Goal: Task Accomplishment & Management: Manage account settings

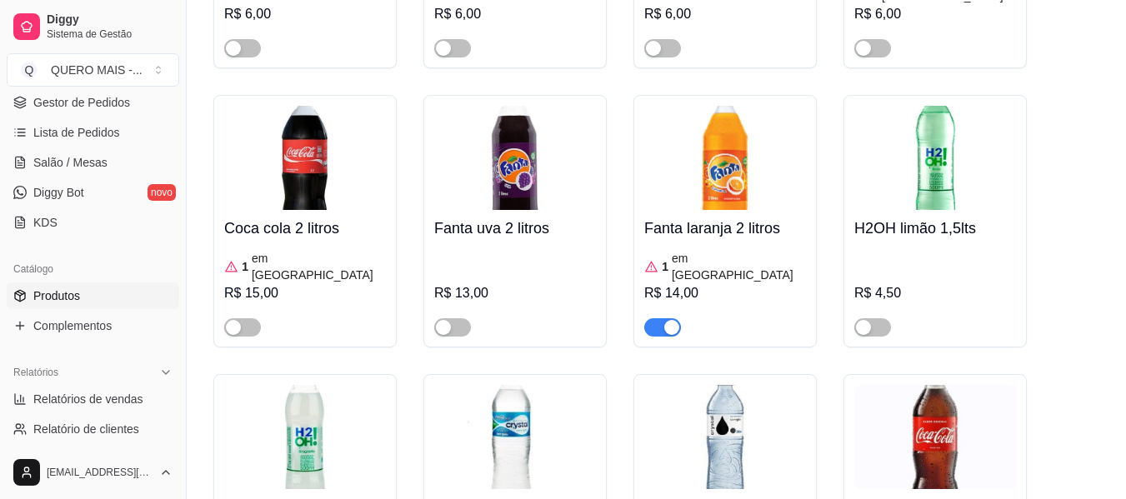
scroll to position [6666, 0]
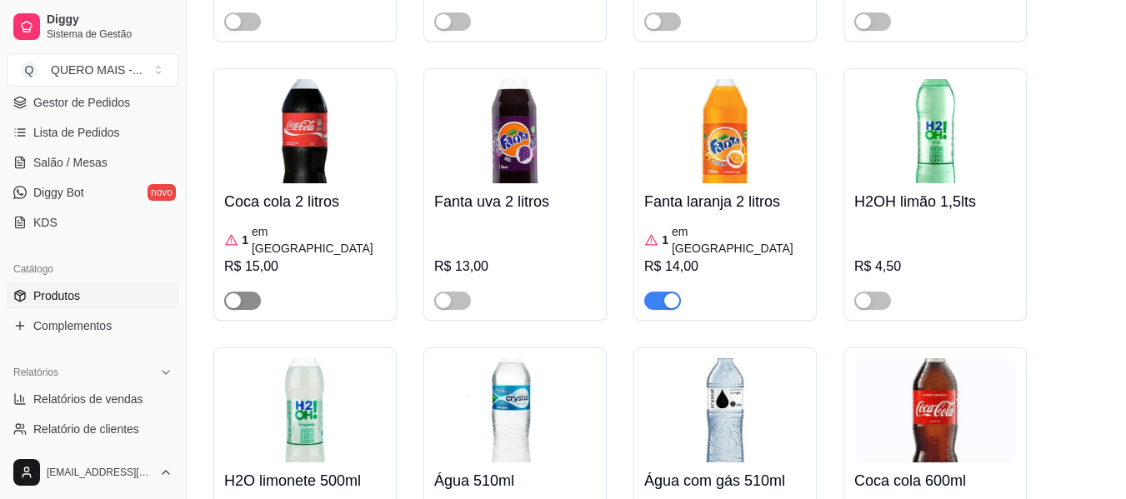
click at [257, 292] on span "button" at bounding box center [242, 301] width 37 height 18
click at [314, 79] on img at bounding box center [305, 131] width 162 height 104
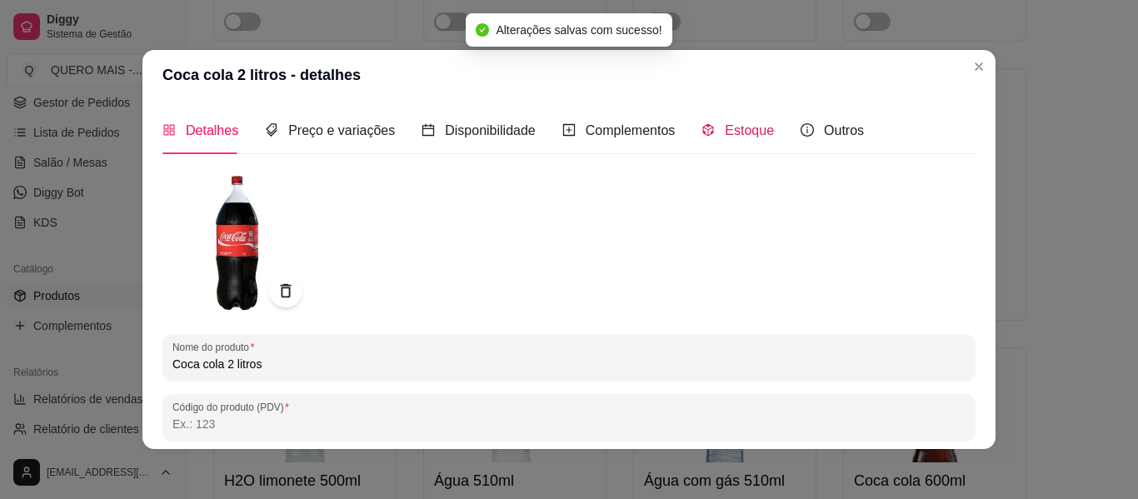
click at [725, 125] on span "Estoque" at bounding box center [749, 130] width 49 height 14
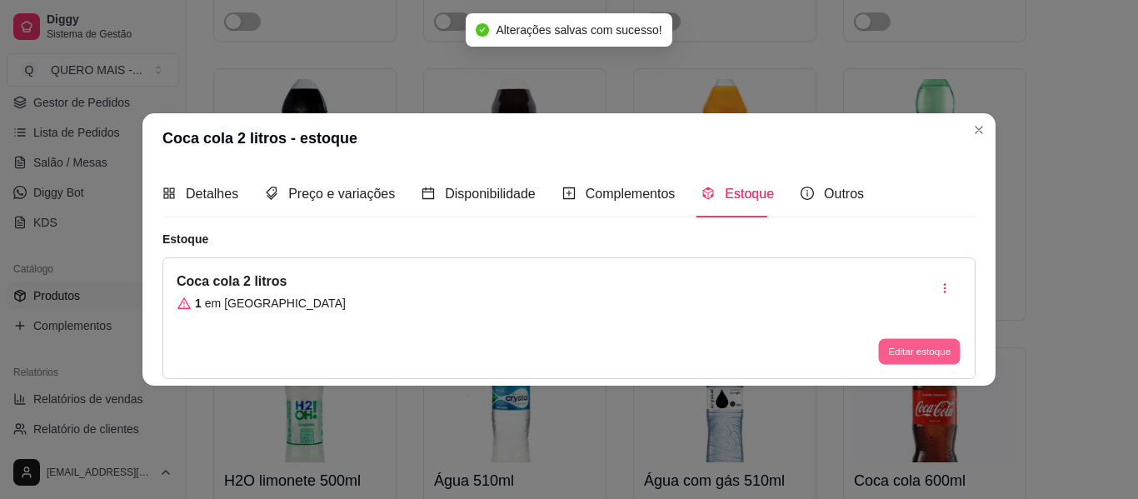
click at [888, 347] on button "Editar estoque" at bounding box center [919, 352] width 82 height 26
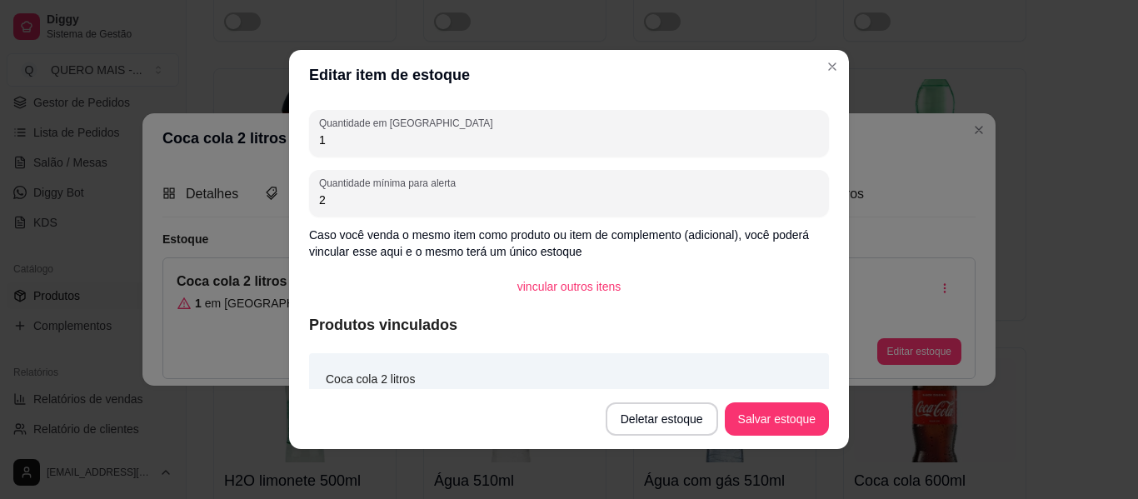
click at [449, 133] on input "1" at bounding box center [569, 140] width 500 height 17
type input "5"
click at [759, 417] on button "Salvar estoque" at bounding box center [777, 418] width 104 height 33
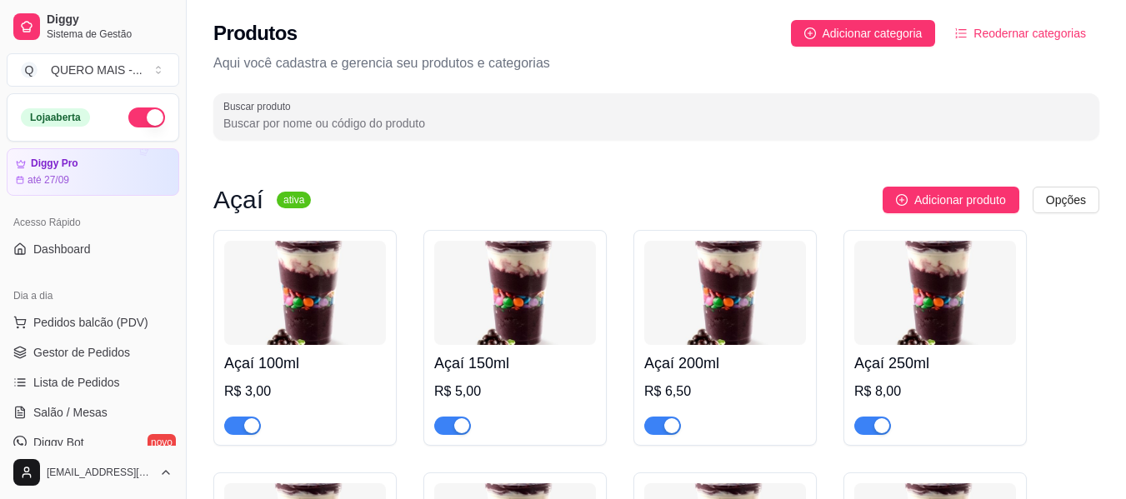
scroll to position [437, 0]
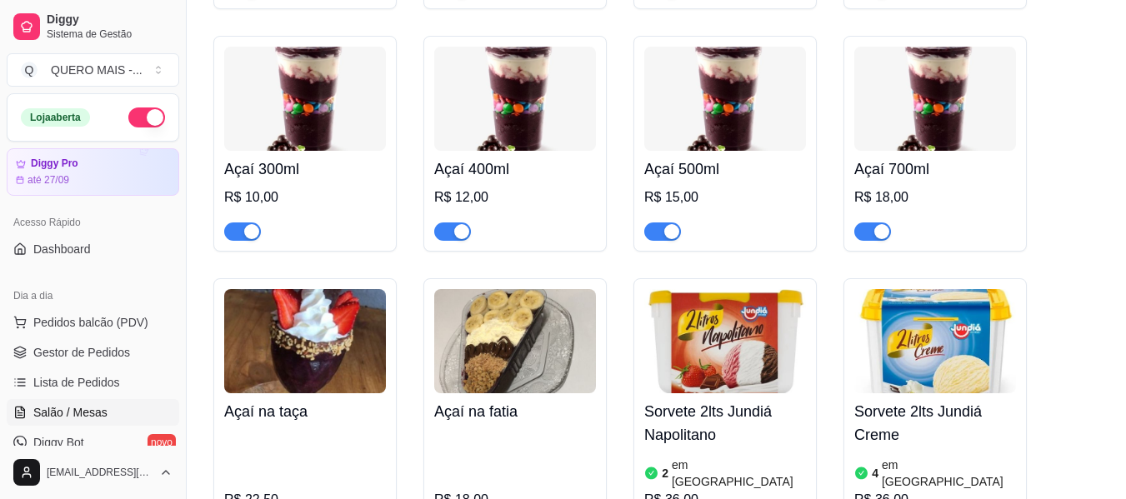
click at [46, 413] on span "Salão / Mesas" at bounding box center [70, 412] width 74 height 17
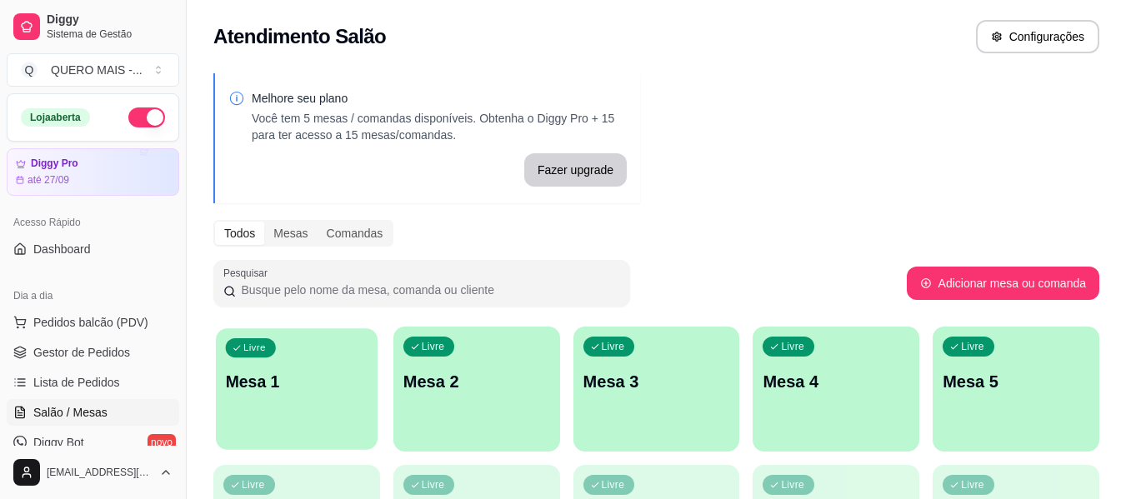
click at [327, 412] on div "Livre Mesa 1" at bounding box center [297, 379] width 162 height 102
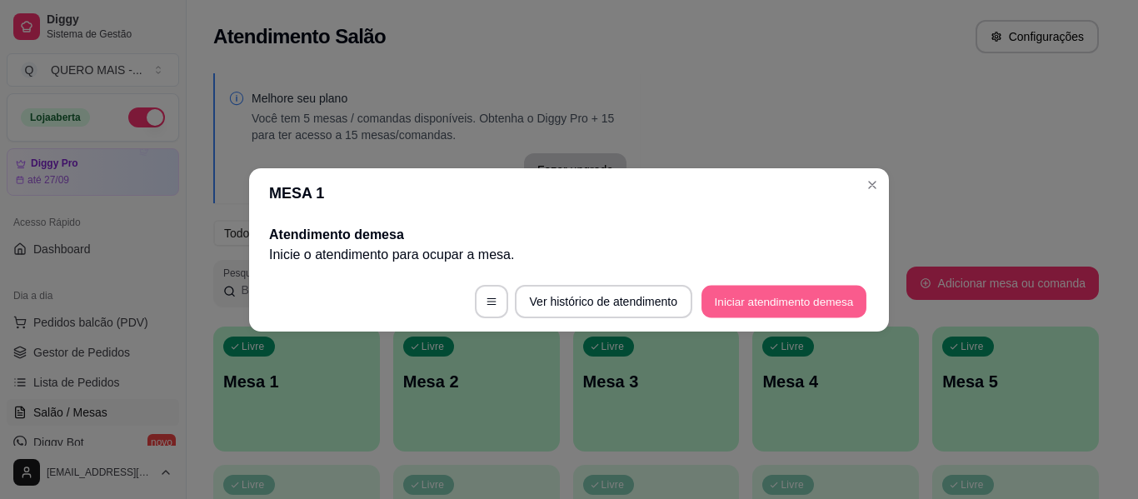
click at [738, 298] on button "Iniciar atendimento de mesa" at bounding box center [784, 301] width 165 height 32
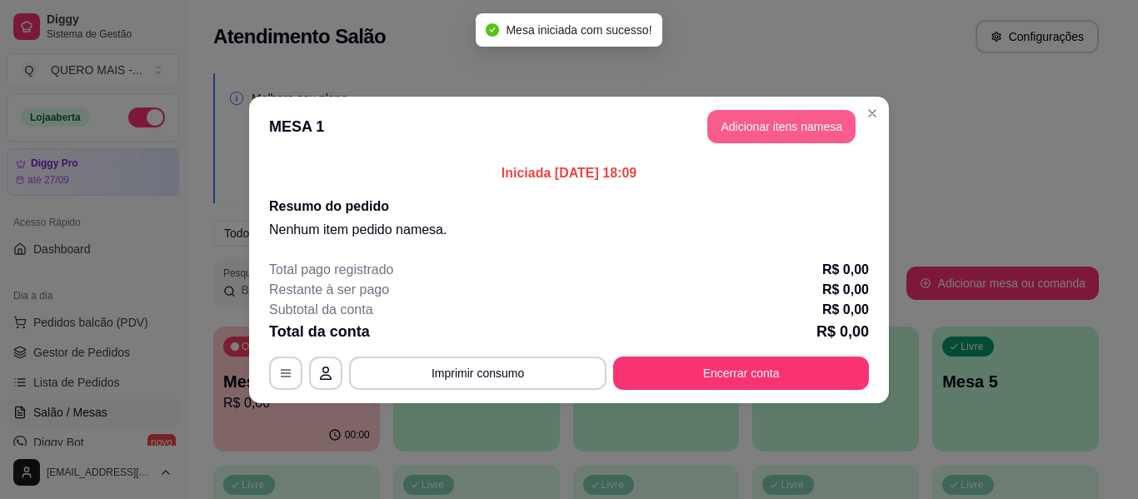
click at [813, 132] on button "Adicionar itens na mesa" at bounding box center [781, 126] width 148 height 33
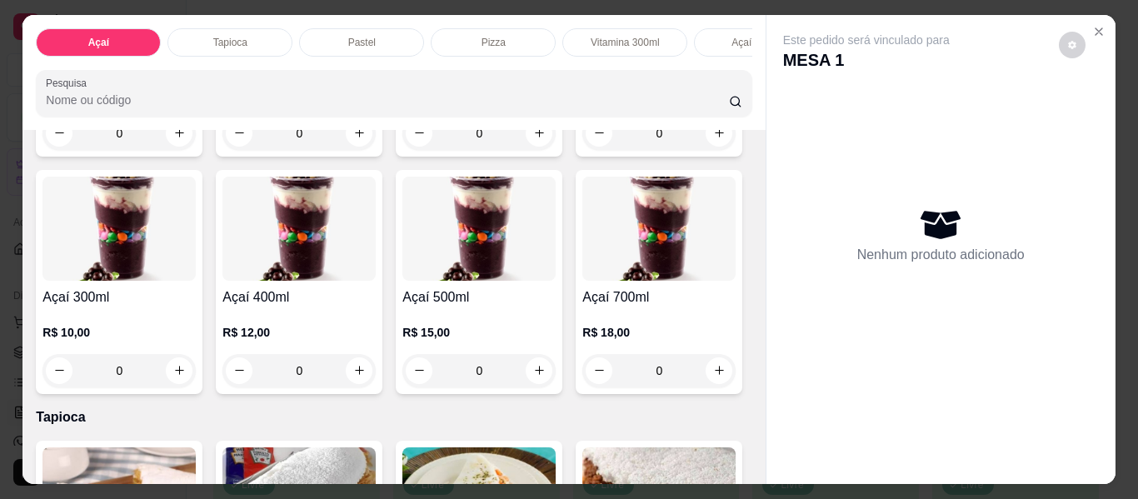
scroll to position [333, 0]
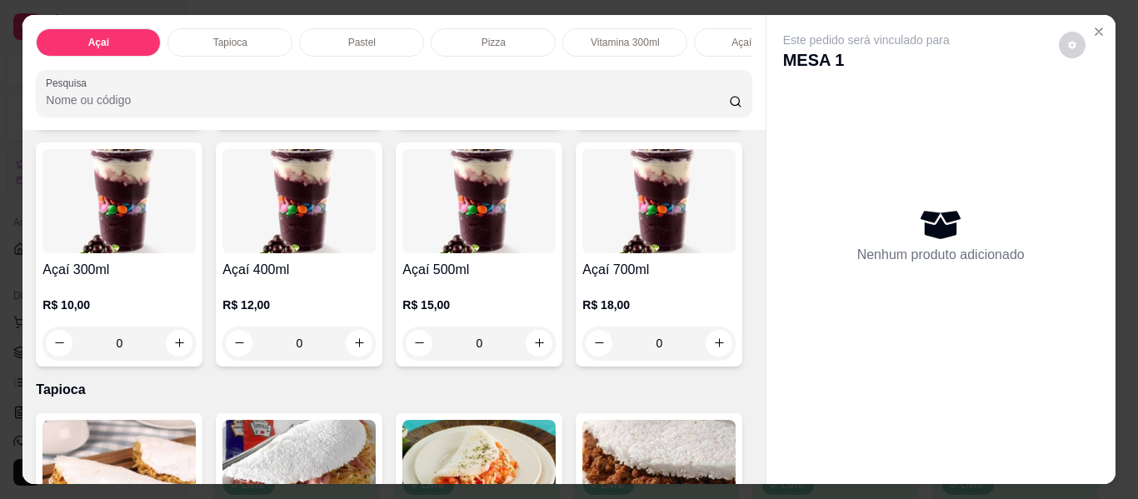
click at [376, 347] on div "0" at bounding box center [298, 343] width 153 height 33
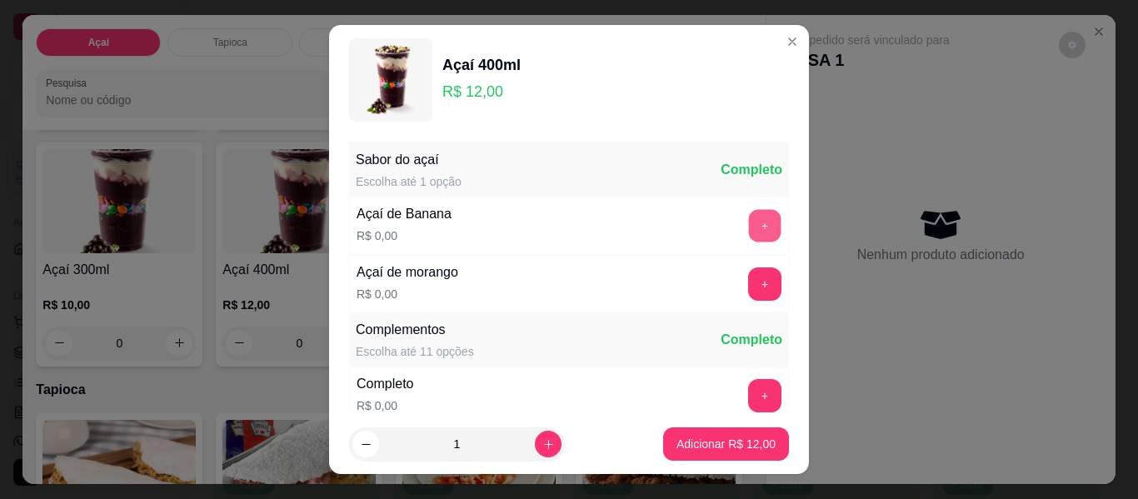
click at [749, 226] on button "+" at bounding box center [765, 226] width 32 height 32
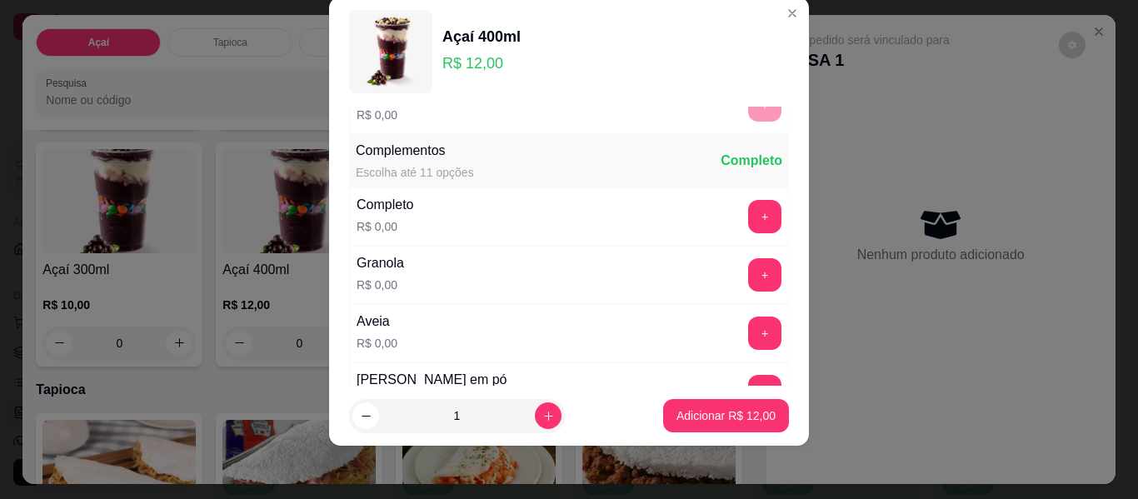
scroll to position [178, 0]
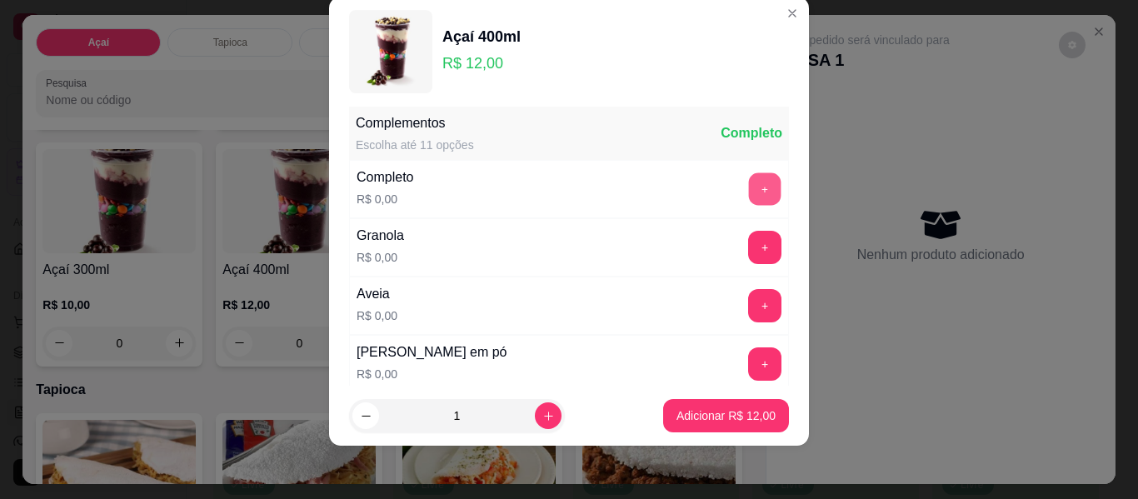
click at [749, 177] on button "+" at bounding box center [765, 189] width 32 height 32
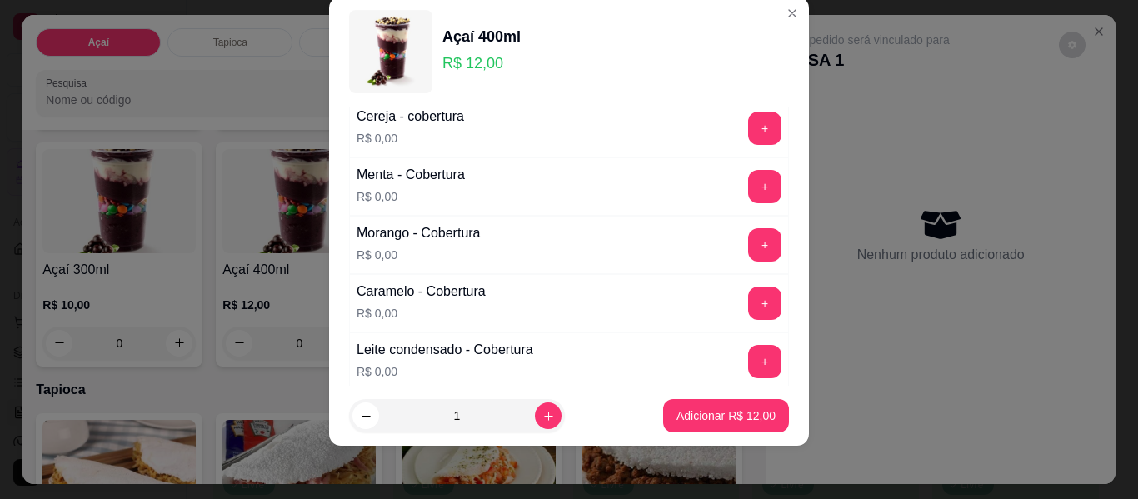
scroll to position [1095, 0]
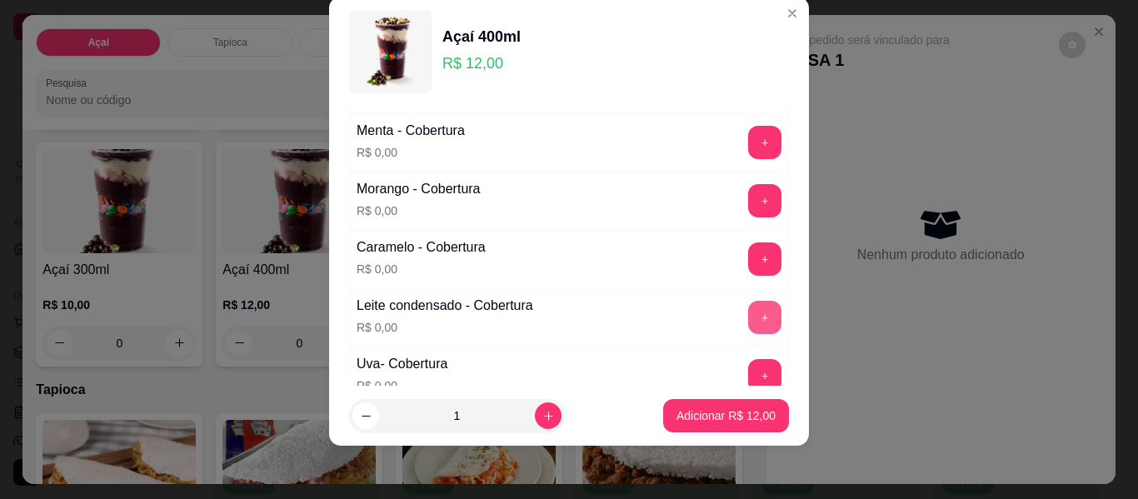
click at [748, 313] on button "+" at bounding box center [764, 317] width 33 height 33
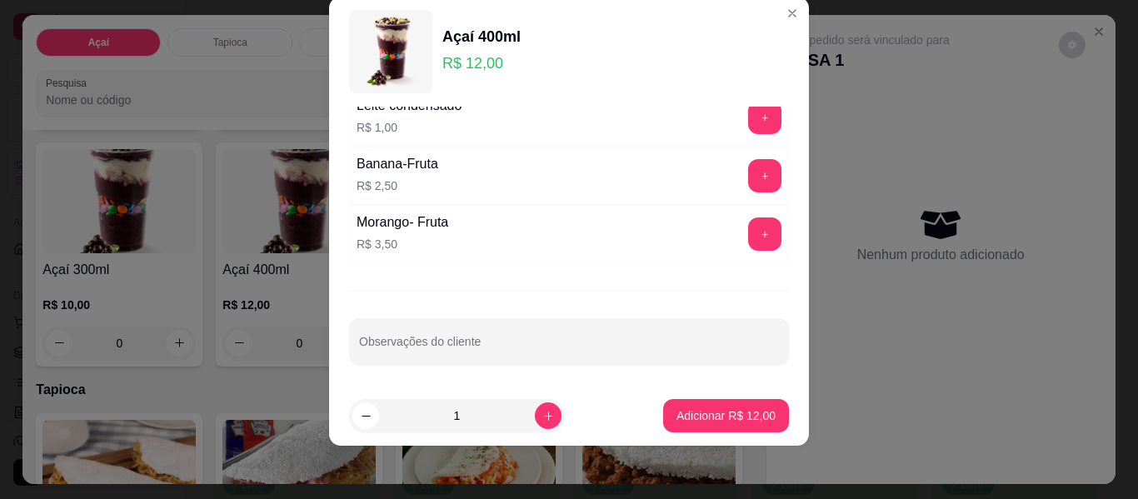
scroll to position [1526, 0]
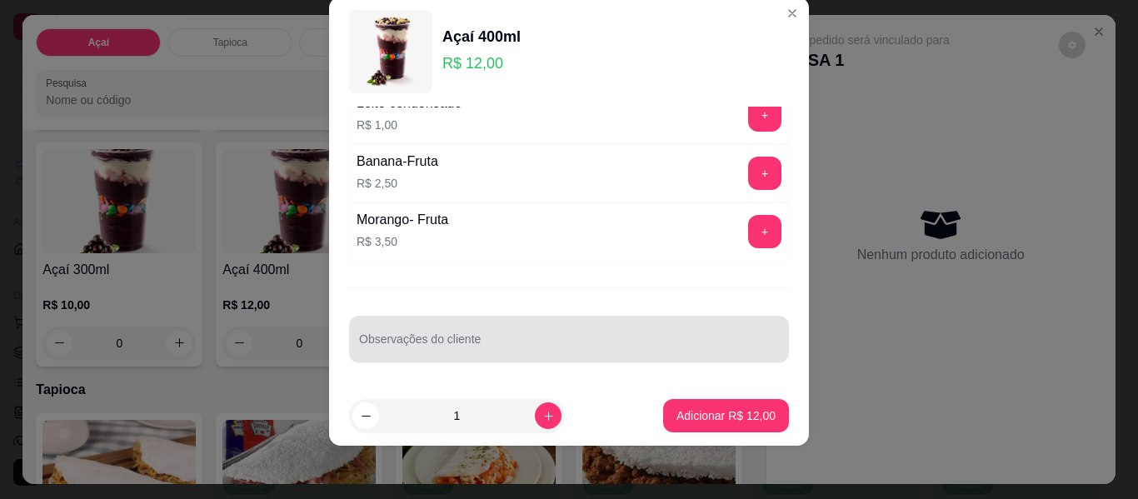
click at [550, 343] on input "Observações do cliente" at bounding box center [569, 345] width 420 height 17
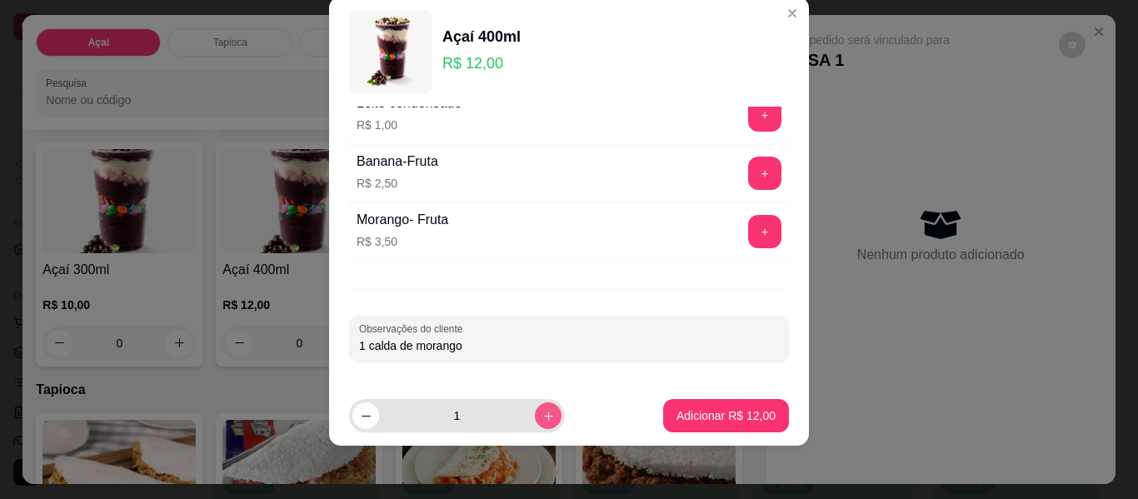
type input "1 calda de morango"
click at [542, 414] on icon "increase-product-quantity" at bounding box center [548, 416] width 12 height 12
type input "2"
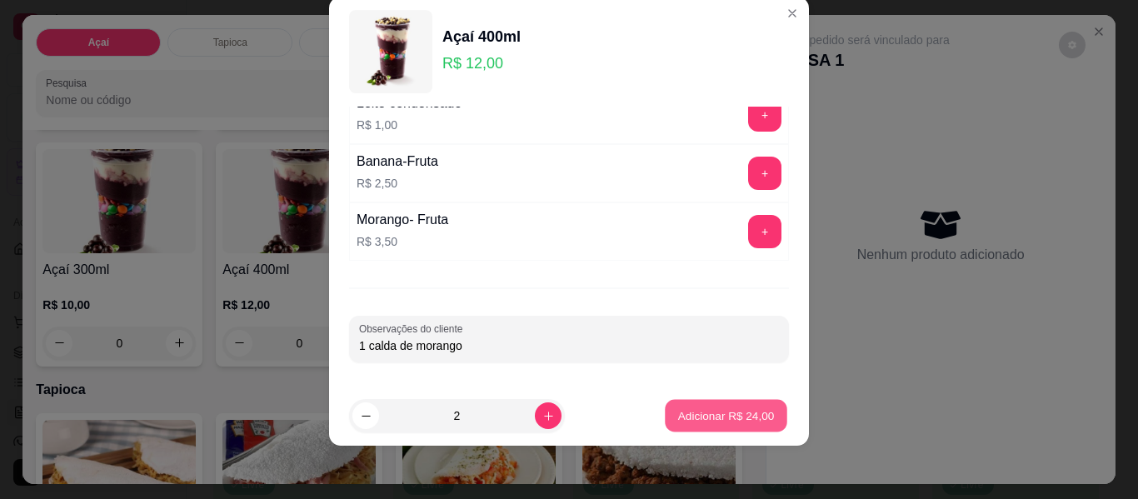
click at [731, 411] on p "Adicionar R$ 24,00" at bounding box center [726, 415] width 97 height 16
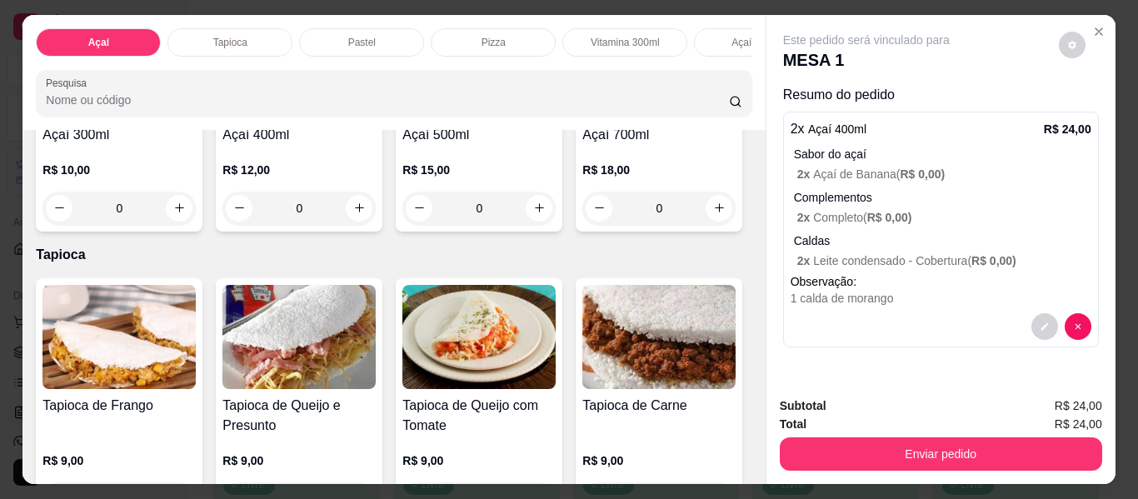
scroll to position [583, 0]
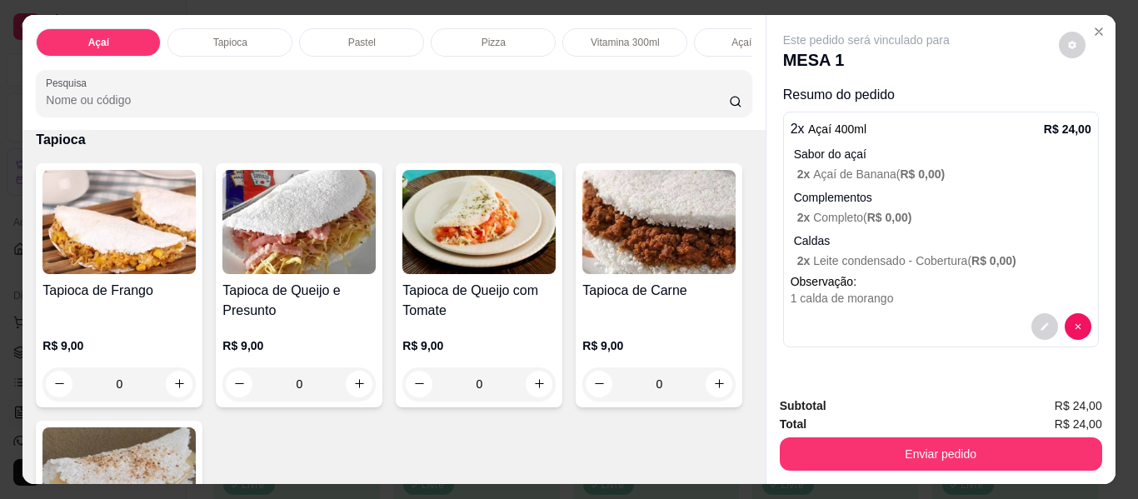
click at [582, 110] on div "0" at bounding box center [658, 93] width 153 height 33
click at [1041, 323] on icon "decrease-product-quantity" at bounding box center [1044, 326] width 7 height 7
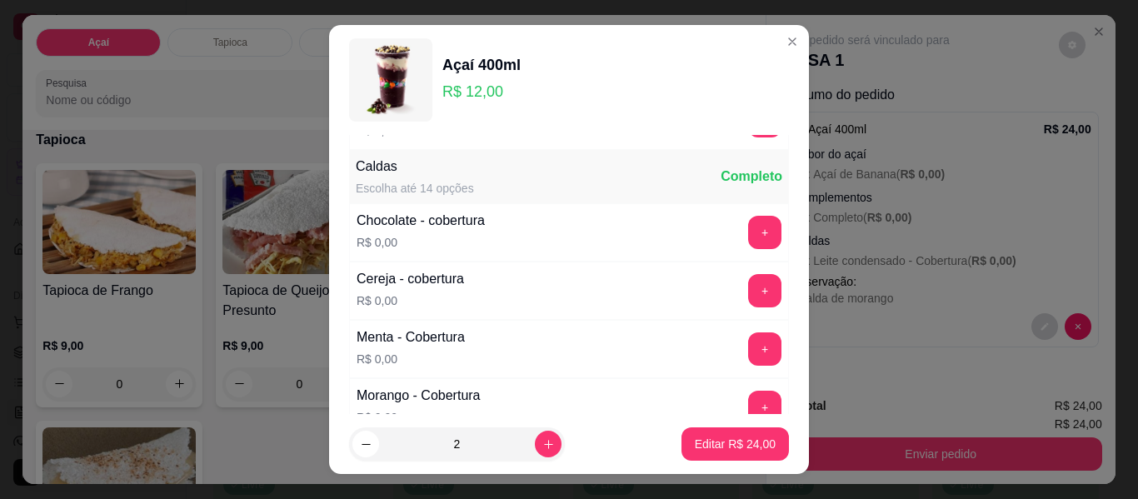
scroll to position [1000, 0]
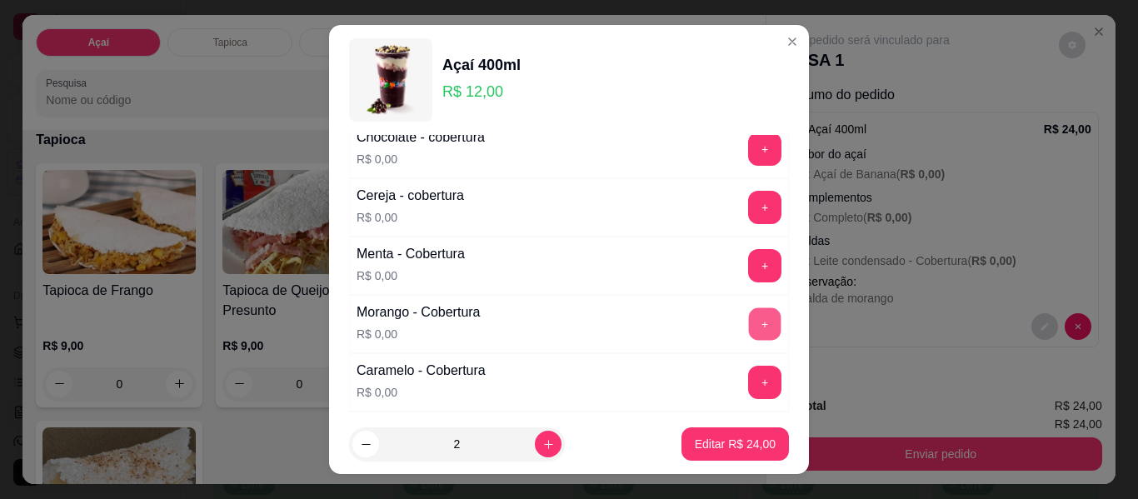
click at [749, 319] on button "+" at bounding box center [765, 324] width 32 height 32
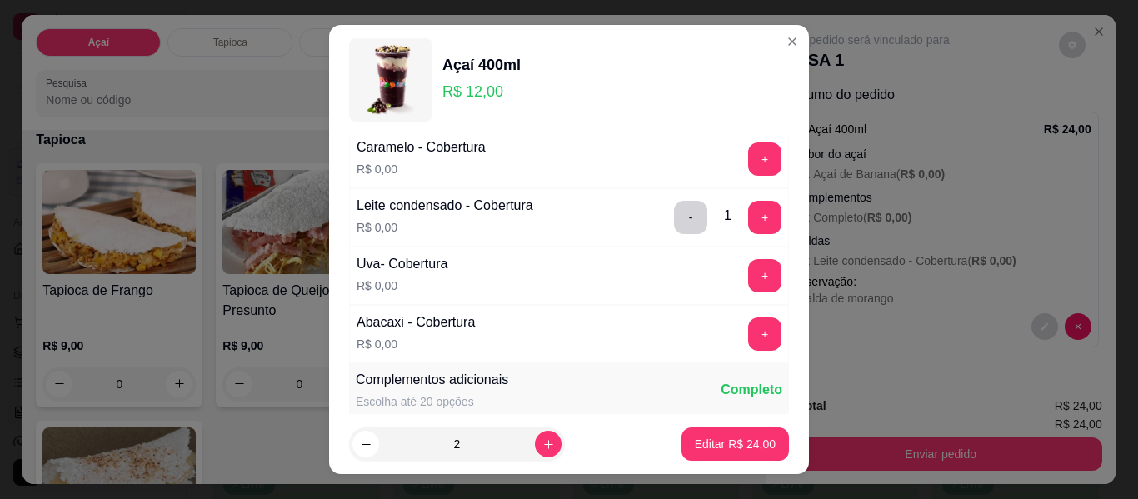
scroll to position [1250, 0]
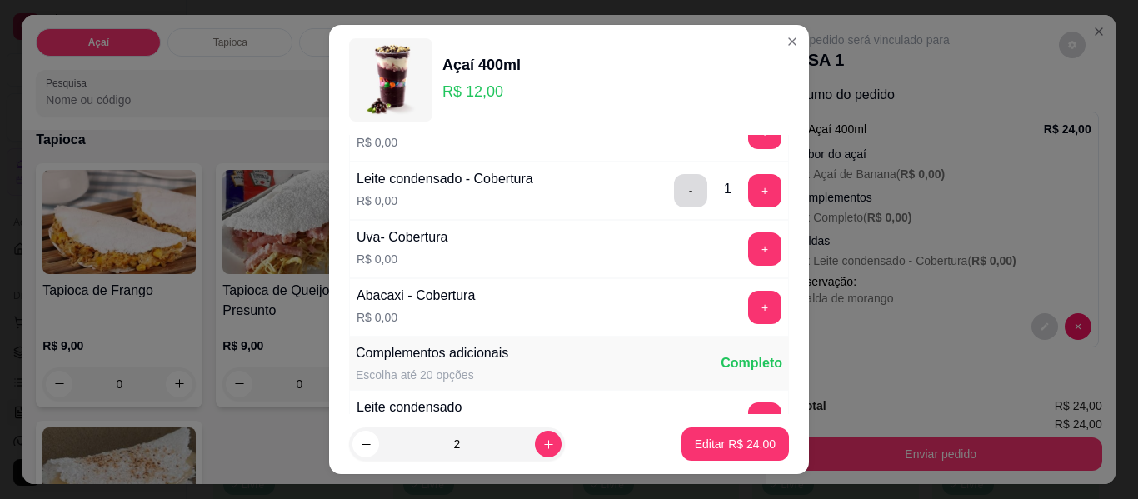
click at [674, 197] on button "-" at bounding box center [690, 190] width 33 height 33
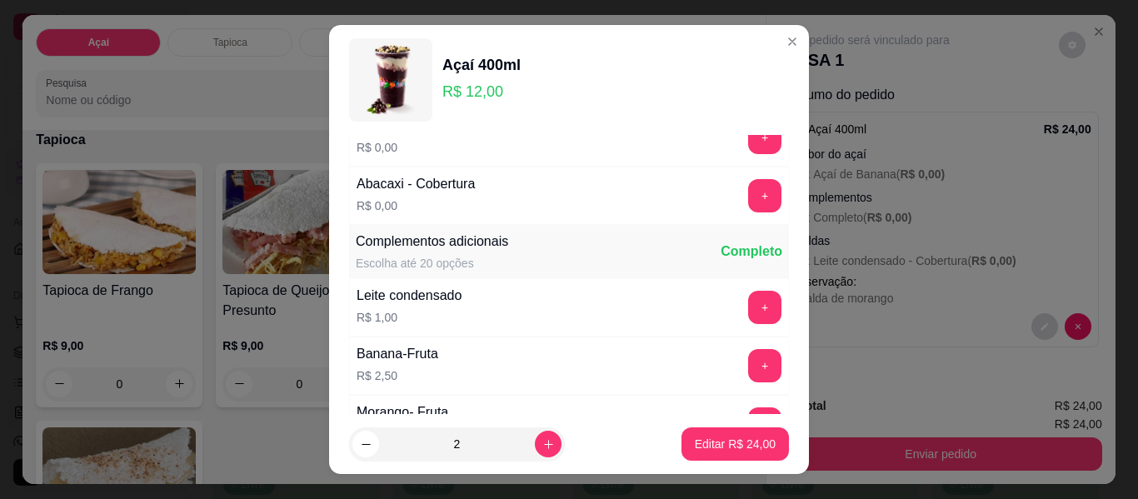
scroll to position [1500, 0]
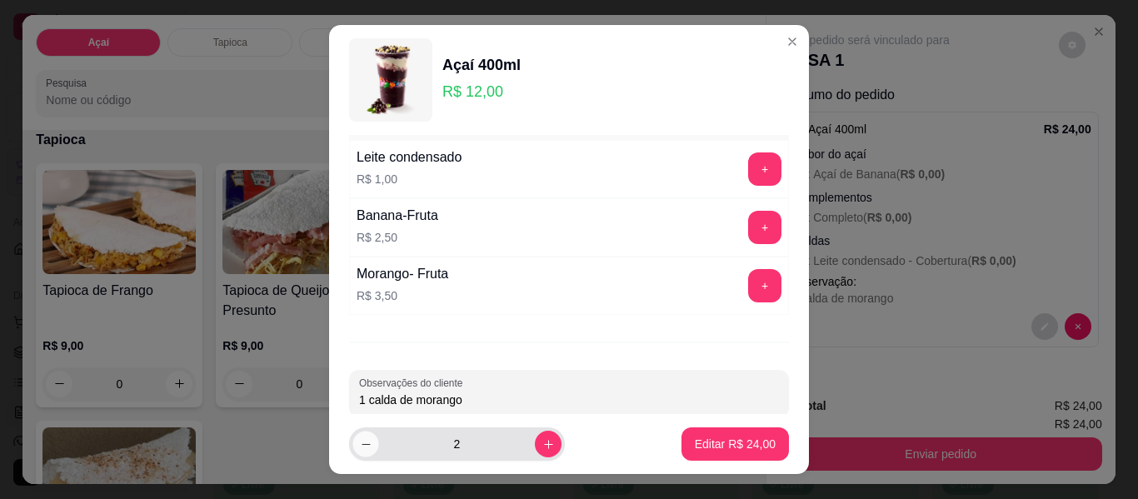
click at [362, 446] on icon "decrease-product-quantity" at bounding box center [366, 444] width 12 height 12
type input "1"
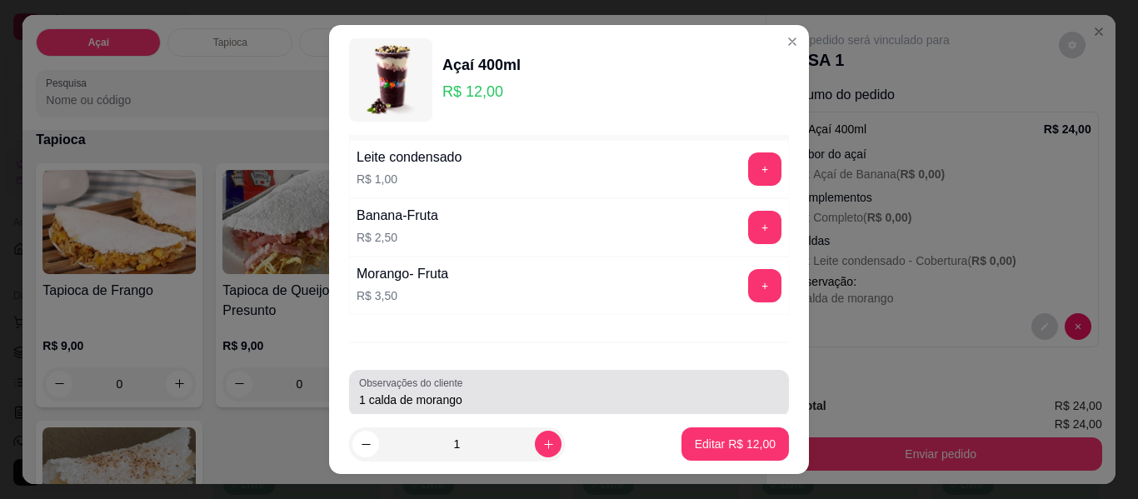
click at [485, 399] on input "1 calda de morango" at bounding box center [569, 400] width 420 height 17
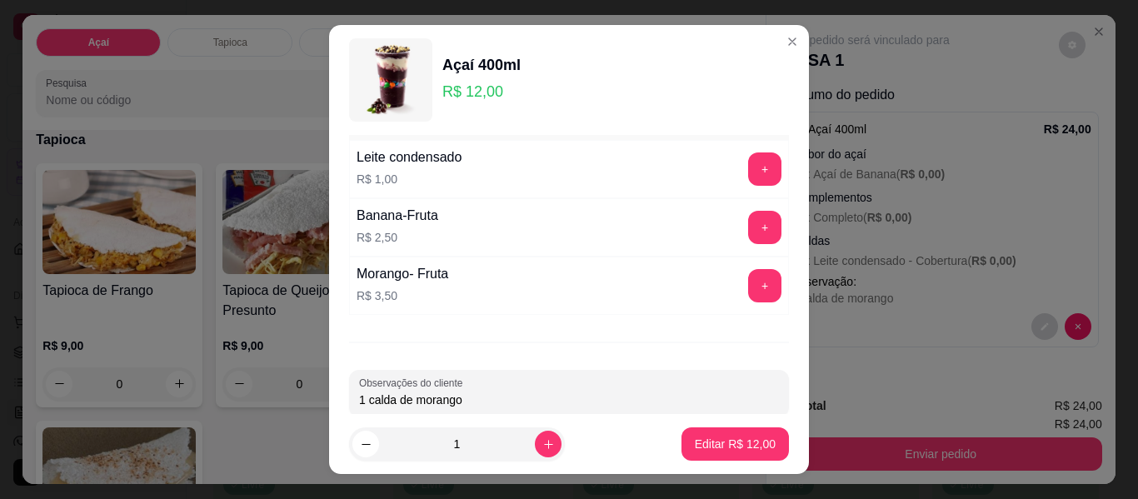
click at [485, 399] on input "1 calda de morango" at bounding box center [569, 400] width 420 height 17
click at [698, 438] on p "Editar R$ 12,00" at bounding box center [735, 444] width 81 height 17
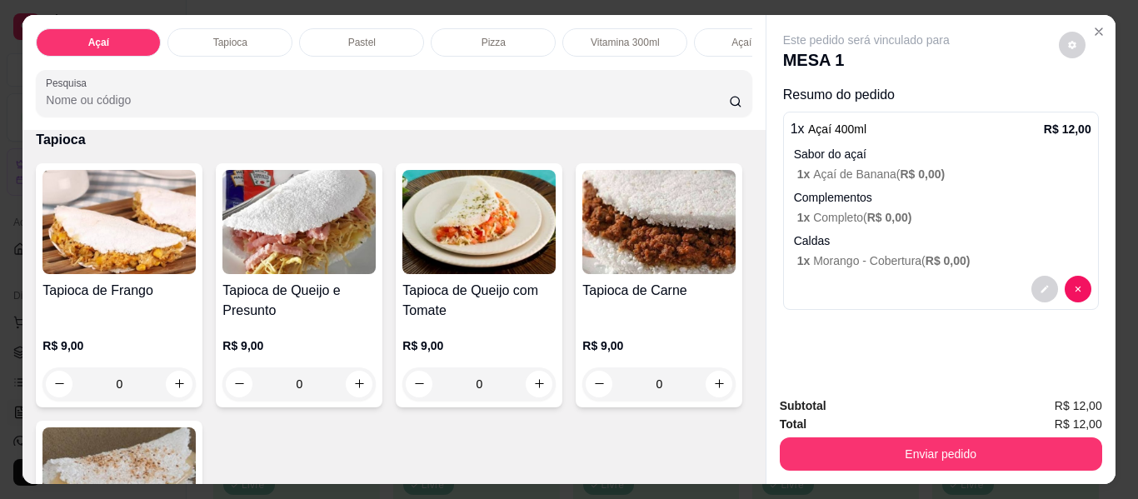
click at [402, 110] on div "0" at bounding box center [478, 93] width 153 height 33
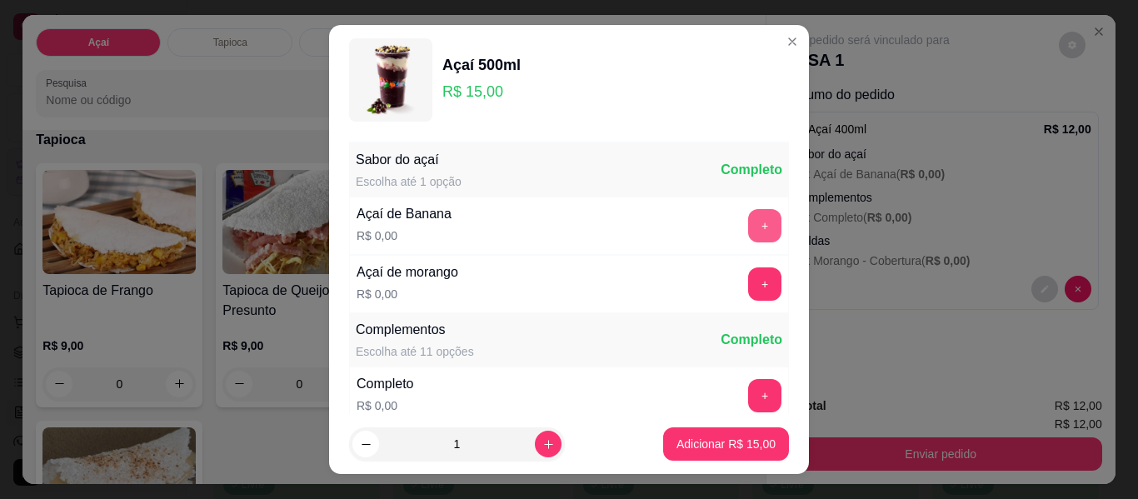
click at [748, 222] on button "+" at bounding box center [764, 225] width 33 height 33
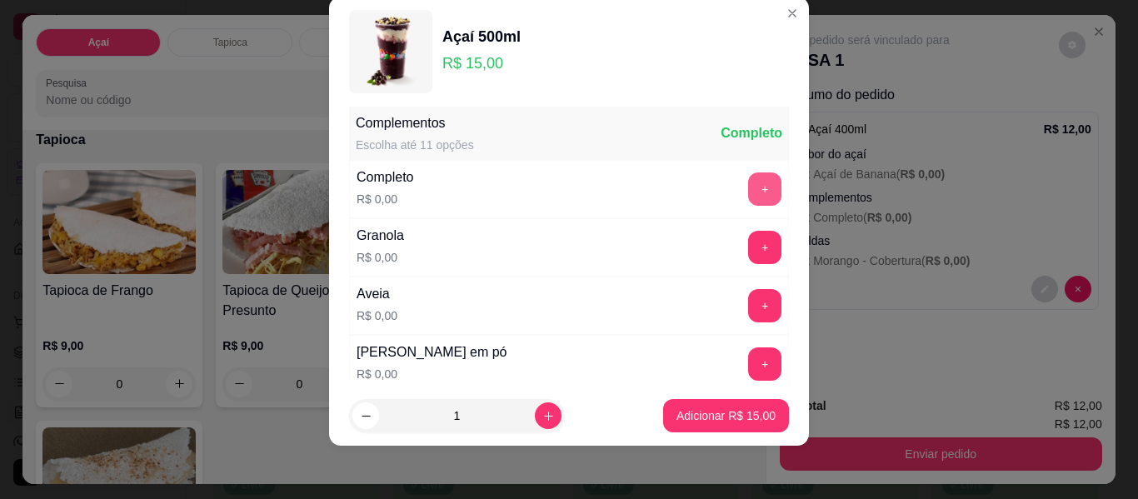
click at [748, 191] on button "+" at bounding box center [764, 188] width 33 height 33
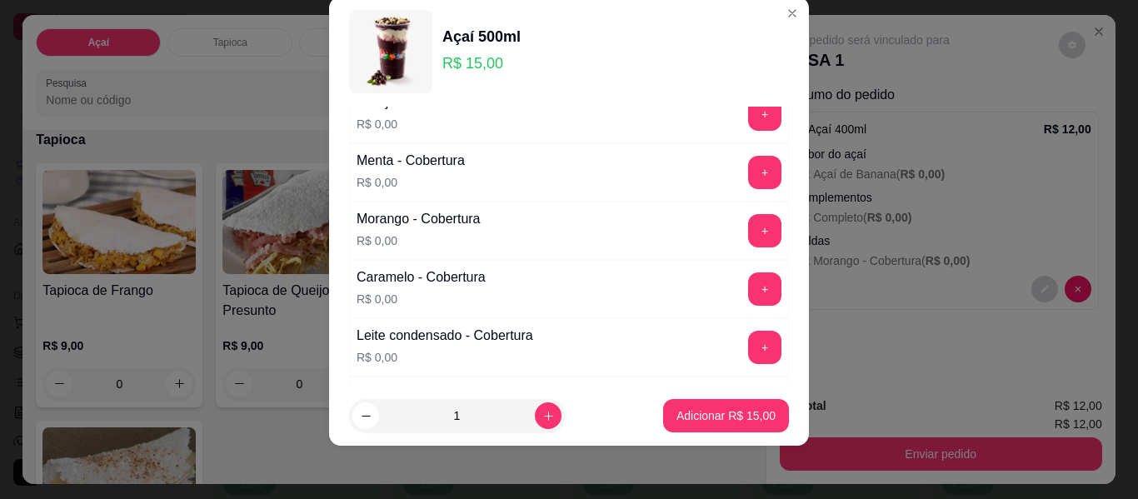
scroll to position [1095, 0]
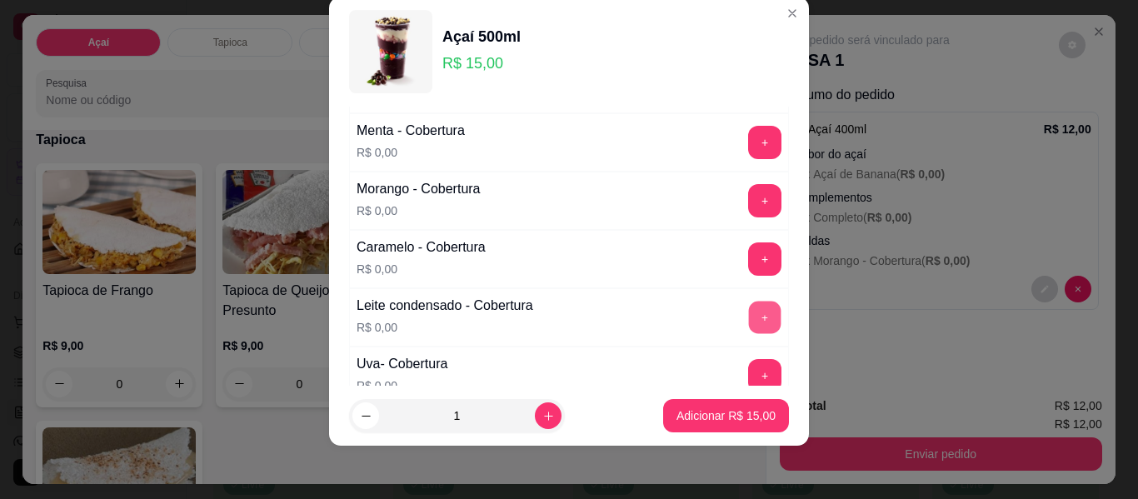
click at [749, 320] on button "+" at bounding box center [765, 318] width 32 height 32
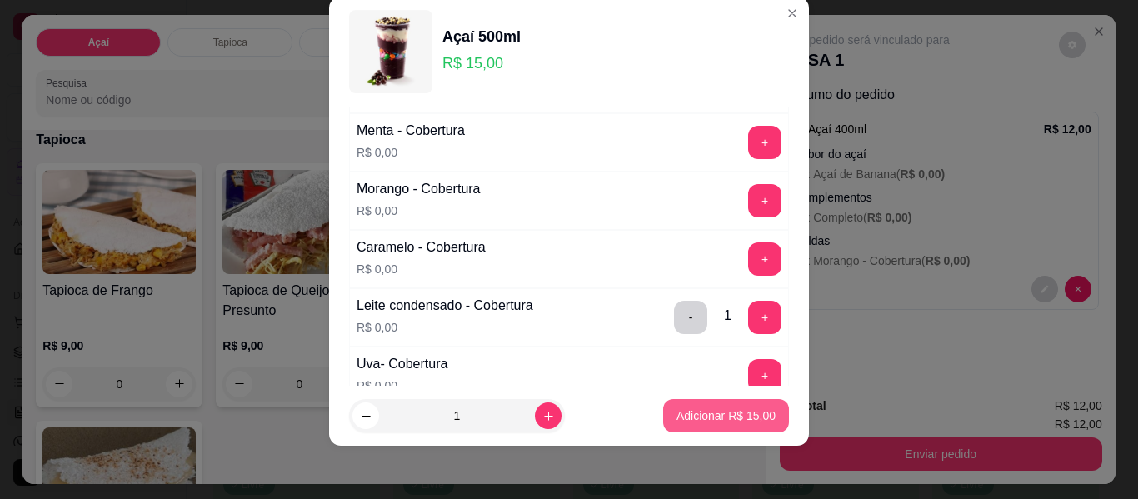
click at [697, 425] on button "Adicionar R$ 15,00" at bounding box center [726, 415] width 126 height 33
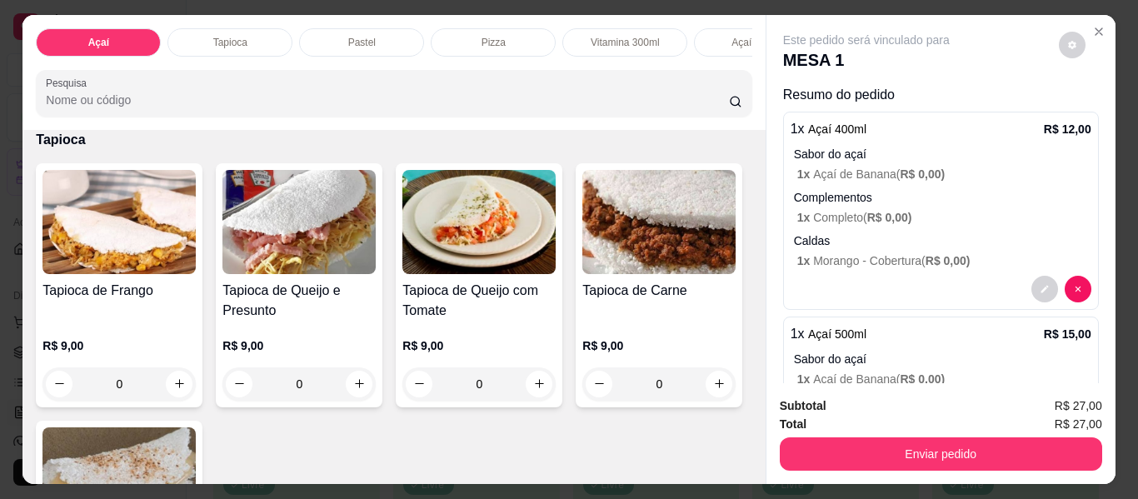
click at [582, 110] on div "0" at bounding box center [658, 93] width 153 height 33
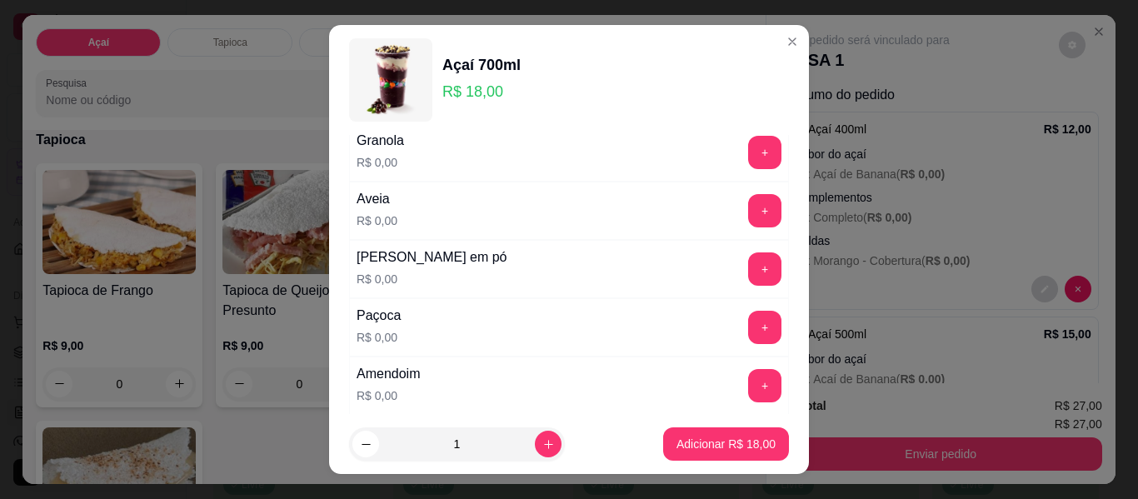
scroll to position [333, 0]
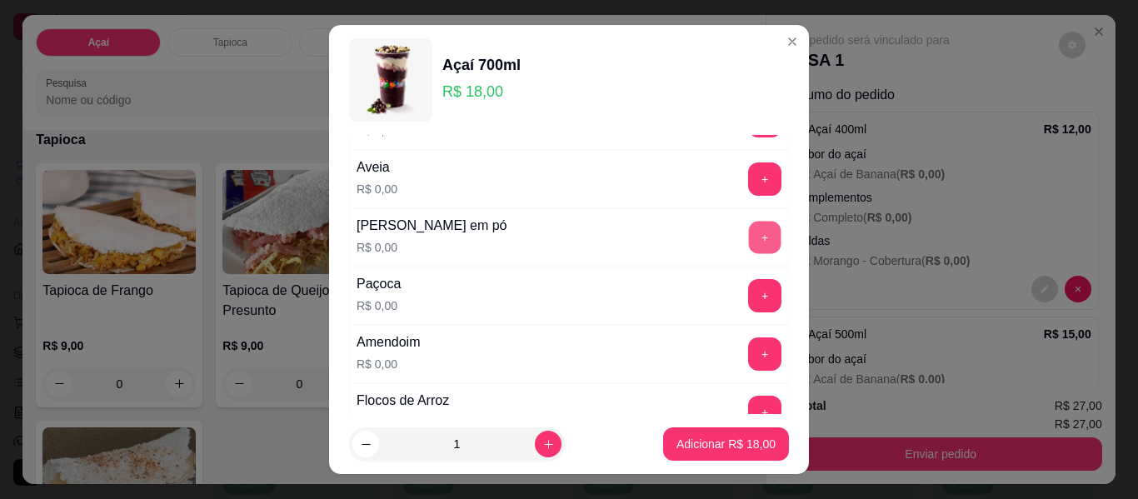
click at [749, 232] on button "+" at bounding box center [765, 238] width 32 height 32
click at [749, 298] on button "+" at bounding box center [765, 296] width 32 height 32
click at [748, 351] on button "+" at bounding box center [764, 353] width 33 height 33
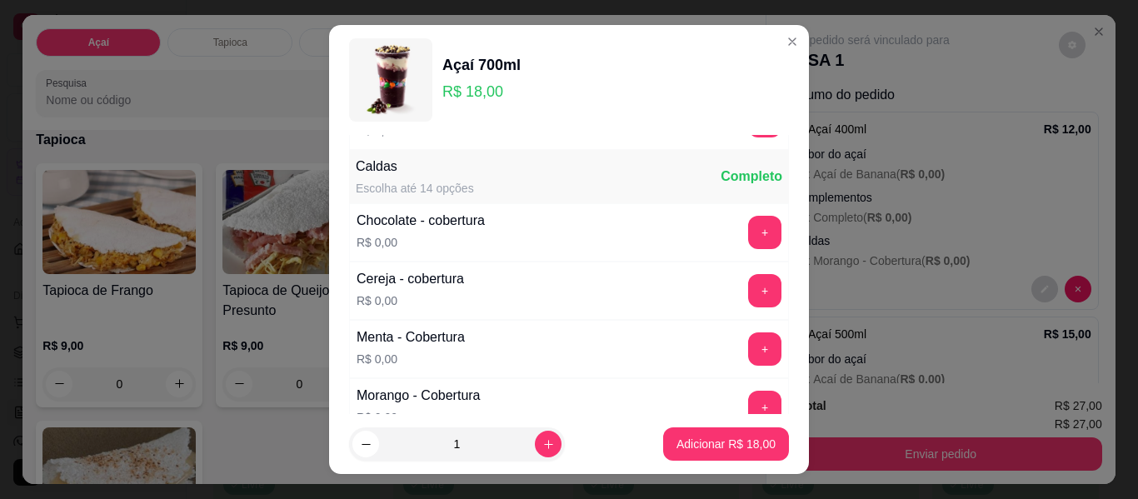
scroll to position [1000, 0]
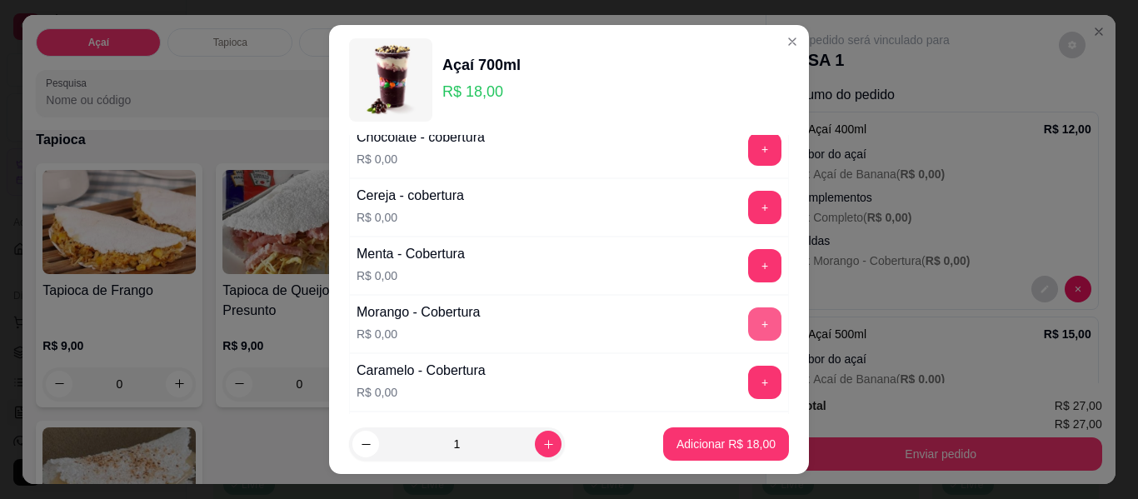
click at [748, 322] on button "+" at bounding box center [764, 323] width 33 height 33
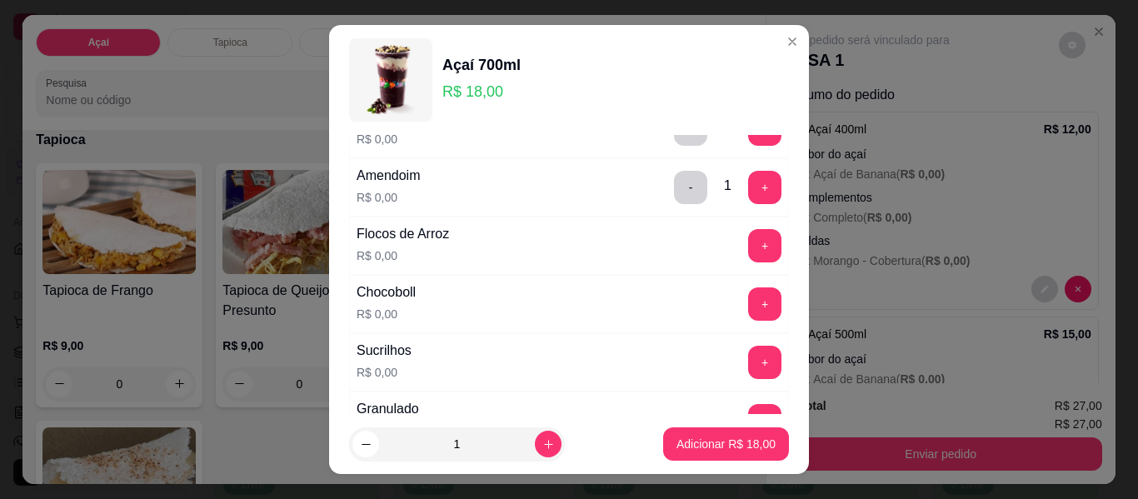
scroll to position [0, 0]
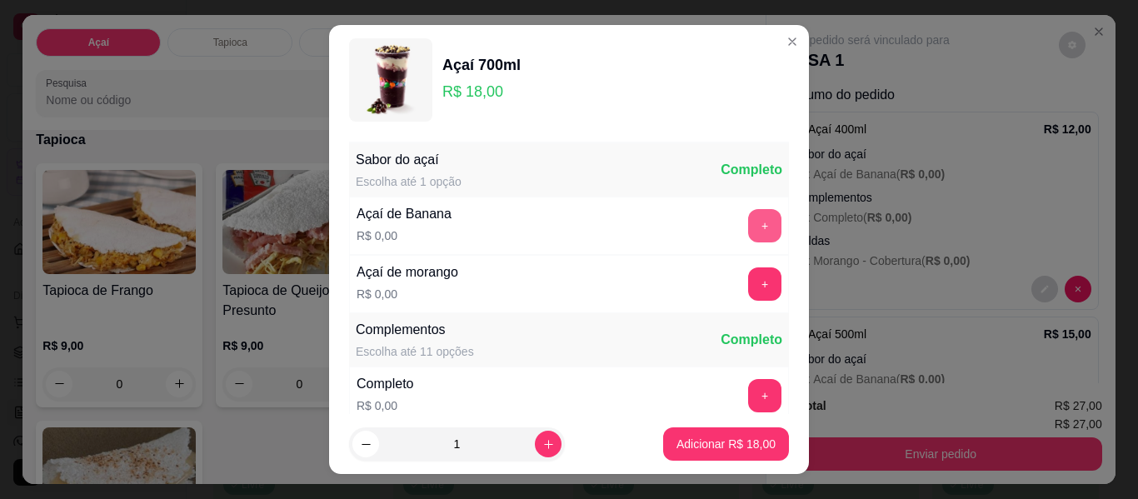
click at [748, 232] on button "+" at bounding box center [764, 225] width 33 height 33
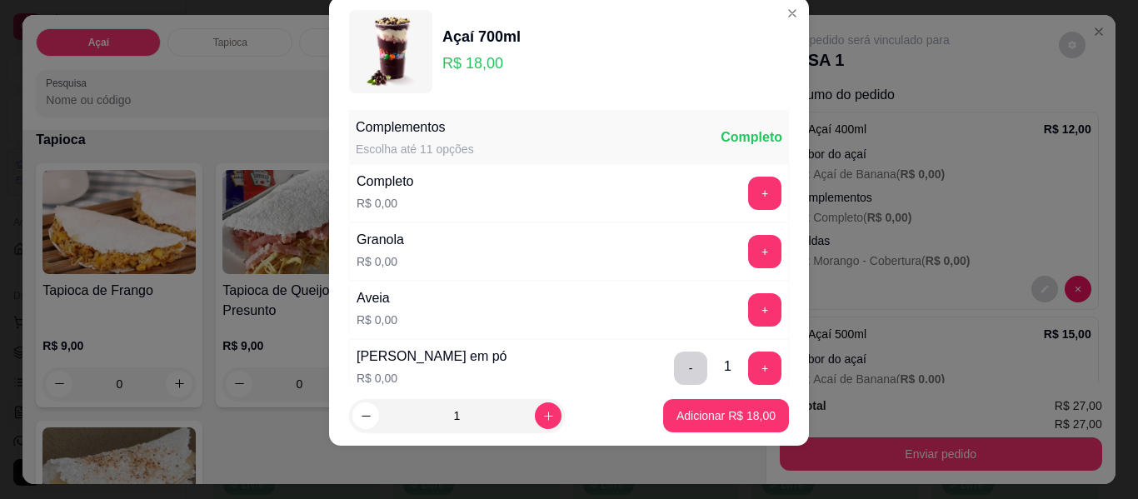
scroll to position [178, 0]
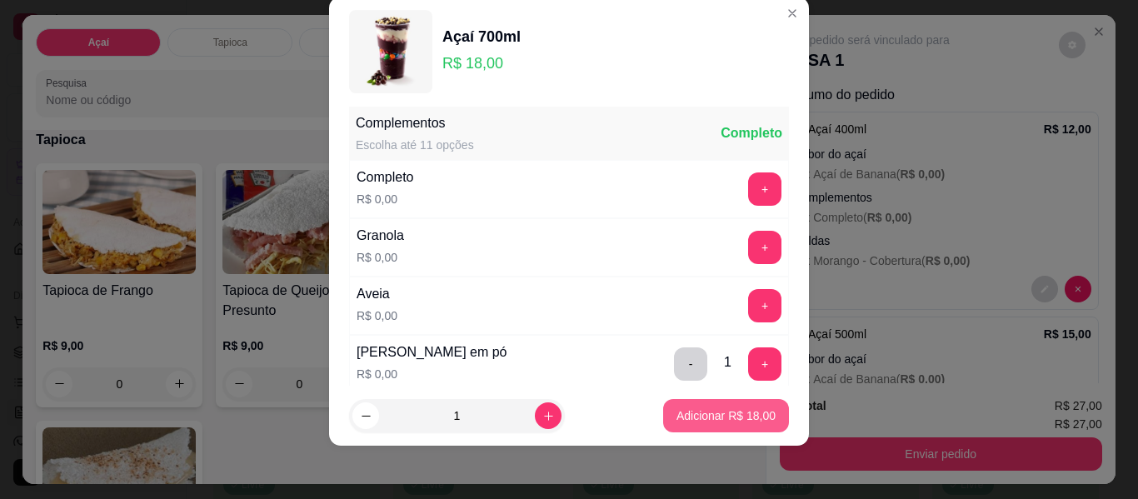
click at [681, 415] on p "Adicionar R$ 18,00" at bounding box center [726, 415] width 99 height 17
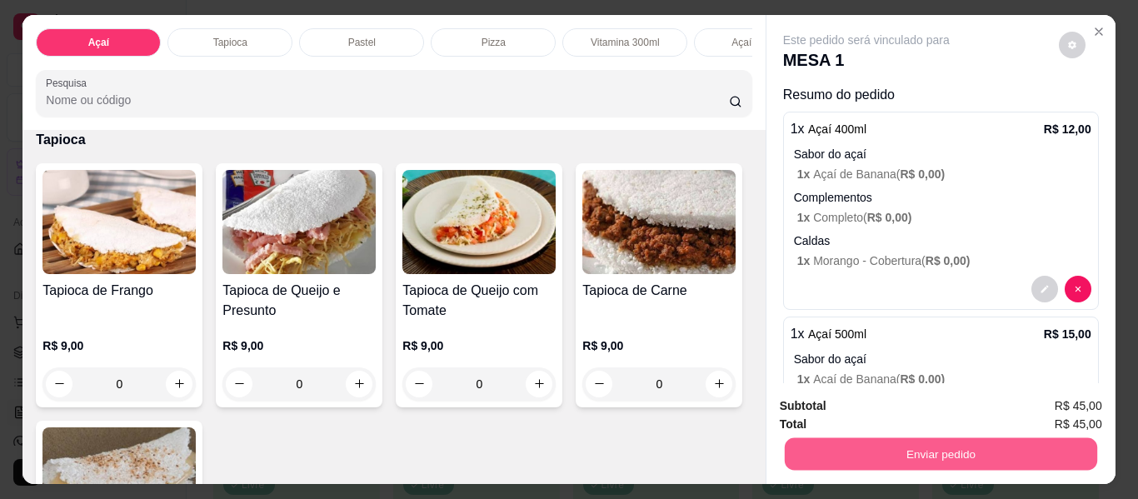
click at [874, 442] on button "Enviar pedido" at bounding box center [940, 454] width 312 height 32
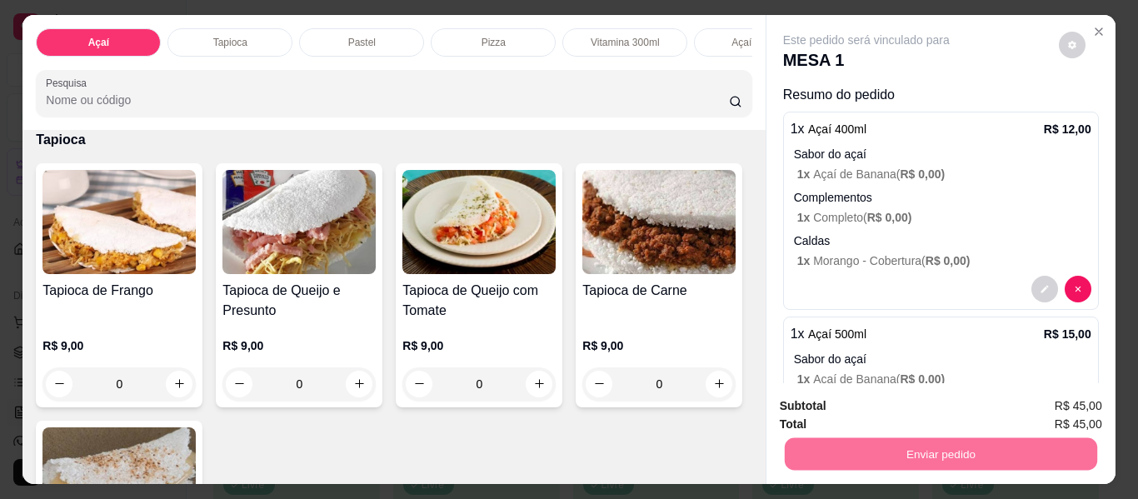
click at [841, 405] on button "Não registrar e enviar pedido" at bounding box center [885, 408] width 173 height 32
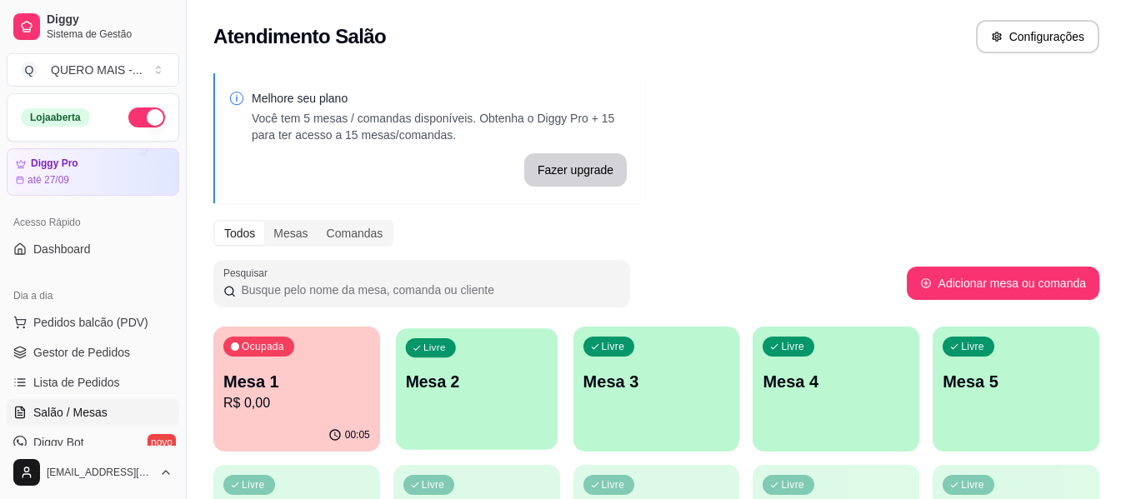
click at [478, 421] on div "Livre Mesa 2" at bounding box center [477, 379] width 162 height 102
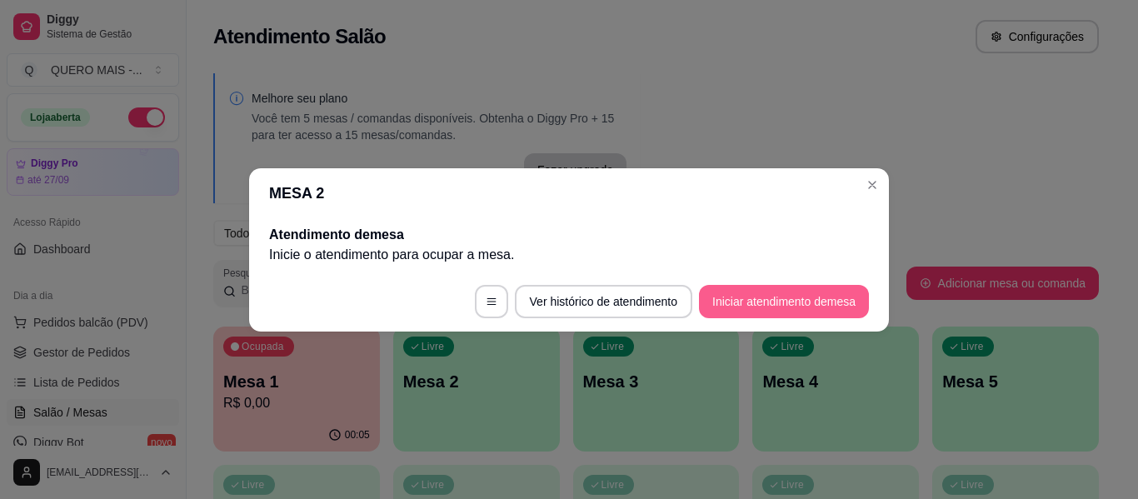
click at [749, 307] on button "Iniciar atendimento de mesa" at bounding box center [784, 301] width 170 height 33
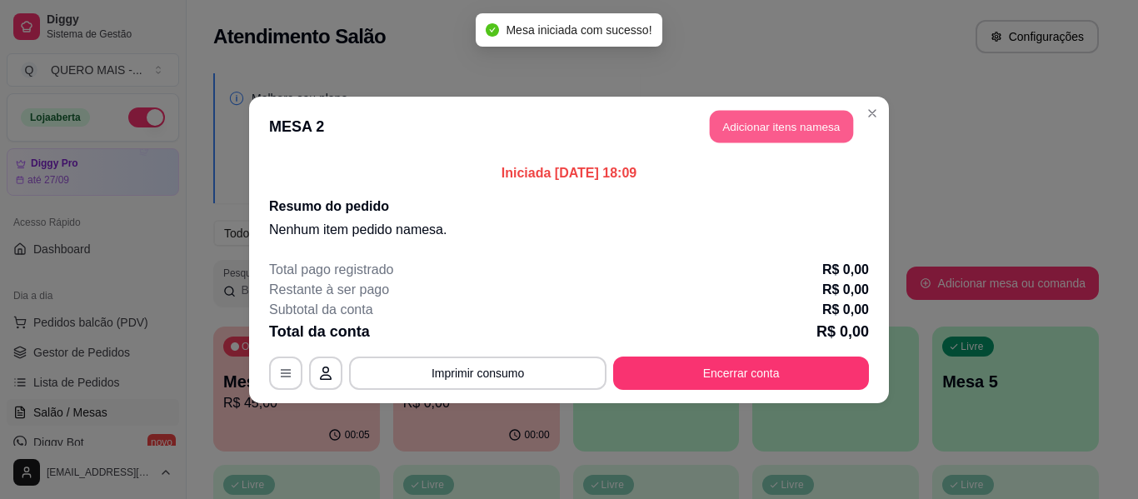
click at [823, 132] on button "Adicionar itens na mesa" at bounding box center [781, 126] width 143 height 32
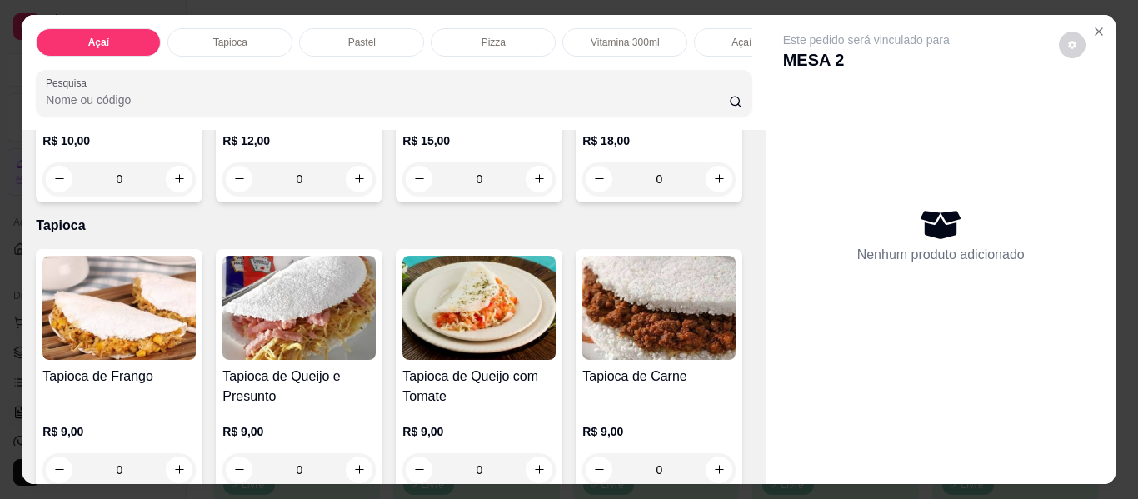
scroll to position [500, 0]
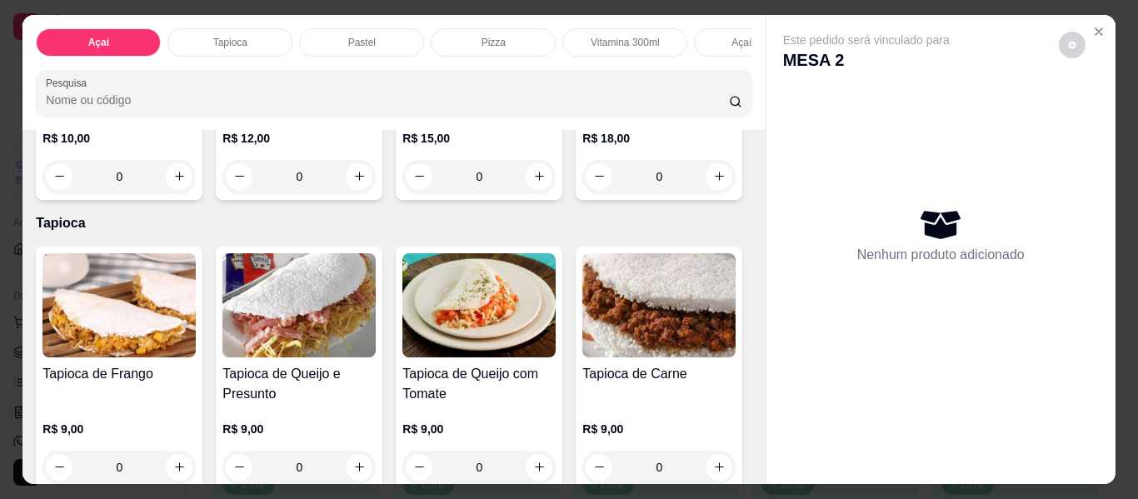
click at [582, 193] on div "0" at bounding box center [658, 176] width 153 height 33
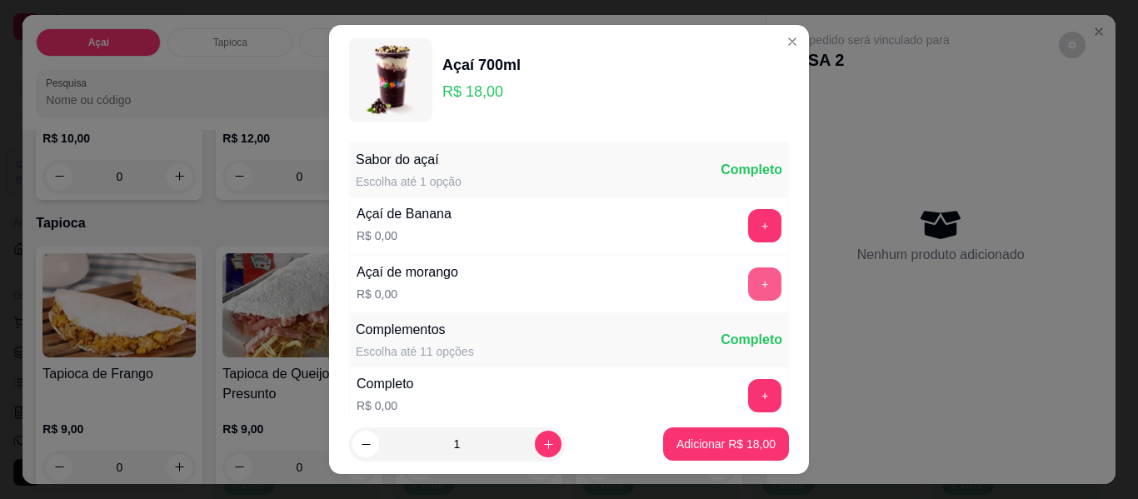
click at [748, 284] on button "+" at bounding box center [764, 283] width 33 height 33
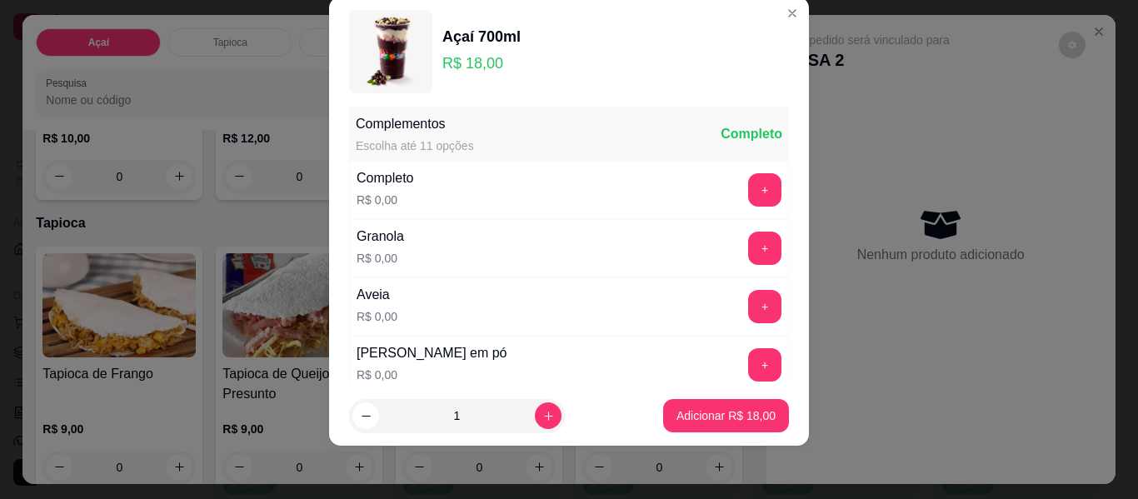
scroll to position [178, 0]
click at [748, 202] on button "+" at bounding box center [764, 188] width 33 height 33
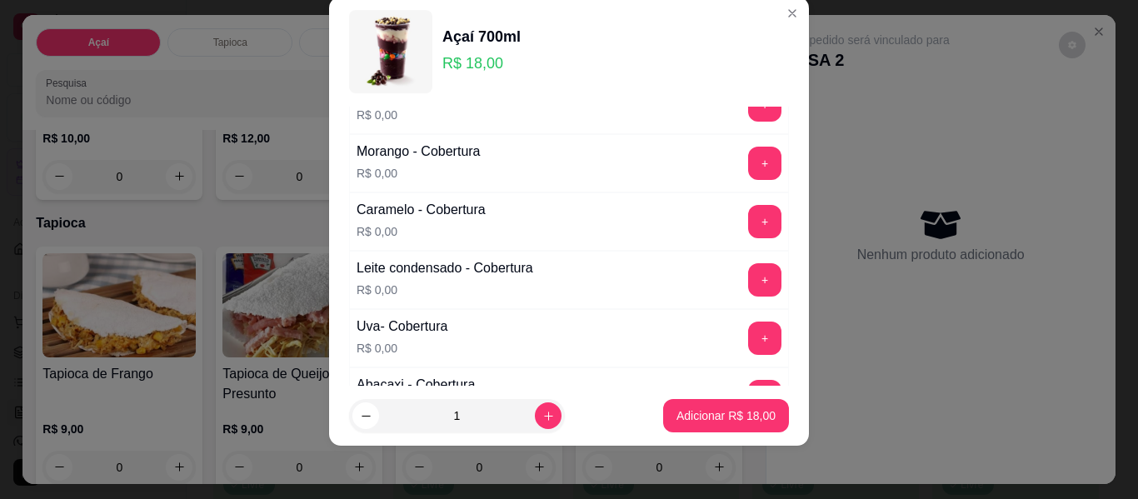
scroll to position [1095, 0]
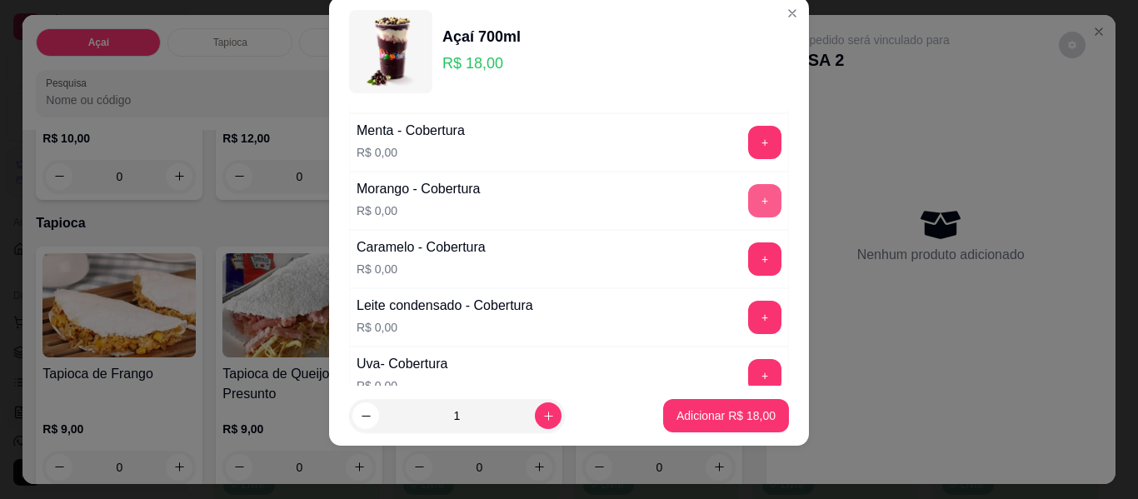
click at [748, 199] on button "+" at bounding box center [764, 200] width 33 height 33
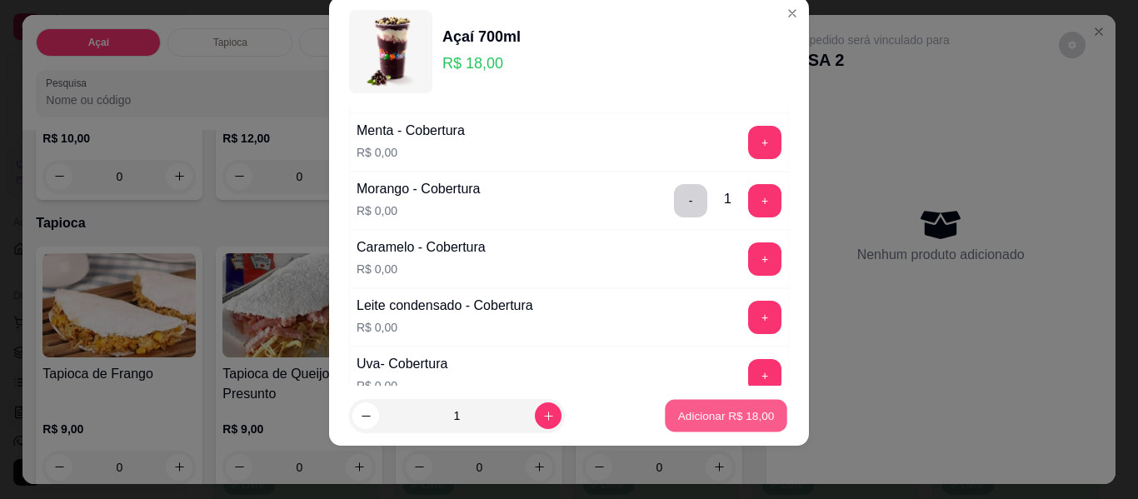
click at [693, 413] on p "Adicionar R$ 18,00" at bounding box center [726, 415] width 97 height 16
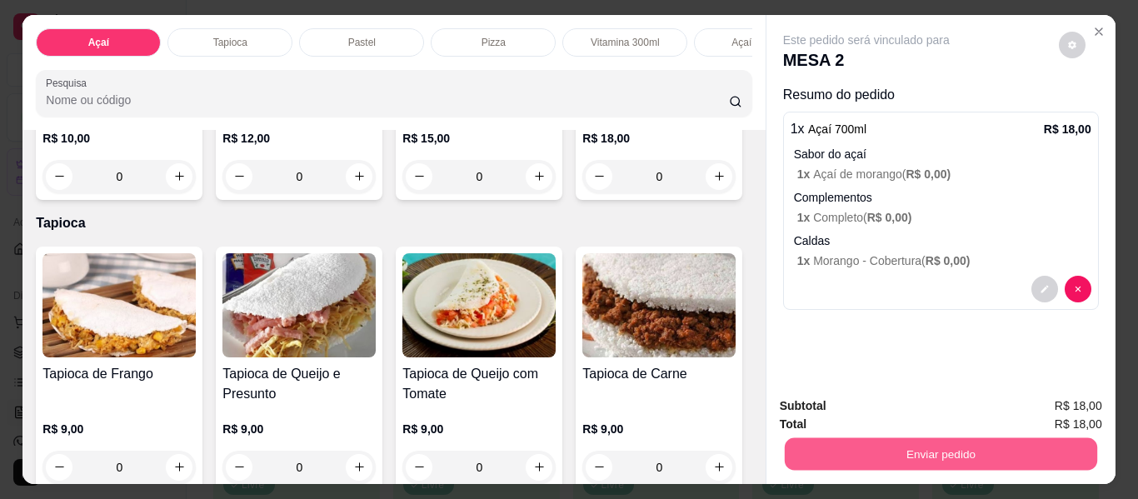
click at [917, 443] on button "Enviar pedido" at bounding box center [940, 454] width 312 height 32
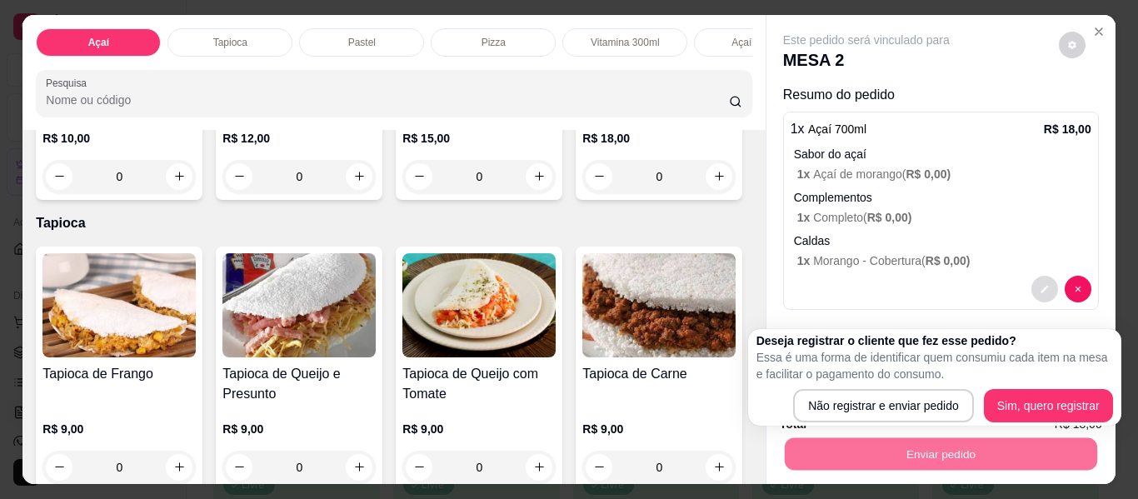
click at [1035, 289] on button "decrease-product-quantity" at bounding box center [1045, 289] width 27 height 27
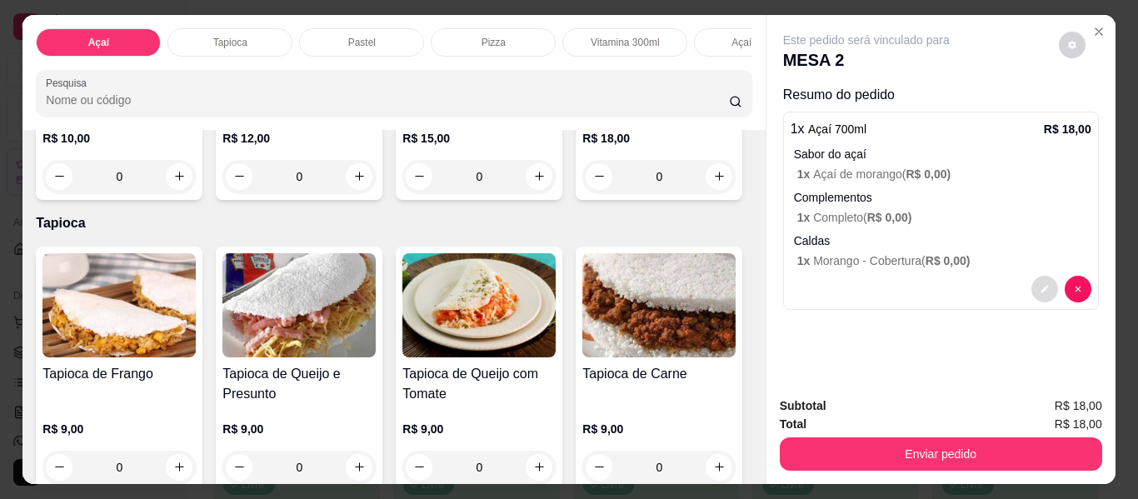
click at [1032, 282] on button "decrease-product-quantity" at bounding box center [1045, 289] width 27 height 27
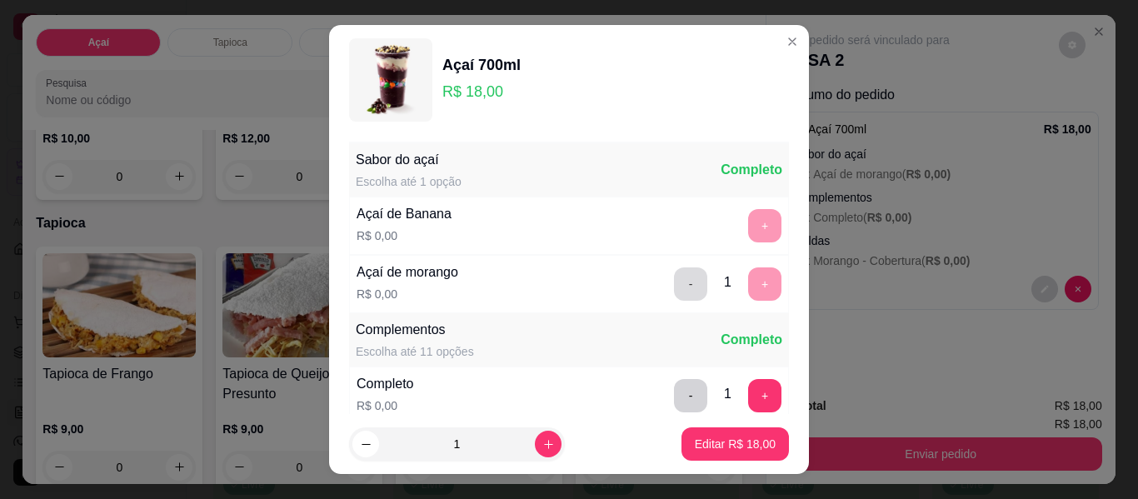
click at [674, 283] on button "-" at bounding box center [690, 283] width 33 height 33
click at [749, 227] on button "+" at bounding box center [765, 226] width 32 height 32
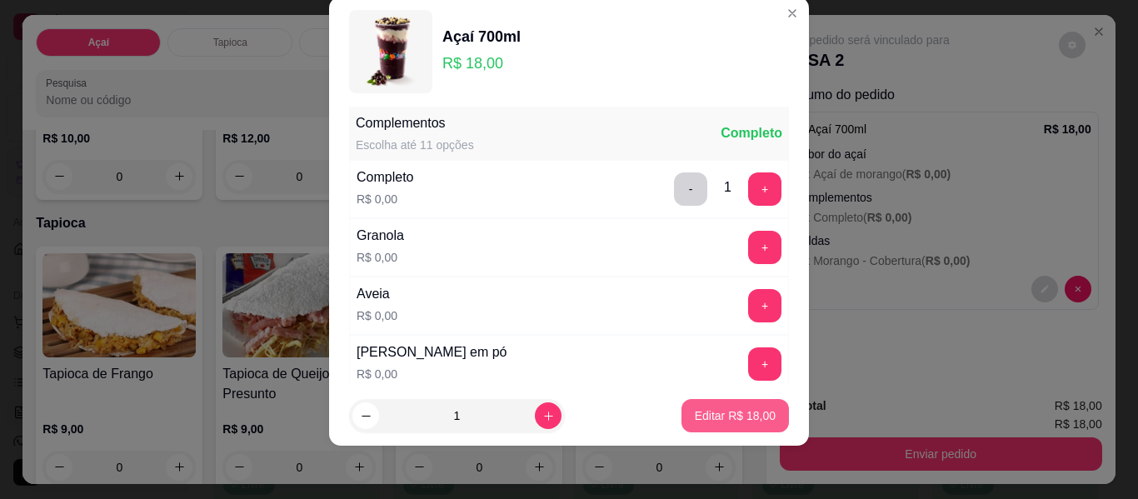
click at [706, 418] on p "Editar R$ 18,00" at bounding box center [735, 415] width 81 height 17
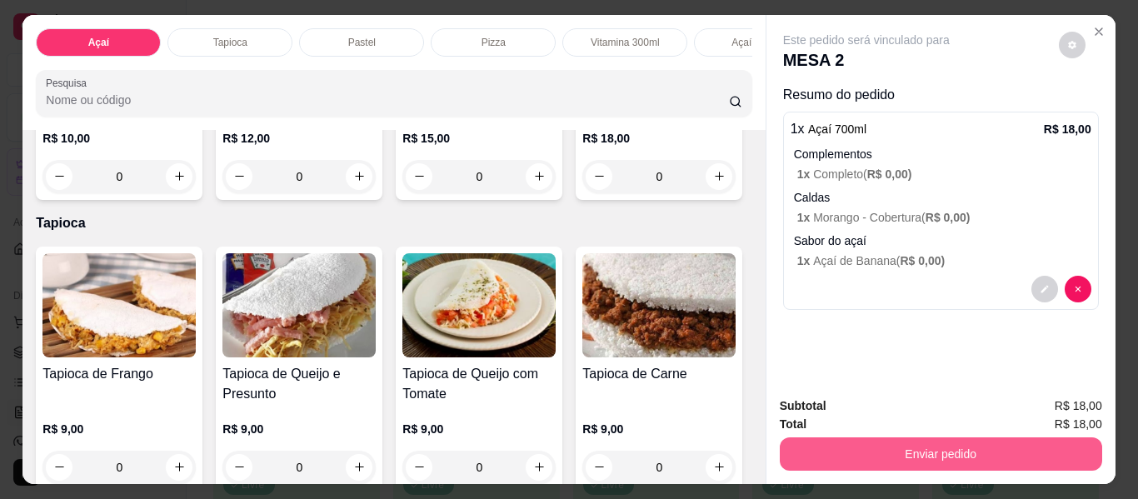
click at [921, 438] on button "Enviar pedido" at bounding box center [941, 453] width 322 height 33
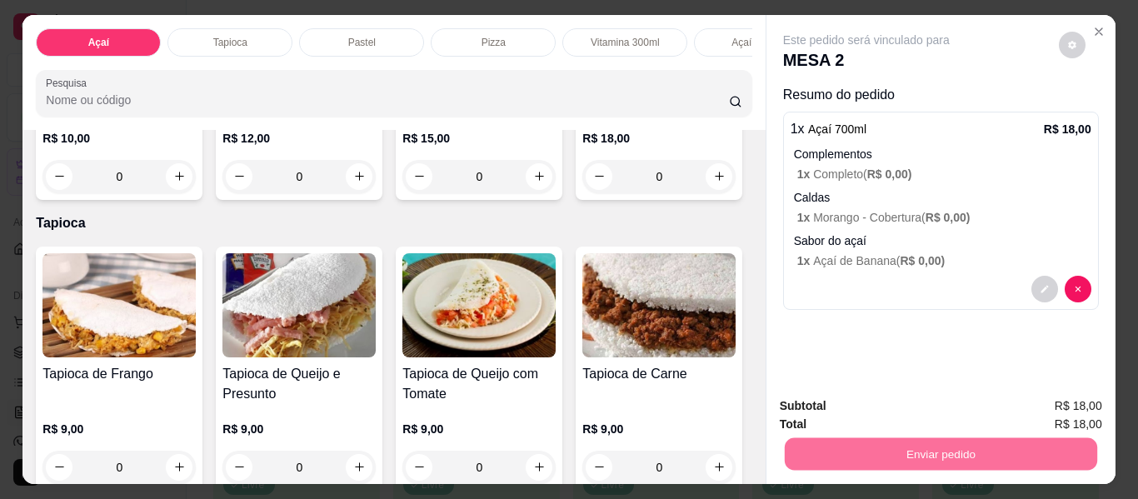
click at [872, 404] on button "Não registrar e enviar pedido" at bounding box center [885, 407] width 173 height 32
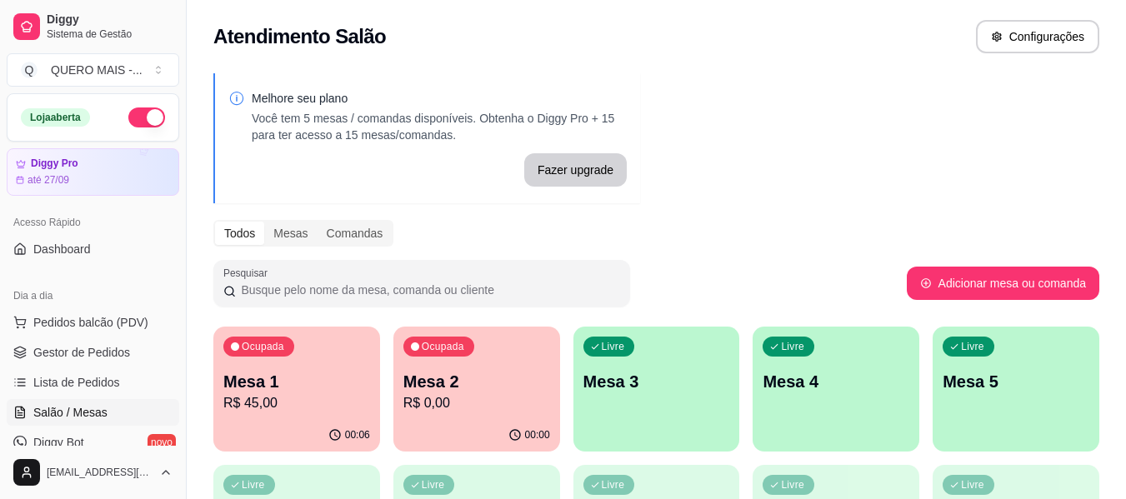
click at [677, 390] on p "Mesa 3" at bounding box center [656, 381] width 147 height 23
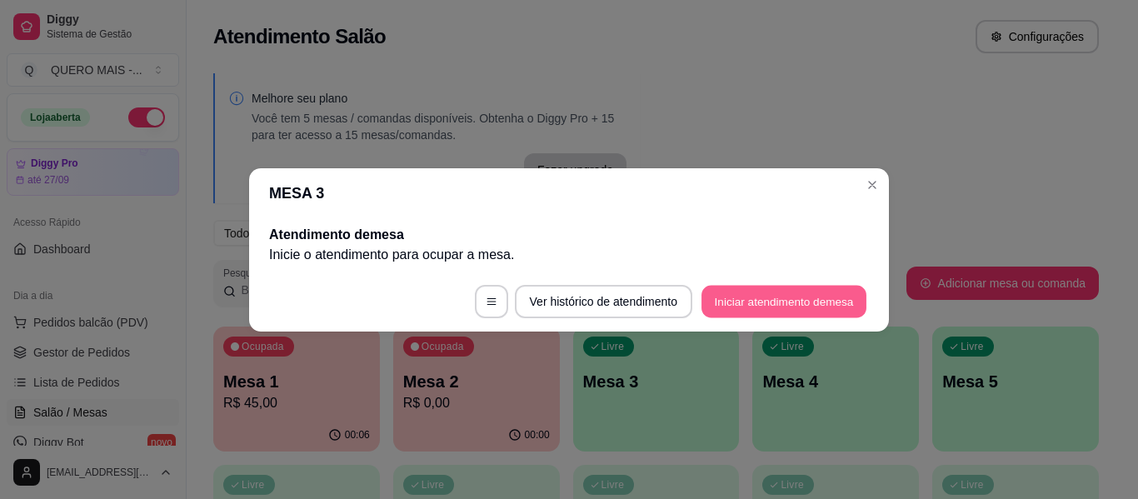
click at [773, 292] on button "Iniciar atendimento de mesa" at bounding box center [784, 301] width 165 height 32
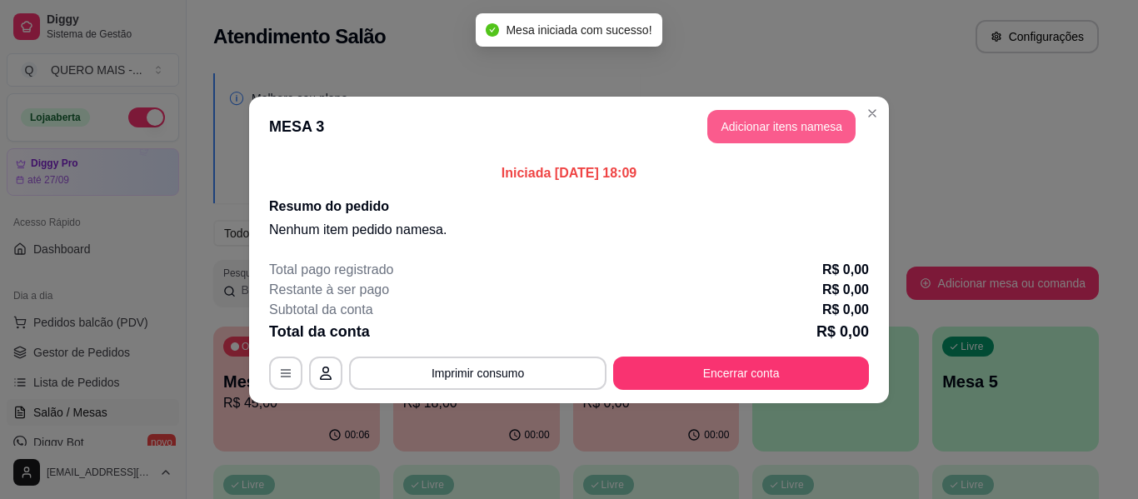
click at [769, 132] on button "Adicionar itens na mesa" at bounding box center [781, 126] width 148 height 33
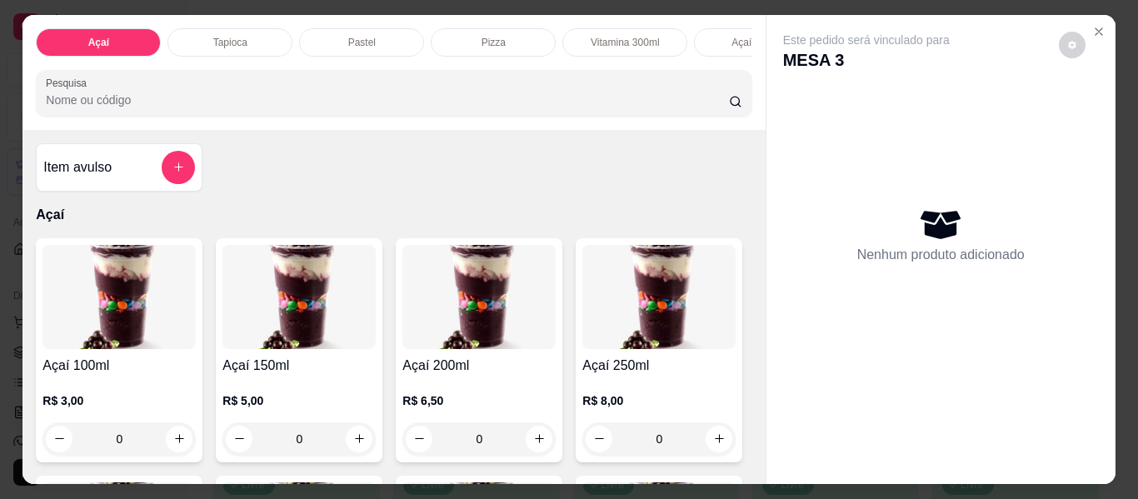
click at [537, 449] on div "0" at bounding box center [478, 438] width 153 height 33
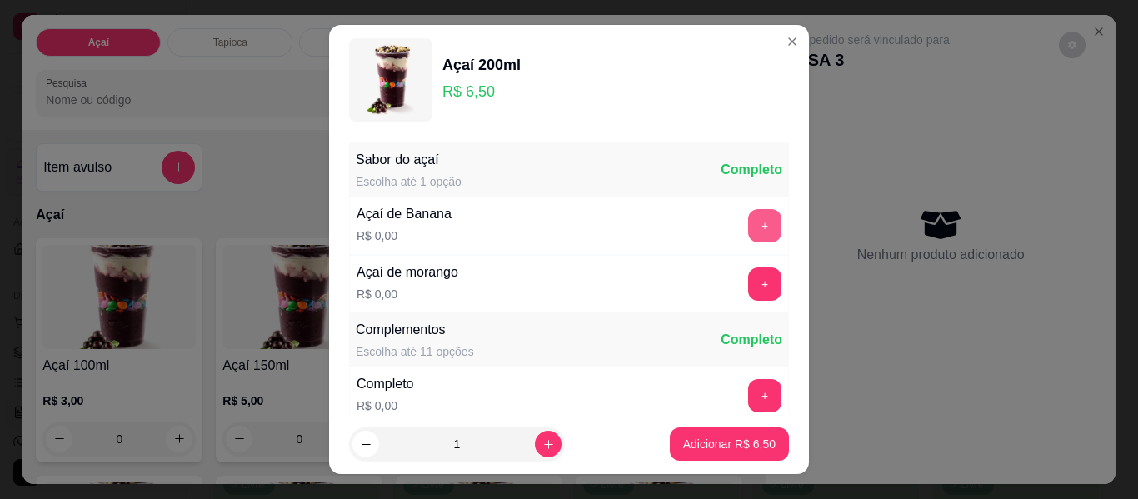
click at [748, 226] on button "+" at bounding box center [764, 225] width 33 height 33
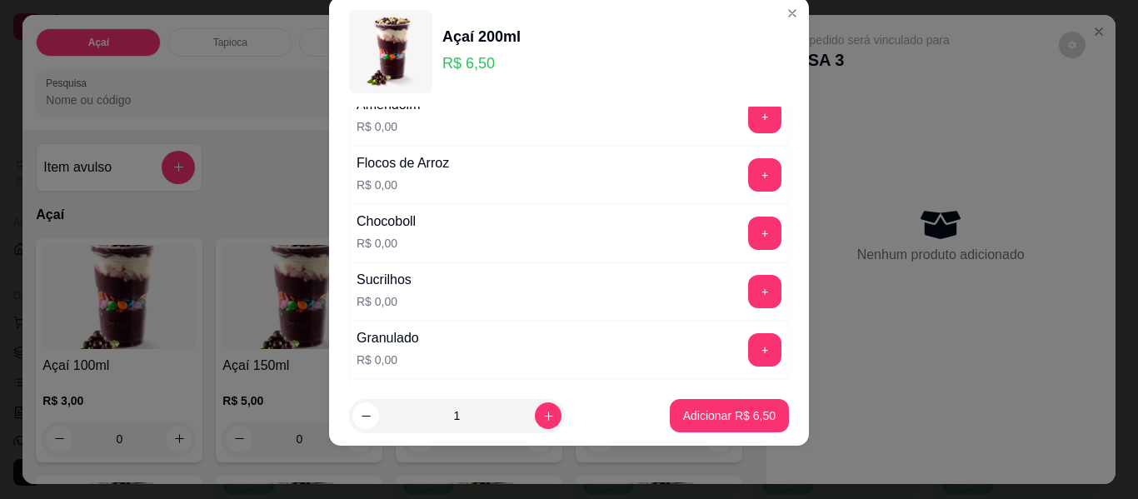
scroll to position [595, 0]
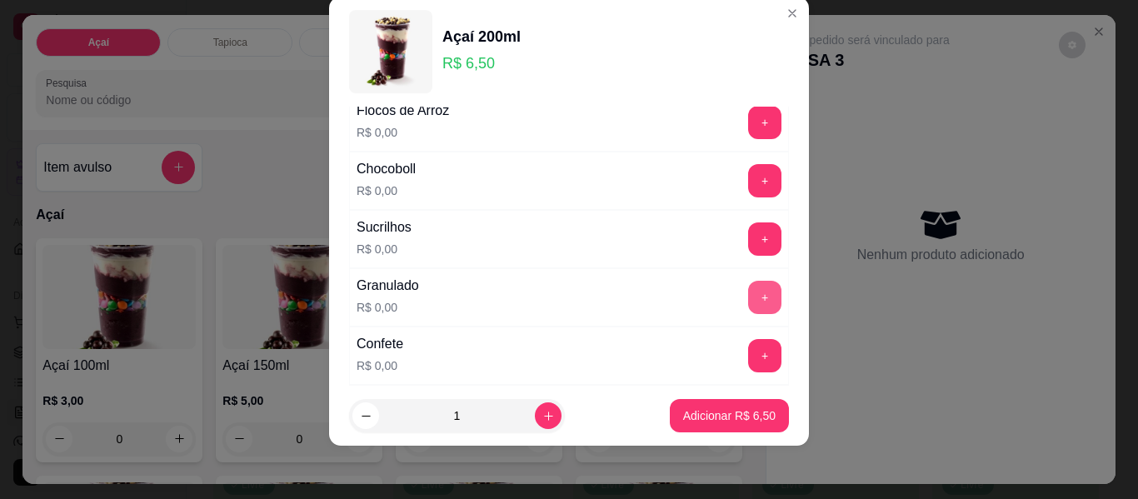
click at [748, 299] on button "+" at bounding box center [764, 297] width 33 height 33
click at [748, 354] on button "+" at bounding box center [764, 355] width 33 height 33
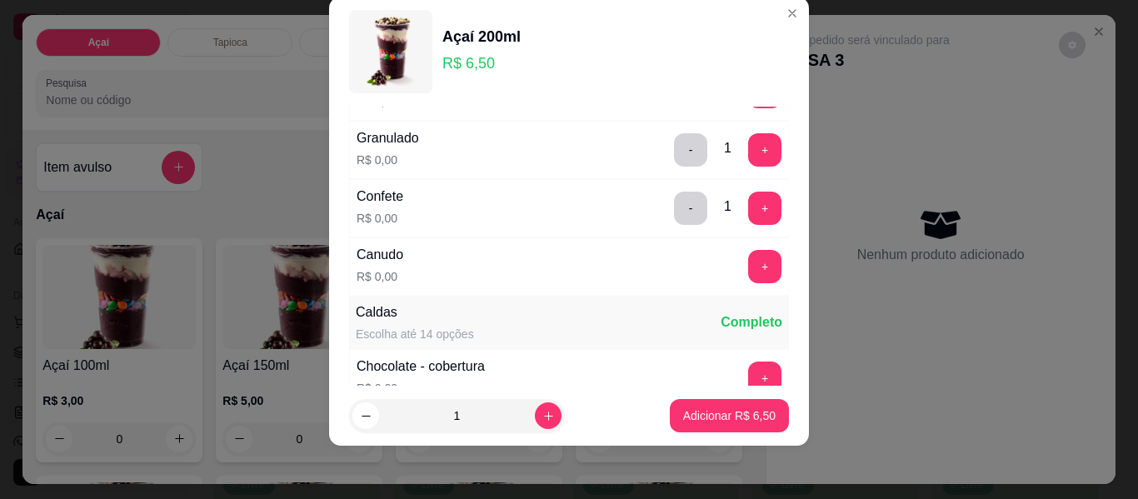
scroll to position [762, 0]
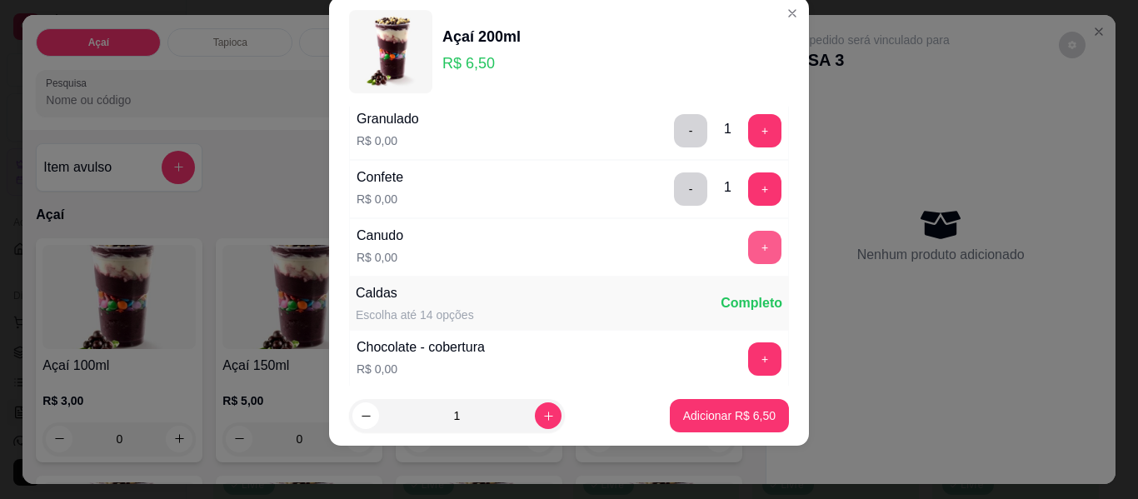
click at [748, 243] on button "+" at bounding box center [764, 247] width 33 height 33
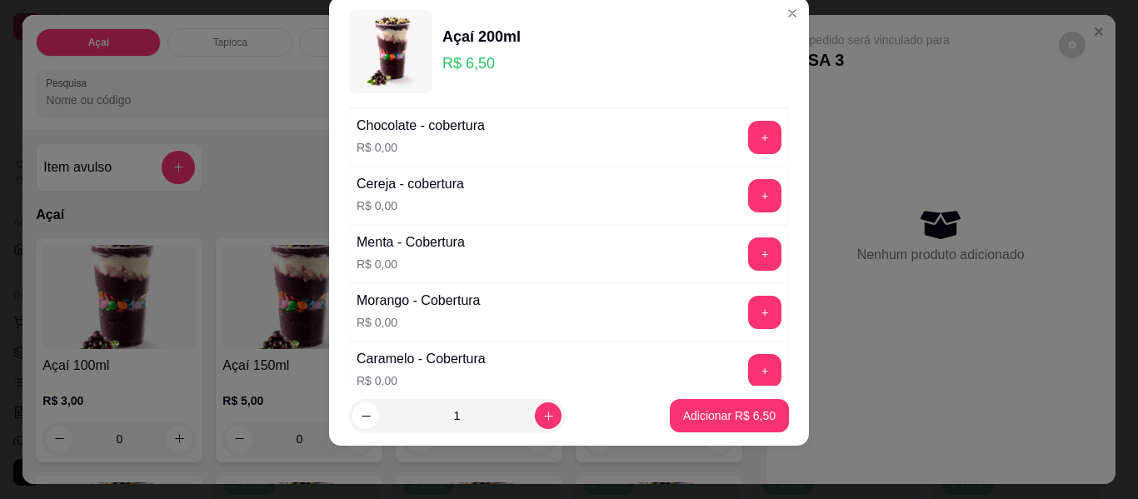
scroll to position [1012, 0]
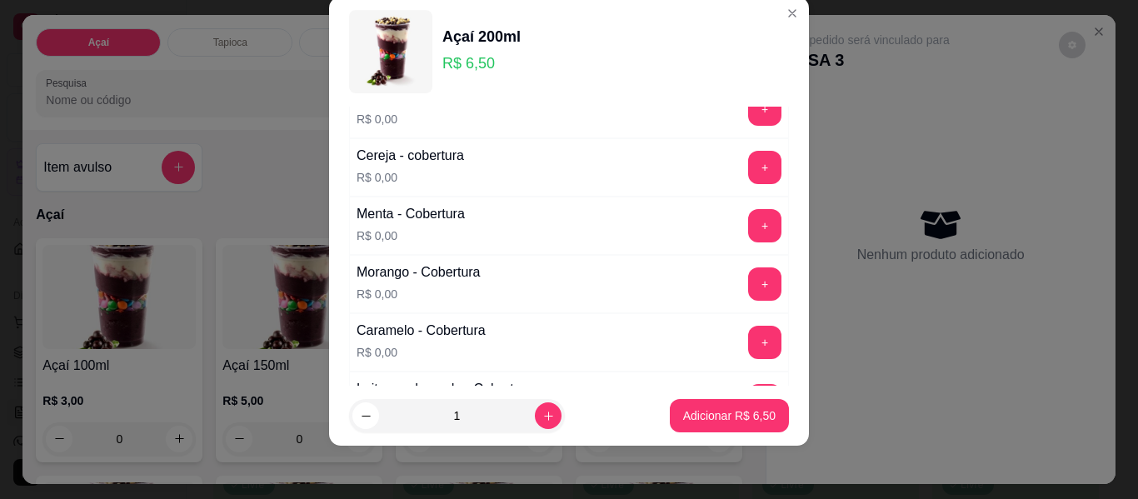
click at [748, 279] on button "+" at bounding box center [764, 283] width 33 height 33
click at [704, 412] on p "Adicionar R$ 6,50" at bounding box center [729, 415] width 92 height 17
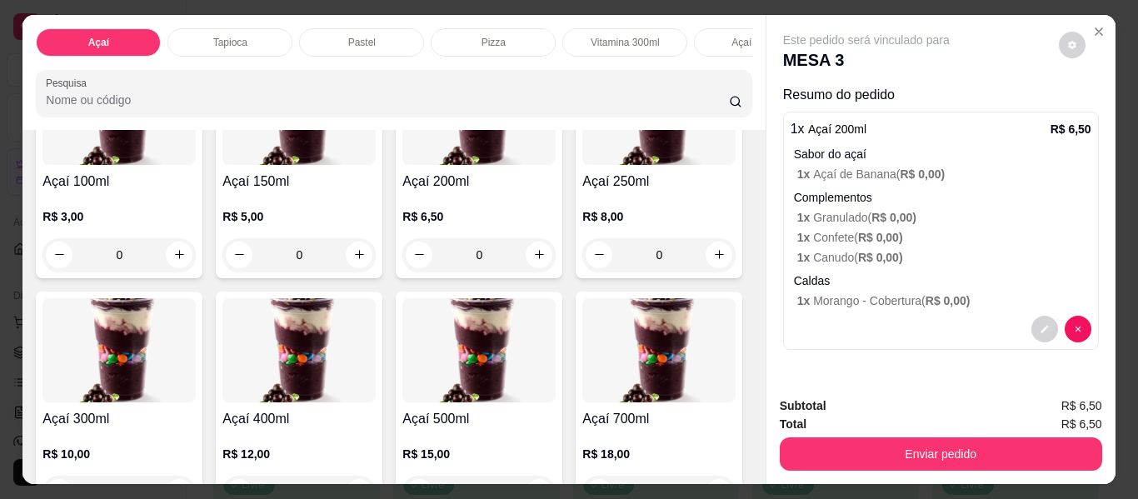
scroll to position [250, 0]
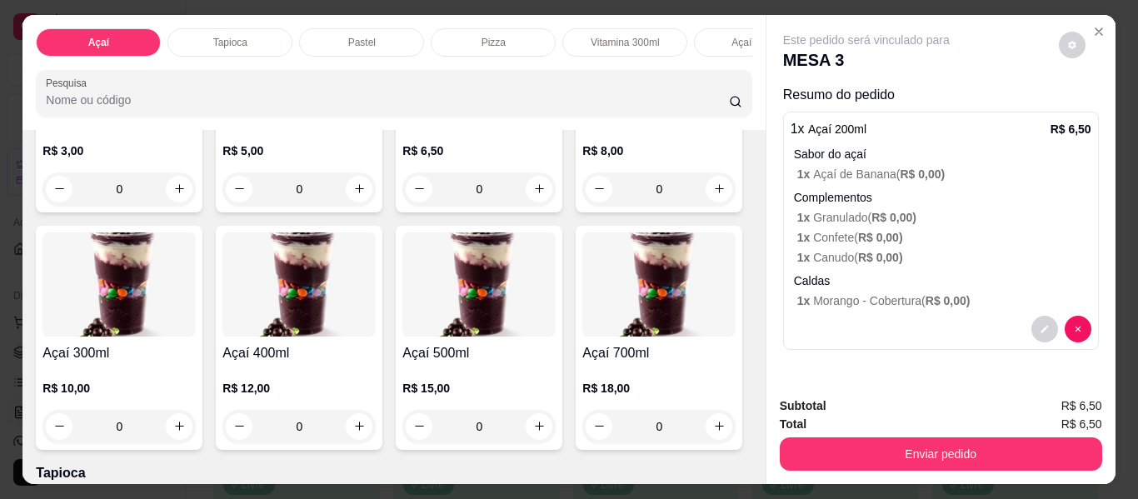
click at [196, 432] on div "0" at bounding box center [118, 426] width 153 height 33
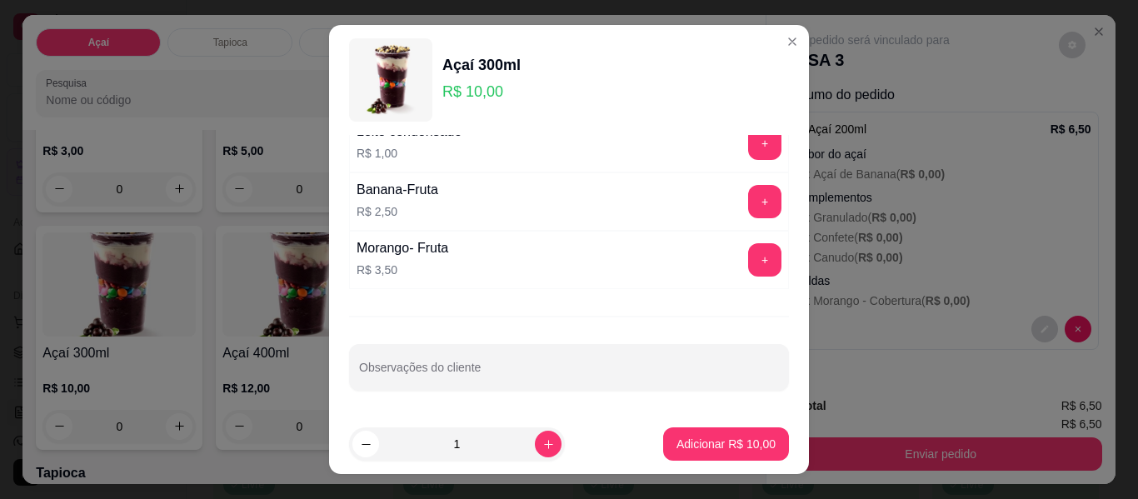
scroll to position [1442, 0]
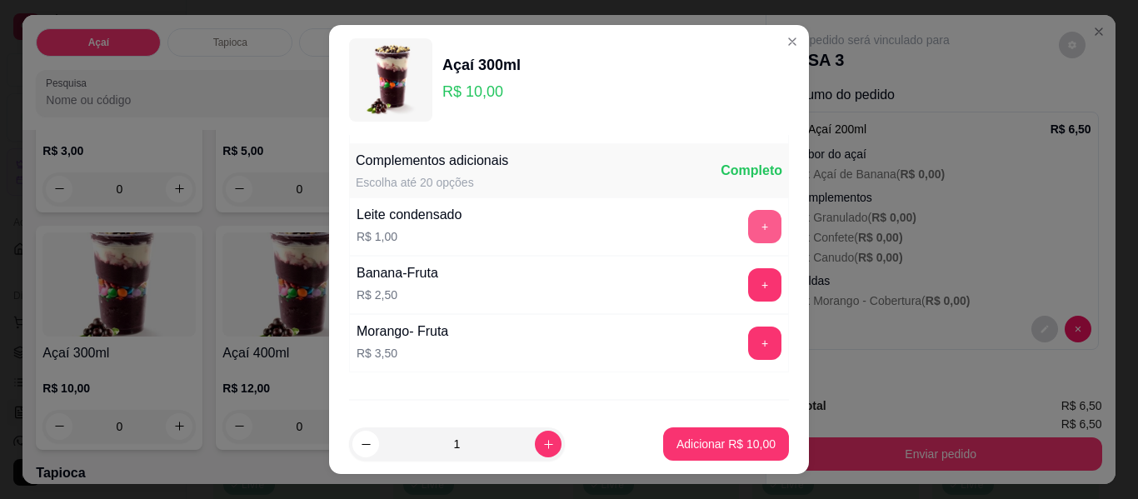
click at [748, 232] on button "+" at bounding box center [764, 226] width 33 height 33
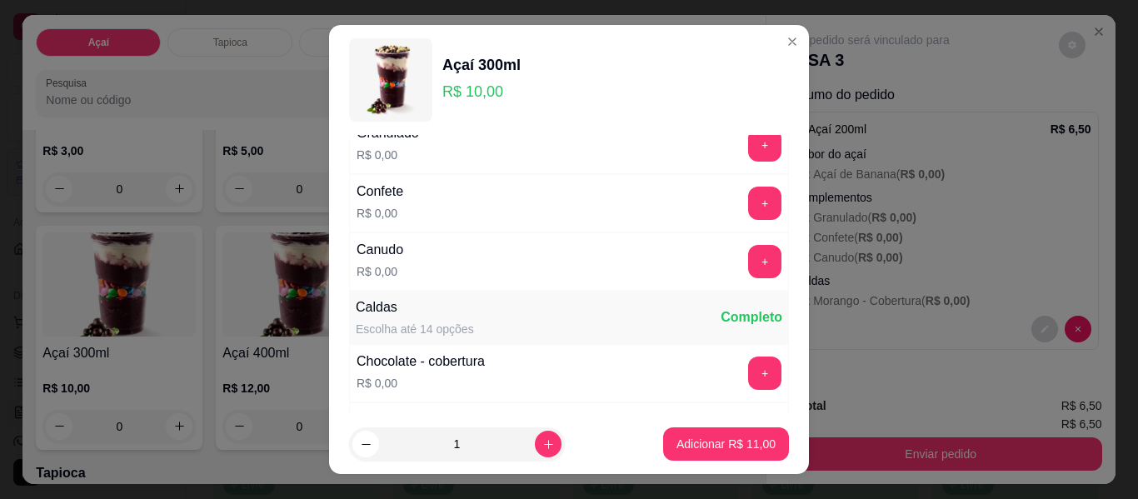
scroll to position [692, 0]
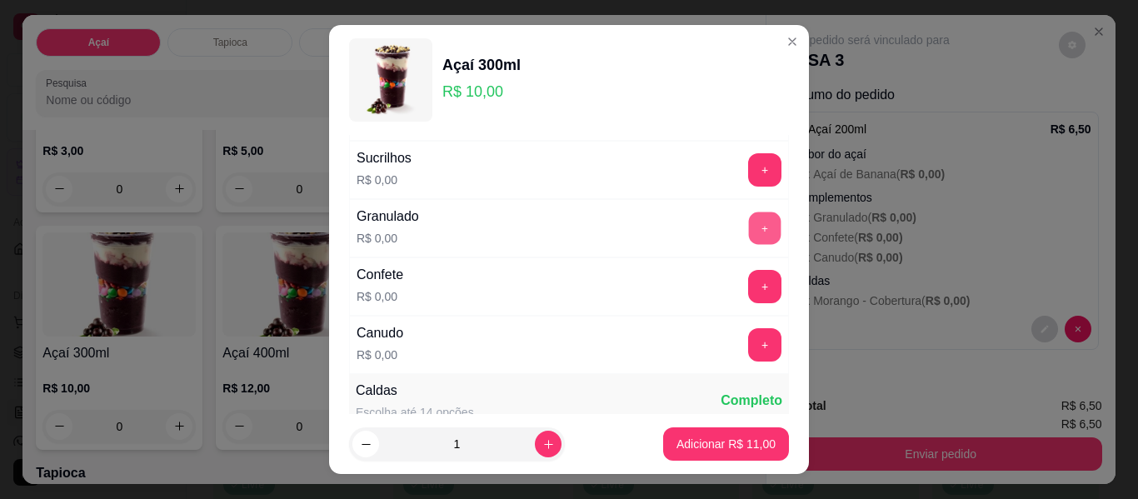
click at [749, 220] on button "+" at bounding box center [765, 228] width 32 height 32
click at [748, 286] on button "+" at bounding box center [764, 286] width 33 height 33
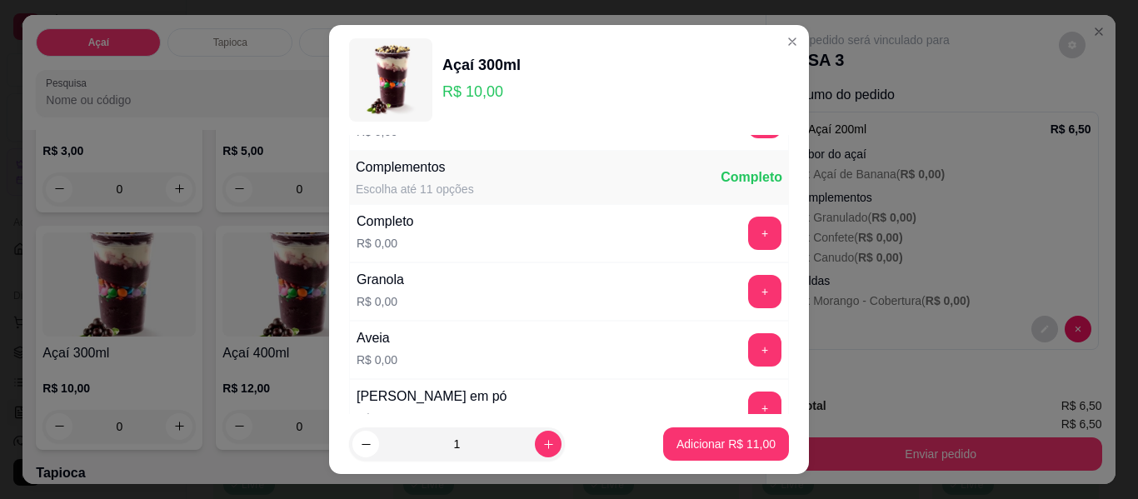
scroll to position [0, 0]
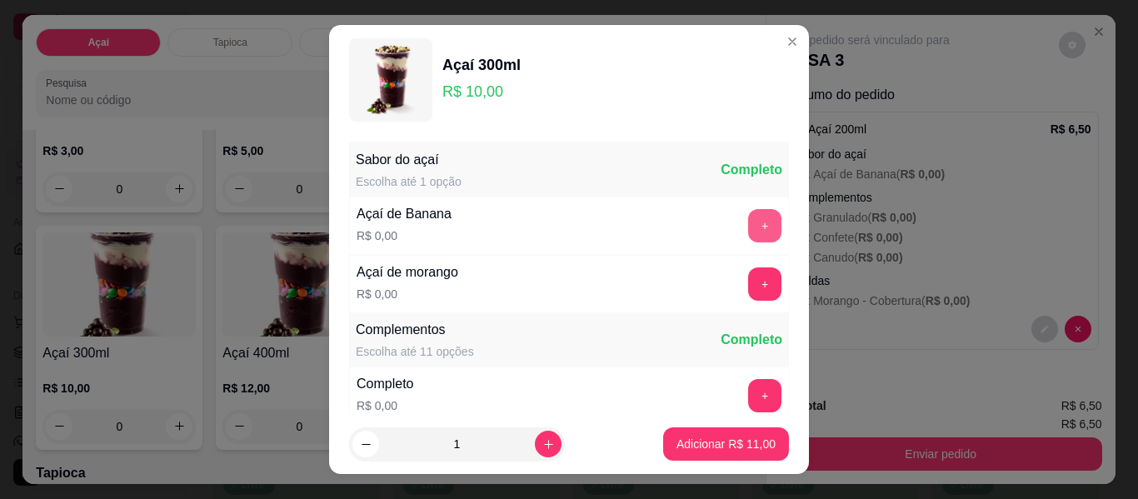
click at [748, 223] on button "+" at bounding box center [764, 225] width 33 height 33
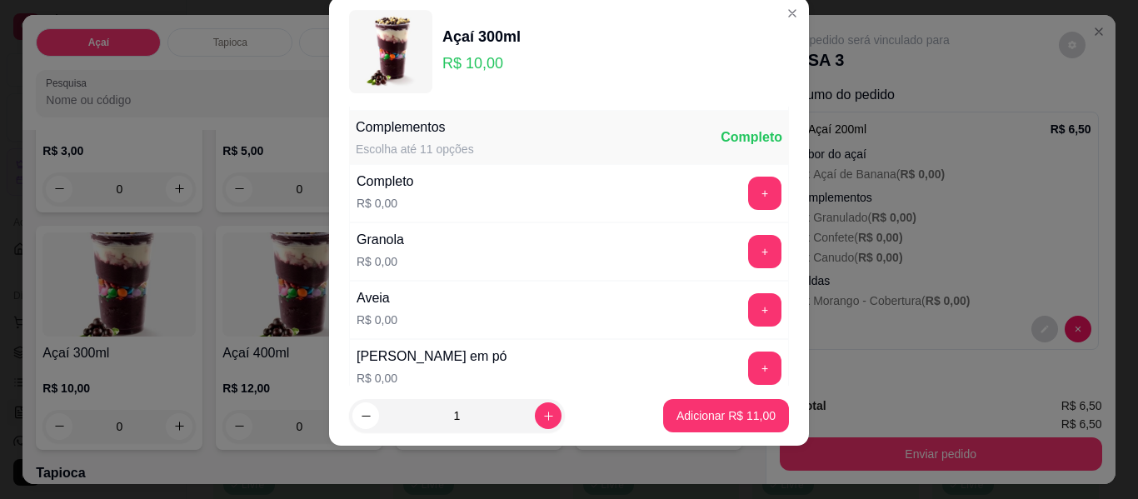
scroll to position [178, 0]
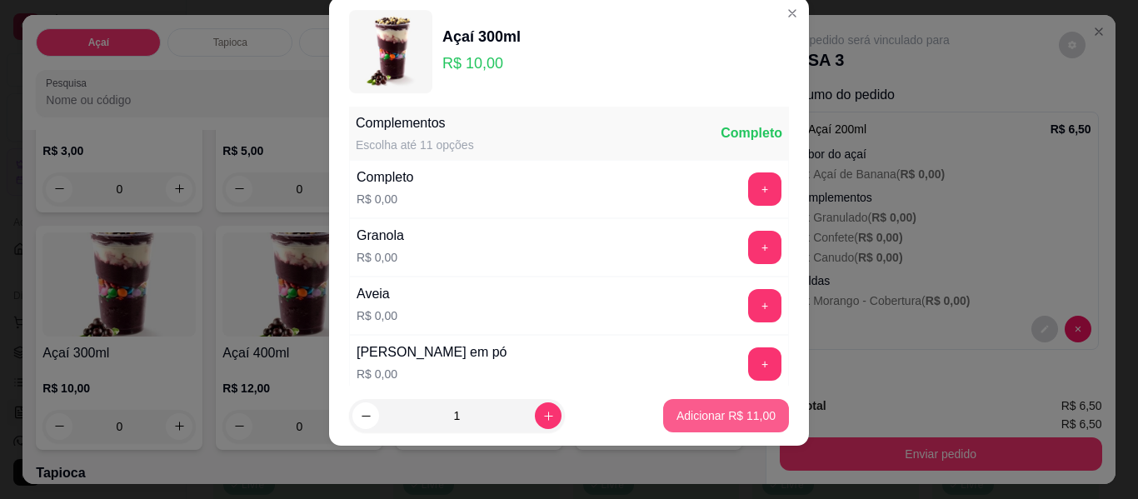
click at [697, 412] on p "Adicionar R$ 11,00" at bounding box center [726, 415] width 99 height 17
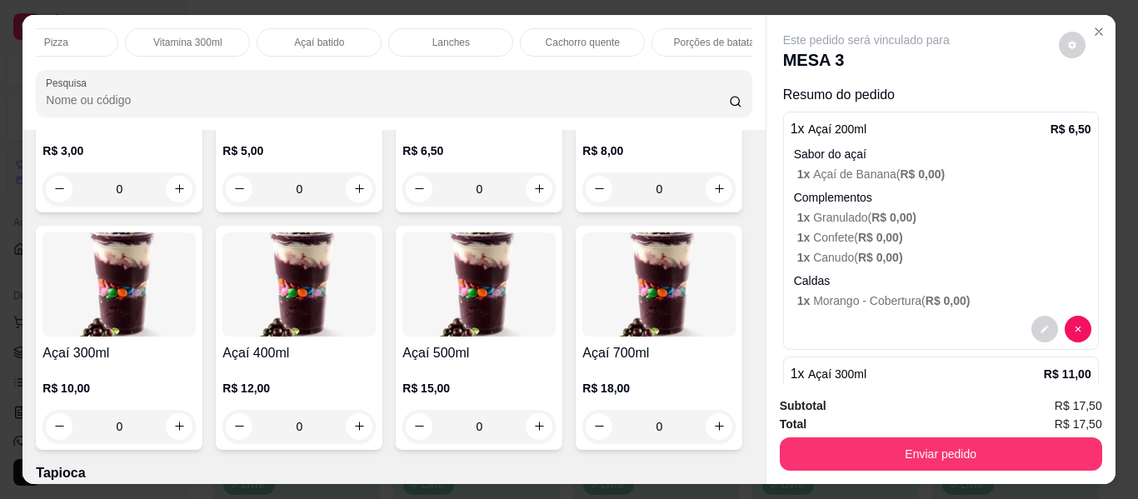
scroll to position [0, 456]
click at [321, 35] on div "Açaí batido" at bounding box center [300, 42] width 125 height 28
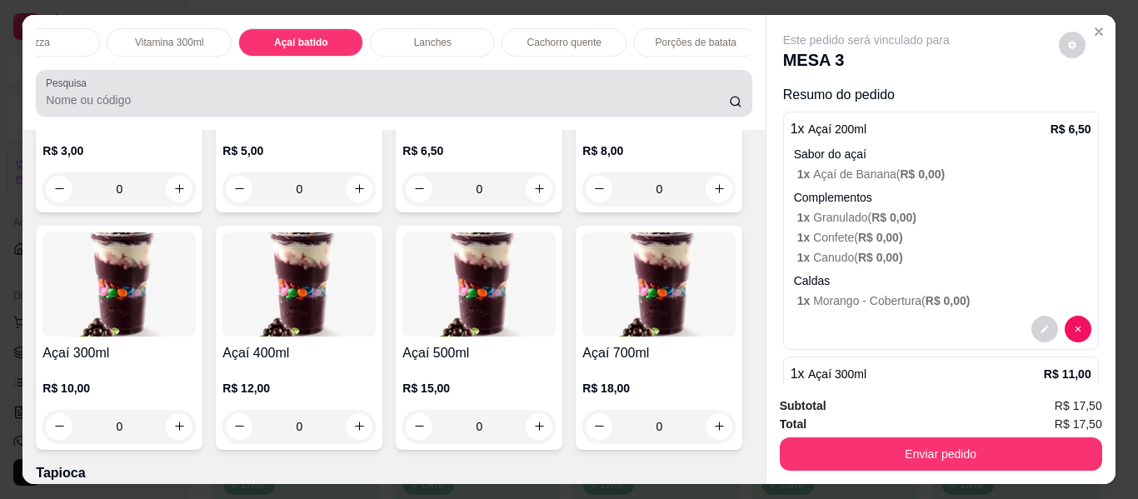
scroll to position [45, 0]
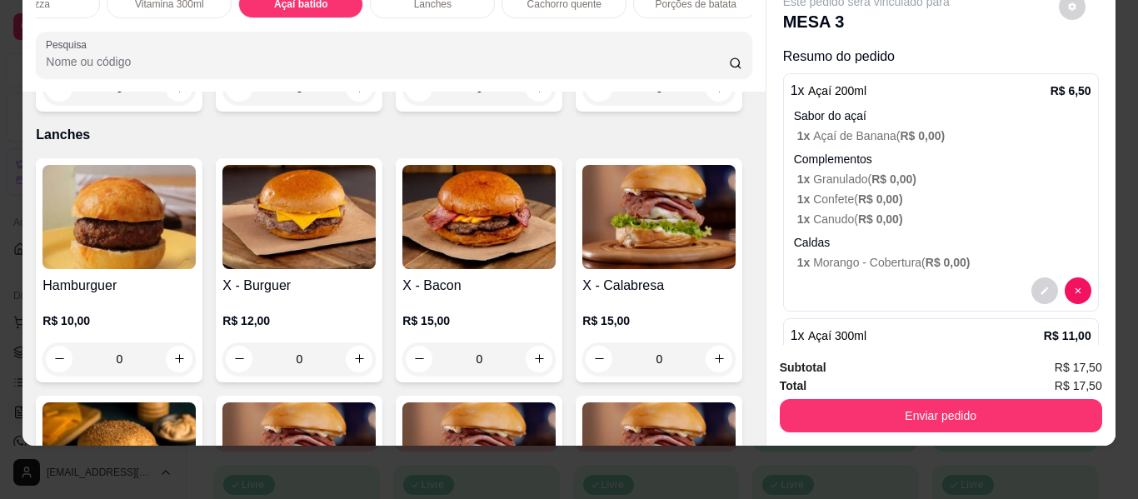
click at [537, 105] on div "0" at bounding box center [478, 88] width 153 height 33
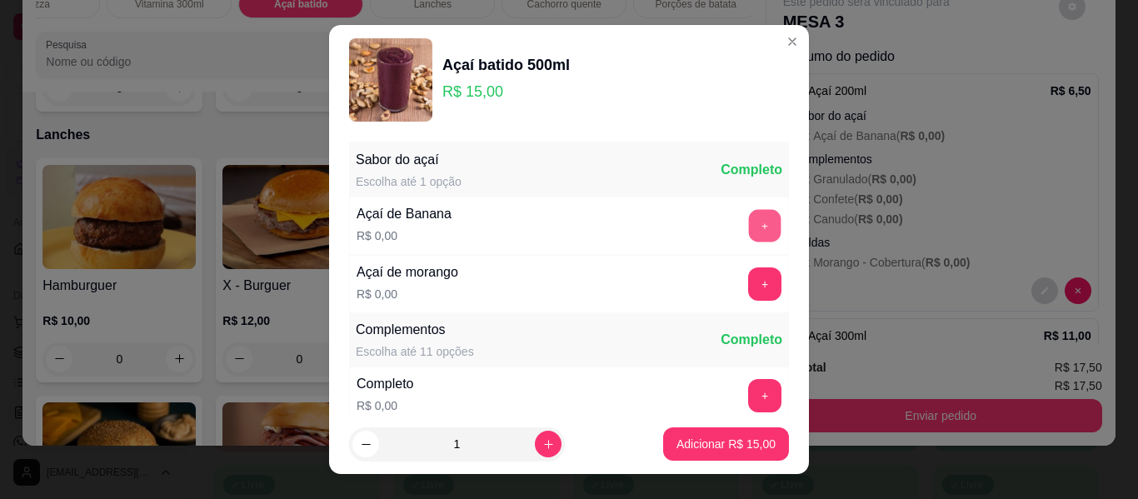
click at [749, 218] on button "+" at bounding box center [765, 226] width 32 height 32
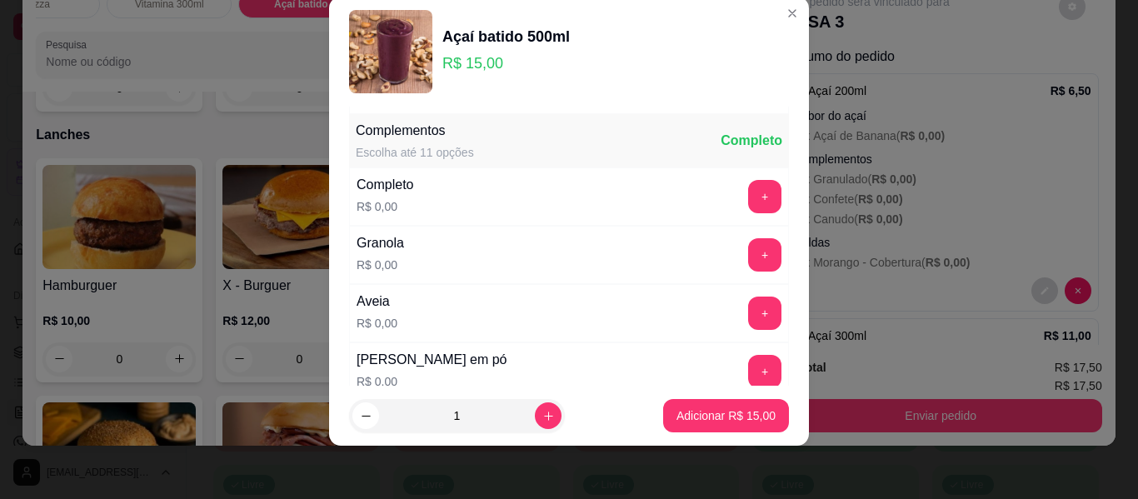
scroll to position [178, 0]
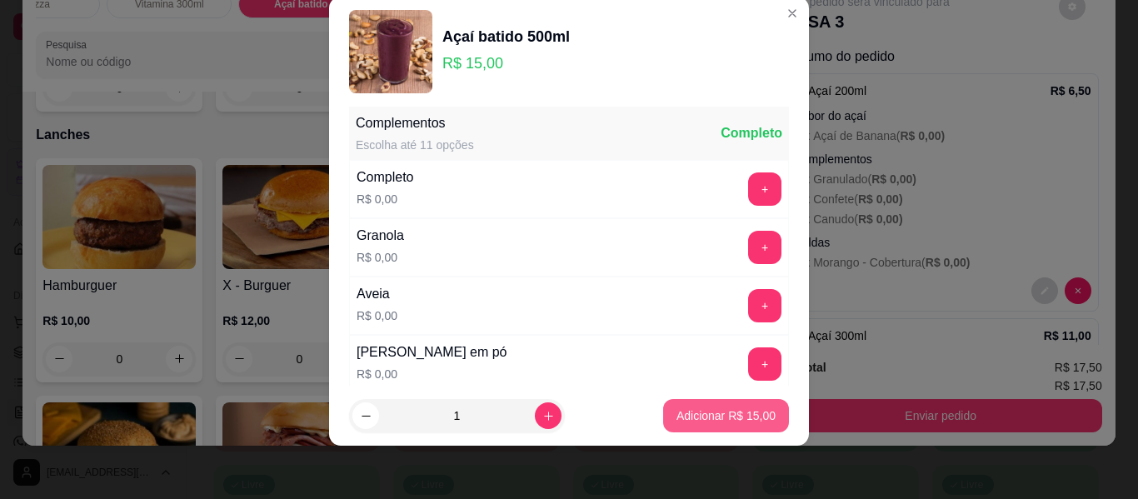
click at [743, 425] on button "Adicionar R$ 15,00" at bounding box center [726, 415] width 126 height 33
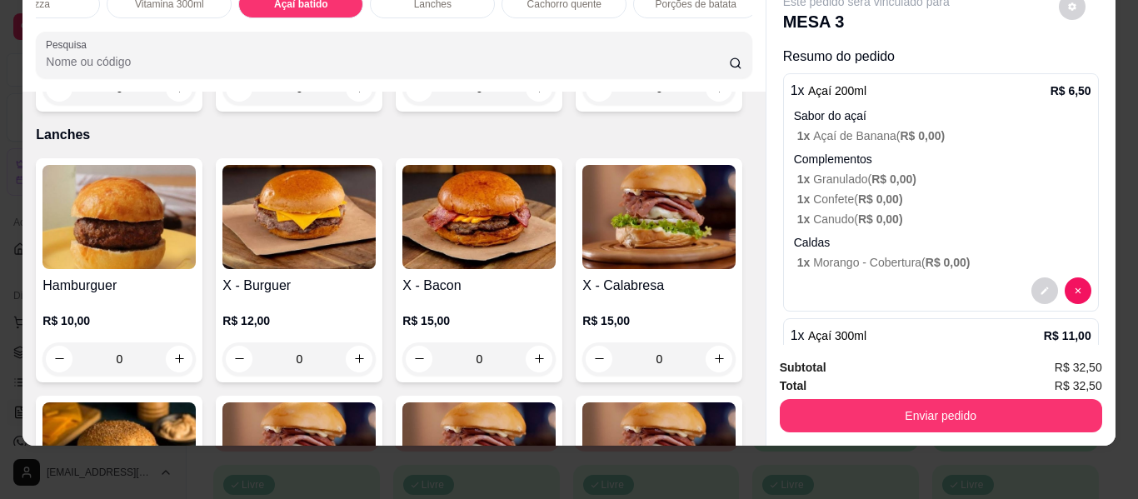
scroll to position [332, 0]
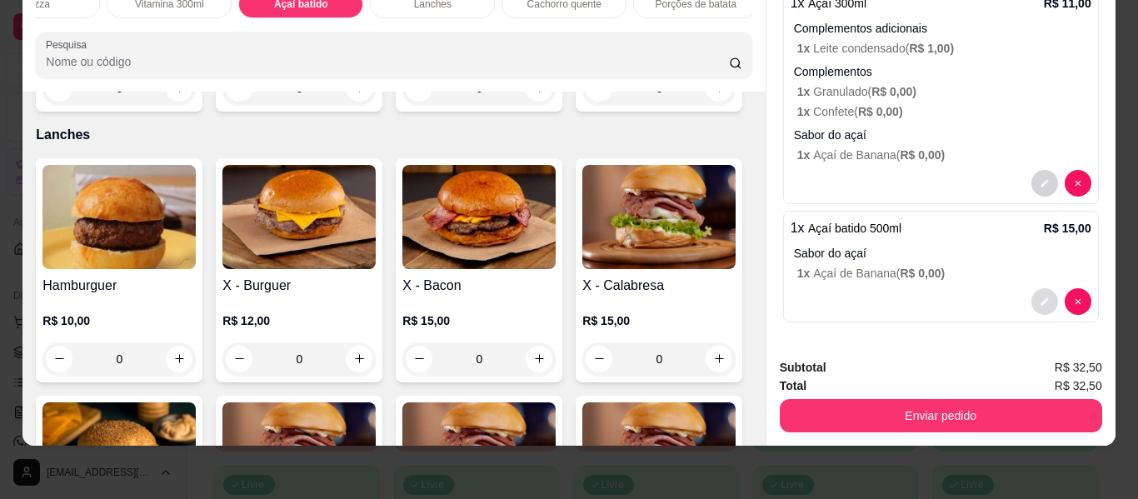
click at [1040, 297] on icon "decrease-product-quantity" at bounding box center [1045, 302] width 10 height 10
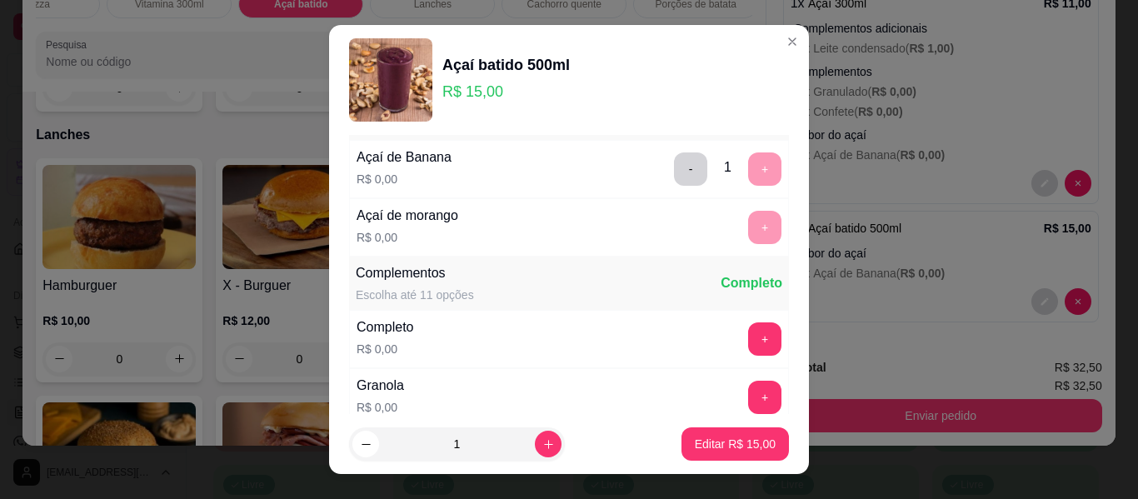
scroll to position [83, 0]
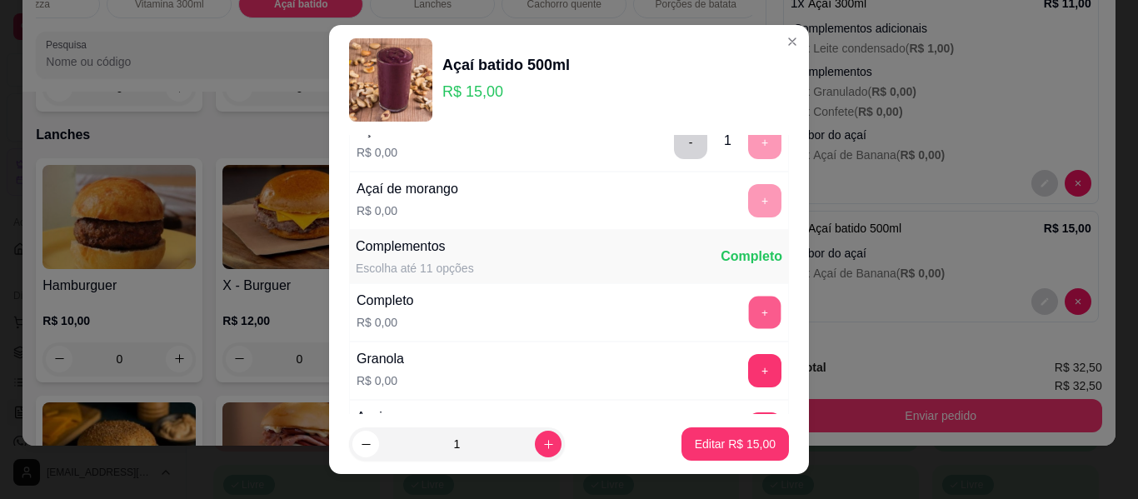
click at [749, 312] on button "+" at bounding box center [765, 313] width 32 height 32
click at [741, 444] on p "Editar R$ 15,00" at bounding box center [735, 444] width 81 height 17
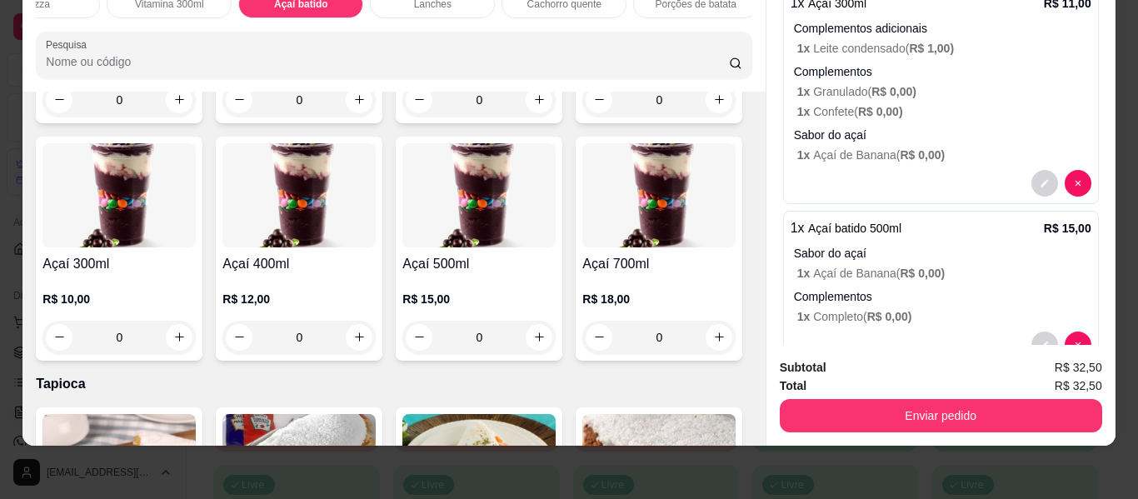
scroll to position [333, 0]
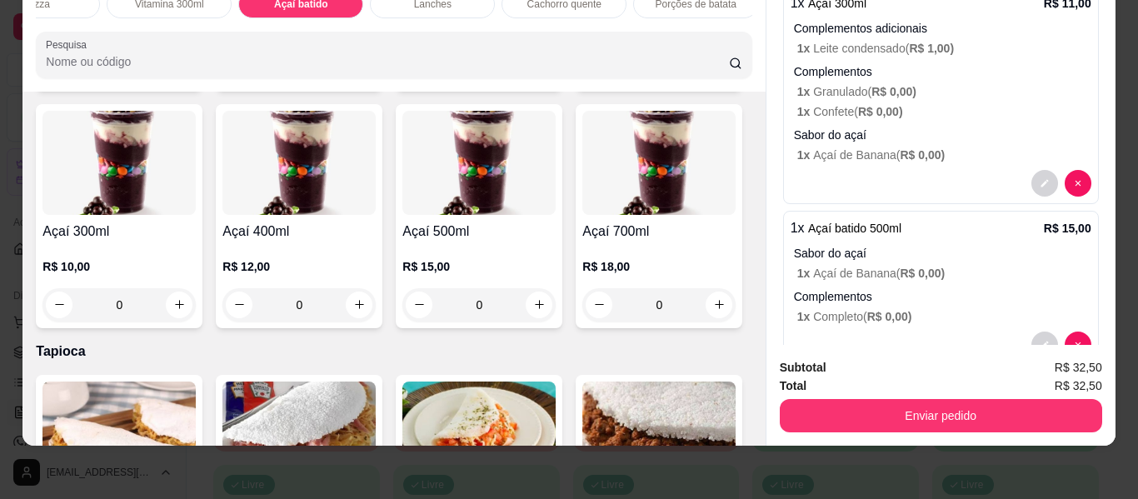
click at [376, 302] on div "0" at bounding box center [298, 304] width 153 height 33
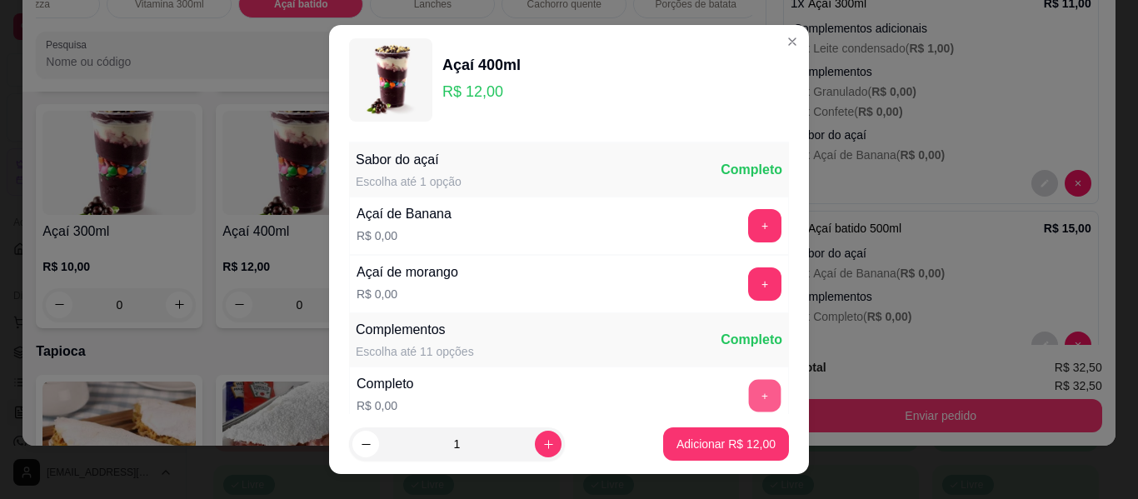
click at [749, 387] on button "+" at bounding box center [765, 396] width 32 height 32
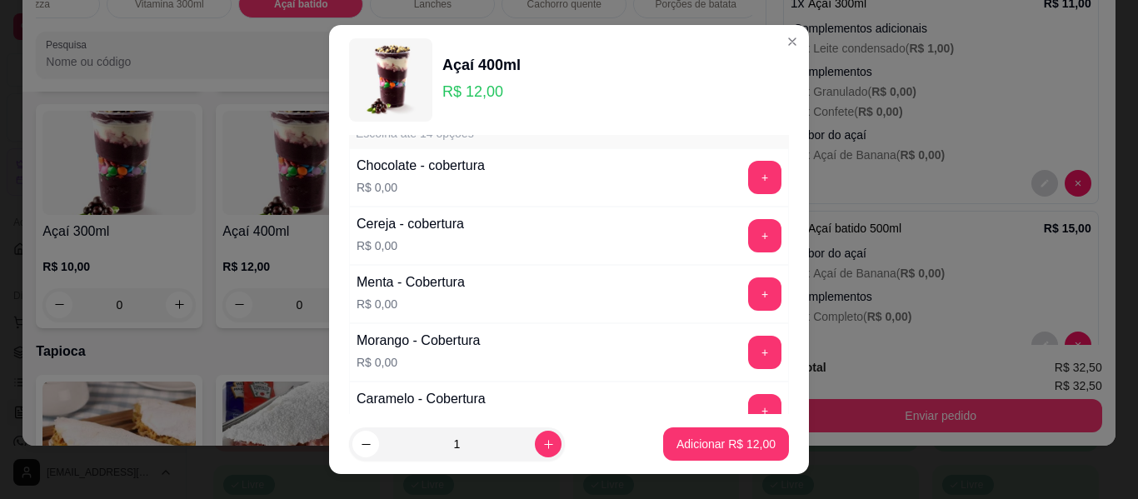
scroll to position [1000, 0]
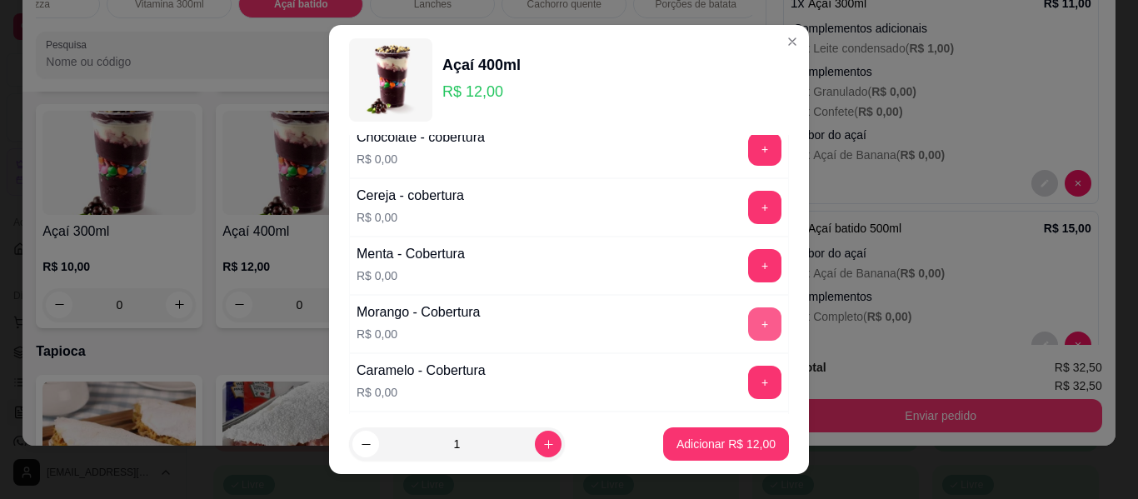
click at [748, 332] on button "+" at bounding box center [764, 323] width 33 height 33
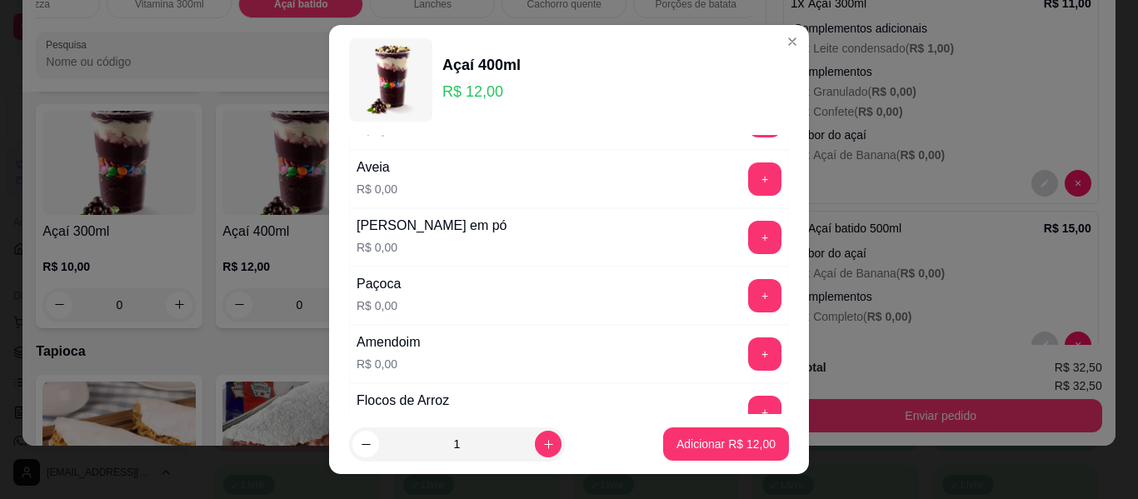
scroll to position [0, 0]
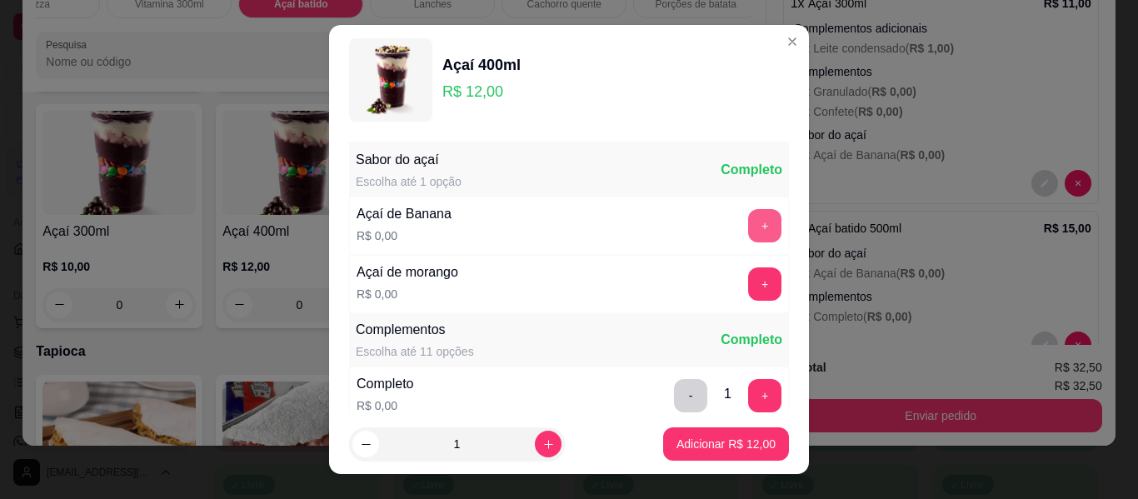
click at [748, 222] on button "+" at bounding box center [764, 225] width 33 height 33
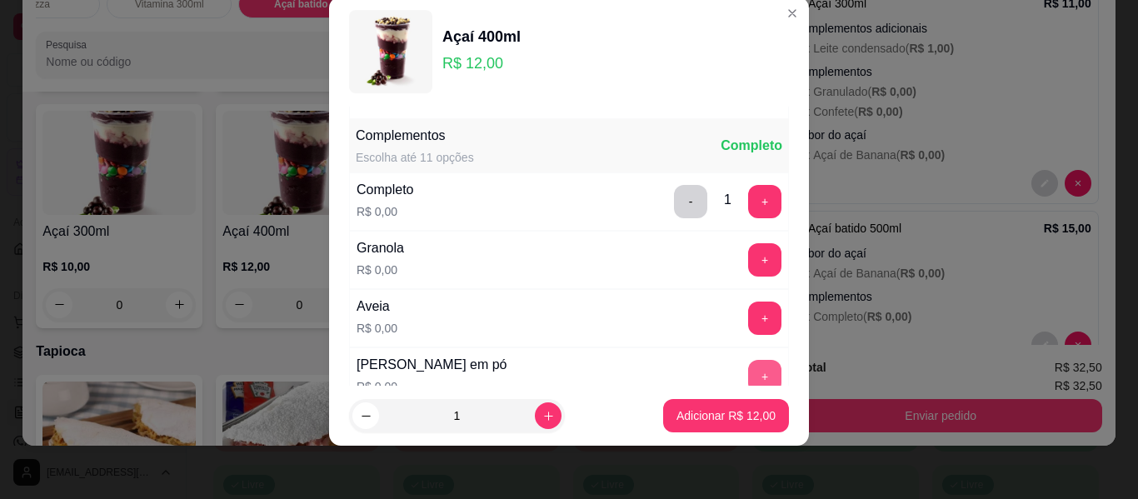
scroll to position [178, 0]
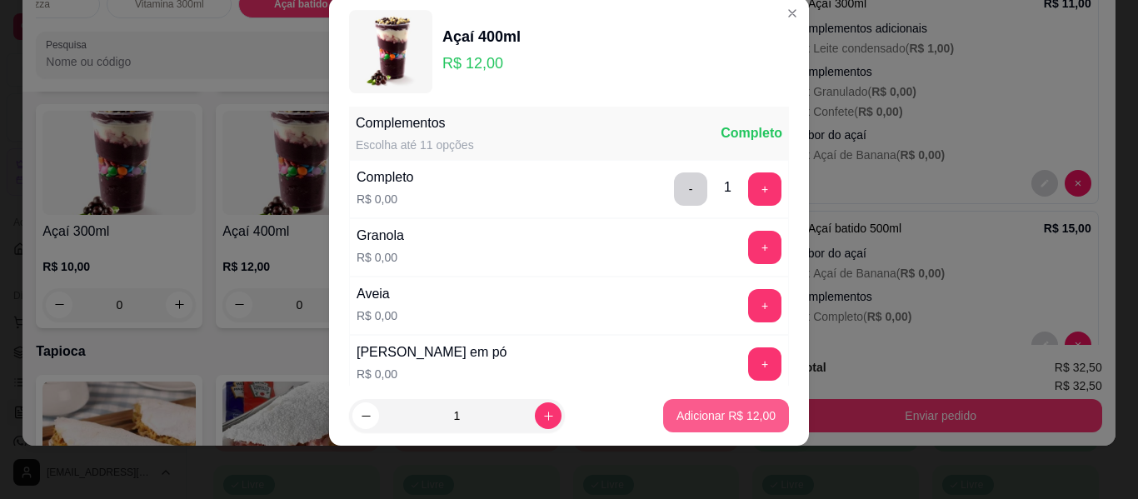
click at [707, 414] on p "Adicionar R$ 12,00" at bounding box center [726, 415] width 99 height 17
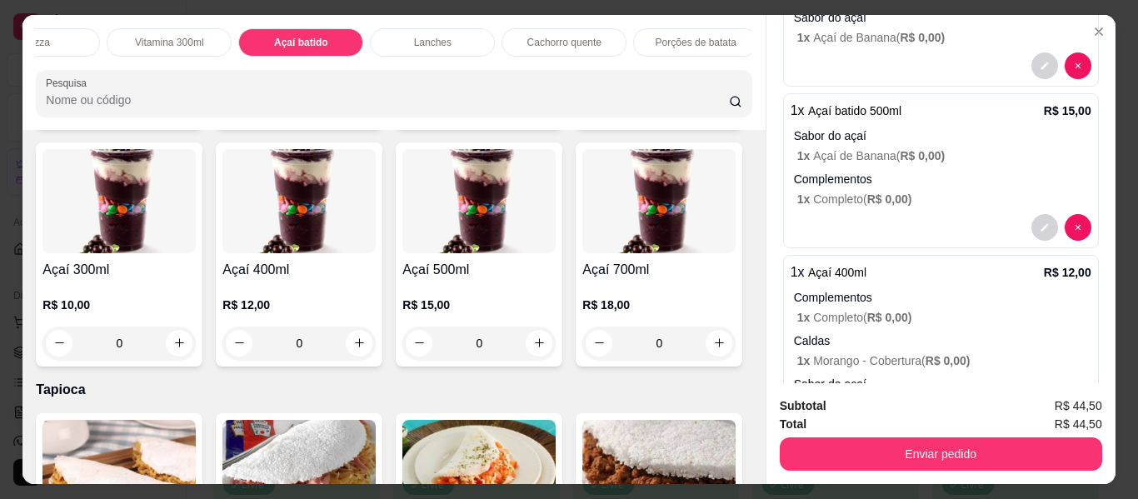
scroll to position [500, 0]
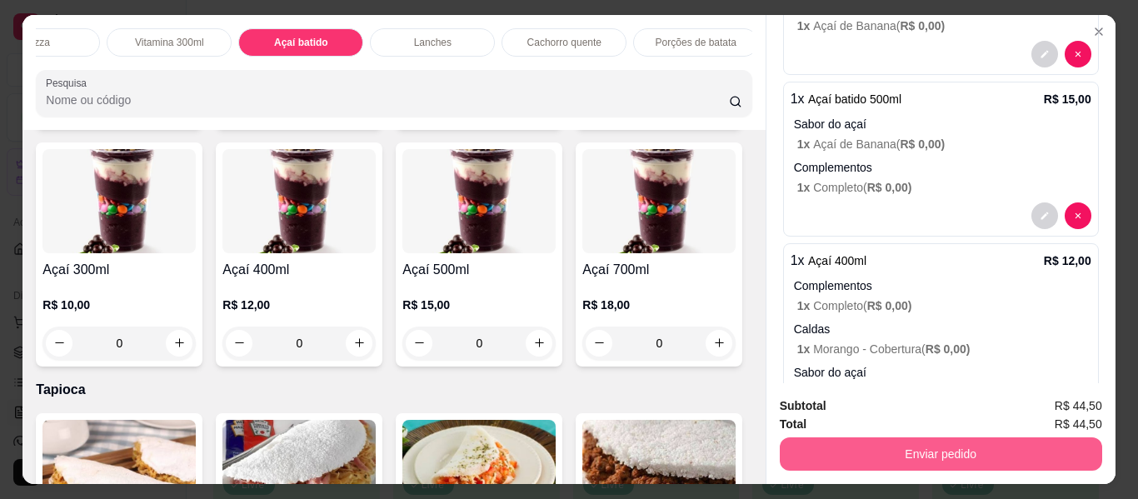
click at [935, 440] on button "Enviar pedido" at bounding box center [941, 453] width 322 height 33
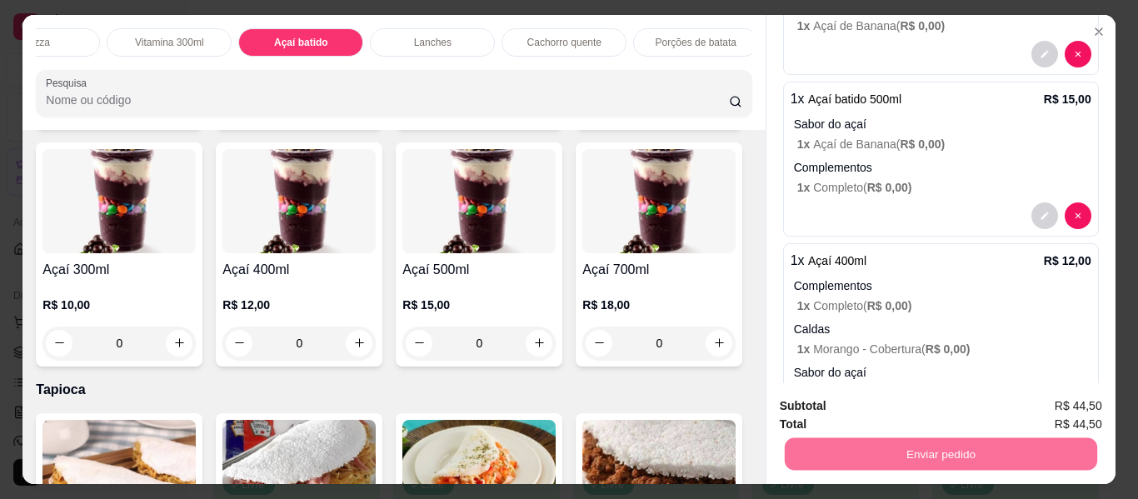
click at [894, 402] on button "Não registrar e enviar pedido" at bounding box center [885, 407] width 173 height 32
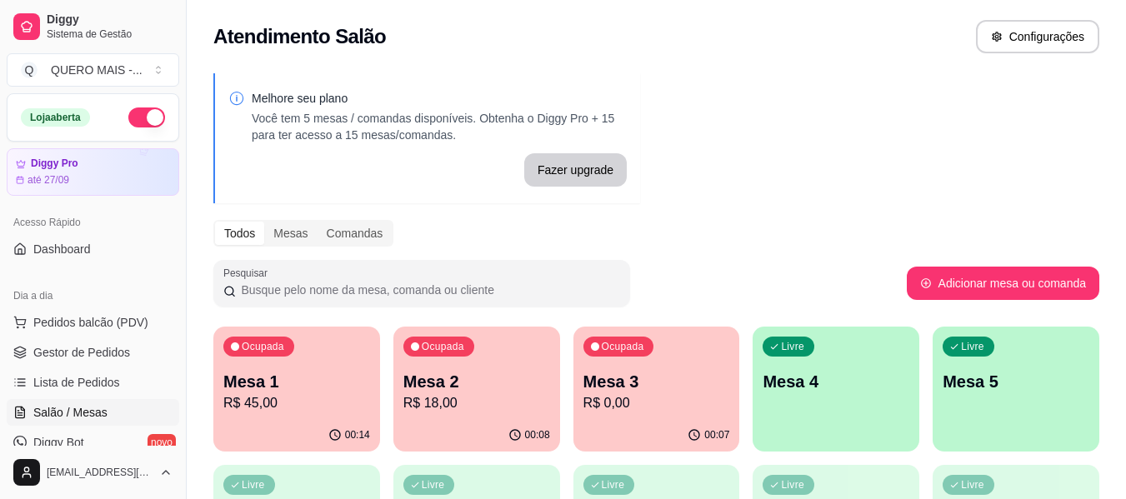
click at [317, 430] on div "00:14" at bounding box center [296, 435] width 167 height 32
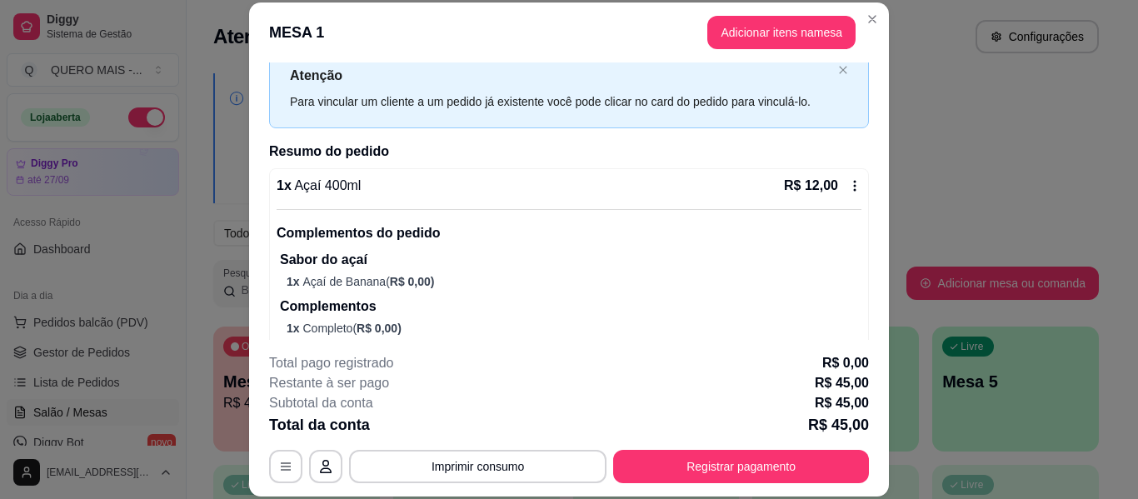
scroll to position [17, 0]
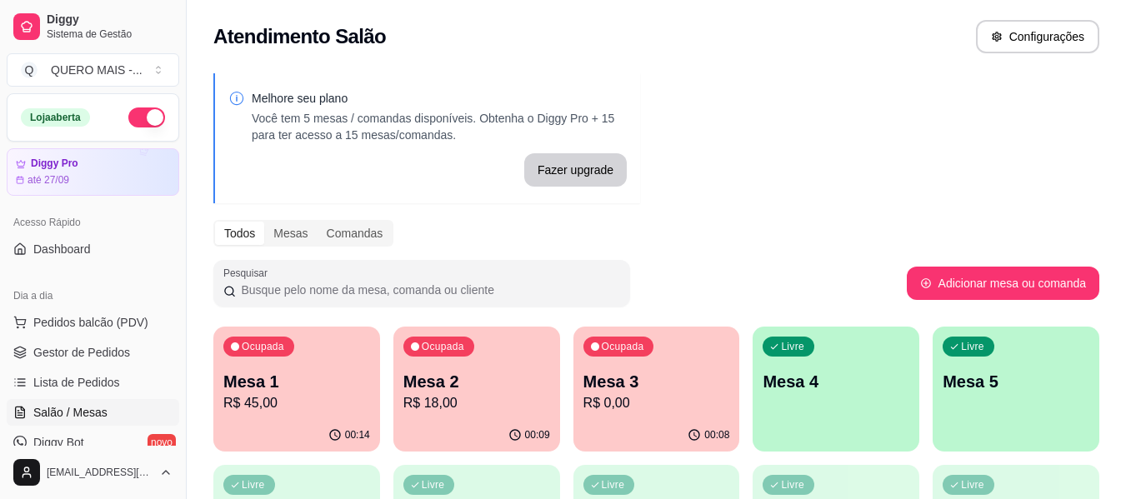
click at [499, 423] on div "00:09" at bounding box center [476, 435] width 167 height 32
click at [639, 408] on p "R$ 0,00" at bounding box center [656, 402] width 142 height 19
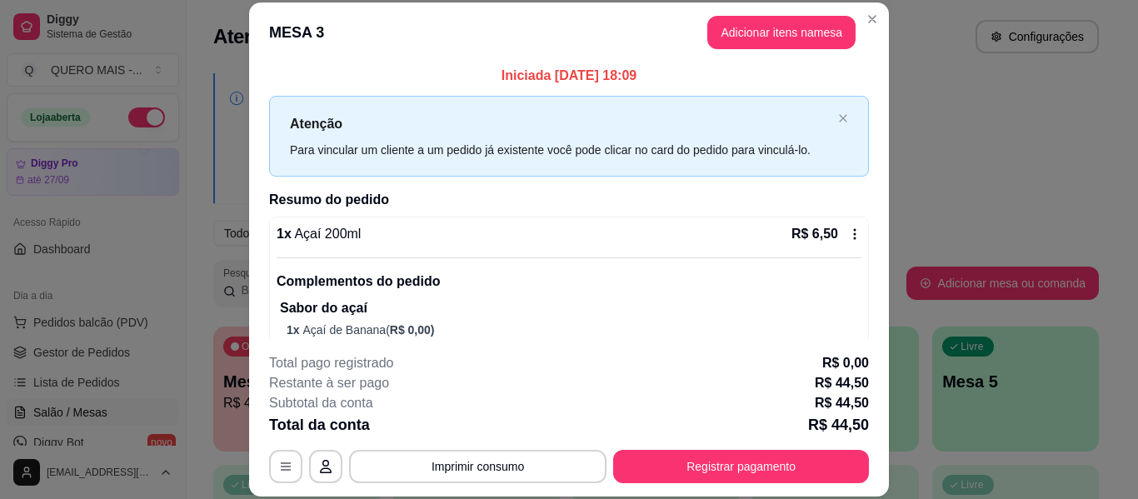
scroll to position [0, 0]
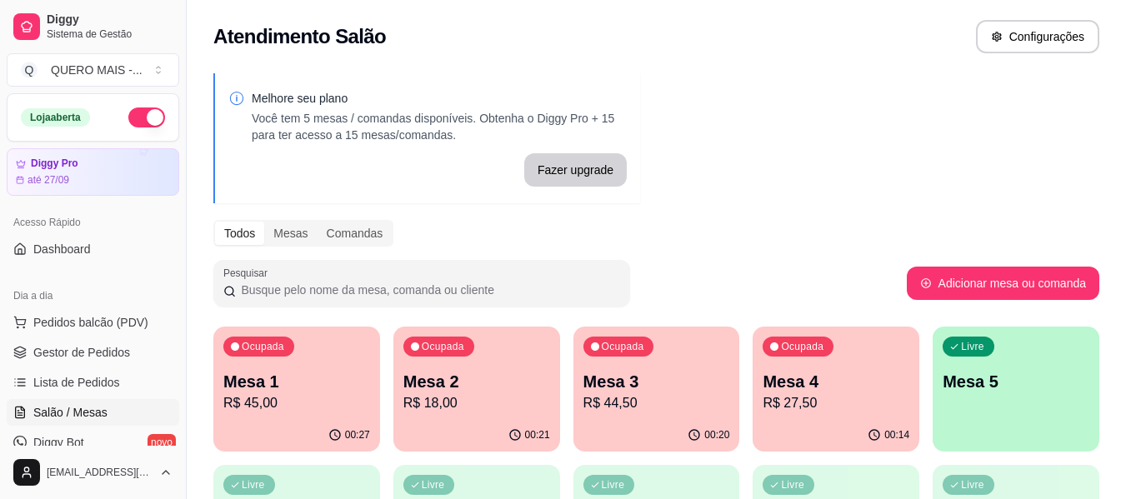
click at [960, 401] on div "Livre Mesa 5" at bounding box center [1015, 379] width 167 height 105
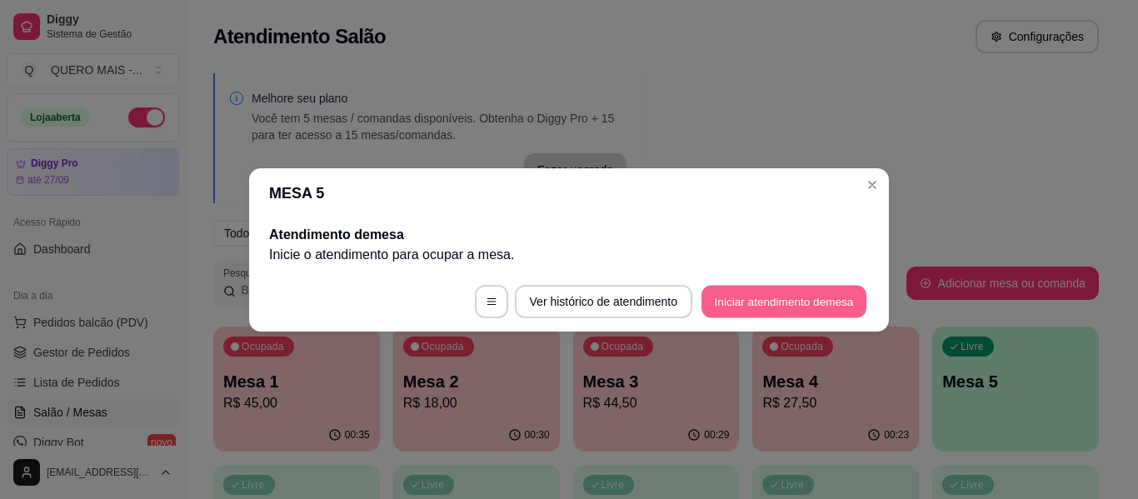
click at [769, 297] on button "Iniciar atendimento de mesa" at bounding box center [784, 301] width 165 height 32
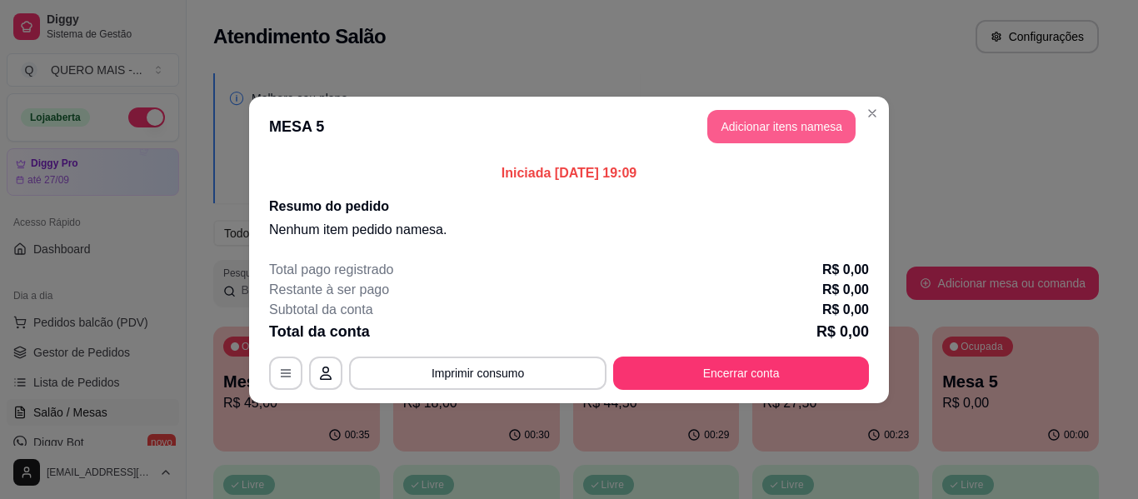
click at [799, 131] on button "Adicionar itens na mesa" at bounding box center [781, 126] width 148 height 33
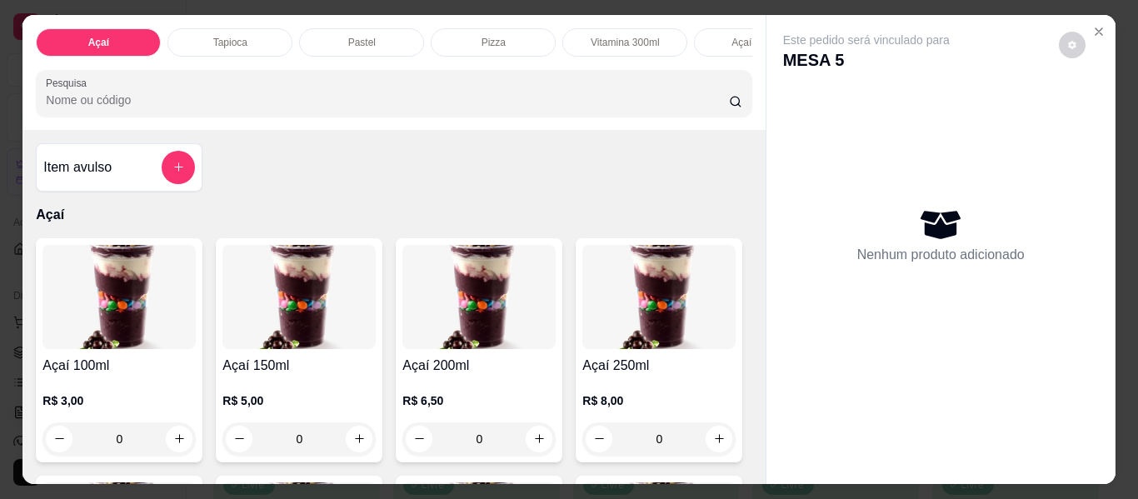
scroll to position [0, 857]
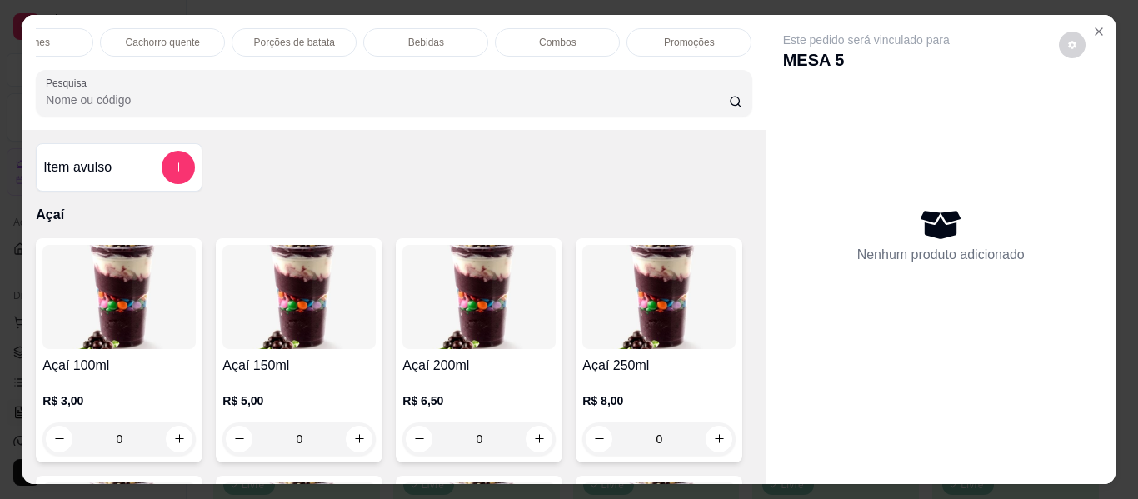
click at [552, 43] on div "Combos" at bounding box center [557, 42] width 125 height 28
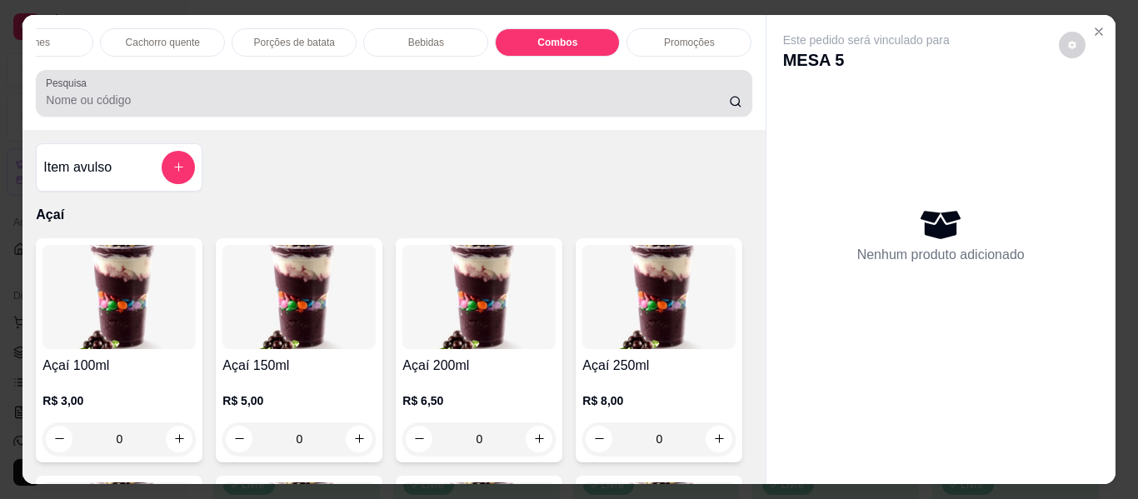
scroll to position [45, 0]
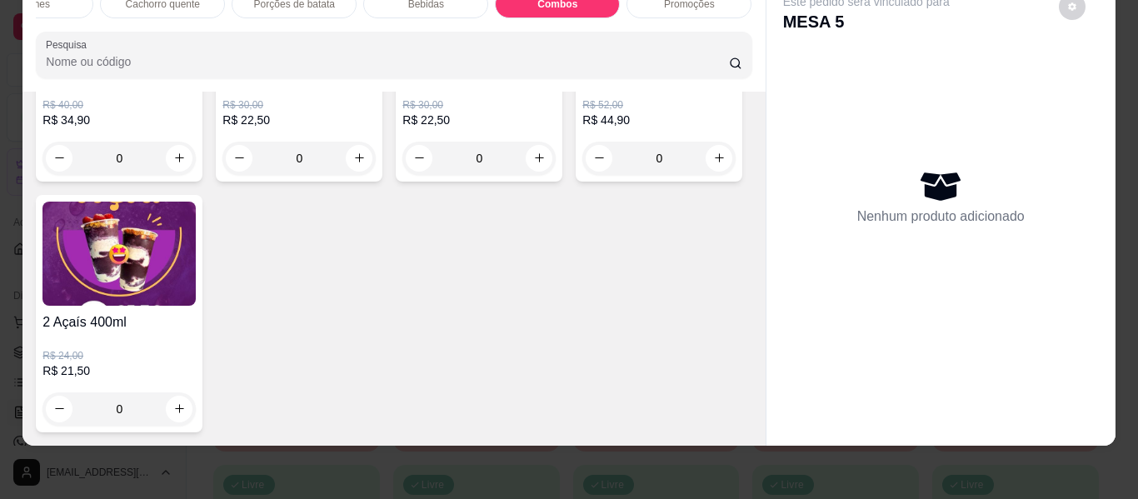
type input "1"
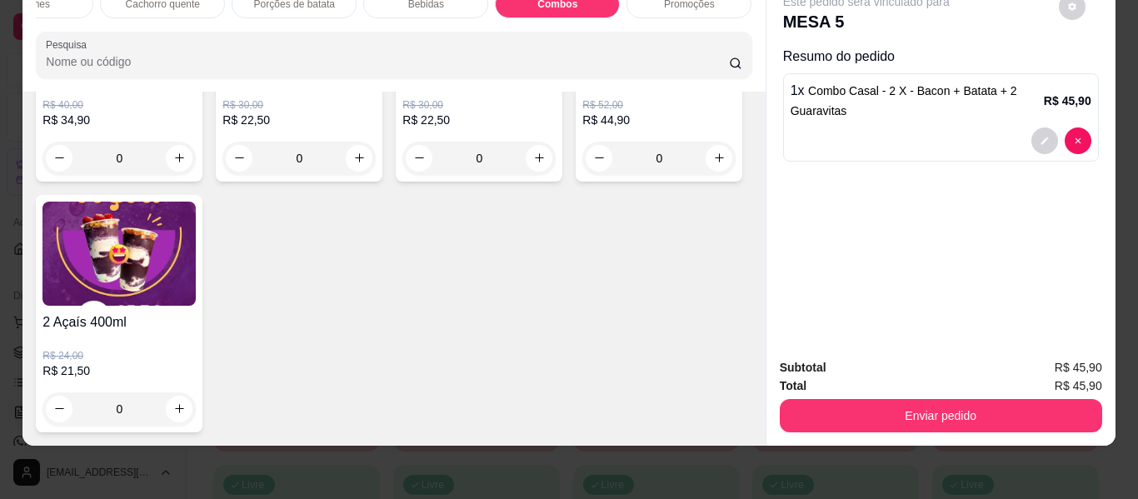
scroll to position [0, 0]
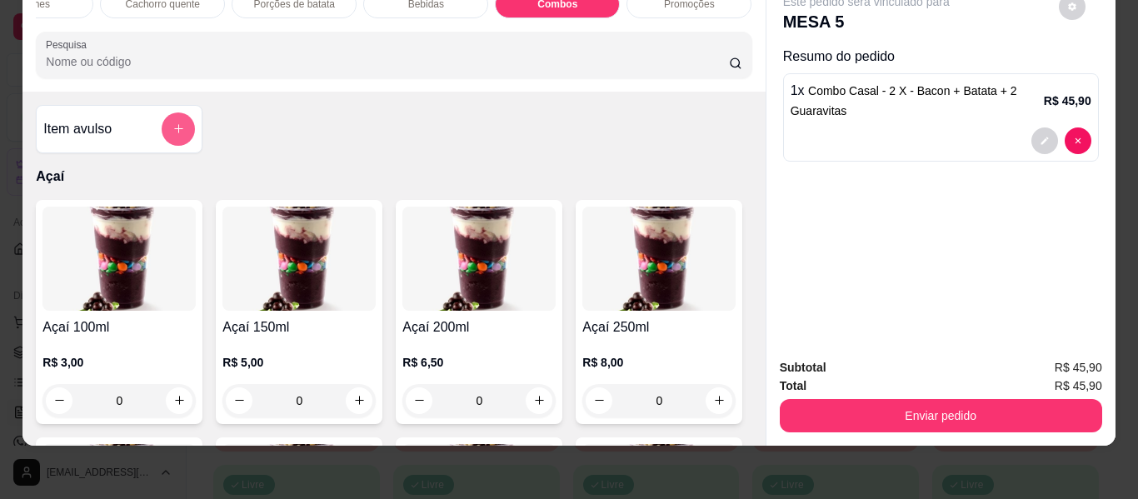
click at [172, 128] on icon "add-separate-item" at bounding box center [178, 128] width 12 height 12
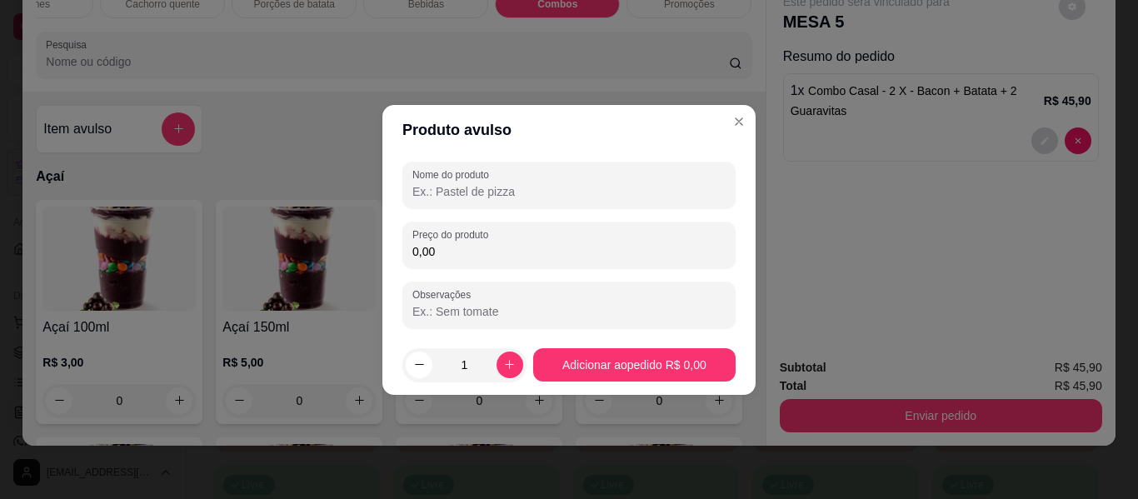
click at [468, 188] on input "Nome do produto" at bounding box center [568, 191] width 313 height 17
type input "taxa de entrega"
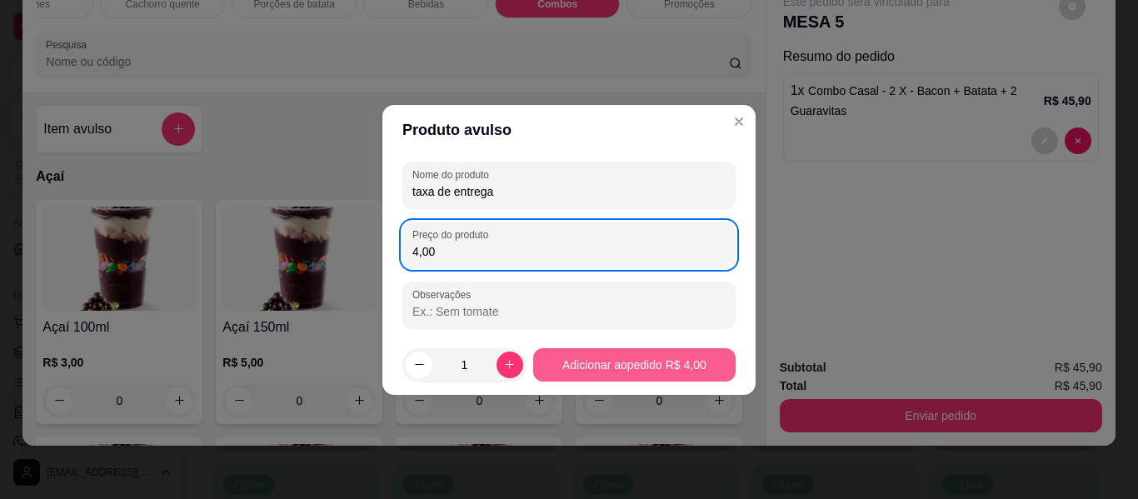
type input "4,00"
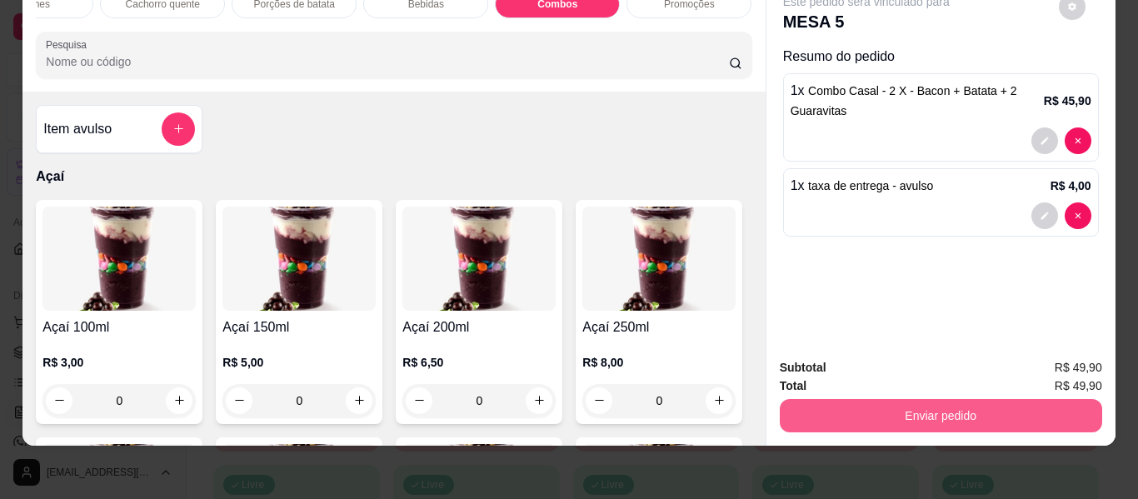
click at [893, 405] on button "Enviar pedido" at bounding box center [941, 415] width 322 height 33
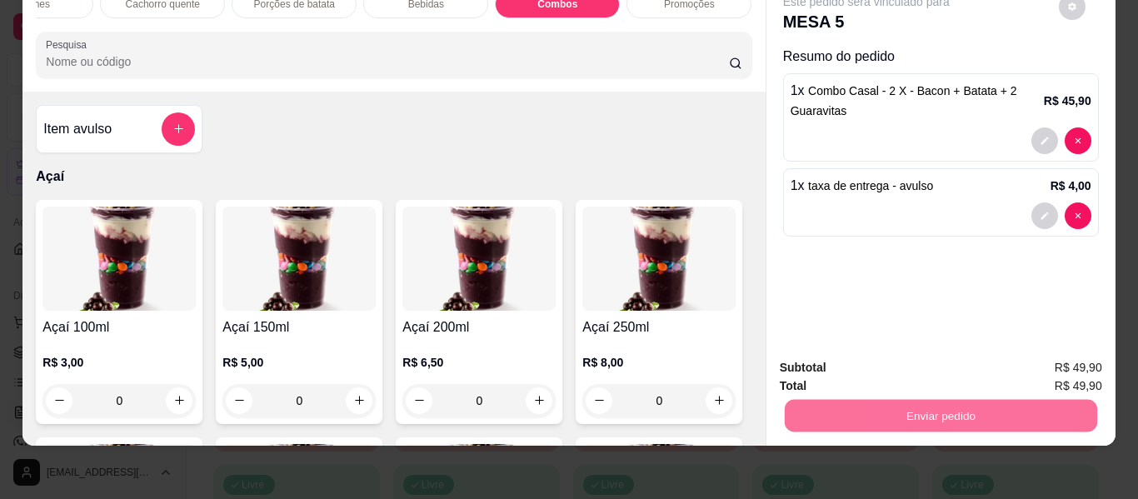
click at [887, 367] on button "Não registrar e enviar pedido" at bounding box center [885, 362] width 173 height 32
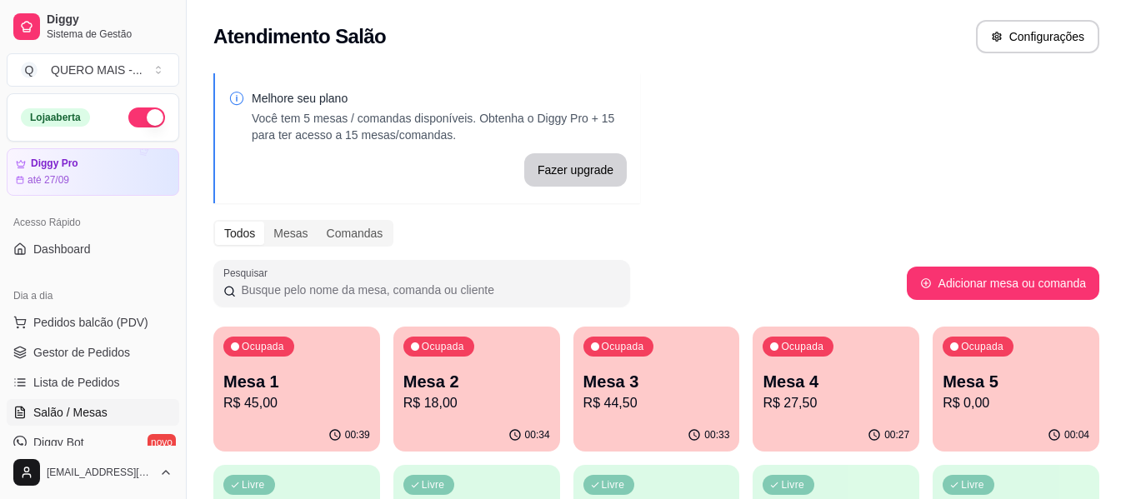
click at [777, 419] on div "00:27" at bounding box center [835, 435] width 167 height 32
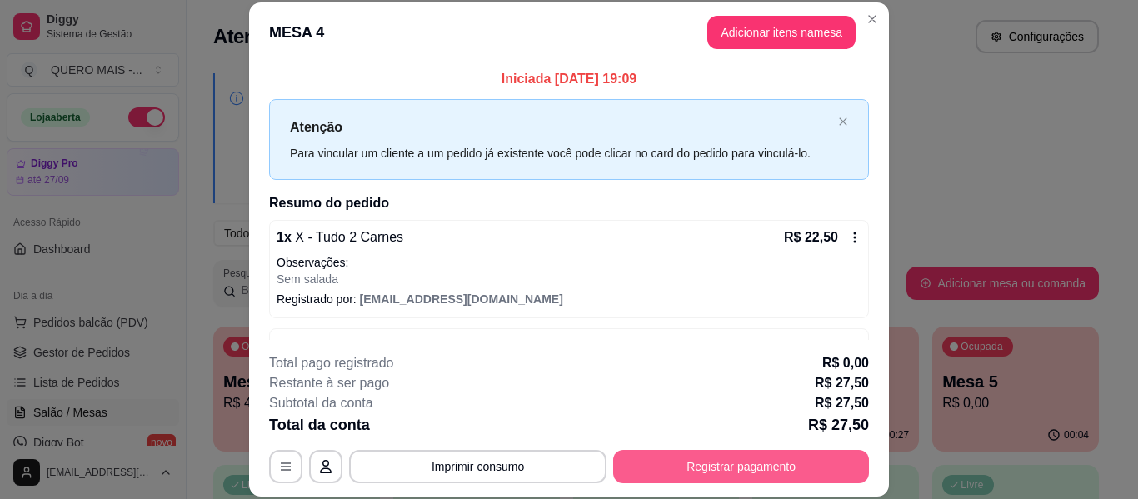
click at [729, 460] on button "Registrar pagamento" at bounding box center [741, 466] width 256 height 33
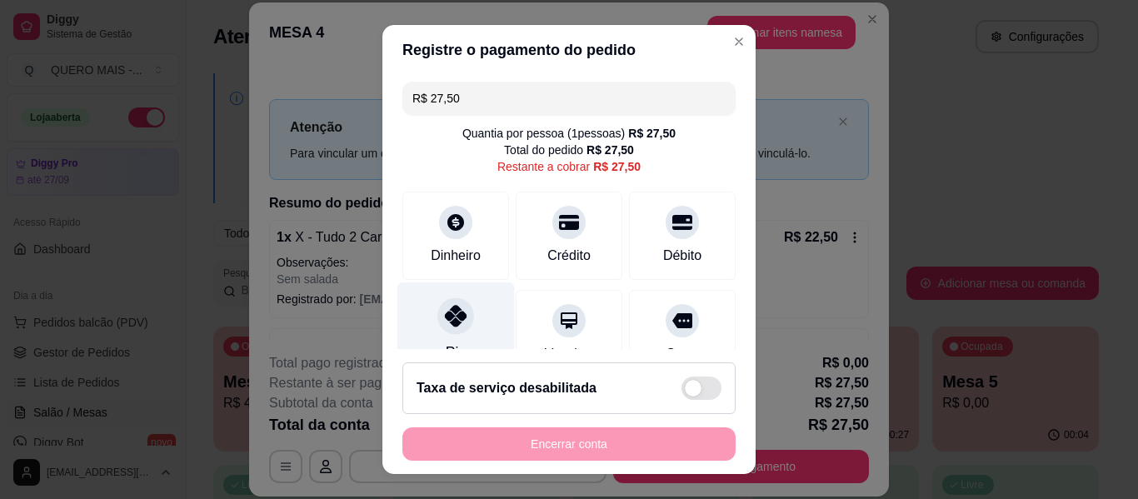
click at [450, 310] on icon at bounding box center [456, 316] width 22 height 22
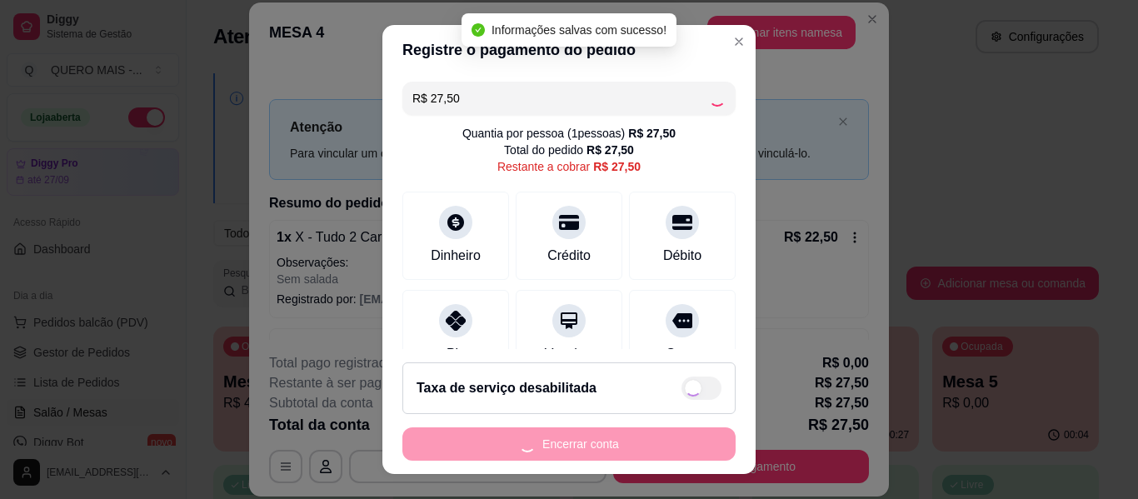
type input "R$ 0,00"
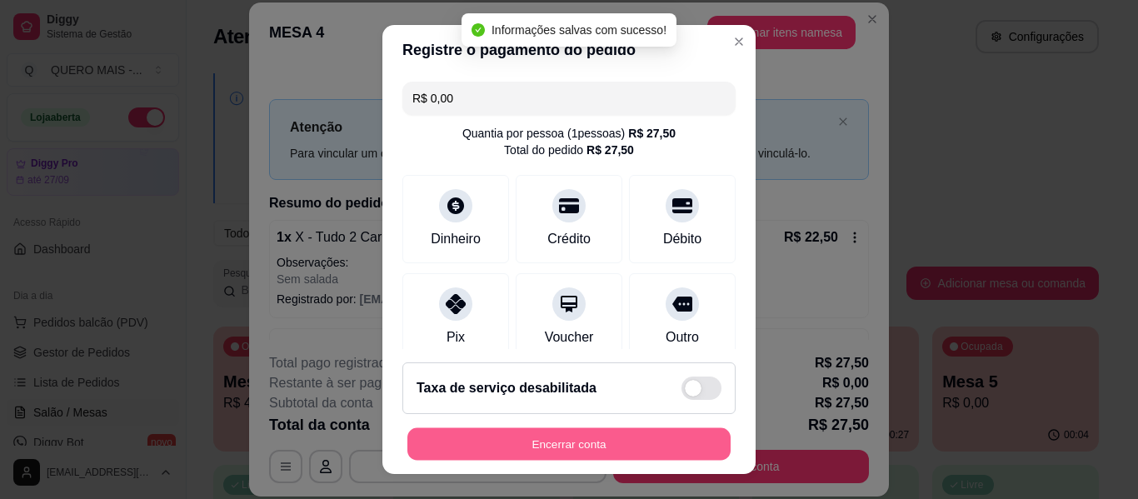
click at [545, 448] on button "Encerrar conta" at bounding box center [568, 444] width 323 height 32
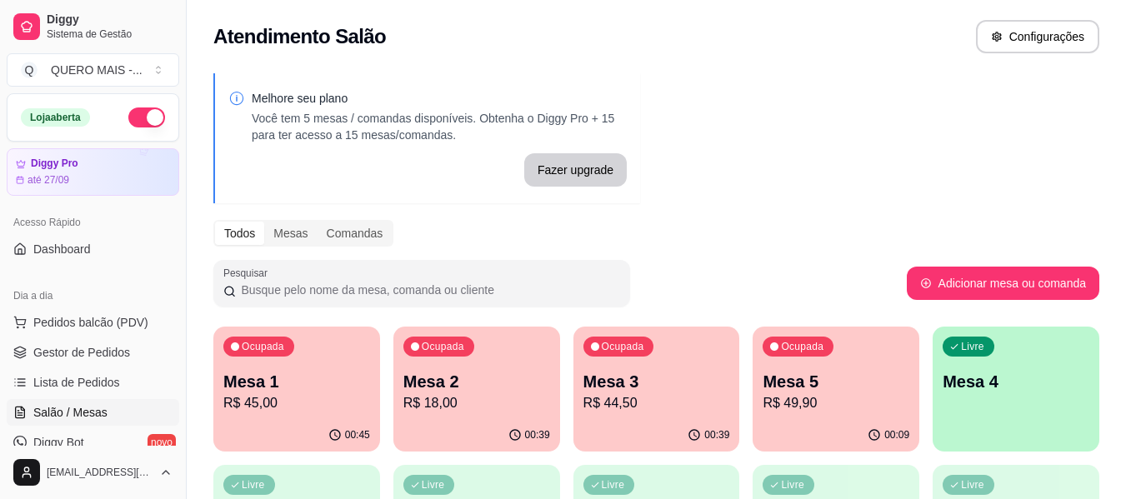
click at [261, 406] on p "R$ 45,00" at bounding box center [296, 403] width 147 height 20
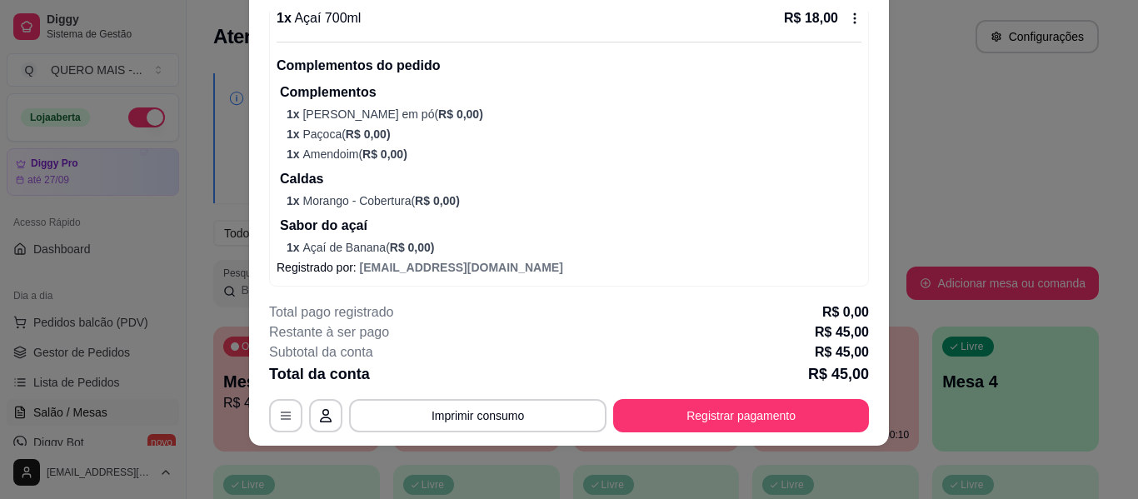
scroll to position [684, 0]
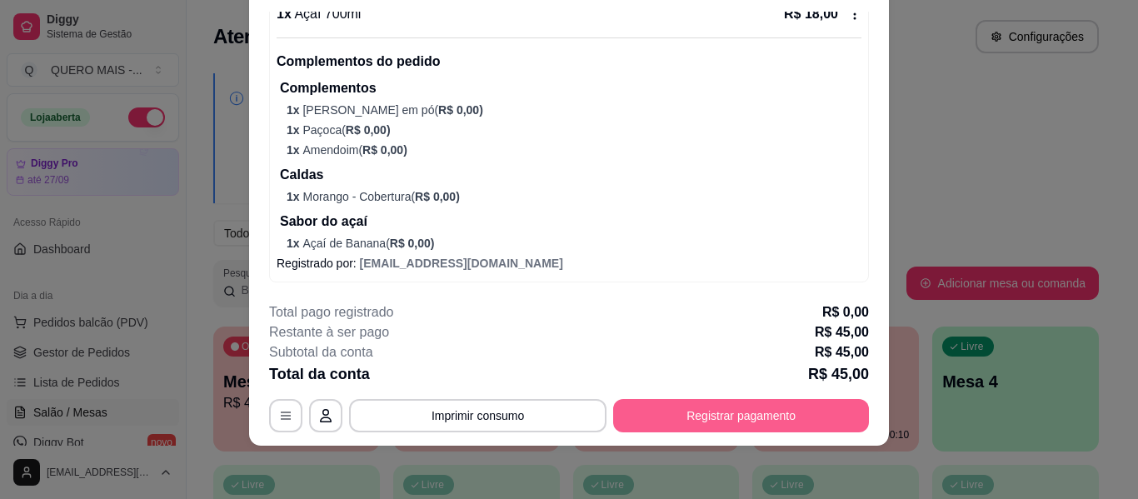
click at [702, 407] on button "Registrar pagamento" at bounding box center [741, 415] width 256 height 33
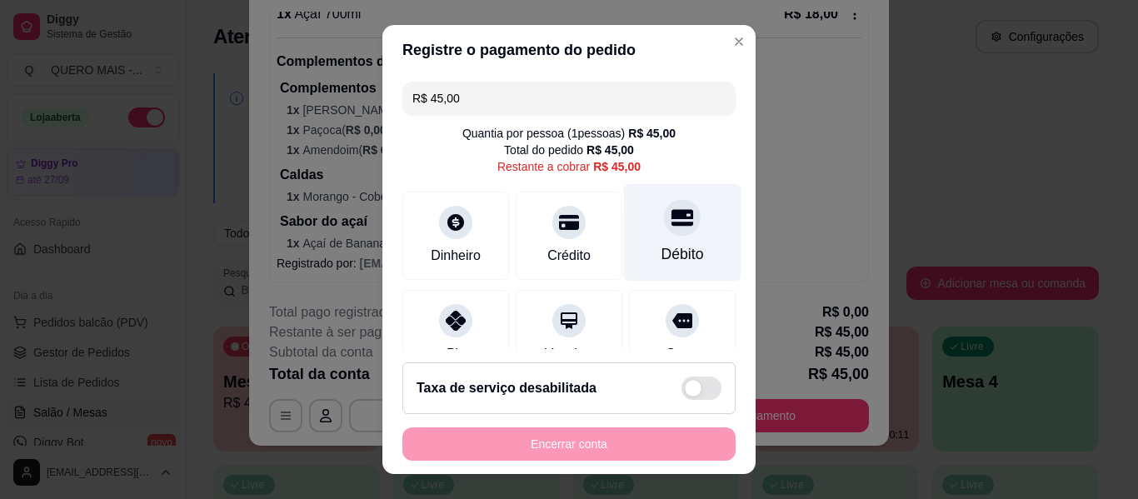
click at [664, 233] on div at bounding box center [682, 217] width 37 height 37
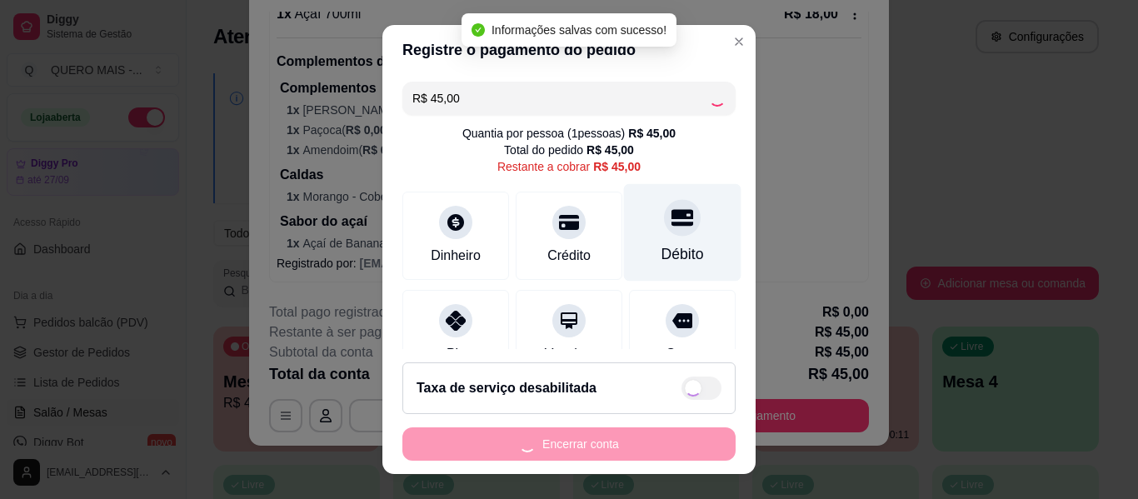
type input "R$ 0,00"
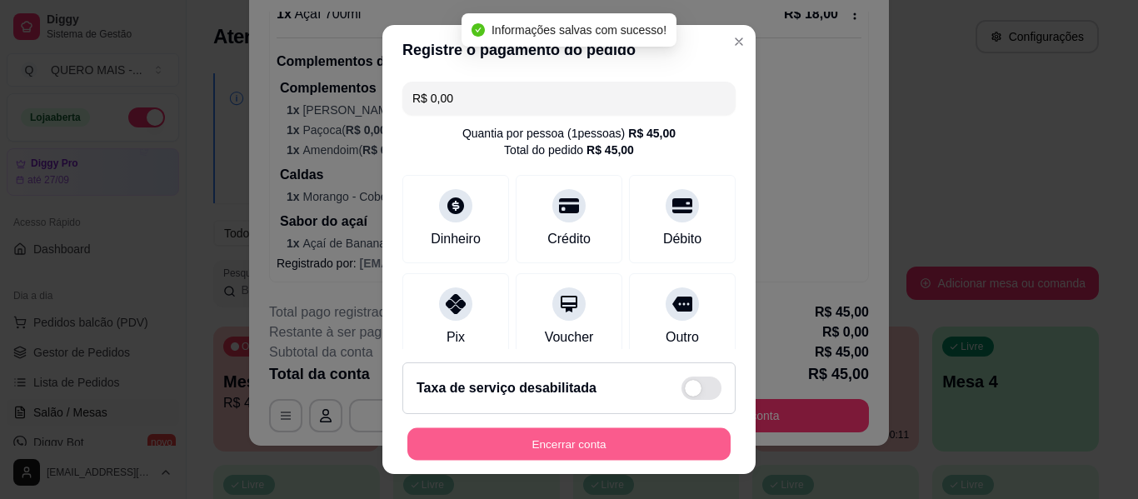
click at [587, 442] on button "Encerrar conta" at bounding box center [568, 444] width 323 height 32
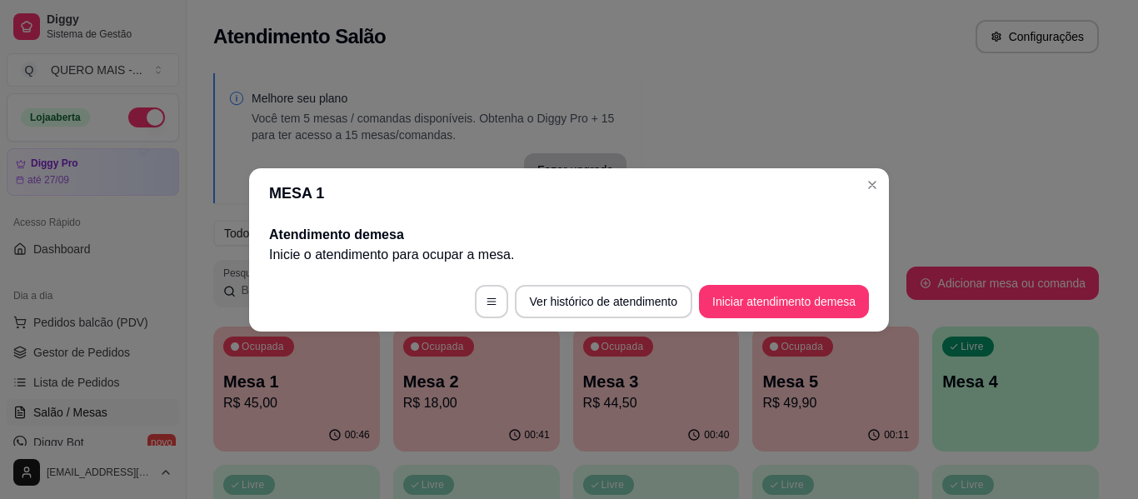
scroll to position [0, 0]
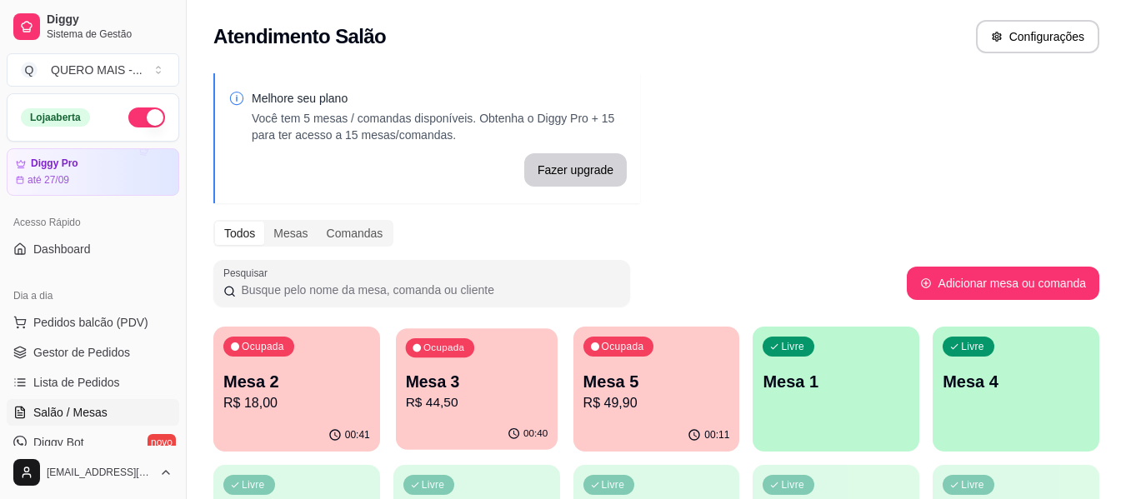
click at [443, 437] on div "00:40" at bounding box center [477, 434] width 162 height 32
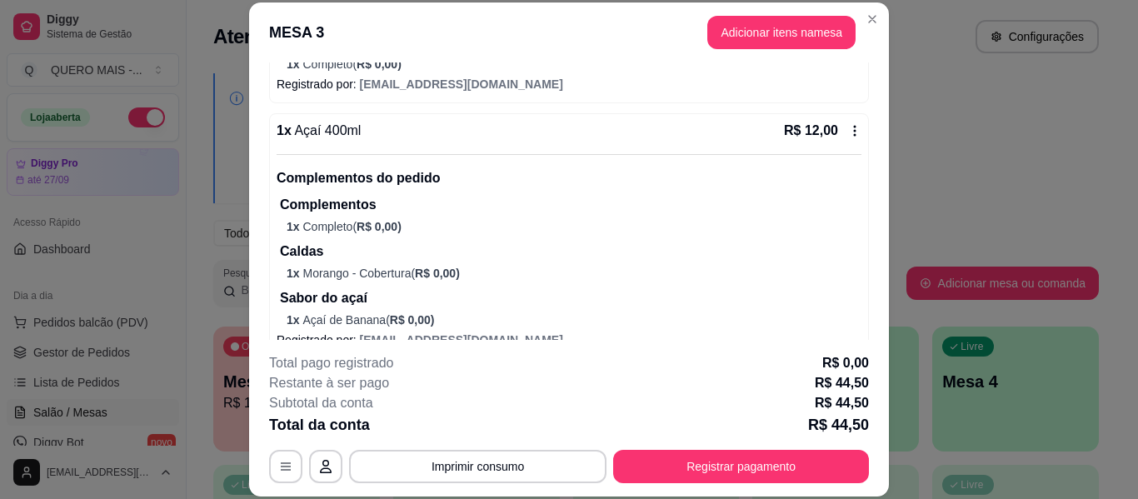
scroll to position [913, 0]
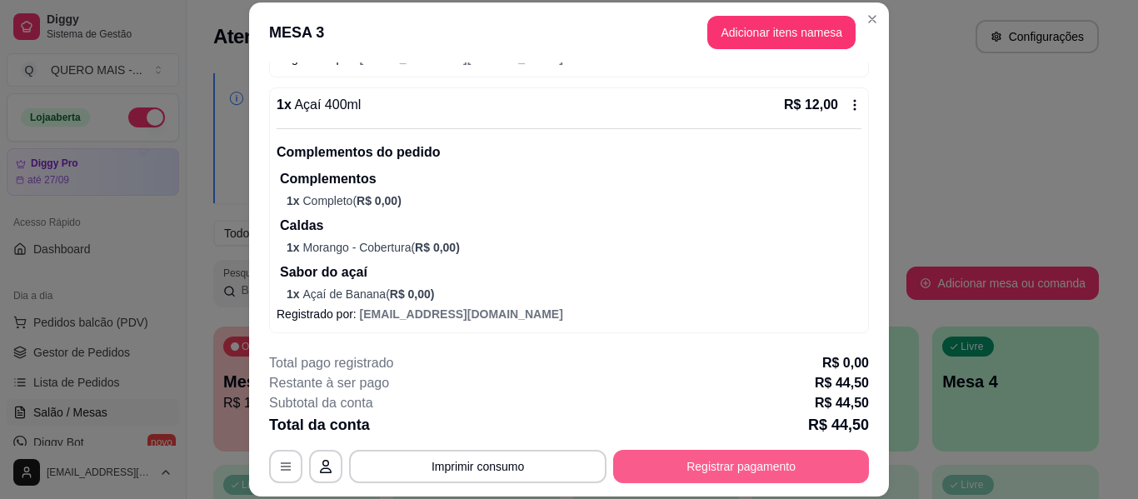
click at [736, 464] on button "Registrar pagamento" at bounding box center [741, 466] width 256 height 33
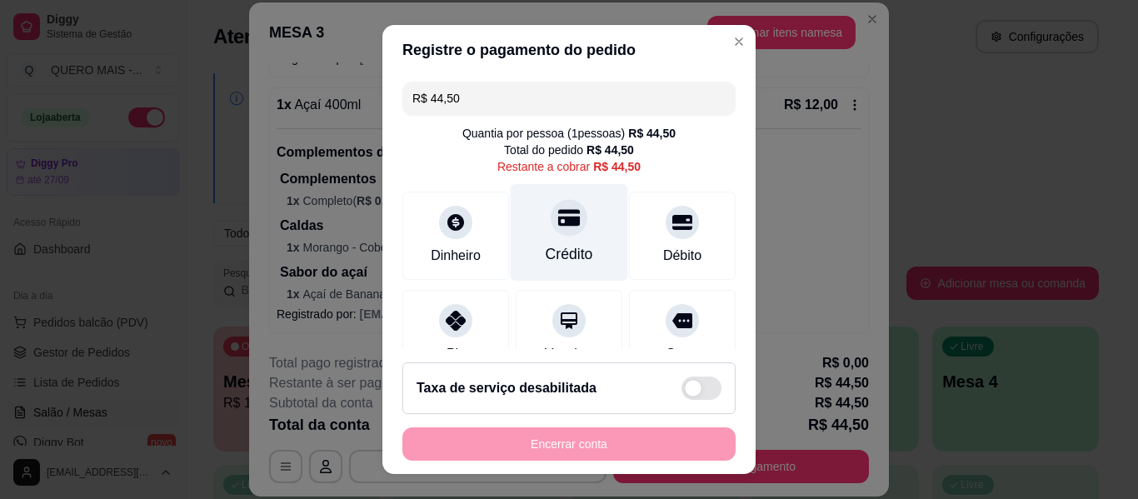
click at [558, 246] on div "Crédito" at bounding box center [569, 254] width 47 height 22
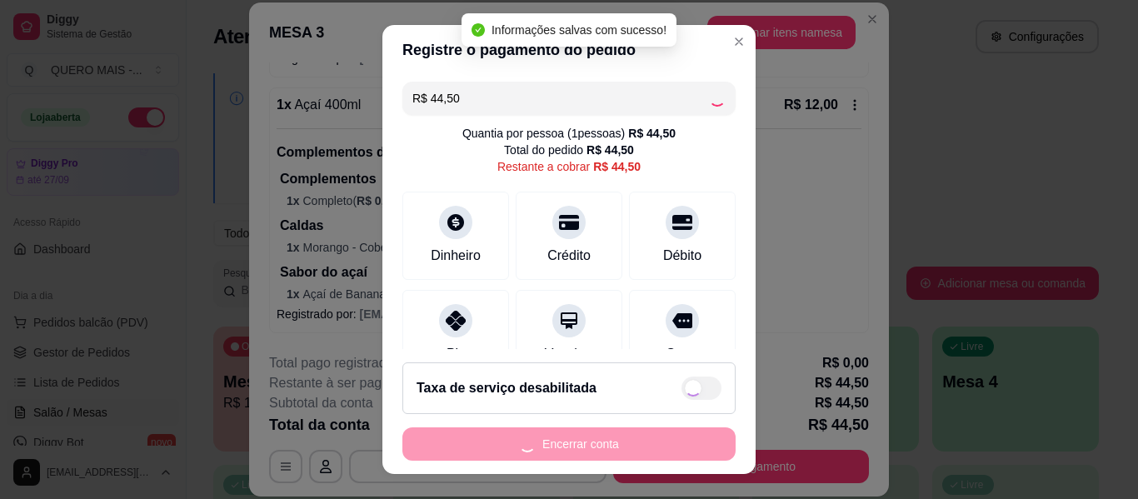
type input "R$ 0,00"
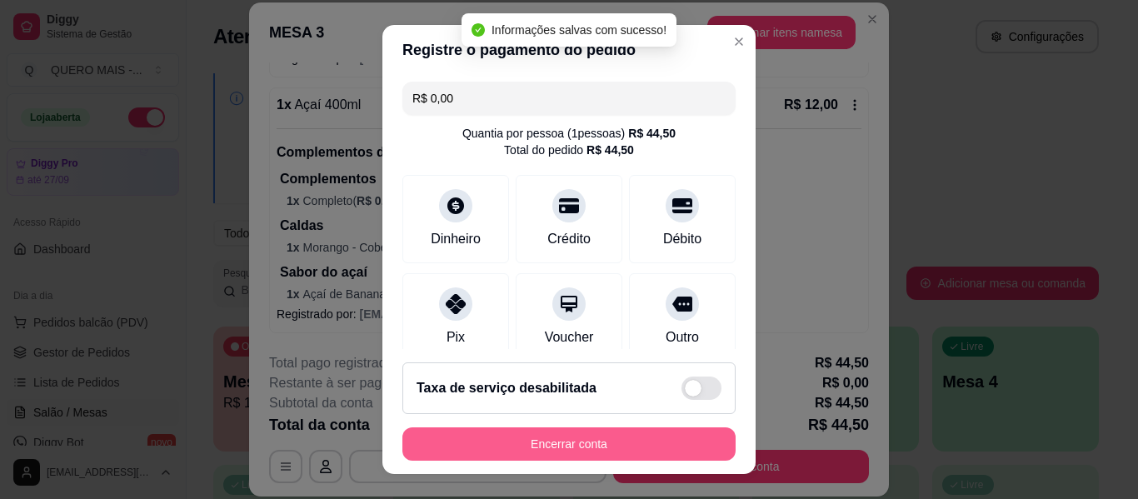
click at [565, 447] on button "Encerrar conta" at bounding box center [568, 443] width 333 height 33
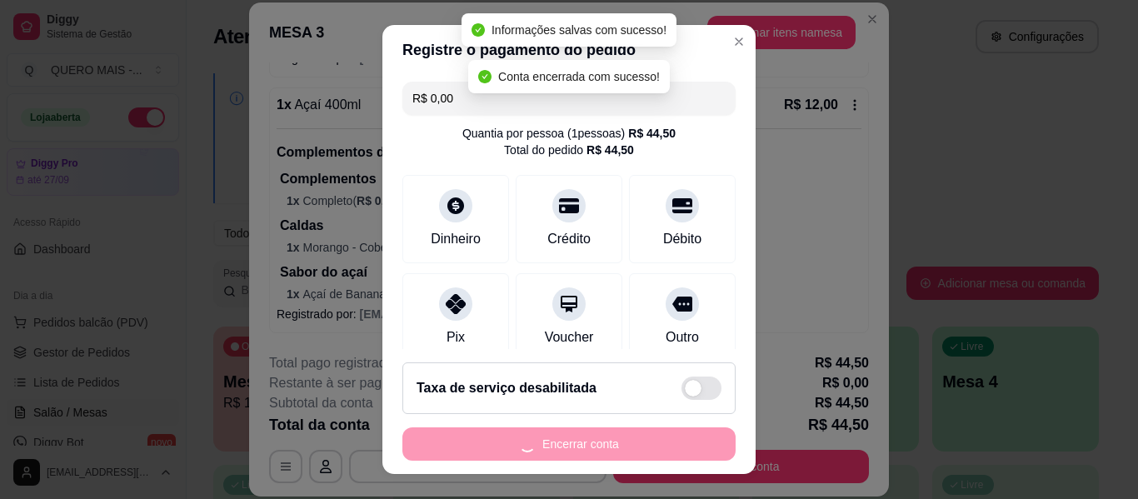
scroll to position [0, 0]
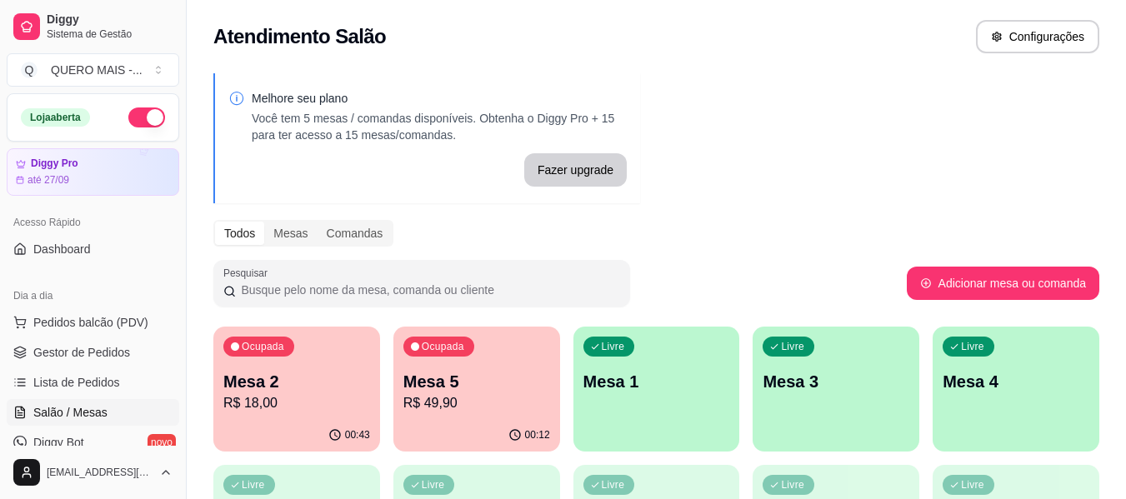
click at [305, 427] on div "00:43" at bounding box center [296, 435] width 167 height 32
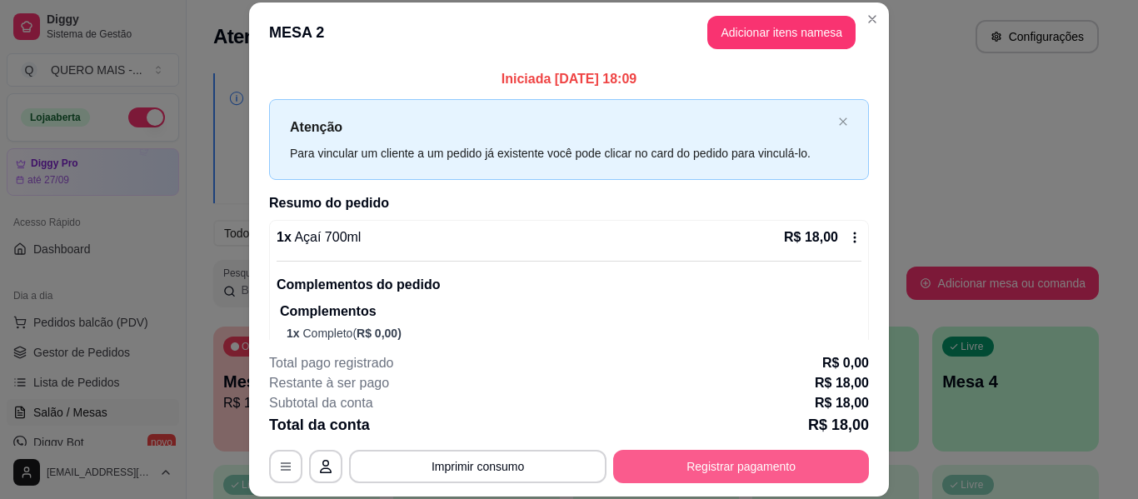
click at [671, 461] on button "Registrar pagamento" at bounding box center [741, 466] width 256 height 33
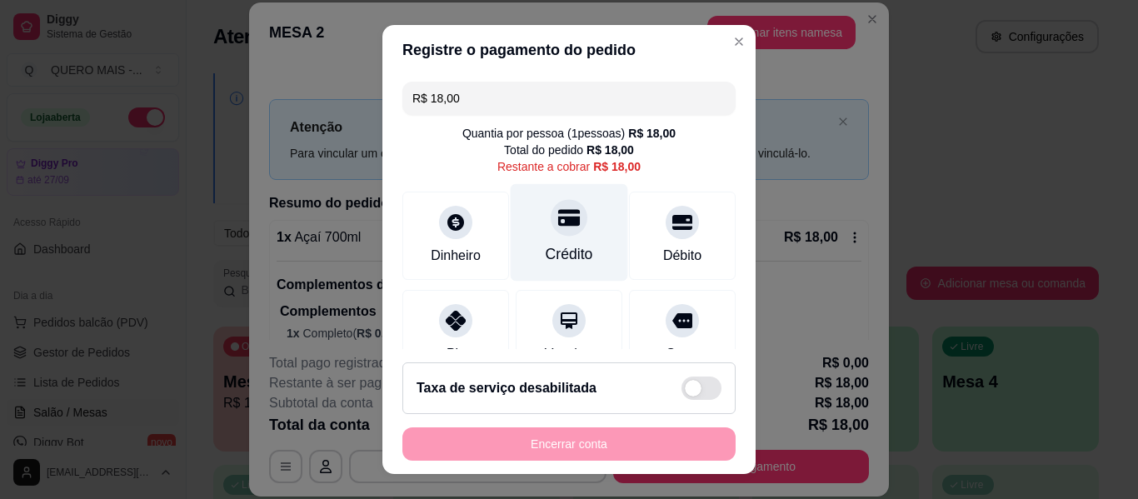
click at [538, 232] on div "Crédito" at bounding box center [569, 232] width 117 height 97
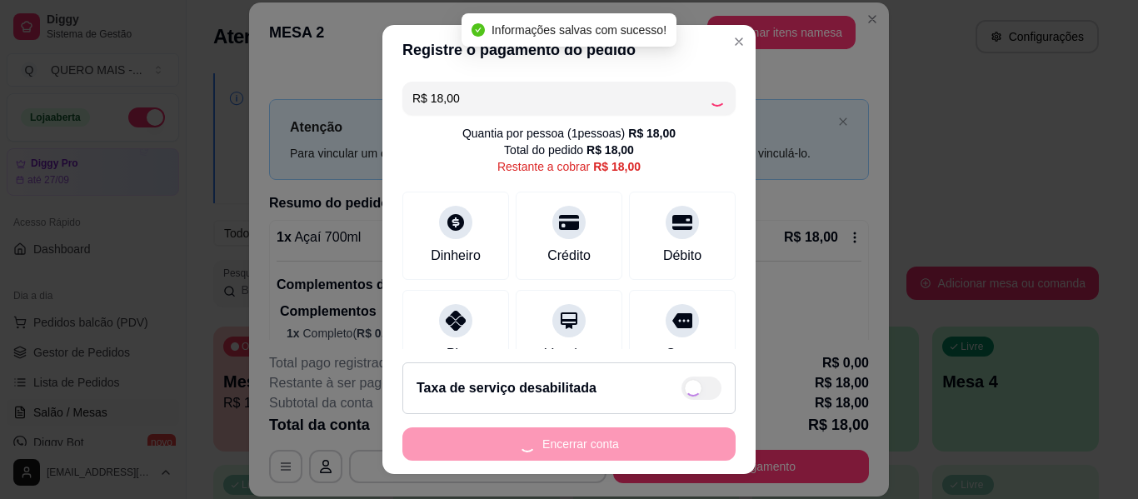
type input "R$ 0,00"
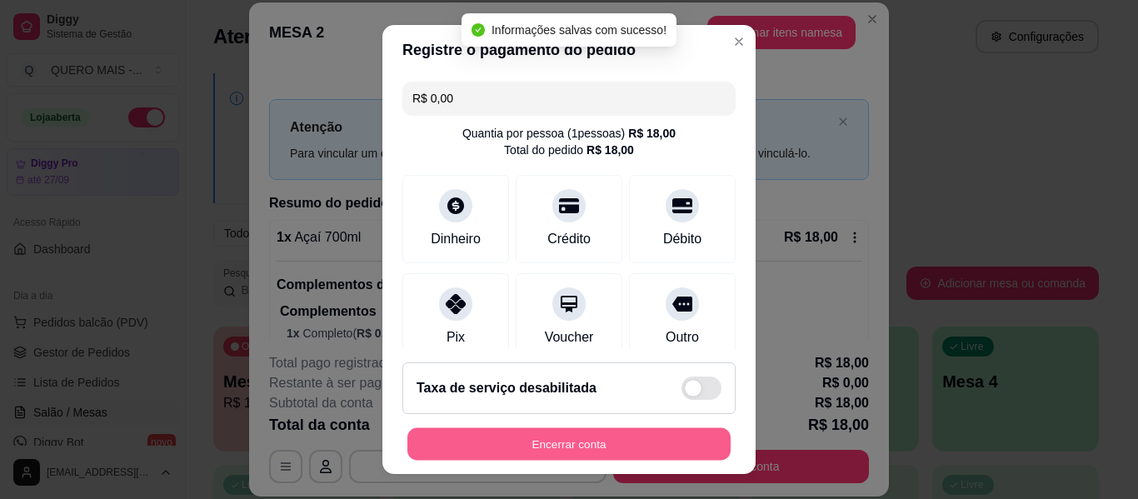
click at [582, 437] on button "Encerrar conta" at bounding box center [568, 444] width 323 height 32
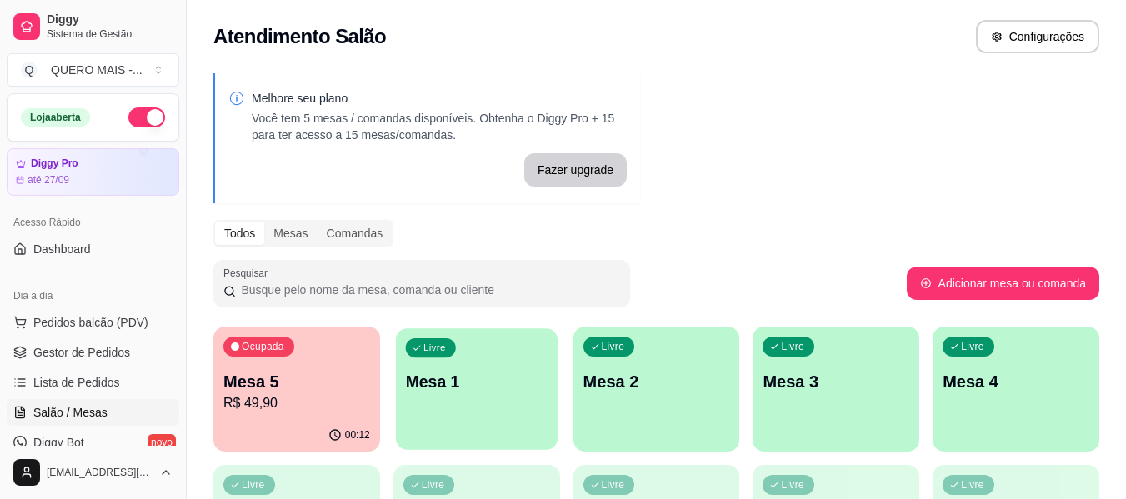
click at [466, 404] on div "Livre Mesa 1" at bounding box center [477, 379] width 162 height 102
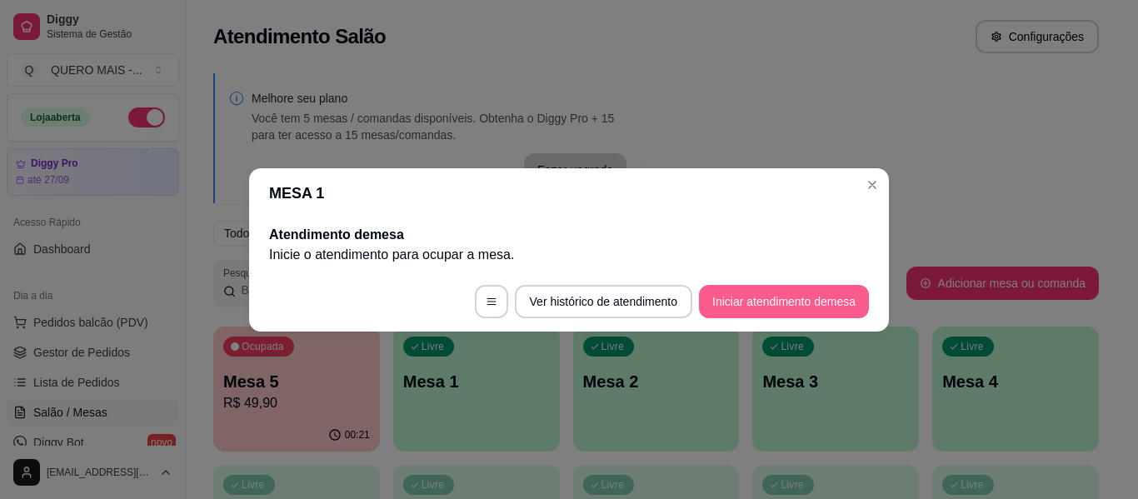
click at [792, 302] on button "Iniciar atendimento de mesa" at bounding box center [784, 301] width 170 height 33
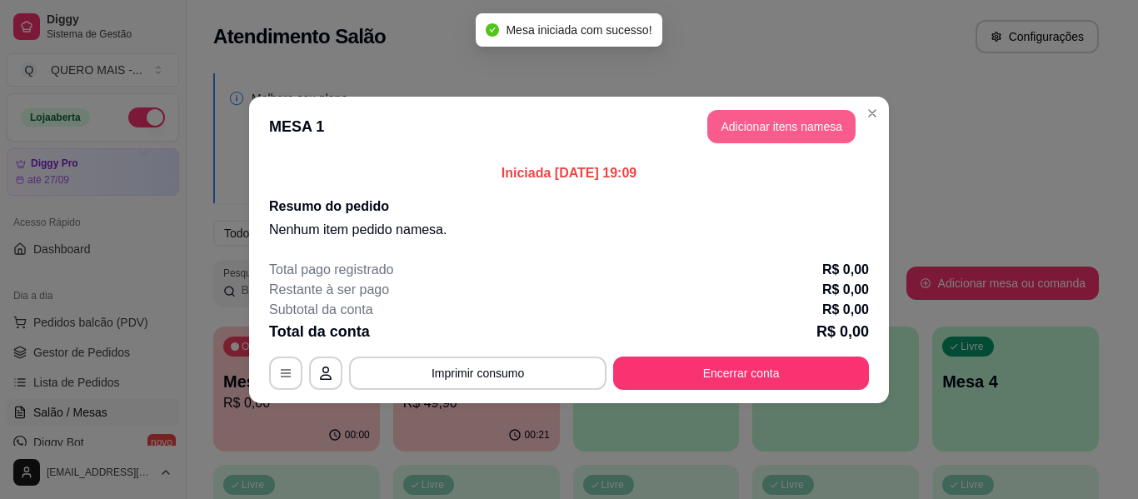
click at [786, 127] on button "Adicionar itens na mesa" at bounding box center [781, 126] width 148 height 33
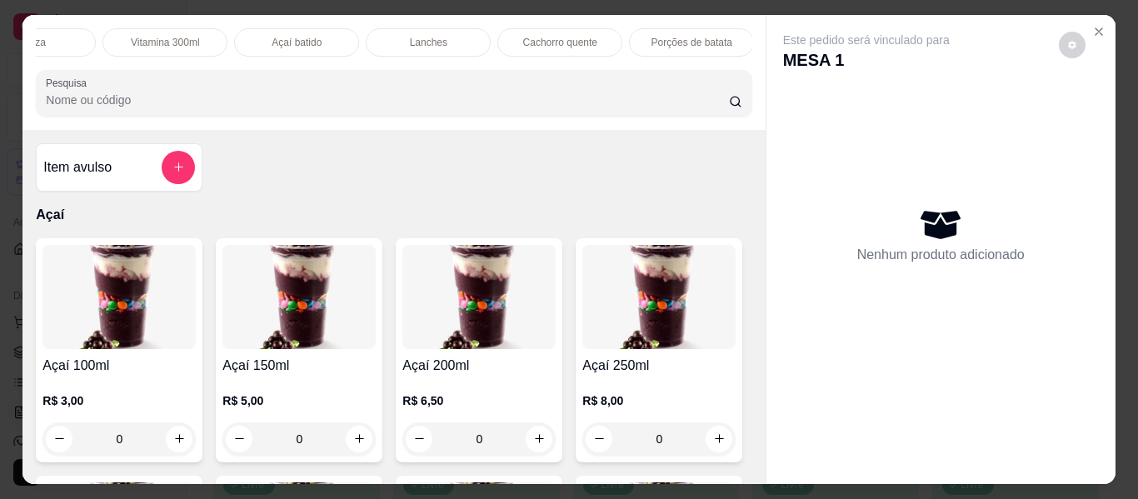
scroll to position [0, 461]
click at [443, 41] on div "Lanches" at bounding box center [427, 42] width 125 height 28
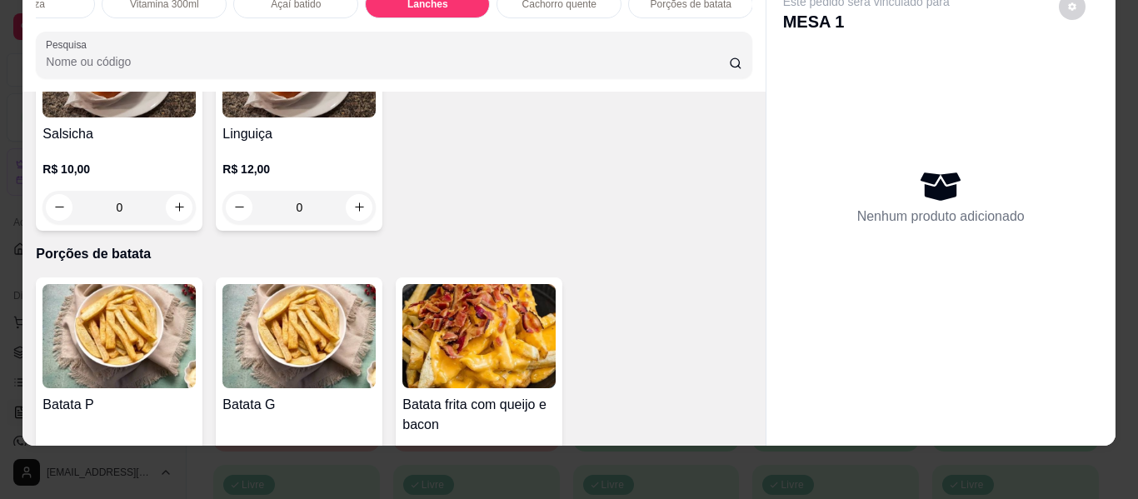
scroll to position [3364, 0]
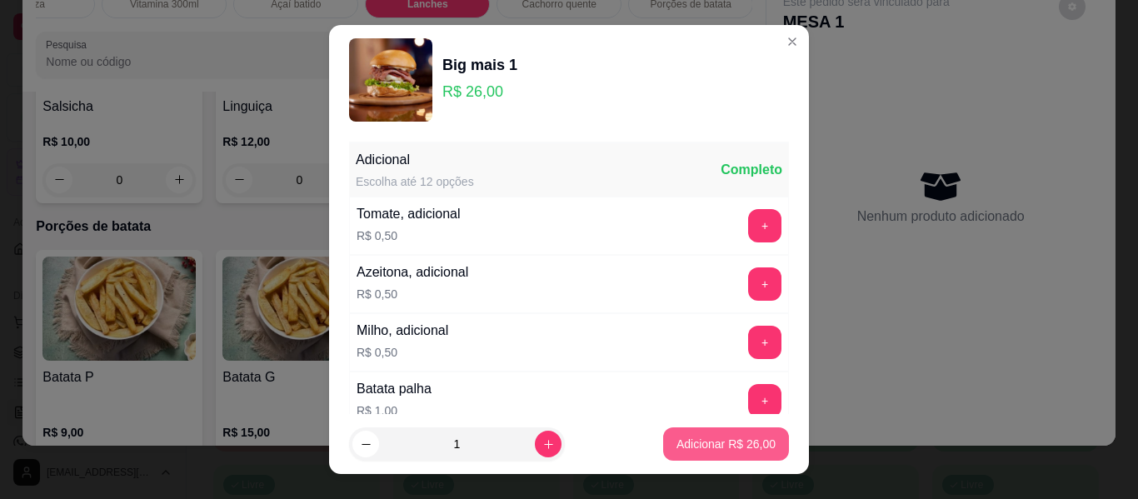
click at [677, 440] on p "Adicionar R$ 26,00" at bounding box center [726, 444] width 99 height 17
type input "1"
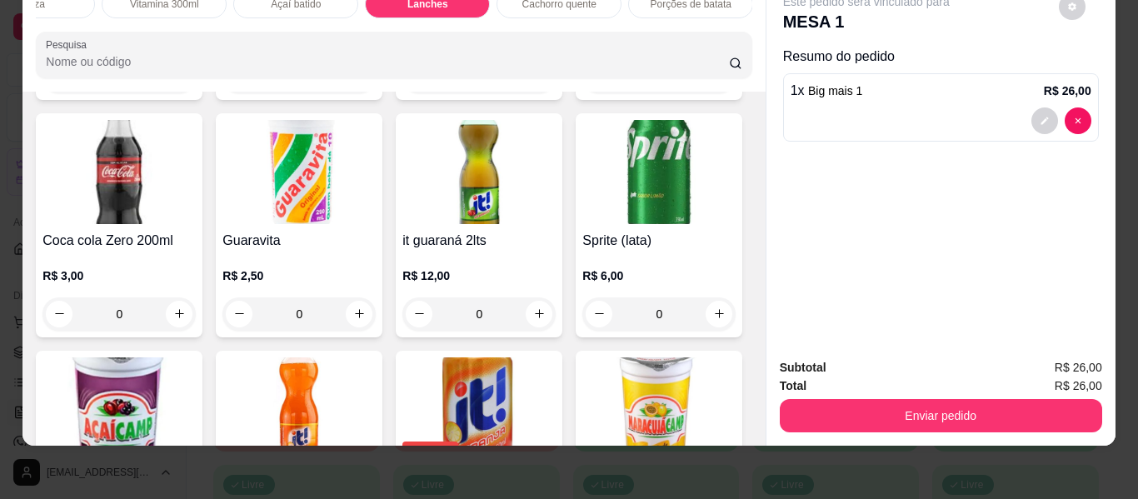
scroll to position [4280, 0]
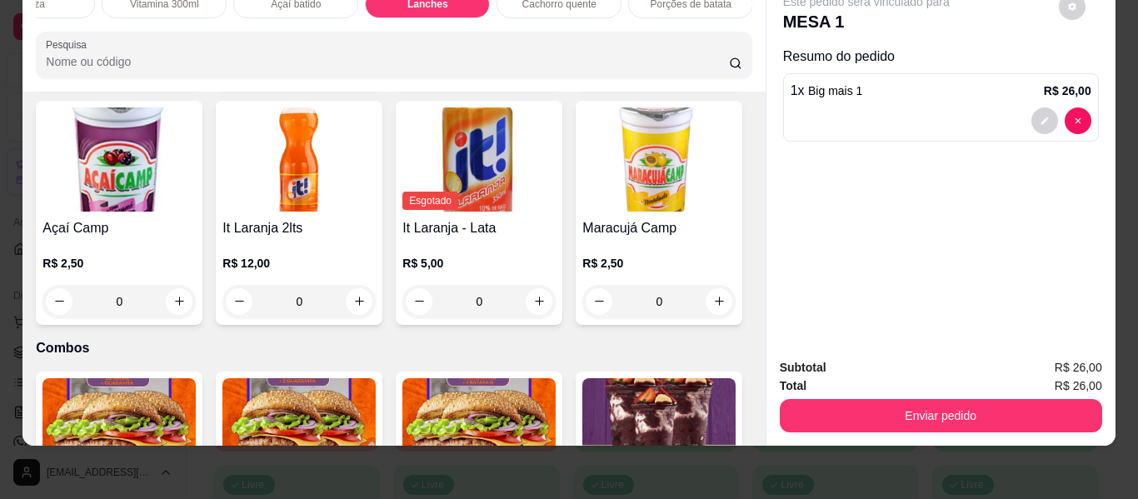
type input "1"
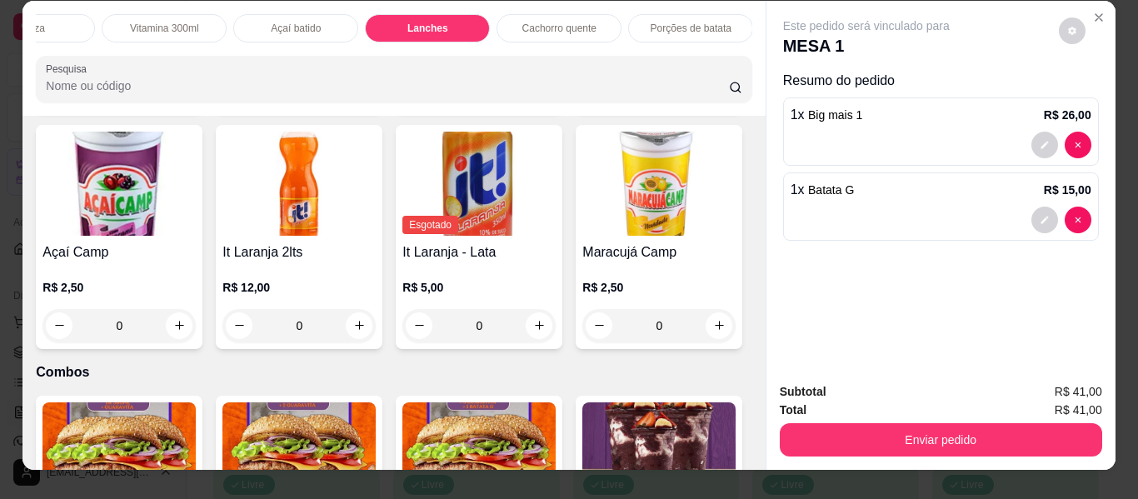
scroll to position [0, 0]
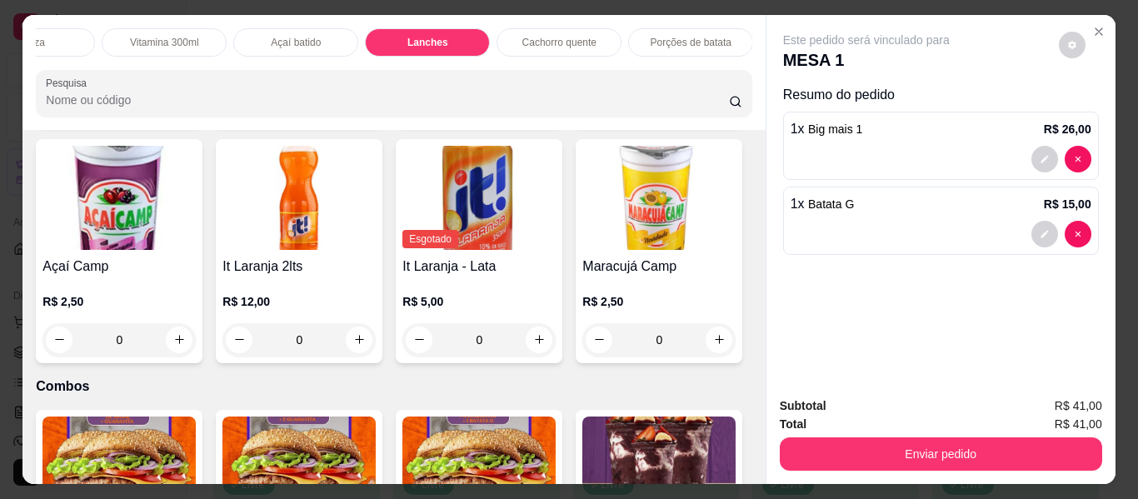
click at [254, 34] on div "Açaí batido" at bounding box center [295, 42] width 125 height 28
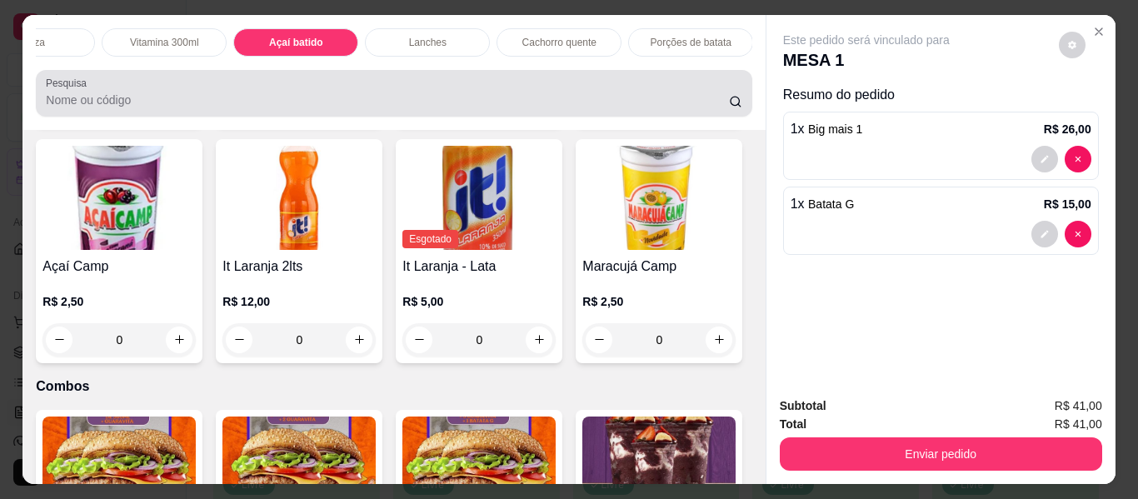
scroll to position [45, 0]
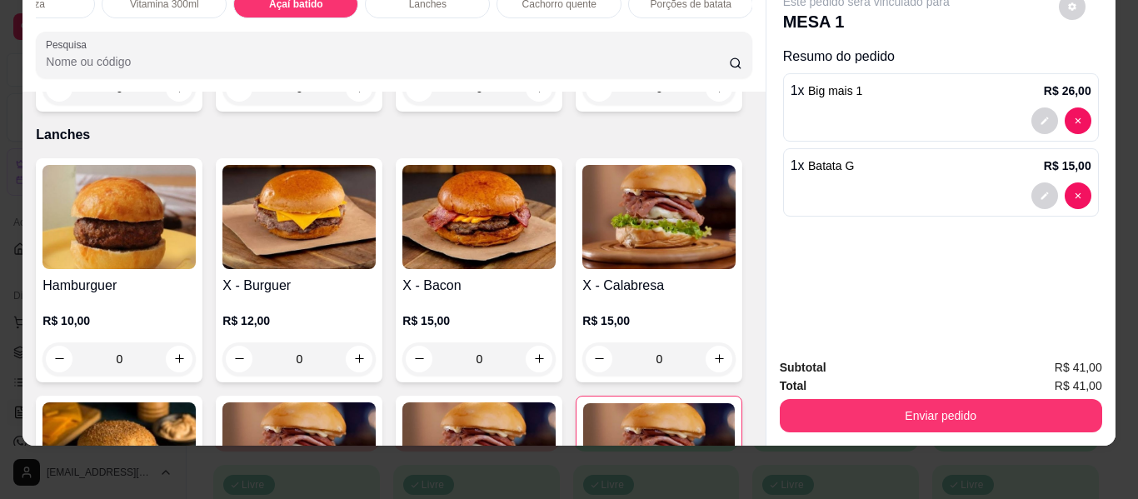
click at [527, 105] on div "0" at bounding box center [478, 88] width 153 height 33
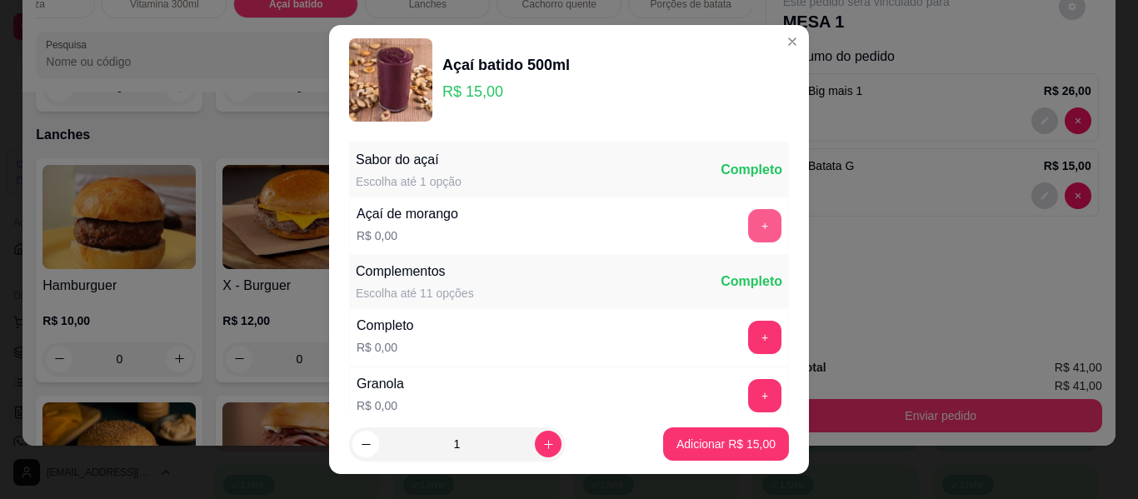
click at [748, 232] on button "+" at bounding box center [764, 225] width 33 height 33
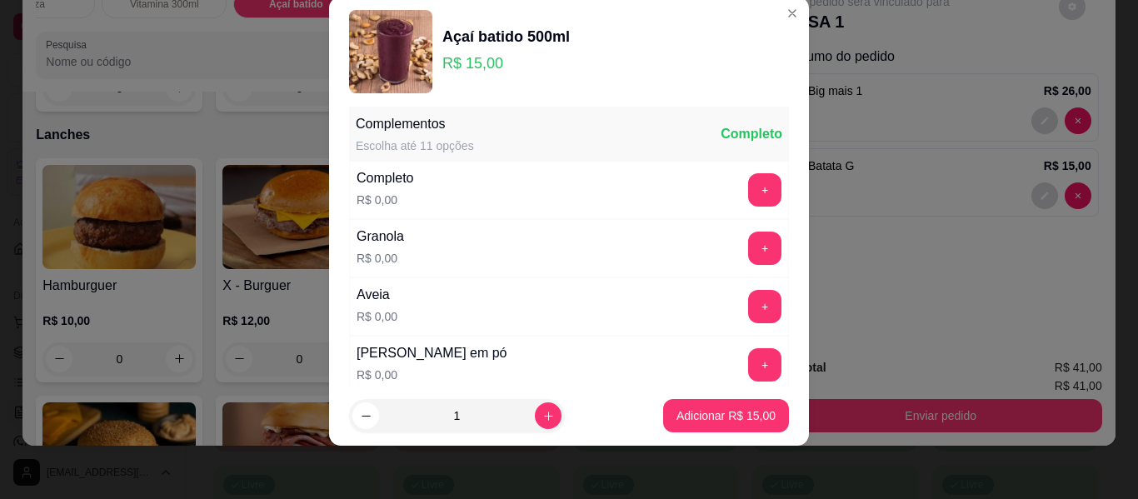
scroll to position [120, 0]
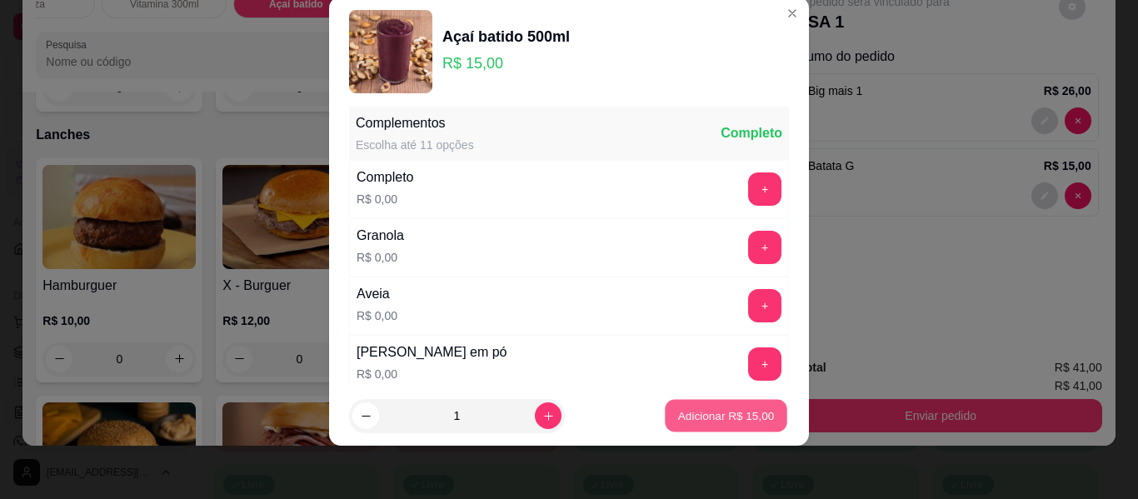
click at [722, 417] on p "Adicionar R$ 15,00" at bounding box center [726, 415] width 97 height 16
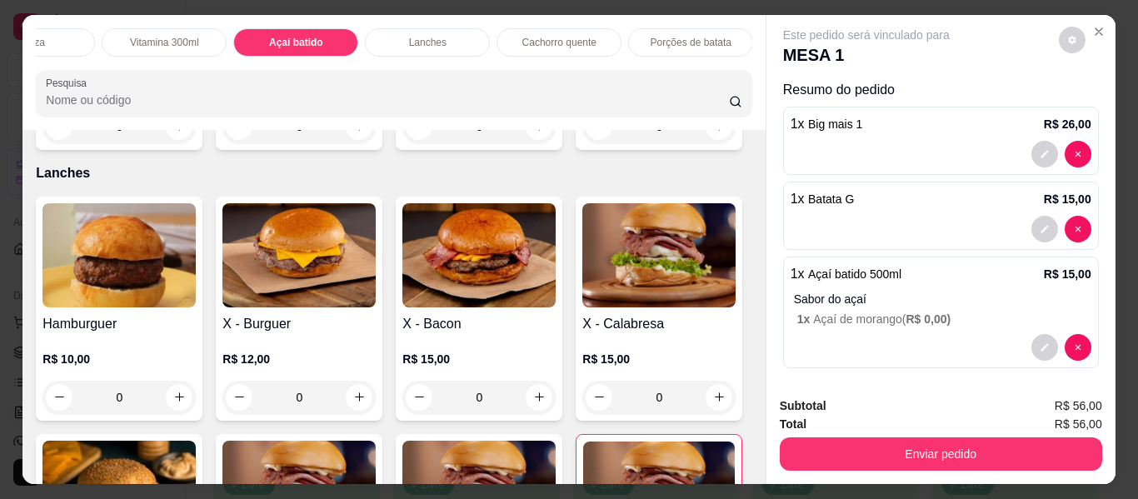
scroll to position [12, 0]
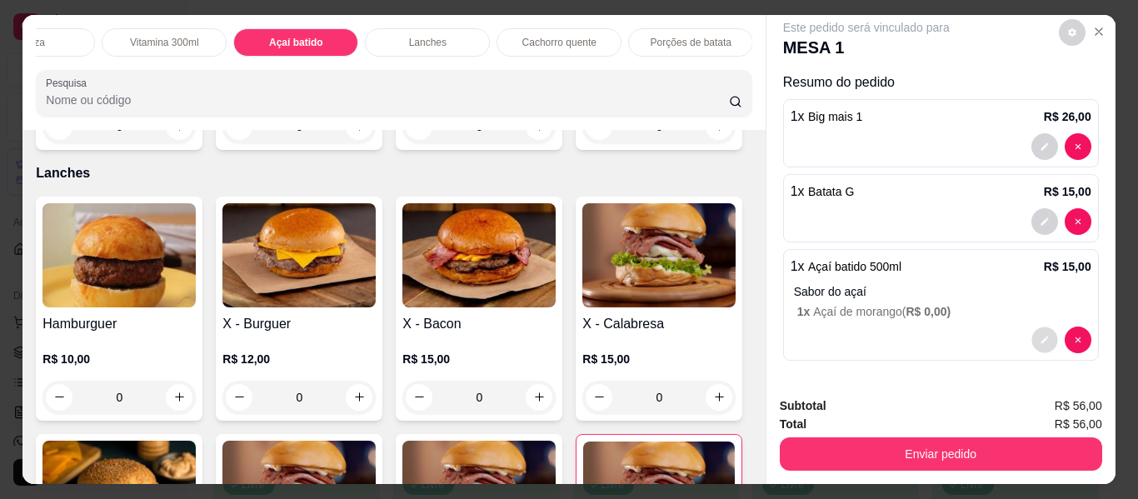
click at [1040, 335] on icon "decrease-product-quantity" at bounding box center [1045, 340] width 10 height 10
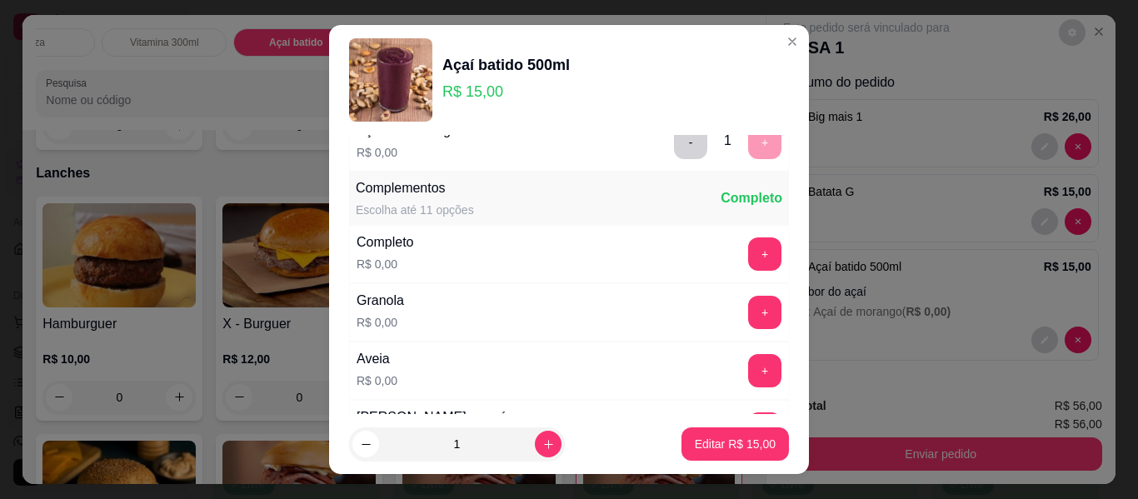
scroll to position [167, 0]
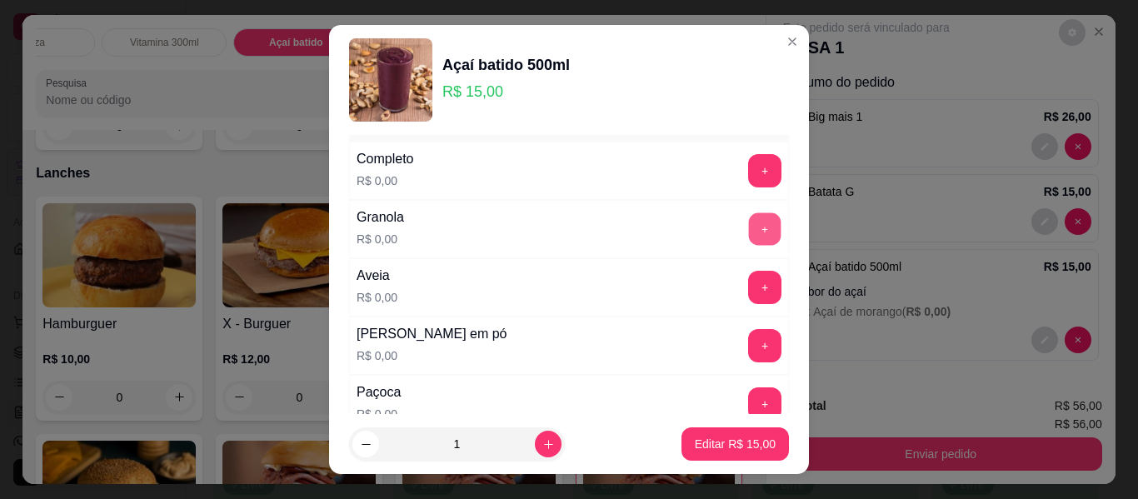
click at [749, 225] on button "+" at bounding box center [765, 229] width 32 height 32
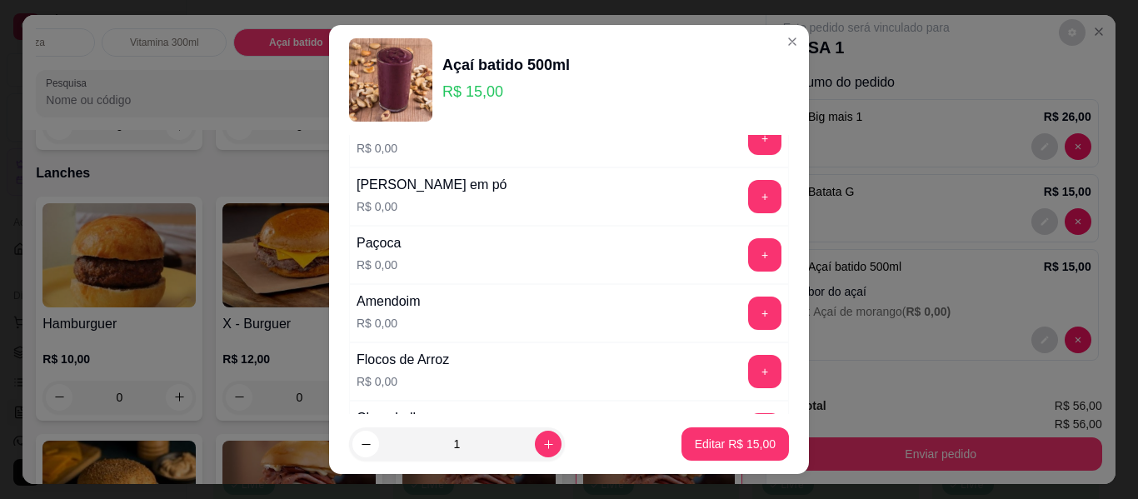
scroll to position [333, 0]
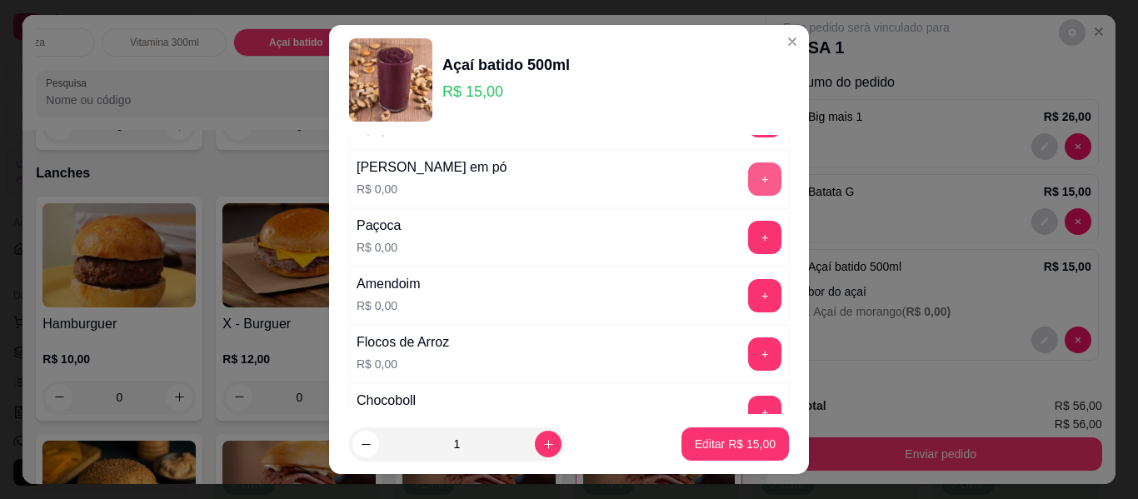
click at [748, 187] on button "+" at bounding box center [764, 178] width 33 height 33
click at [748, 230] on button "+" at bounding box center [764, 237] width 33 height 33
click at [748, 297] on button "+" at bounding box center [764, 295] width 33 height 33
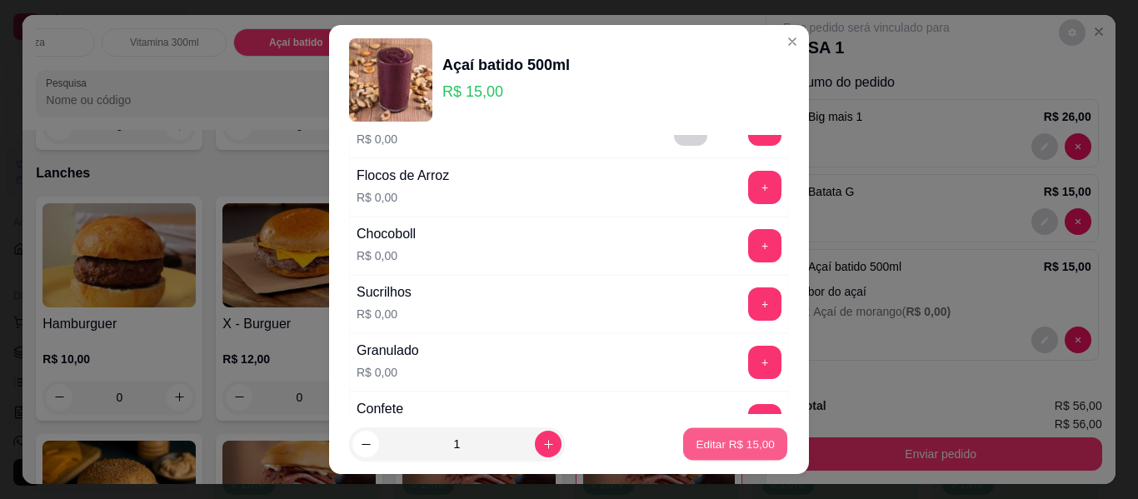
click at [726, 457] on button "Editar R$ 15,00" at bounding box center [735, 444] width 104 height 32
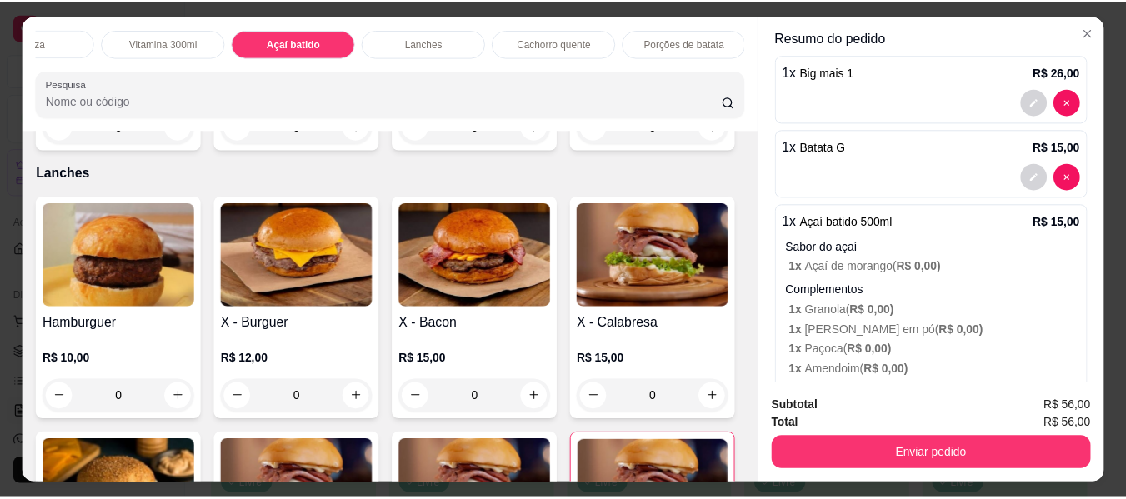
scroll to position [83, 0]
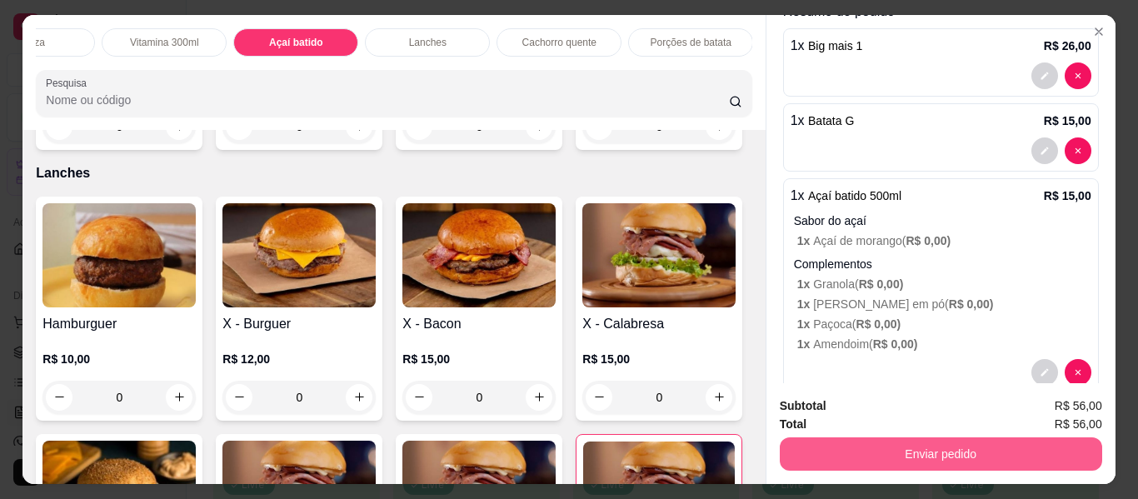
click at [920, 448] on button "Enviar pedido" at bounding box center [941, 453] width 322 height 33
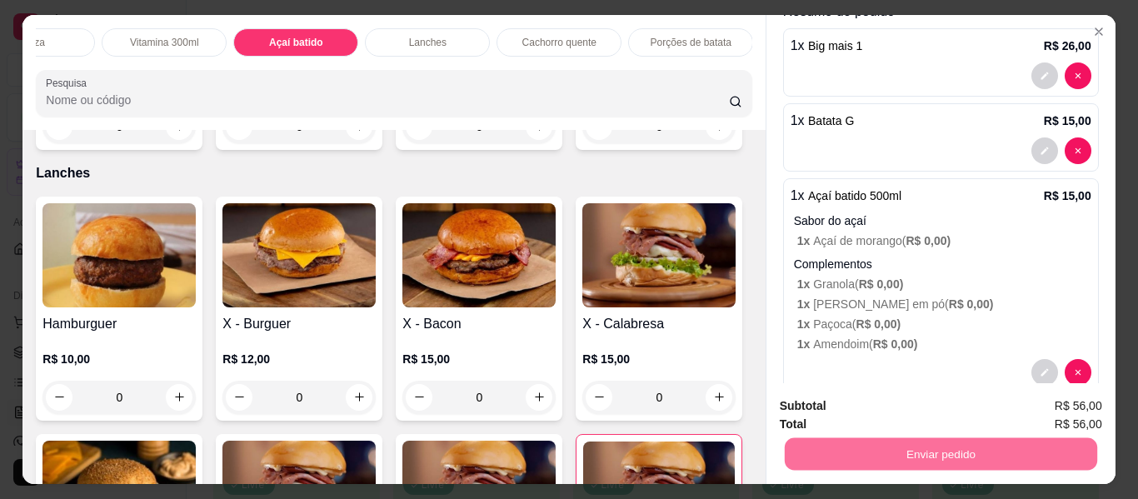
click at [880, 407] on button "Não registrar e enviar pedido" at bounding box center [886, 407] width 168 height 31
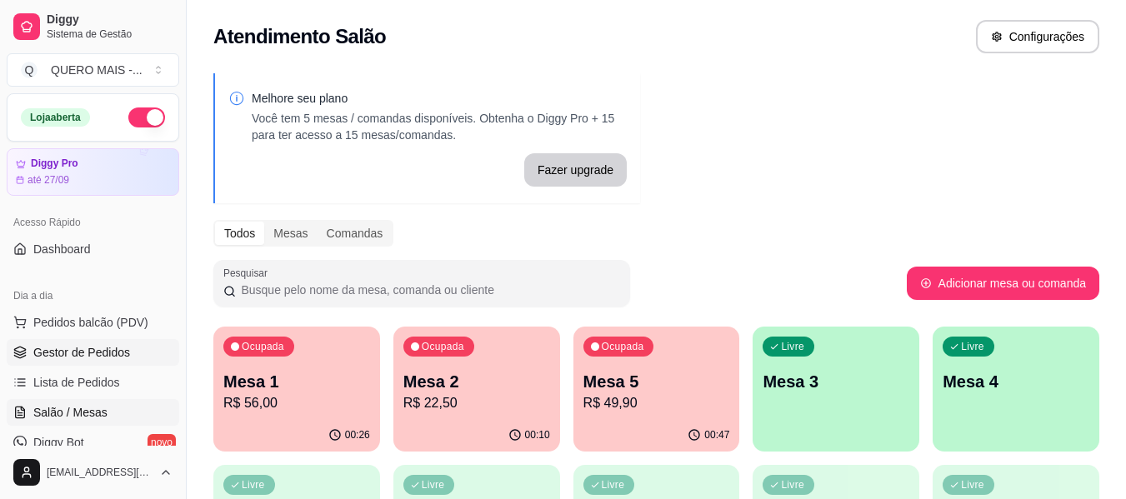
click at [55, 352] on span "Gestor de Pedidos" at bounding box center [81, 352] width 97 height 17
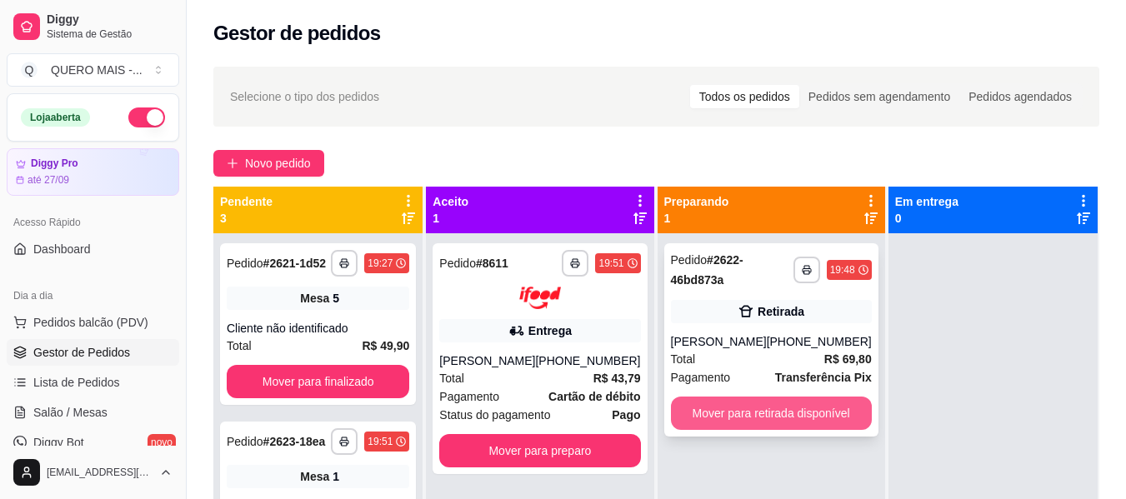
click at [755, 417] on button "Mover para retirada disponível" at bounding box center [771, 413] width 201 height 33
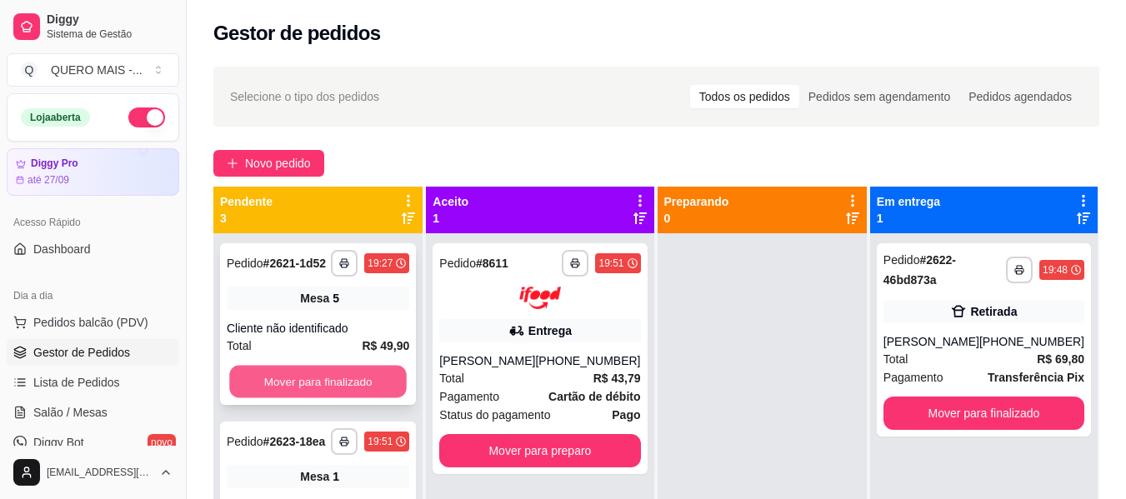
click at [316, 395] on button "Mover para finalizado" at bounding box center [317, 382] width 177 height 32
click at [316, 382] on button "Mover para finalizado" at bounding box center [318, 381] width 182 height 33
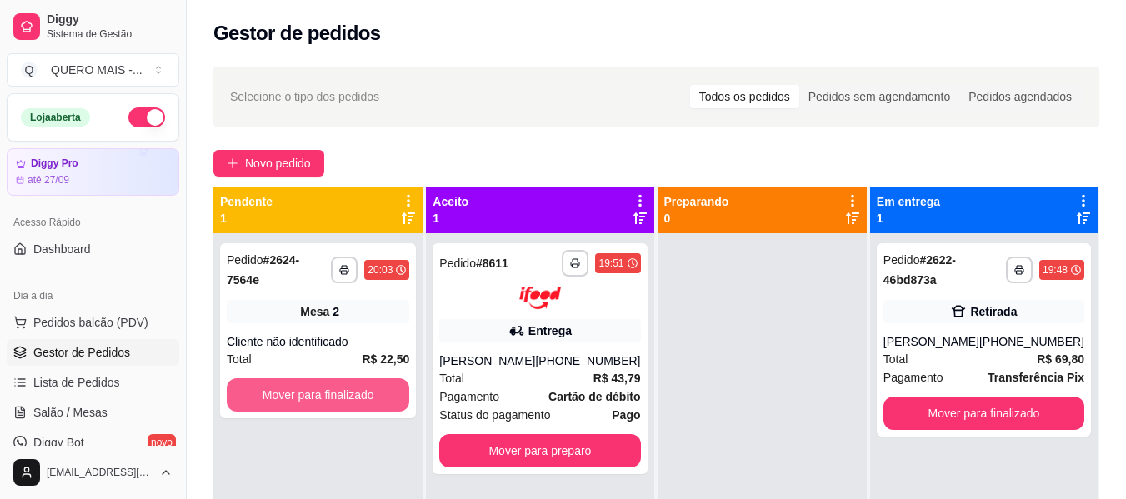
click at [316, 382] on button "Mover para finalizado" at bounding box center [318, 394] width 182 height 33
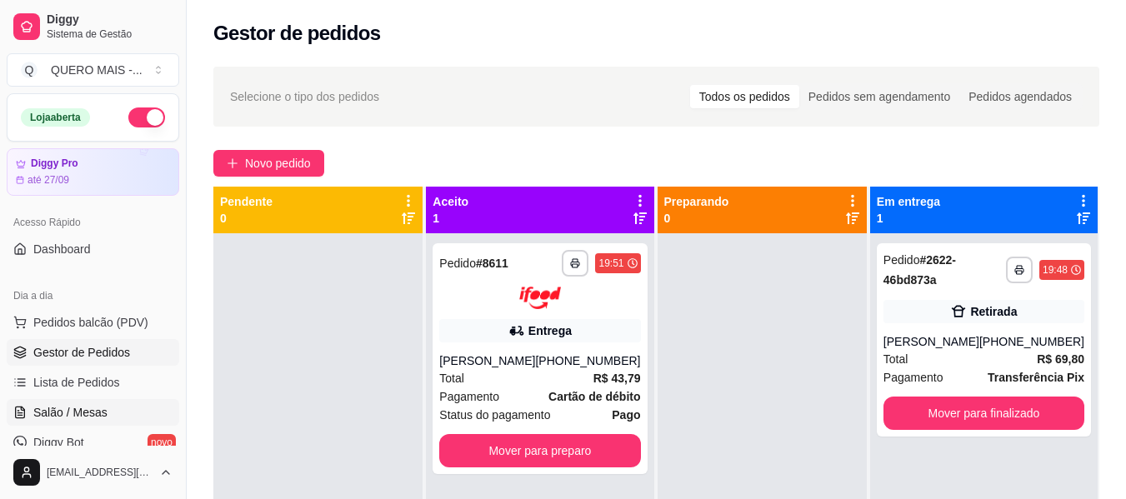
click at [68, 413] on span "Salão / Mesas" at bounding box center [70, 412] width 74 height 17
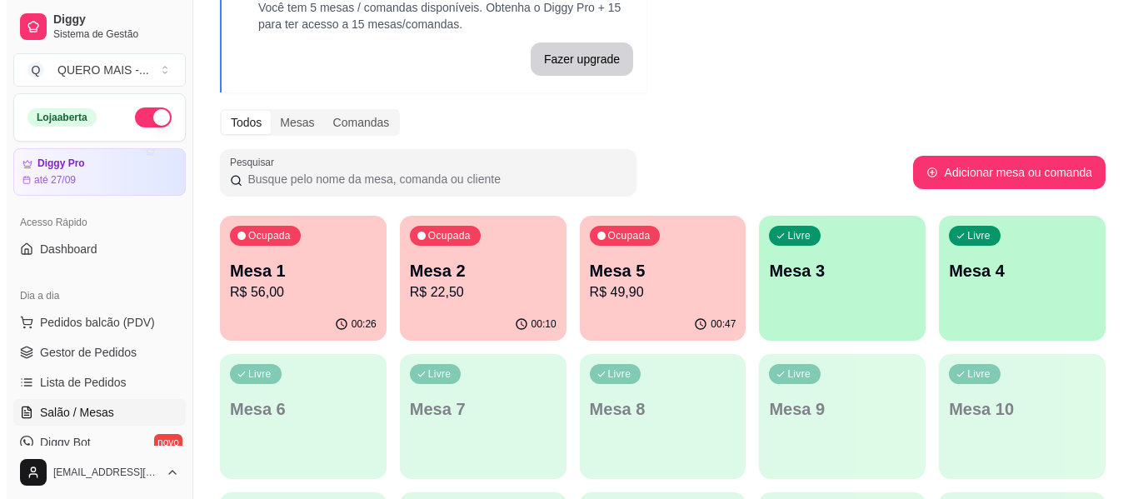
scroll to position [167, 0]
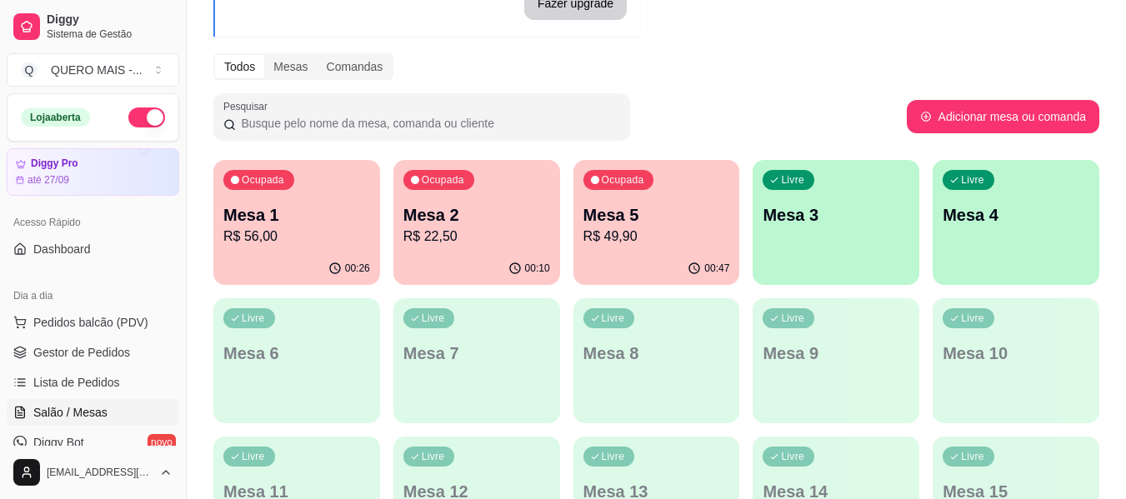
click at [317, 246] on p "R$ 56,00" at bounding box center [296, 237] width 147 height 20
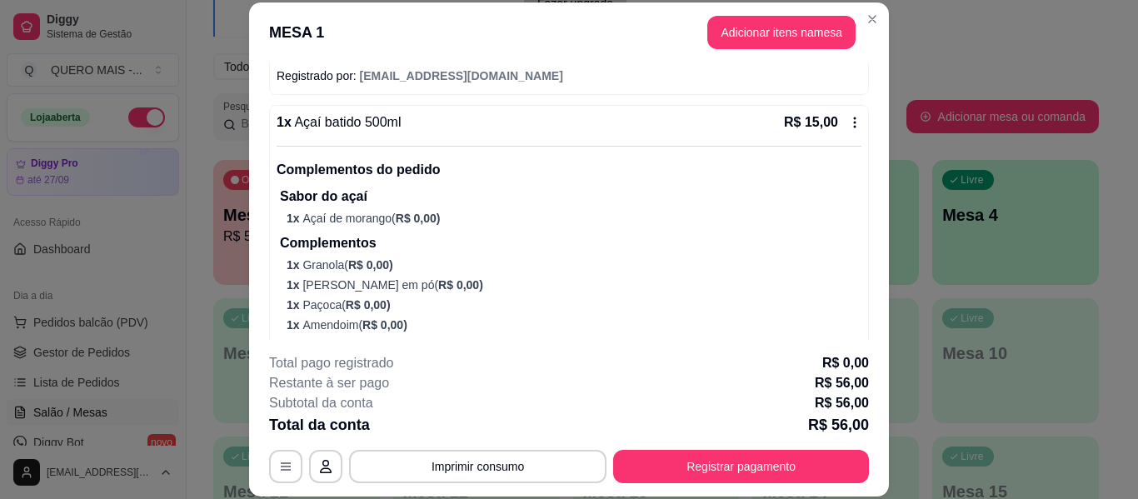
scroll to position [282, 0]
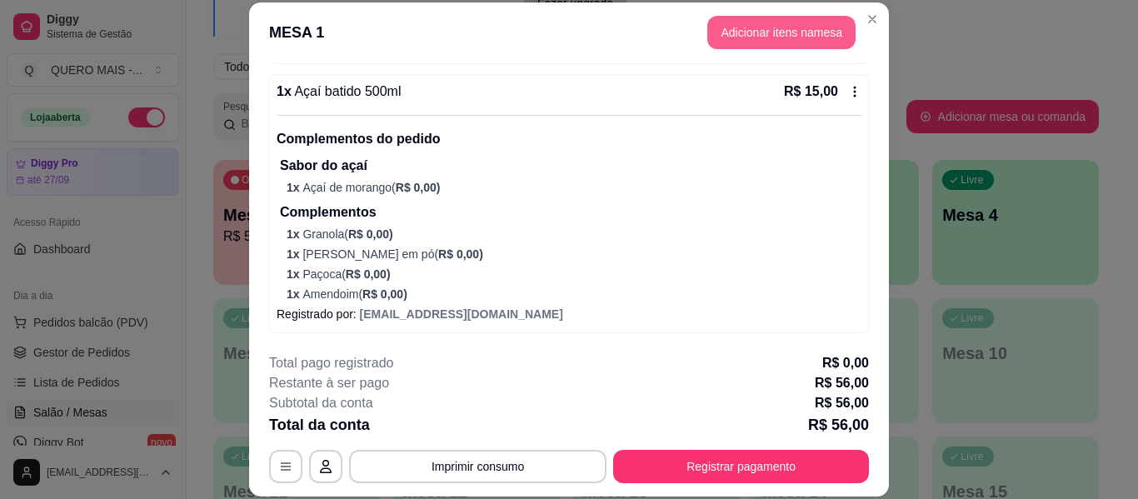
click at [725, 29] on button "Adicionar itens na mesa" at bounding box center [781, 32] width 148 height 33
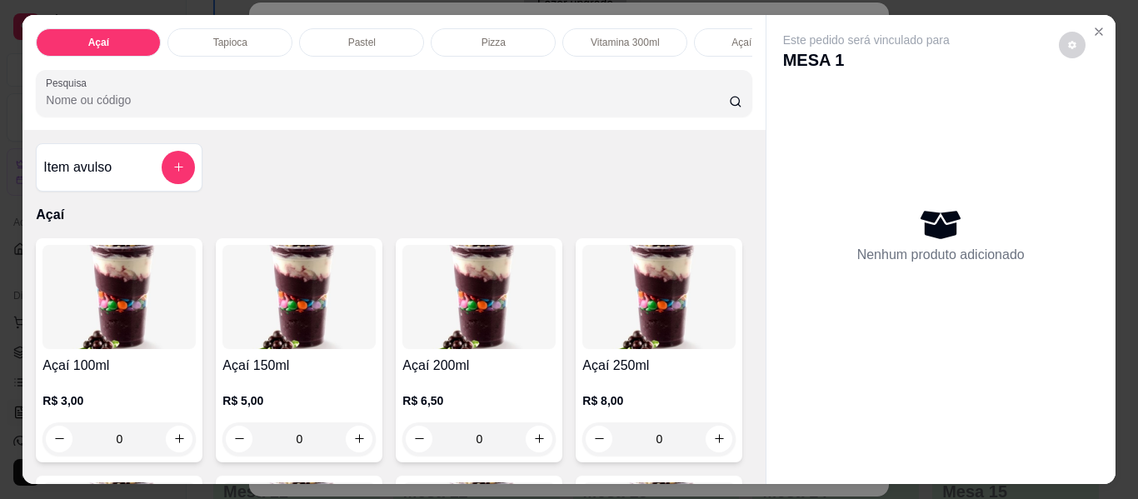
scroll to position [0, 708]
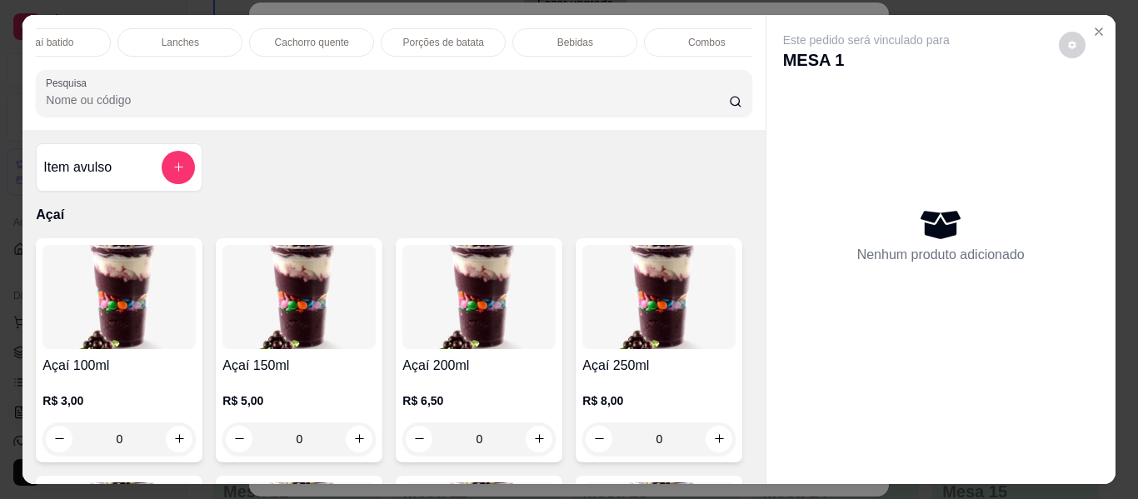
click at [545, 29] on div "Bebidas" at bounding box center [574, 42] width 125 height 28
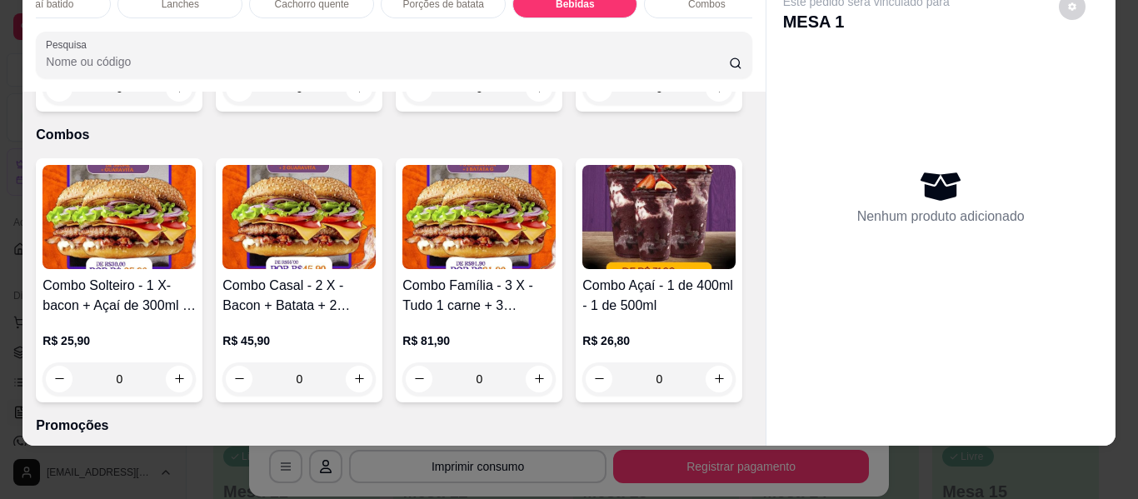
type input "1"
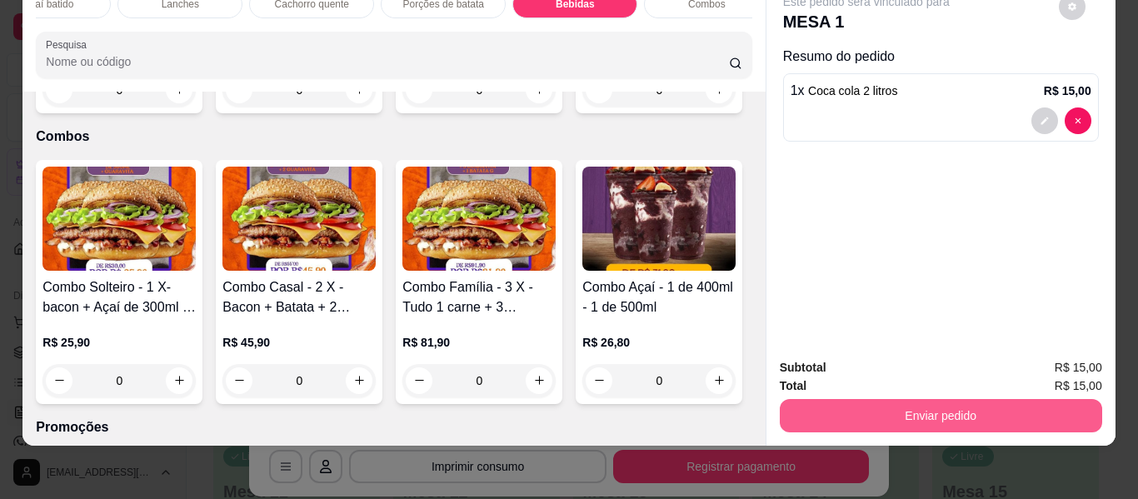
click at [869, 405] on button "Enviar pedido" at bounding box center [941, 415] width 322 height 33
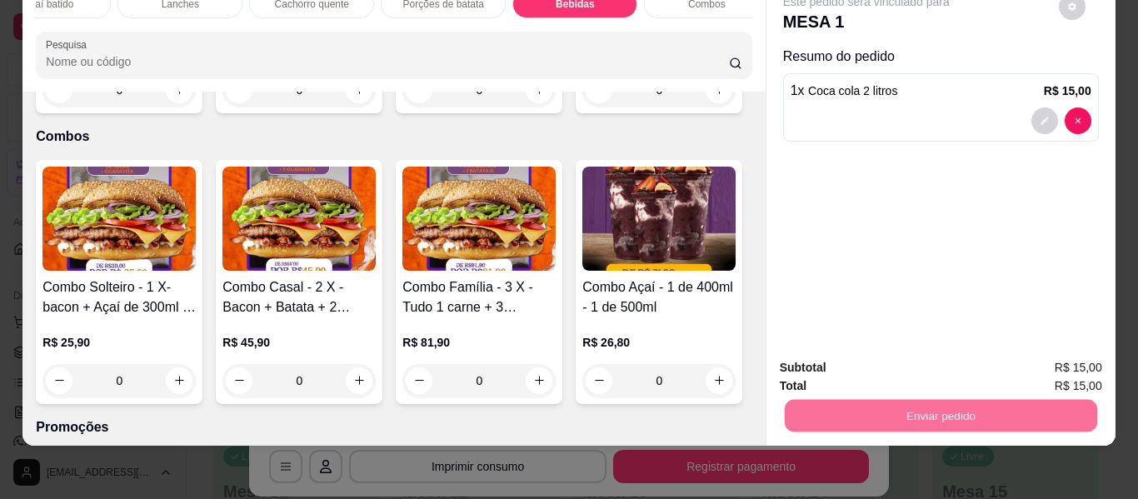
click at [852, 370] on button "Não registrar e enviar pedido" at bounding box center [885, 362] width 173 height 32
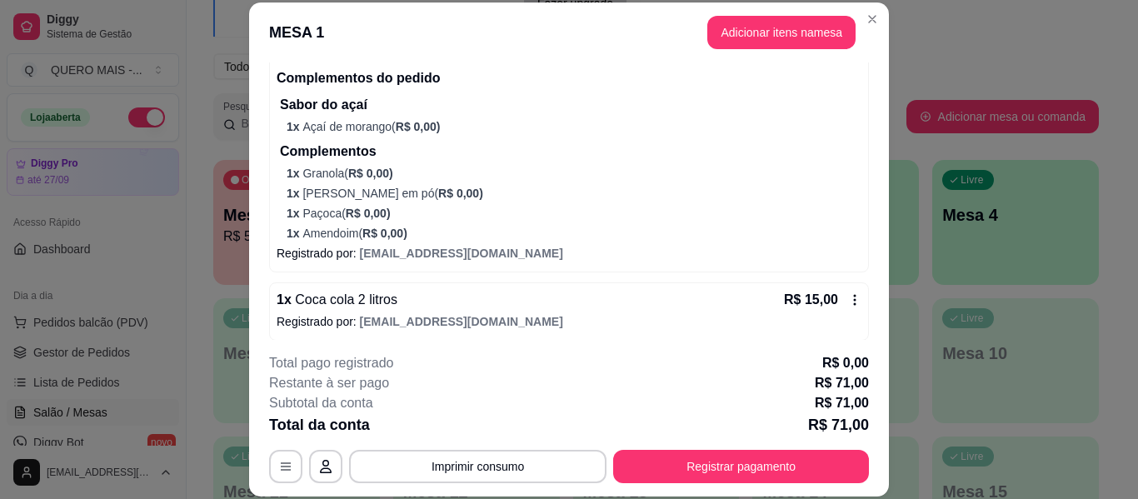
scroll to position [351, 0]
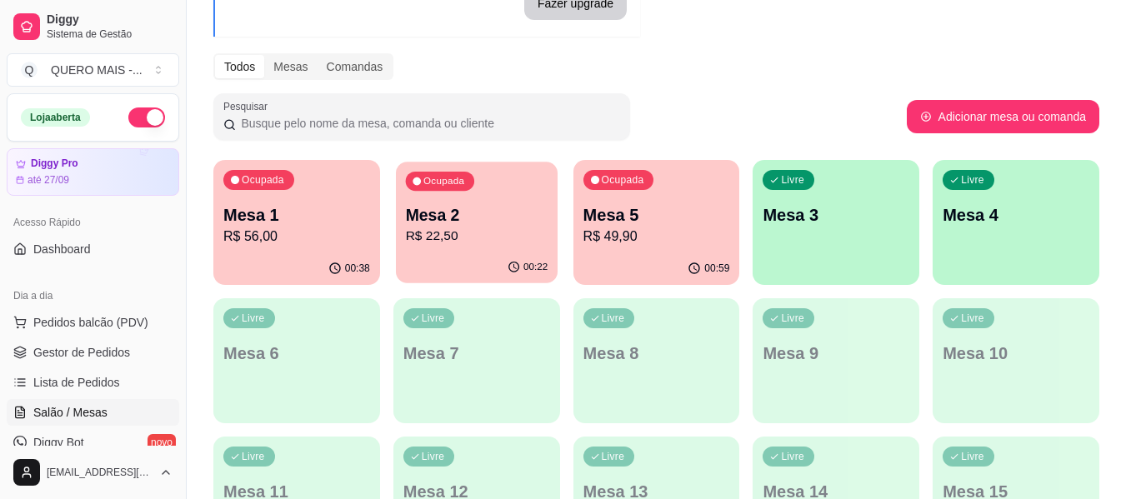
click at [496, 255] on div "00:22" at bounding box center [477, 268] width 162 height 32
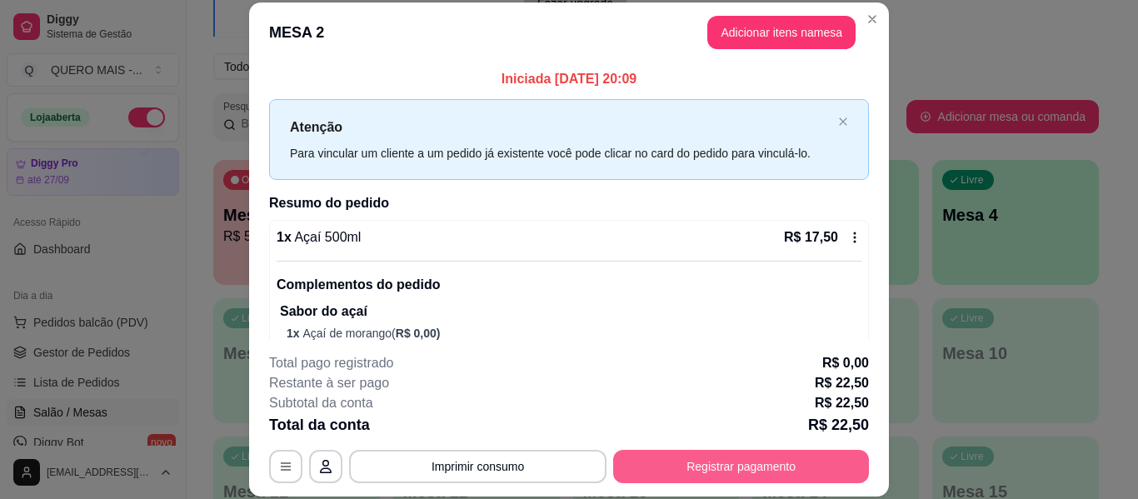
click at [759, 455] on button "Registrar pagamento" at bounding box center [741, 466] width 256 height 33
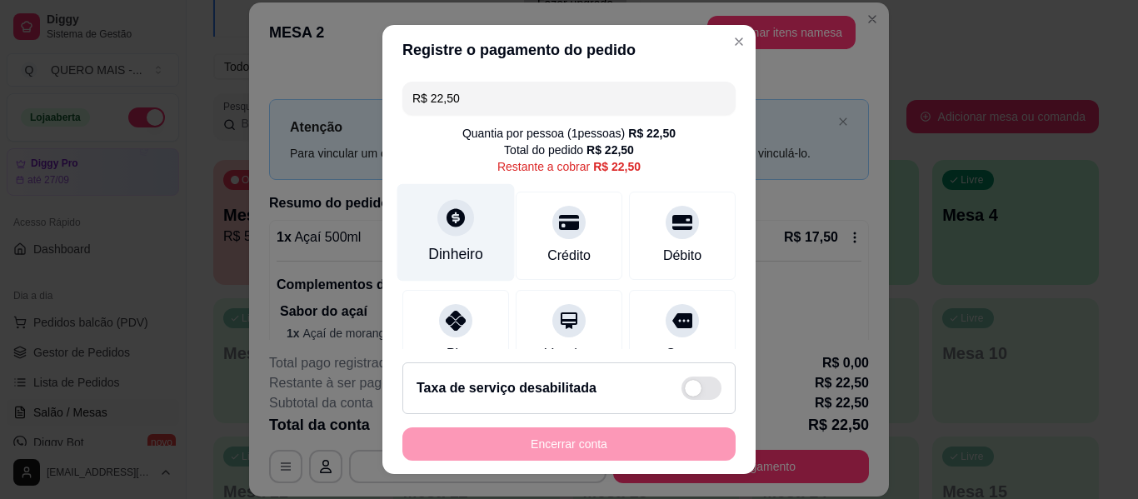
click at [441, 231] on div at bounding box center [455, 217] width 37 height 37
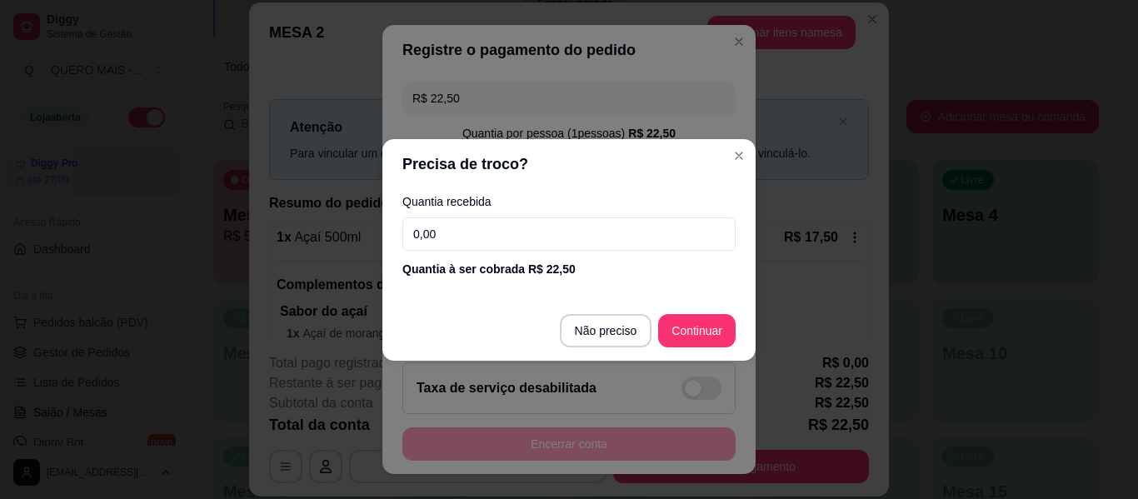
click at [461, 241] on input "0,00" at bounding box center [568, 233] width 333 height 33
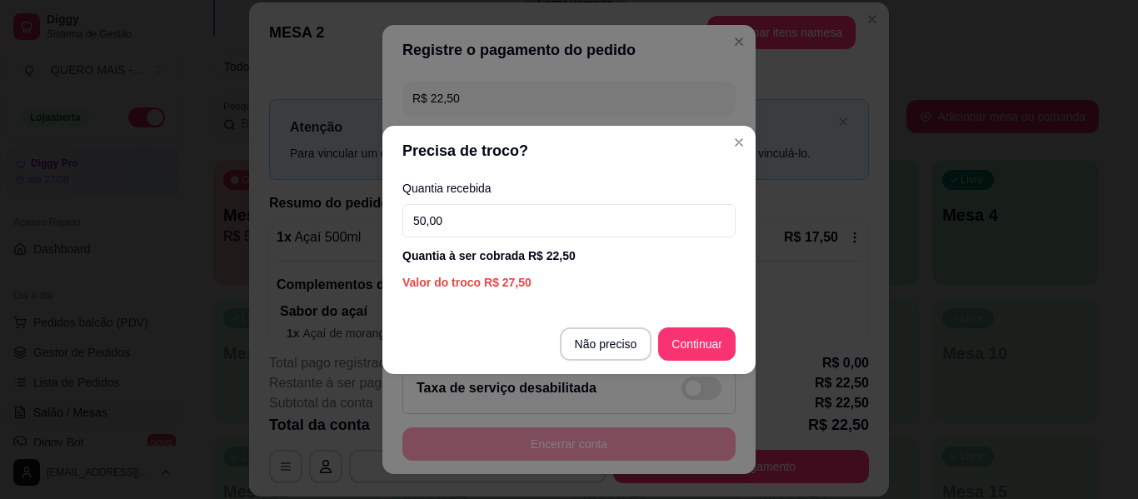
type input "50,00"
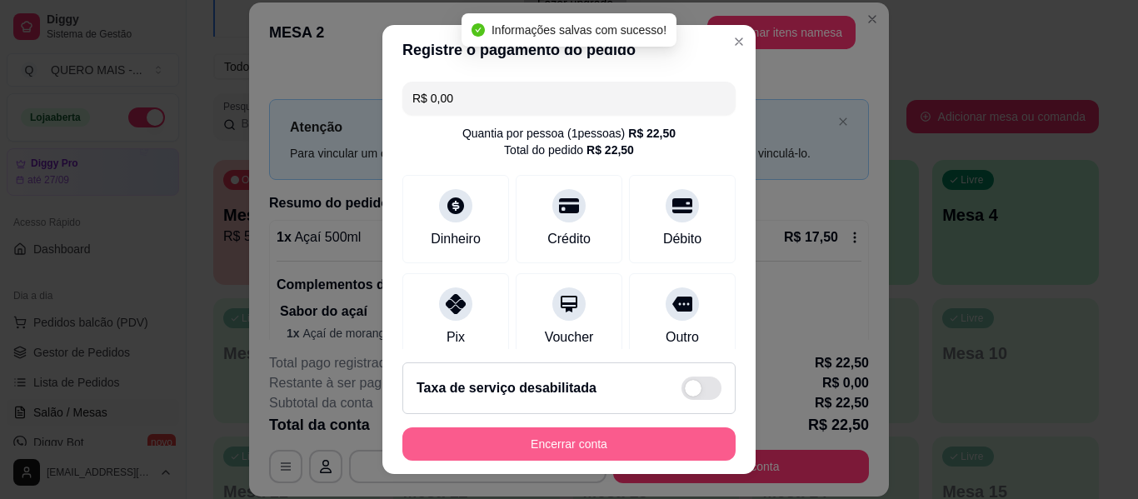
type input "R$ 0,00"
click at [557, 444] on button "Encerrar conta" at bounding box center [568, 443] width 333 height 33
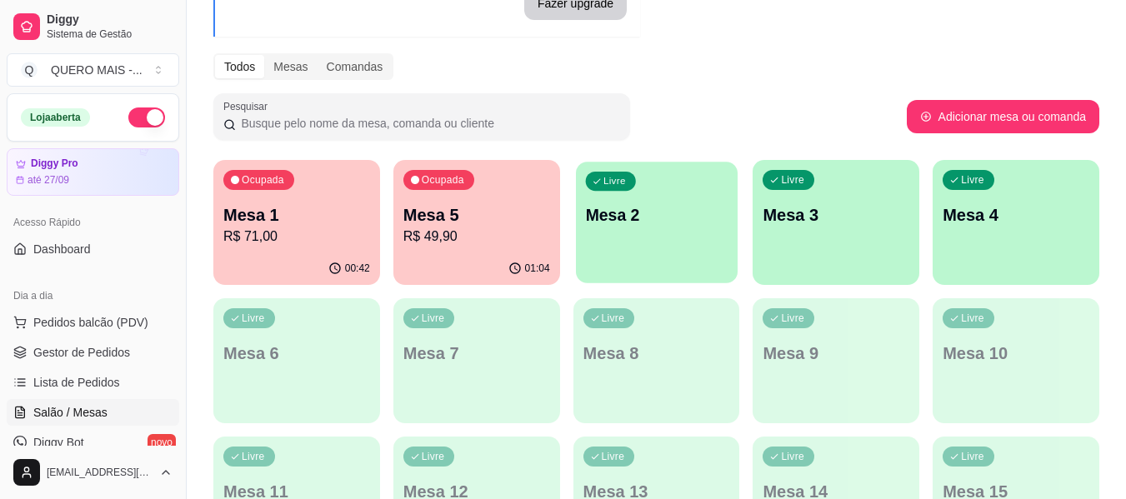
click at [644, 225] on p "Mesa 2" at bounding box center [656, 215] width 142 height 22
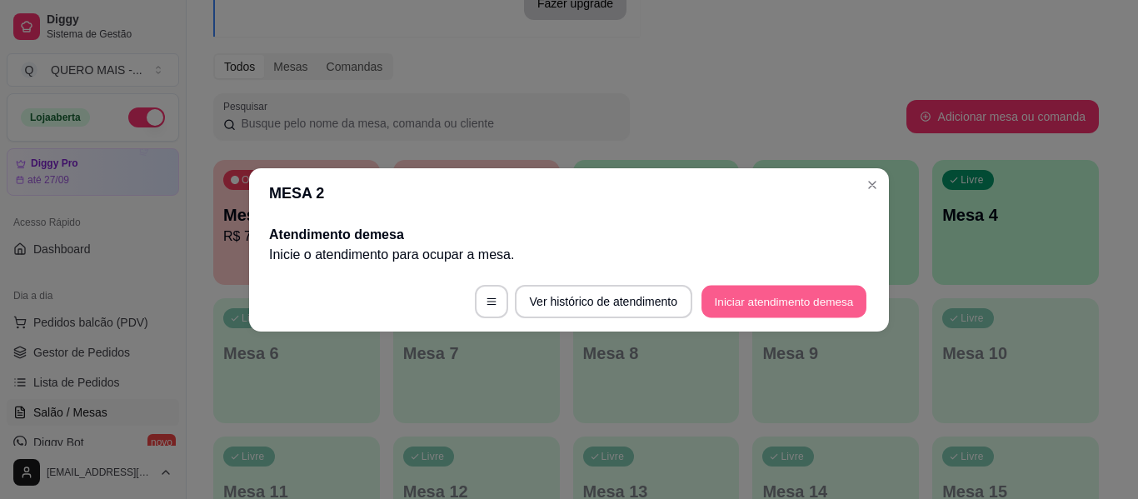
click at [754, 299] on button "Iniciar atendimento de mesa" at bounding box center [784, 301] width 165 height 32
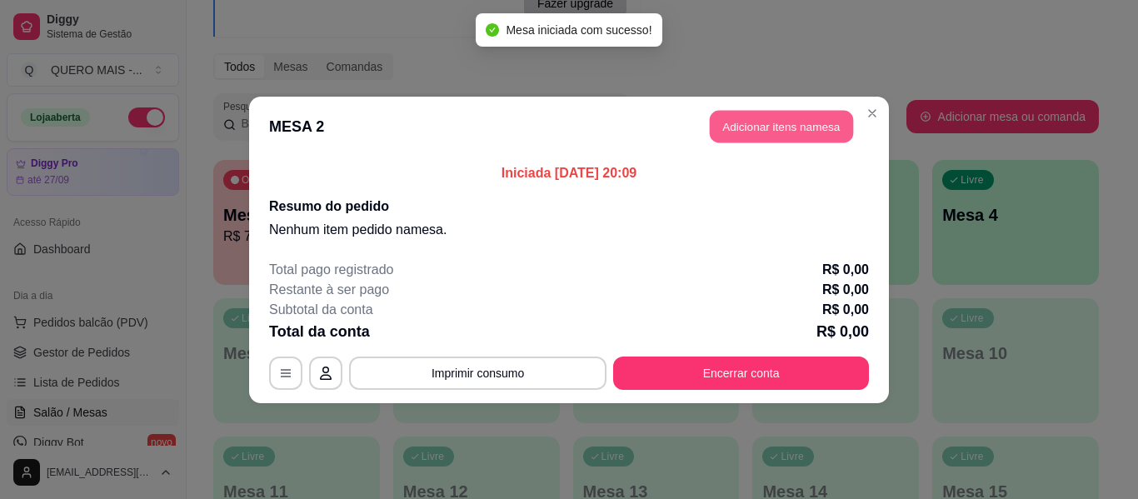
click at [754, 131] on button "Adicionar itens na mesa" at bounding box center [781, 126] width 143 height 32
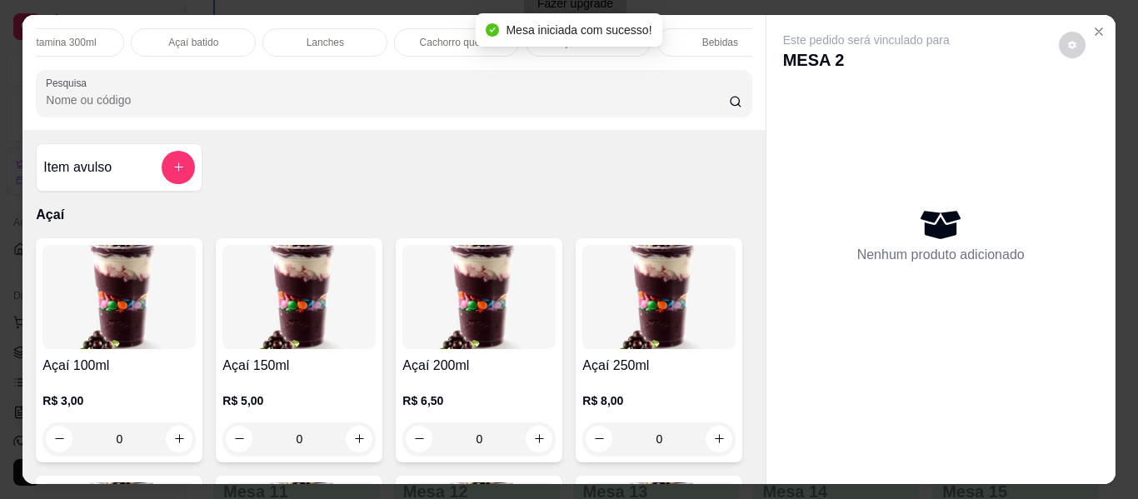
scroll to position [0, 565]
click at [337, 42] on div "Lanches" at bounding box center [323, 42] width 125 height 28
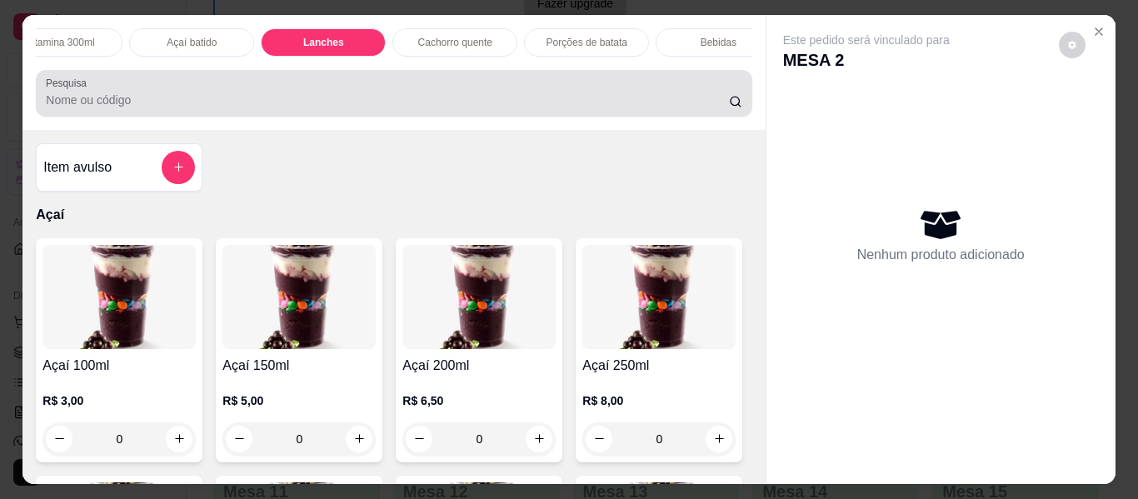
scroll to position [45, 0]
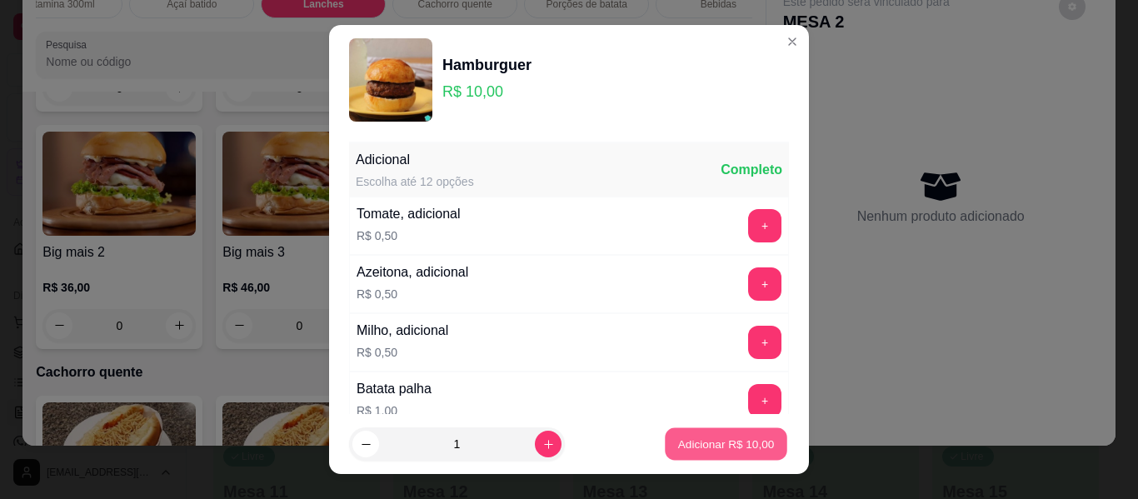
click at [717, 440] on p "Adicionar R$ 10,00" at bounding box center [726, 444] width 97 height 16
type input "1"
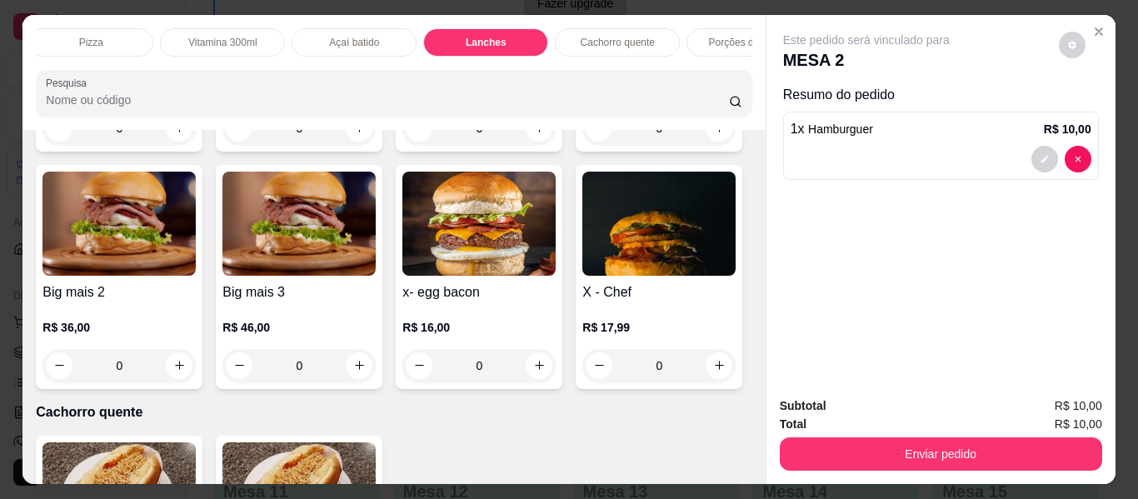
scroll to position [0, 17]
click at [77, 37] on p "Açaí" at bounding box center [81, 42] width 20 height 13
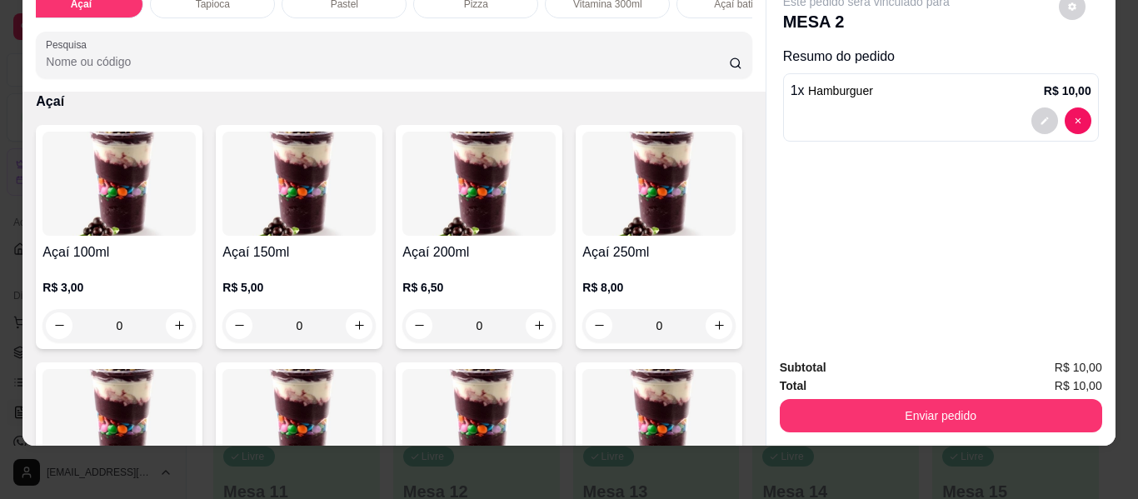
scroll to position [242, 0]
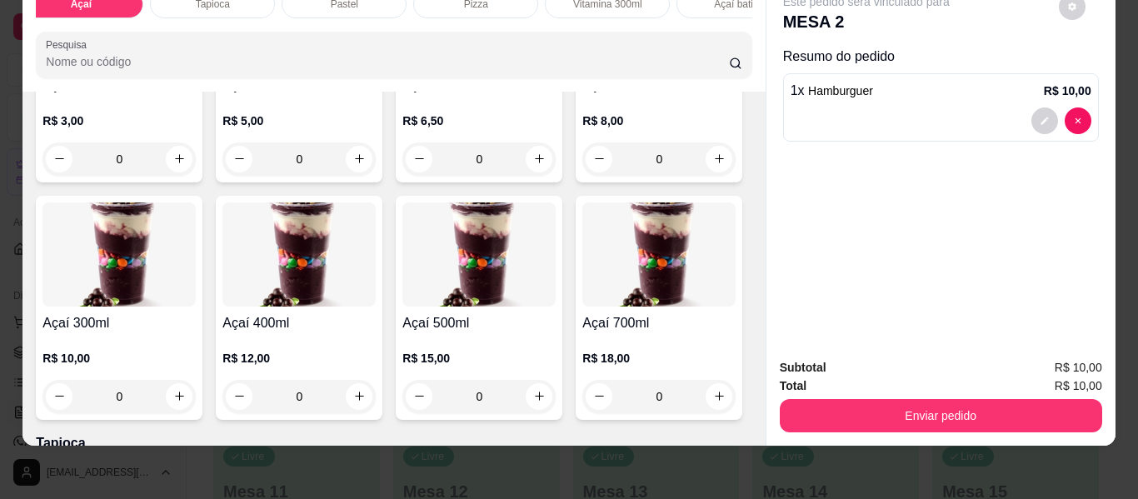
click at [196, 390] on div "0" at bounding box center [118, 396] width 153 height 33
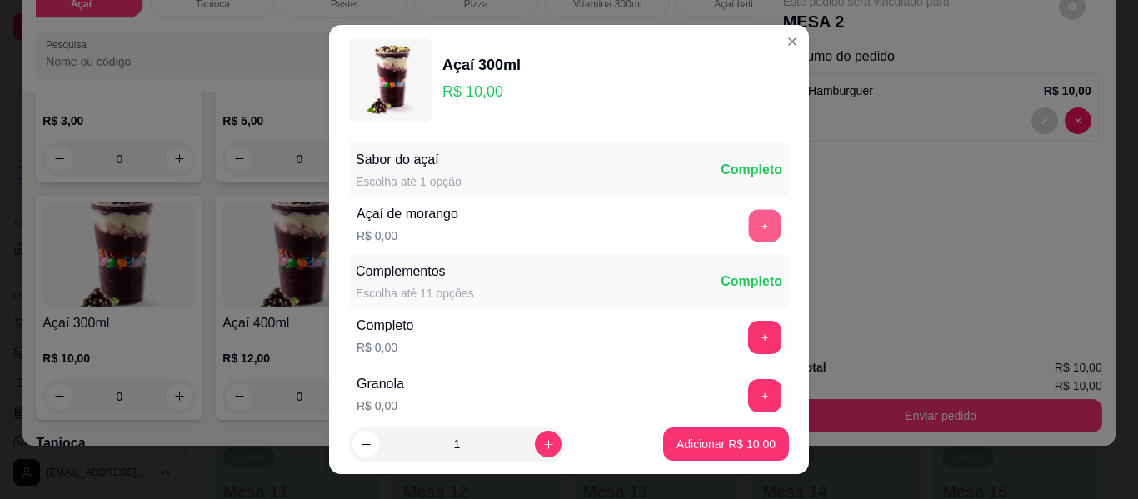
click at [749, 227] on button "+" at bounding box center [765, 226] width 32 height 32
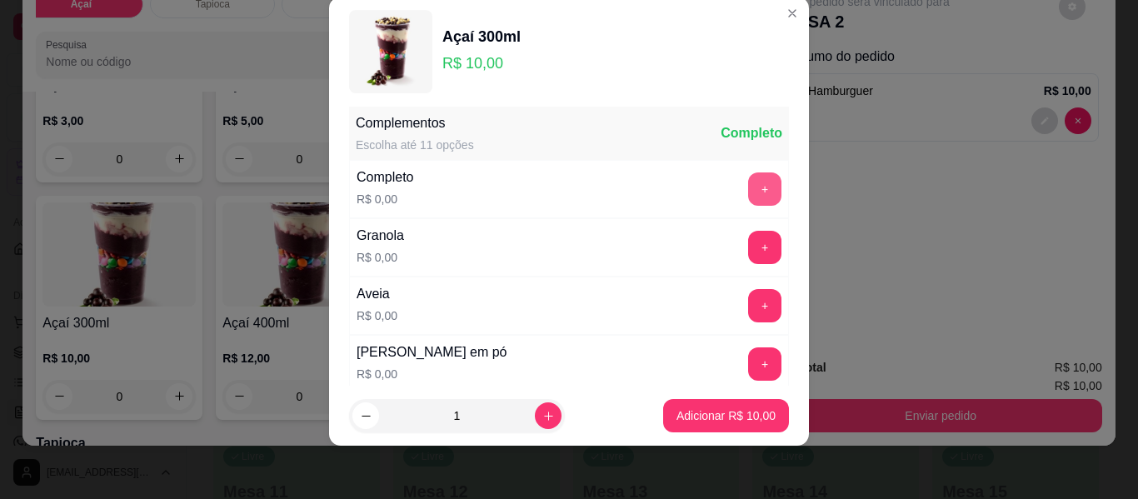
click at [748, 187] on button "+" at bounding box center [764, 188] width 33 height 33
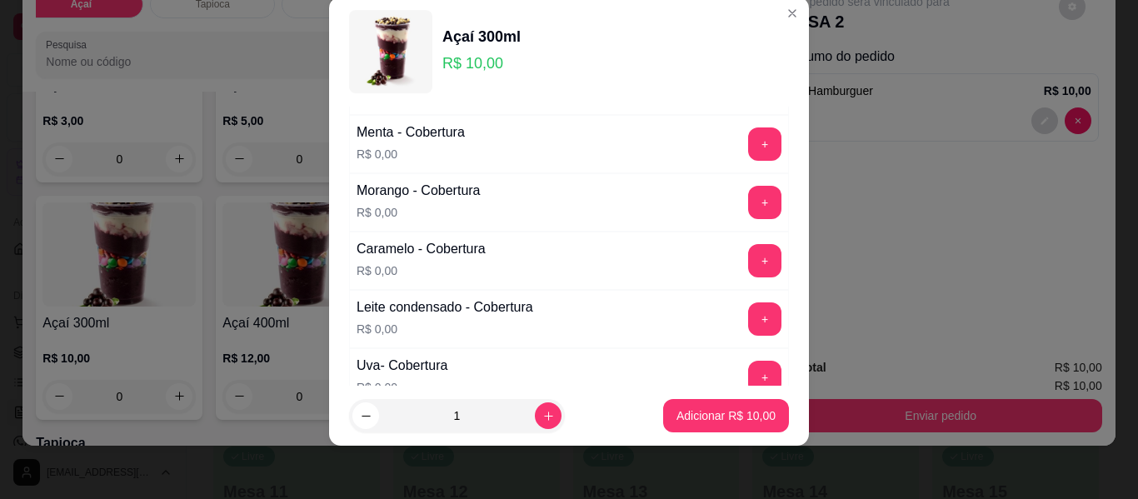
scroll to position [1037, 0]
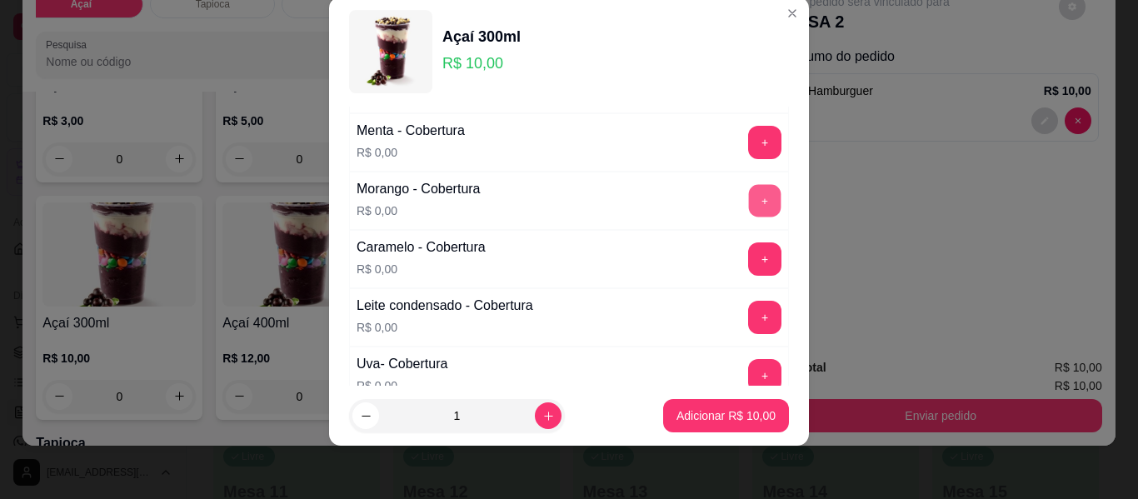
click at [749, 190] on button "+" at bounding box center [765, 201] width 32 height 32
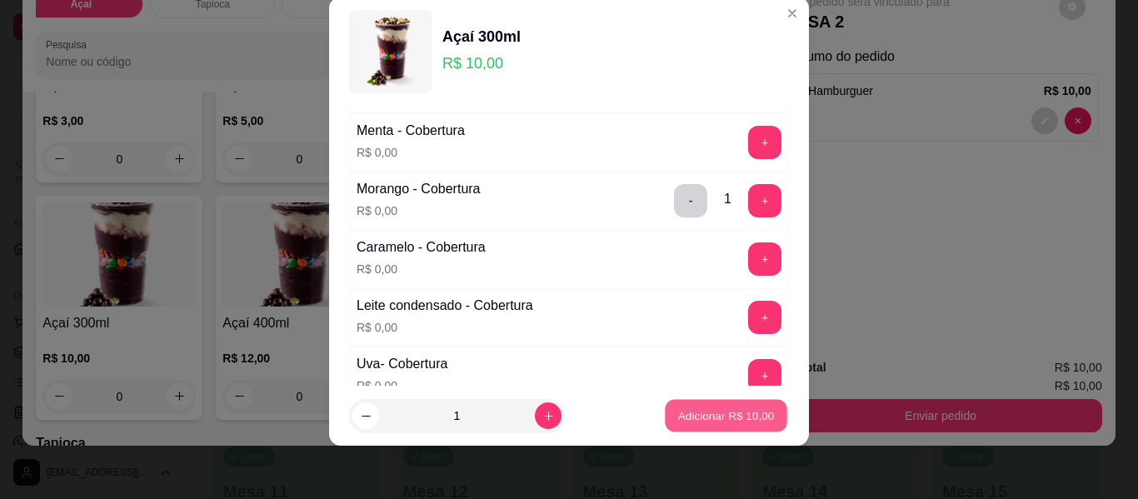
click at [704, 413] on p "Adicionar R$ 10,00" at bounding box center [726, 415] width 97 height 16
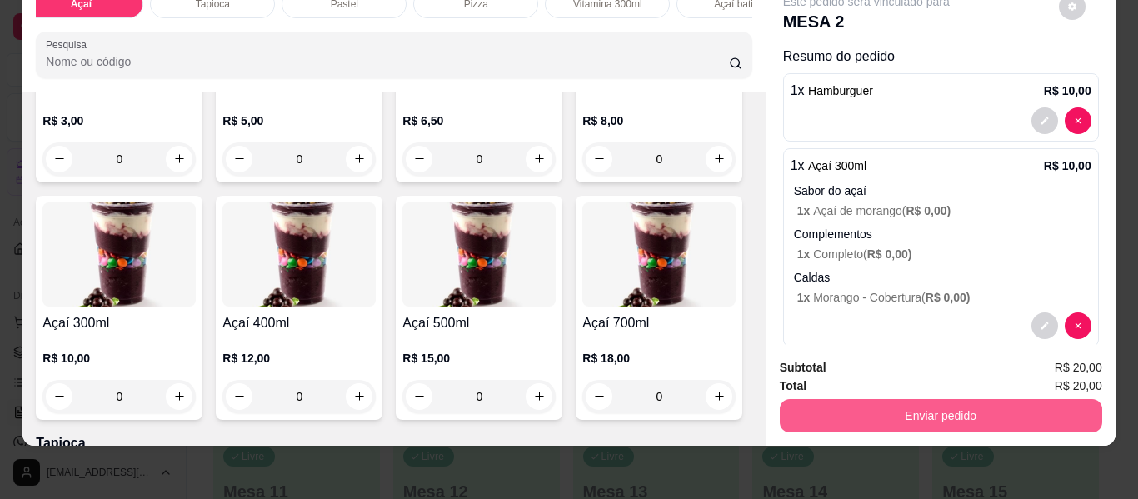
click at [892, 406] on button "Enviar pedido" at bounding box center [941, 415] width 322 height 33
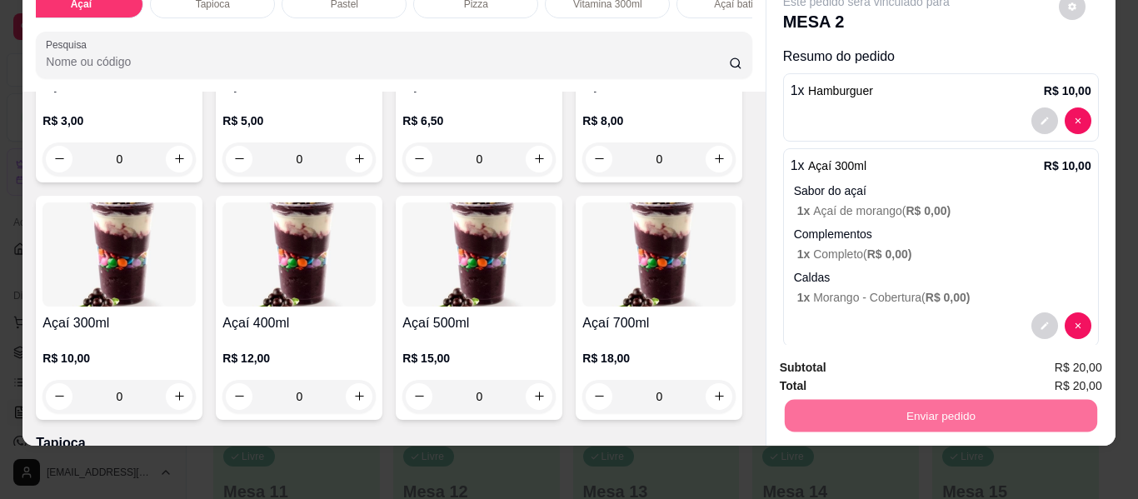
click at [872, 362] on button "Não registrar e enviar pedido" at bounding box center [885, 363] width 173 height 32
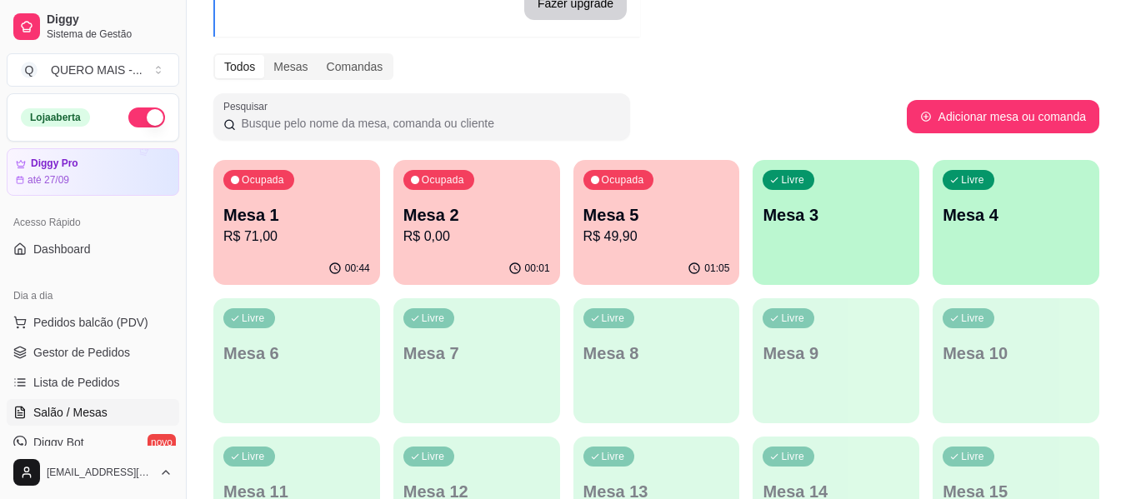
click at [616, 269] on div "01:05" at bounding box center [656, 268] width 167 height 32
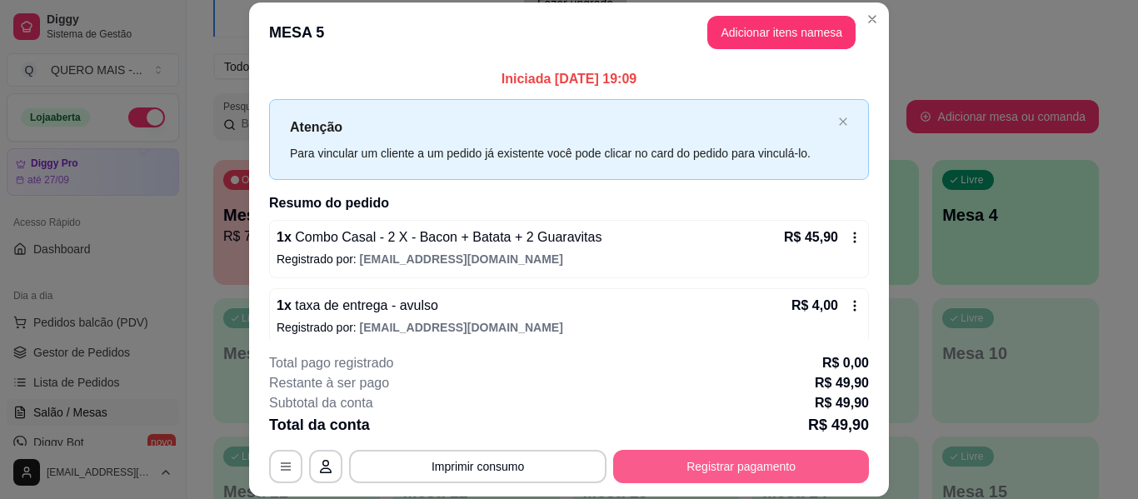
click at [709, 465] on button "Registrar pagamento" at bounding box center [741, 466] width 256 height 33
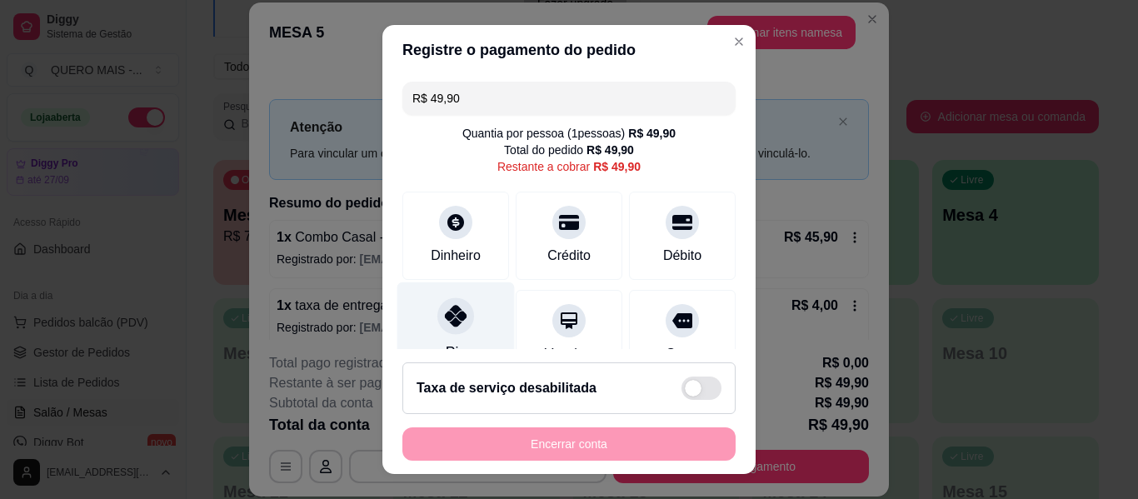
click at [445, 322] on icon at bounding box center [456, 316] width 22 height 22
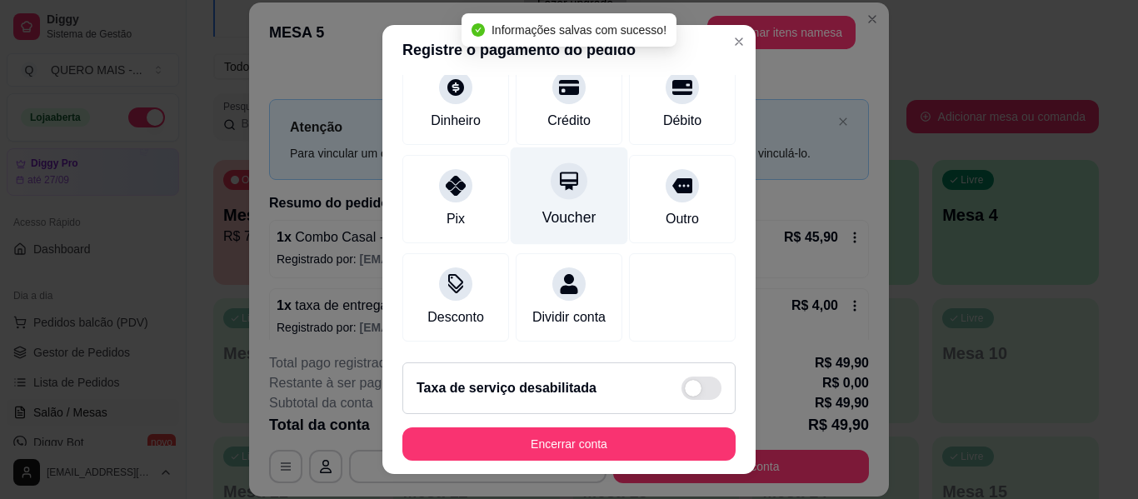
scroll to position [224, 0]
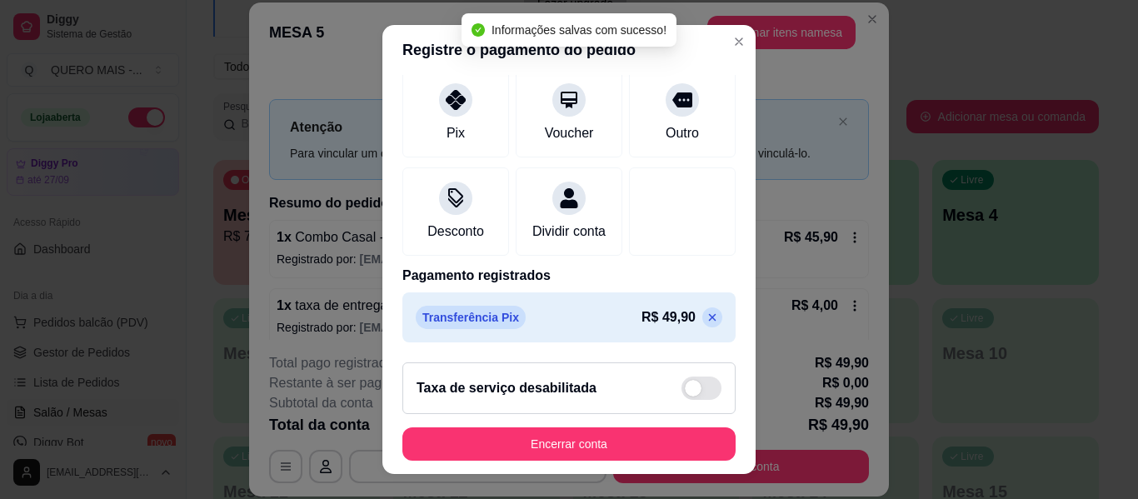
click at [706, 322] on icon at bounding box center [712, 317] width 13 height 13
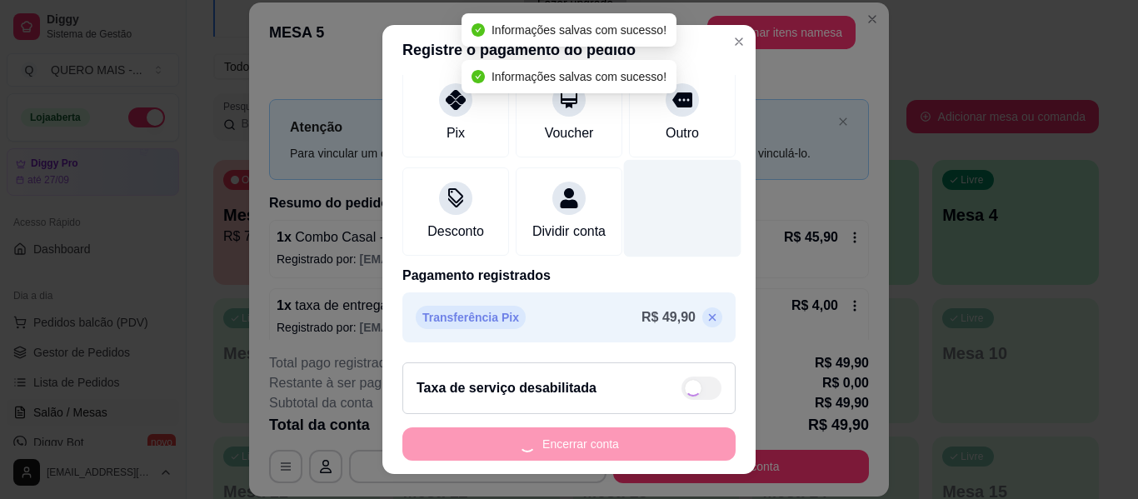
type input "R$ 49,90"
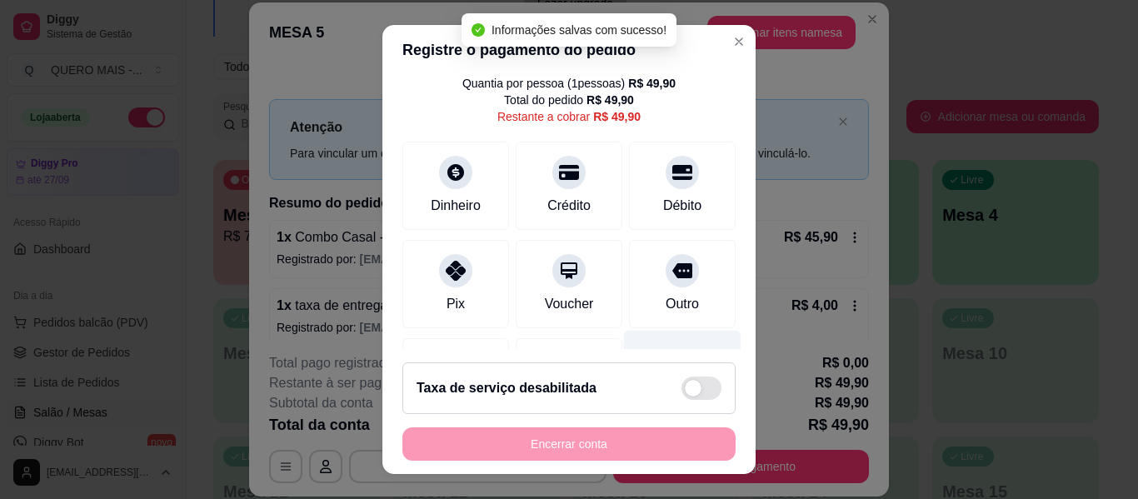
scroll to position [0, 0]
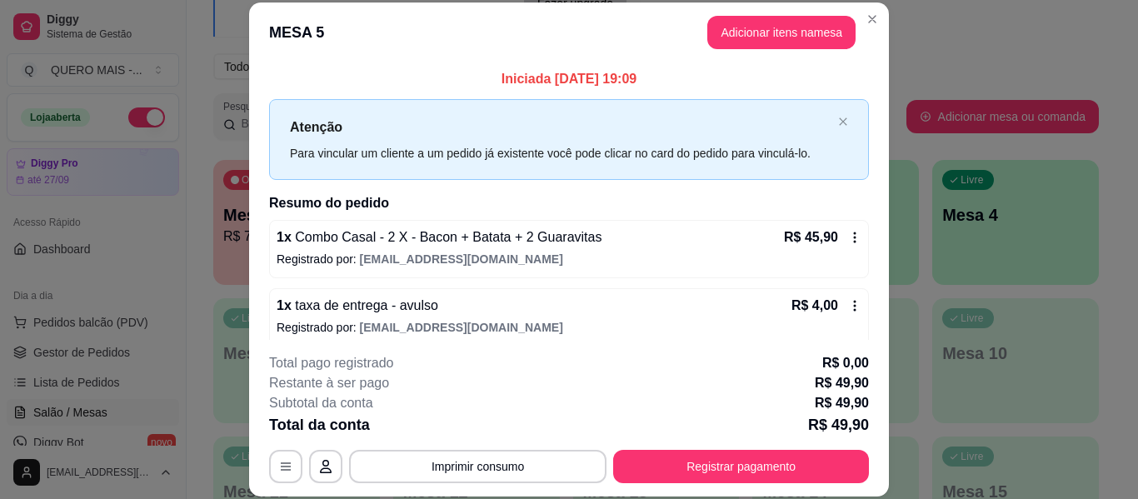
click at [848, 243] on icon at bounding box center [854, 237] width 13 height 13
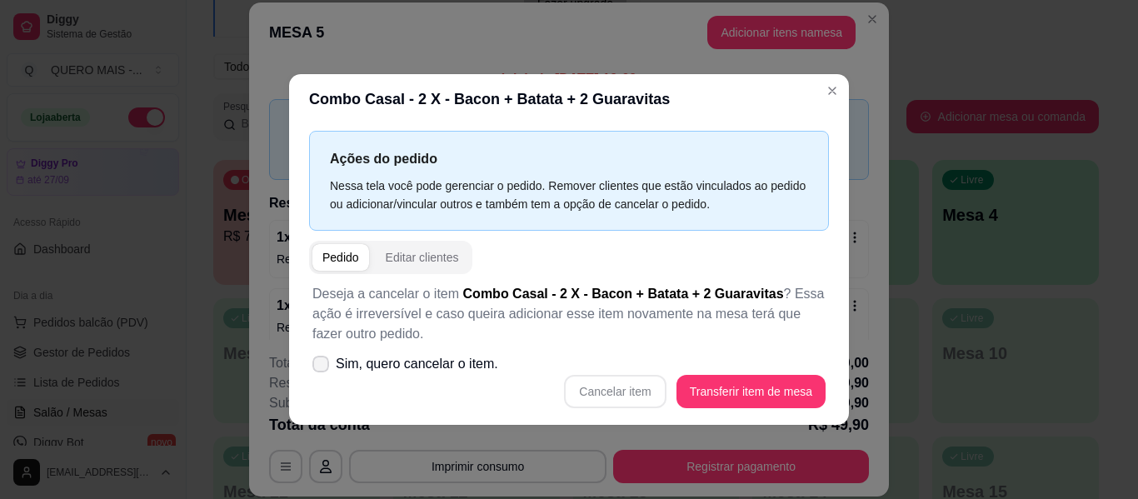
click at [458, 364] on span "Sim, quero cancelar o item." at bounding box center [417, 364] width 162 height 20
click at [322, 367] on input "Sim, quero cancelar o item." at bounding box center [317, 372] width 11 height 11
checkbox input "true"
click at [652, 383] on button "Cancelar item" at bounding box center [615, 391] width 102 height 33
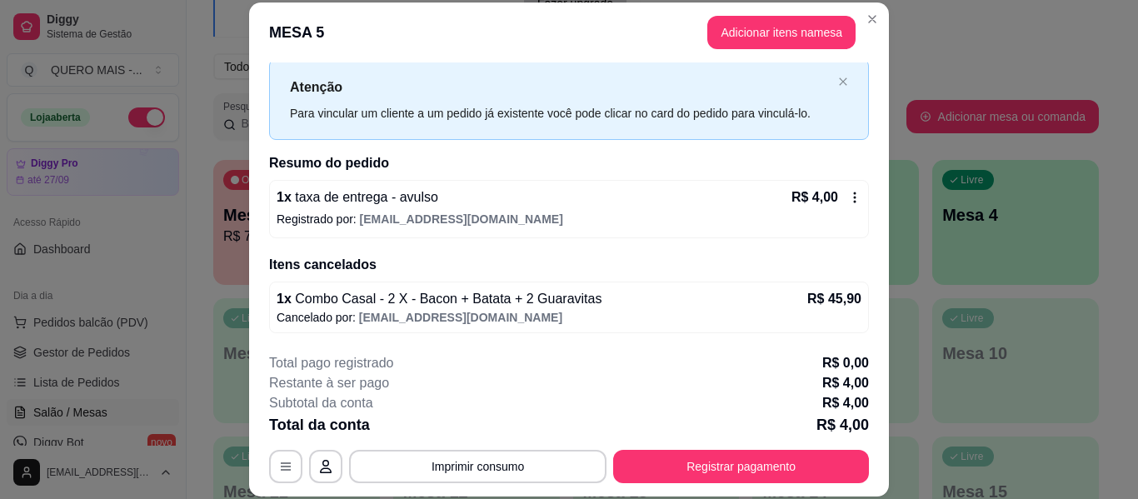
scroll to position [51, 0]
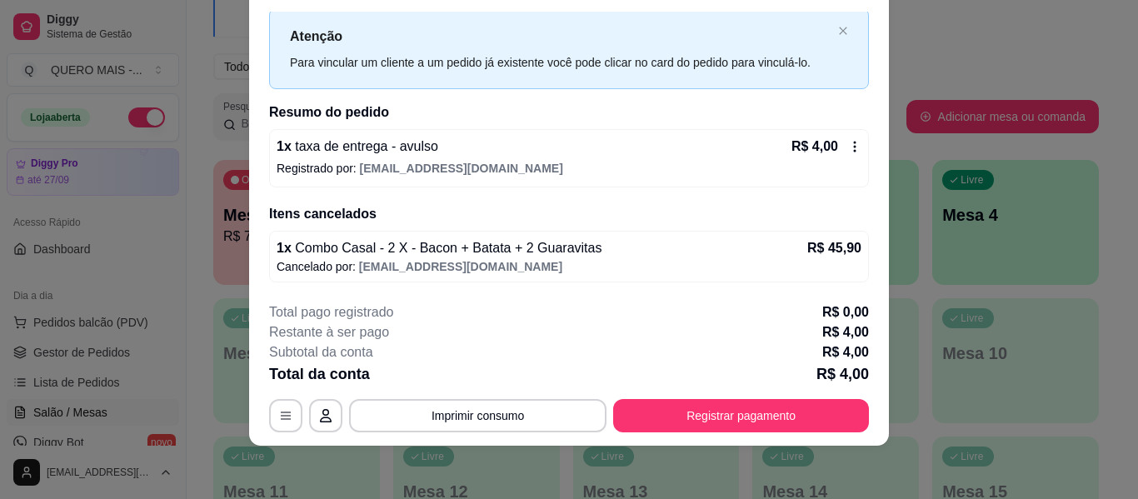
click at [848, 149] on icon at bounding box center [854, 146] width 13 height 13
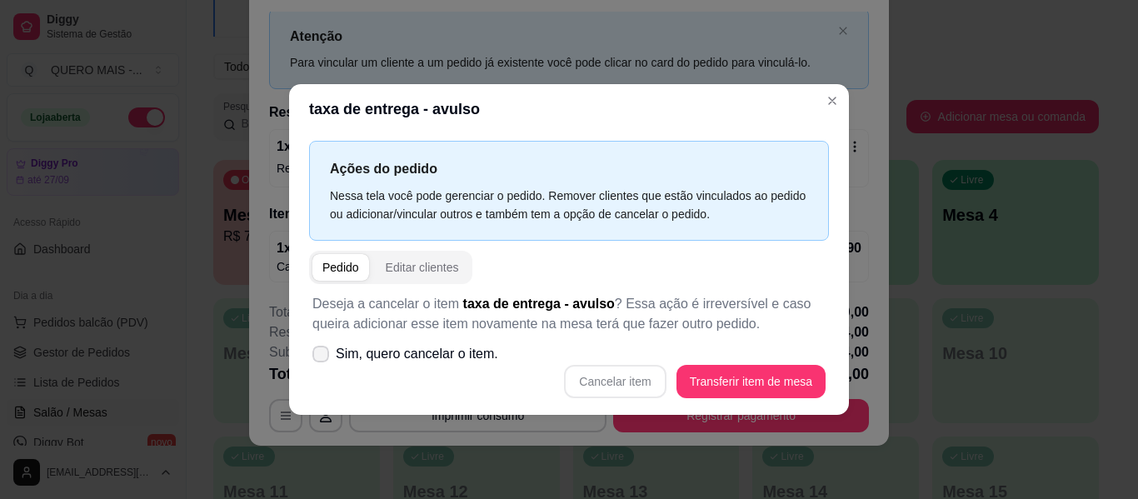
click at [371, 357] on span "Sim, quero cancelar o item." at bounding box center [417, 354] width 162 height 20
click at [322, 357] on input "Sim, quero cancelar o item." at bounding box center [317, 362] width 11 height 11
checkbox input "true"
click at [627, 386] on button "Cancelar item" at bounding box center [615, 381] width 99 height 32
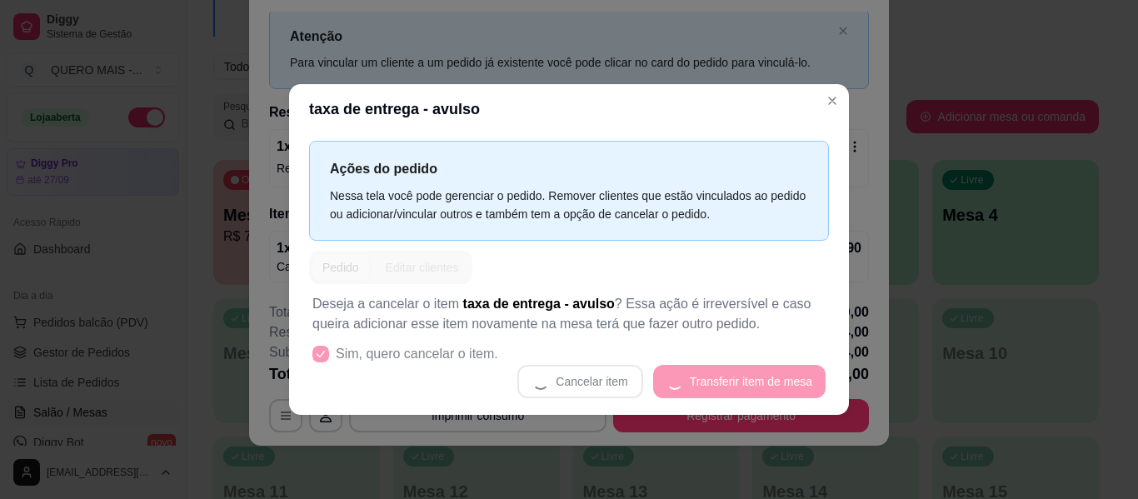
scroll to position [0, 0]
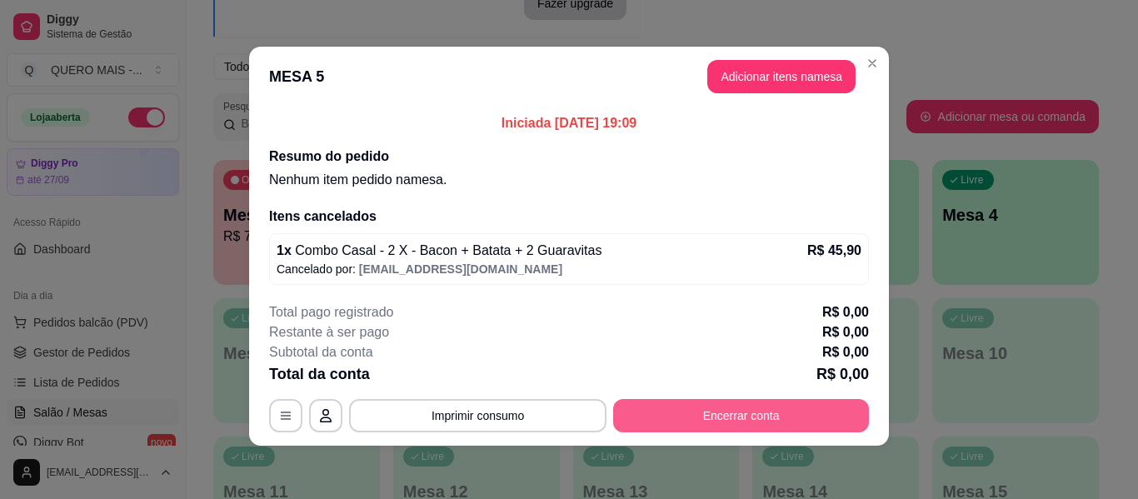
click at [707, 418] on button "Encerrar conta" at bounding box center [741, 415] width 256 height 33
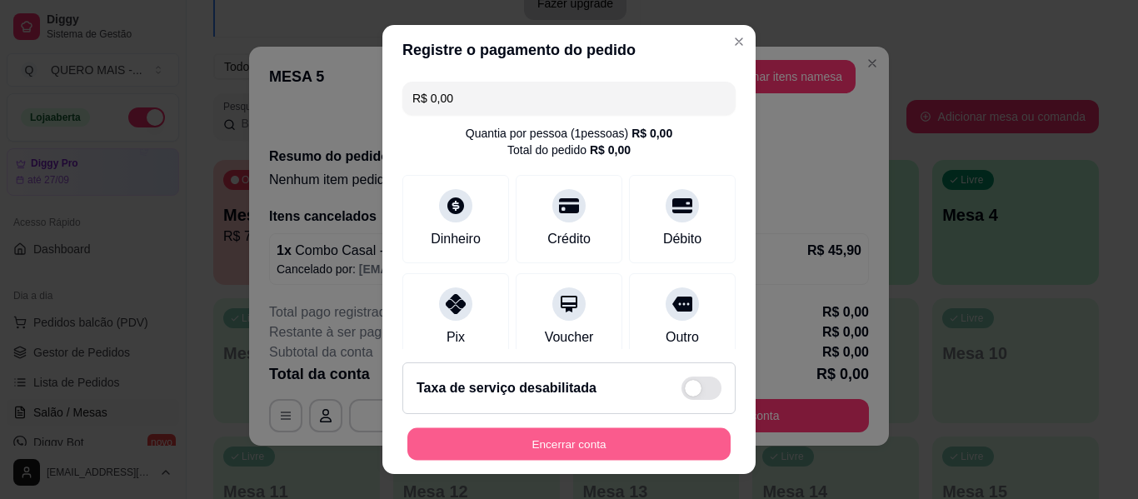
click at [607, 442] on button "Encerrar conta" at bounding box center [568, 444] width 323 height 32
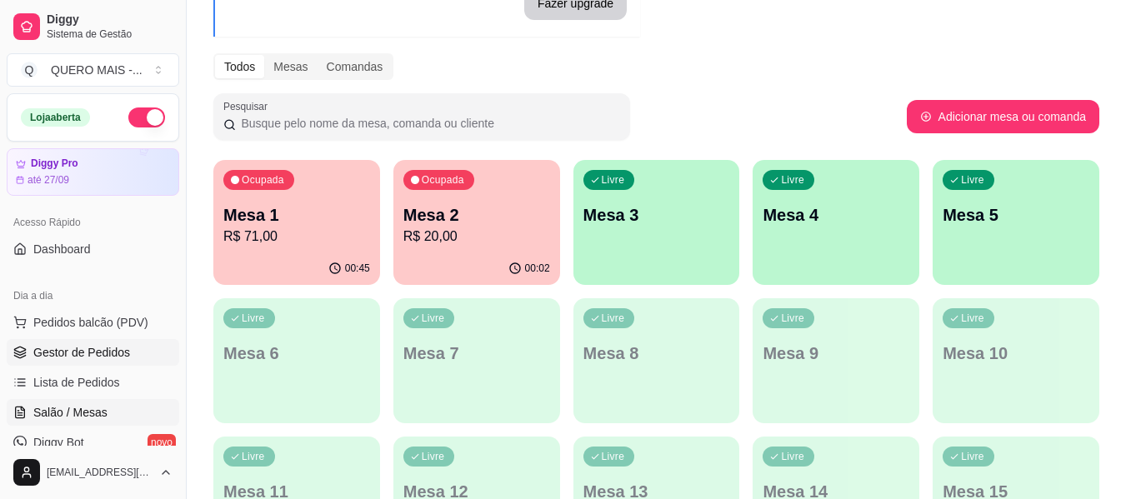
click at [117, 357] on span "Gestor de Pedidos" at bounding box center [81, 352] width 97 height 17
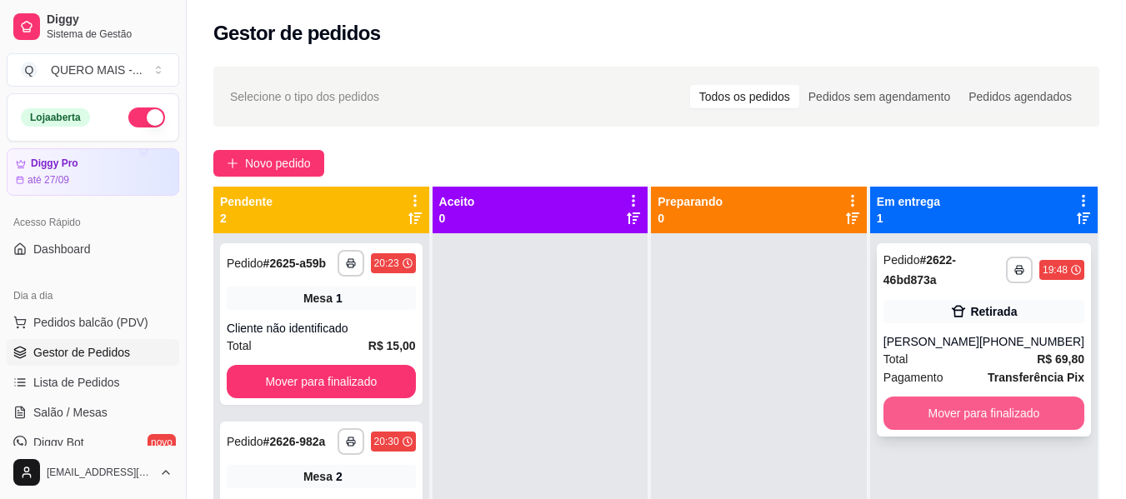
click at [923, 407] on button "Mover para finalizado" at bounding box center [983, 413] width 201 height 33
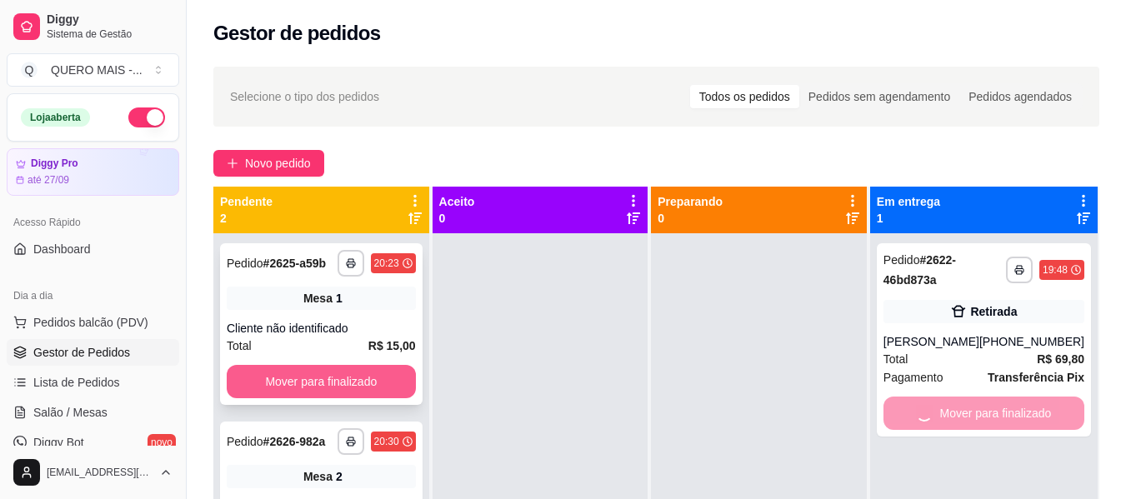
click at [358, 381] on button "Mover para finalizado" at bounding box center [321, 381] width 189 height 33
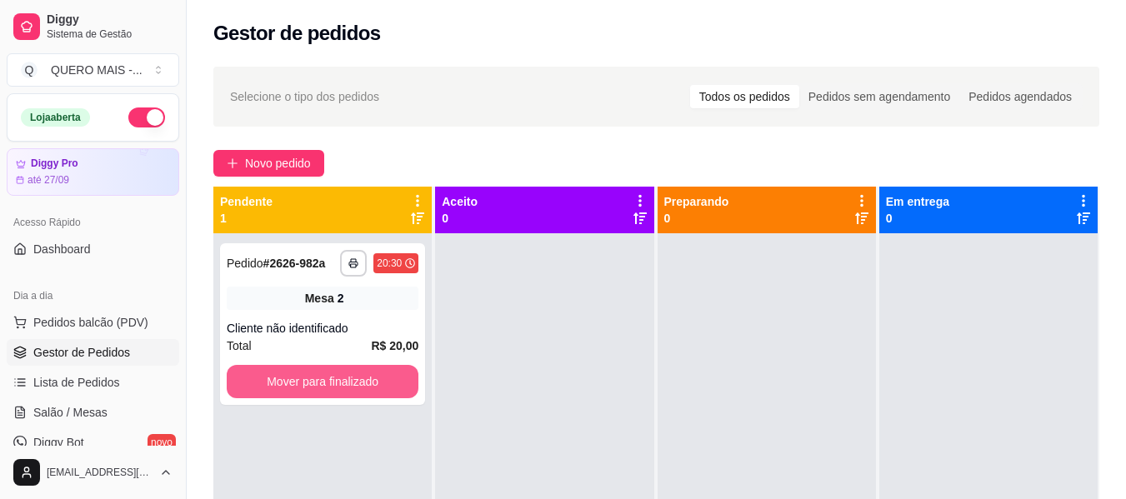
click at [360, 383] on button "Mover para finalizado" at bounding box center [323, 381] width 192 height 33
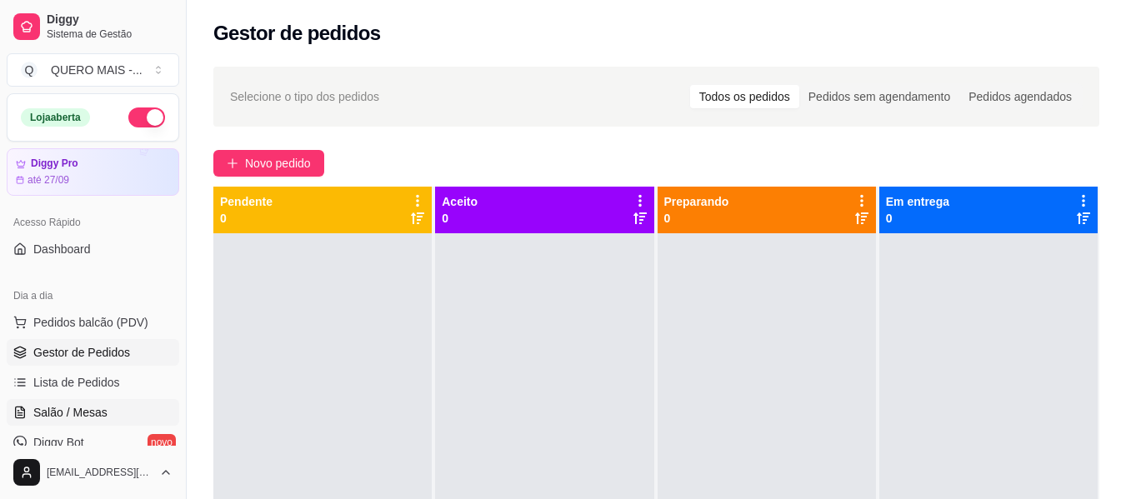
click at [96, 418] on span "Salão / Mesas" at bounding box center [70, 412] width 74 height 17
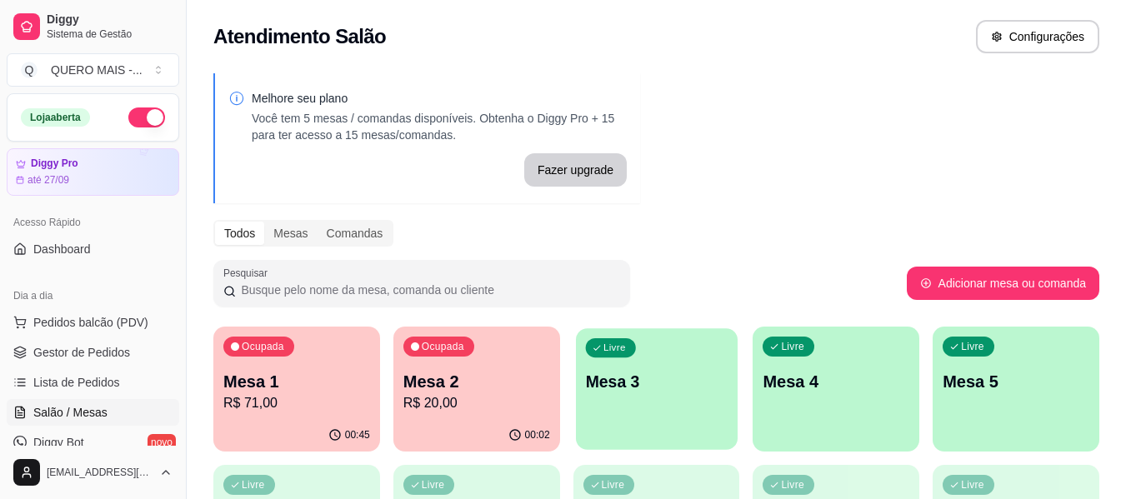
click at [693, 420] on div "Livre Mesa 3" at bounding box center [657, 379] width 162 height 102
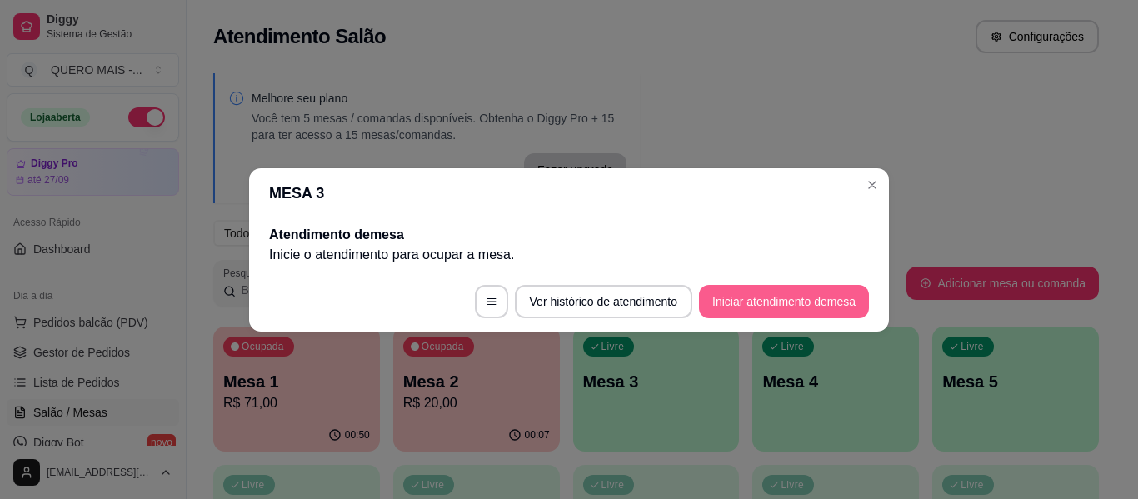
click at [735, 310] on button "Iniciar atendimento de mesa" at bounding box center [784, 301] width 170 height 33
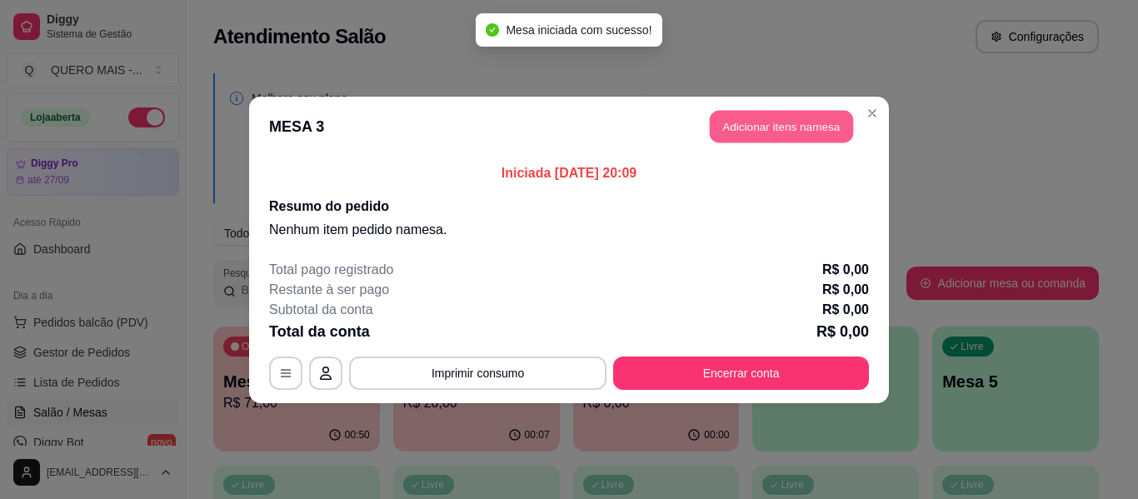
click at [816, 126] on button "Adicionar itens na mesa" at bounding box center [781, 126] width 143 height 32
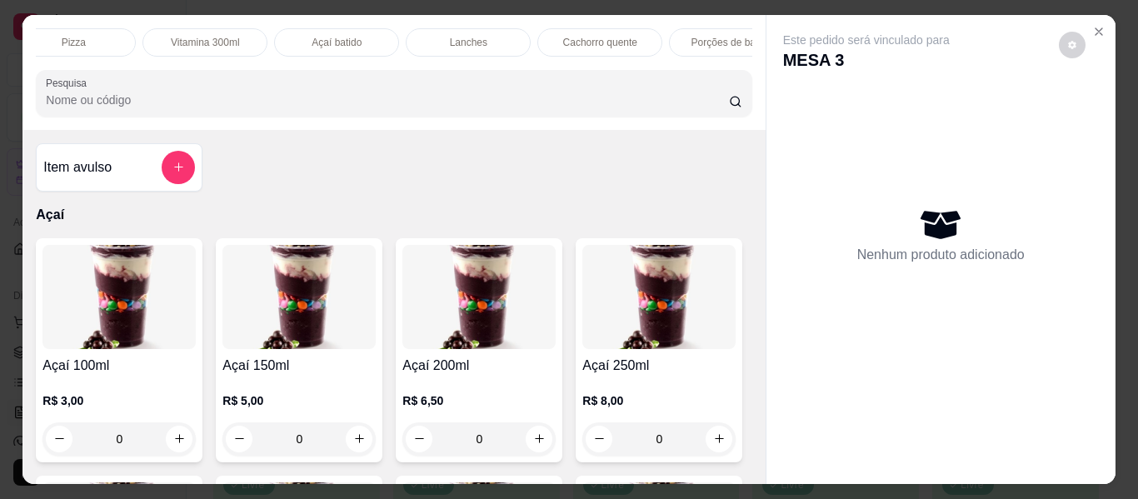
scroll to position [0, 458]
click at [438, 36] on p "Lanches" at bounding box center [430, 42] width 37 height 13
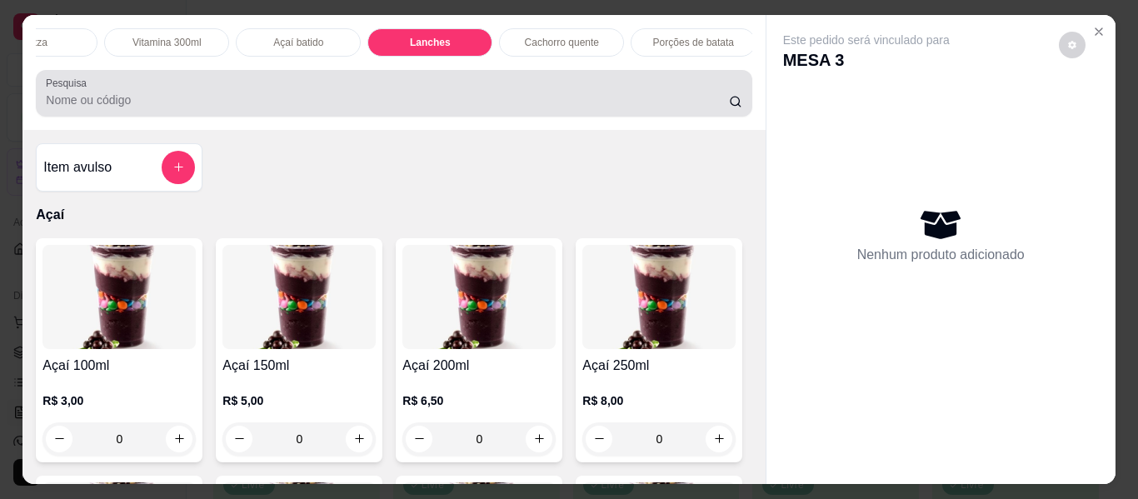
scroll to position [45, 0]
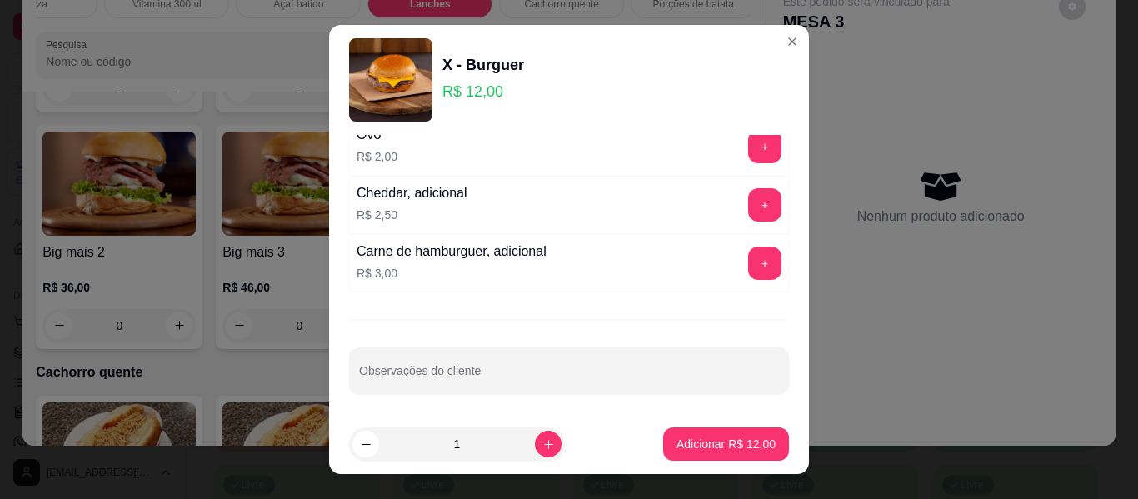
scroll to position [432, 0]
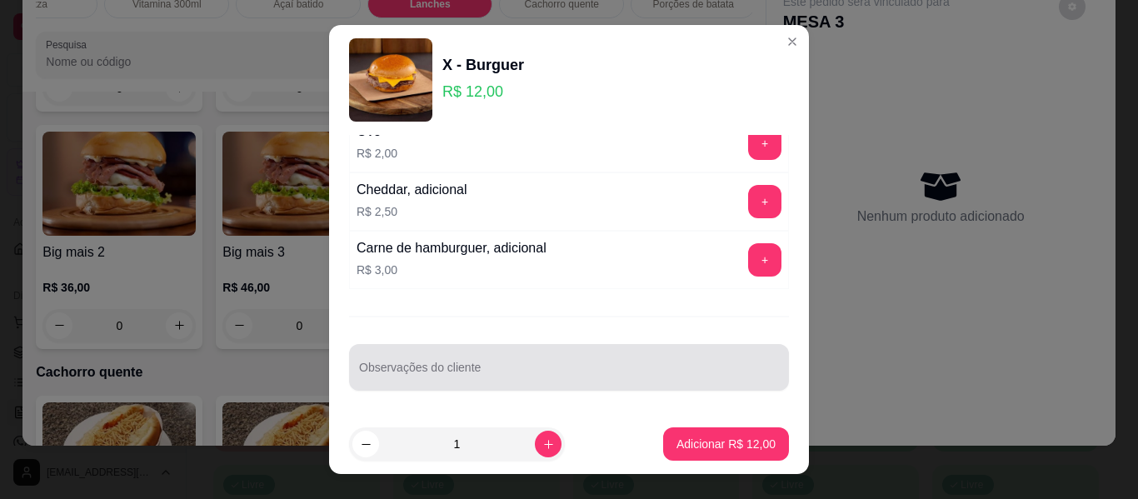
click at [501, 362] on div at bounding box center [569, 367] width 420 height 33
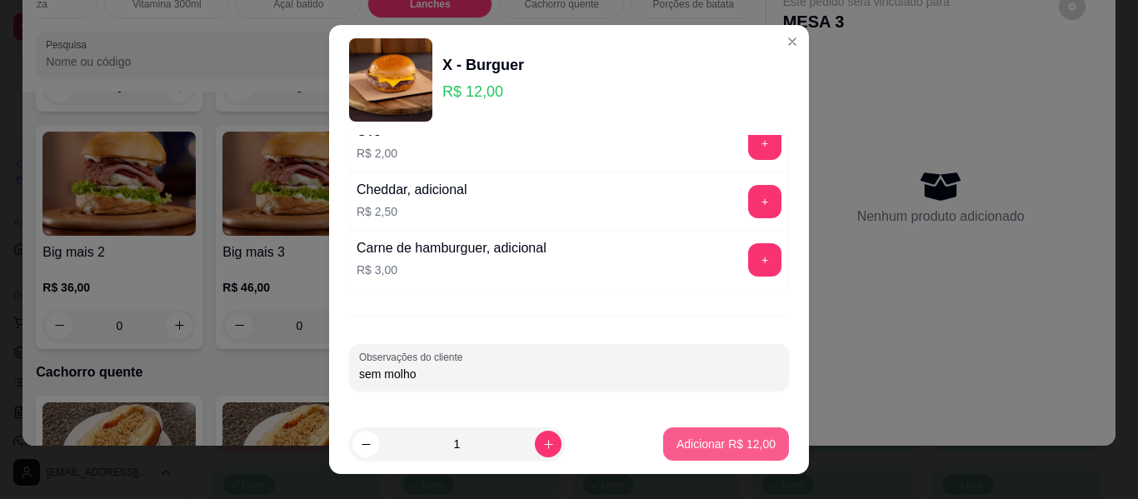
type input "sem molho"
click at [682, 442] on p "Adicionar R$ 12,00" at bounding box center [726, 444] width 99 height 17
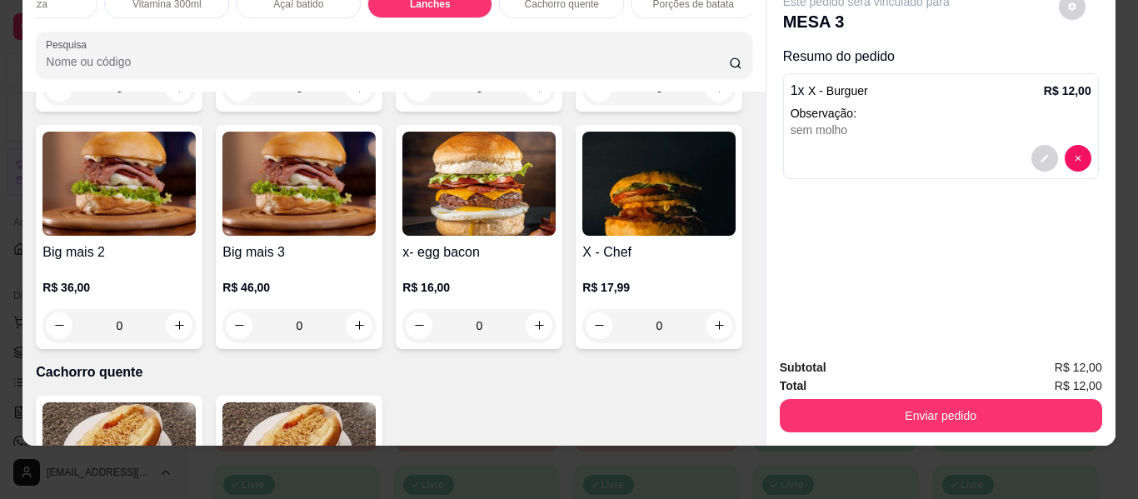
scroll to position [3197, 0]
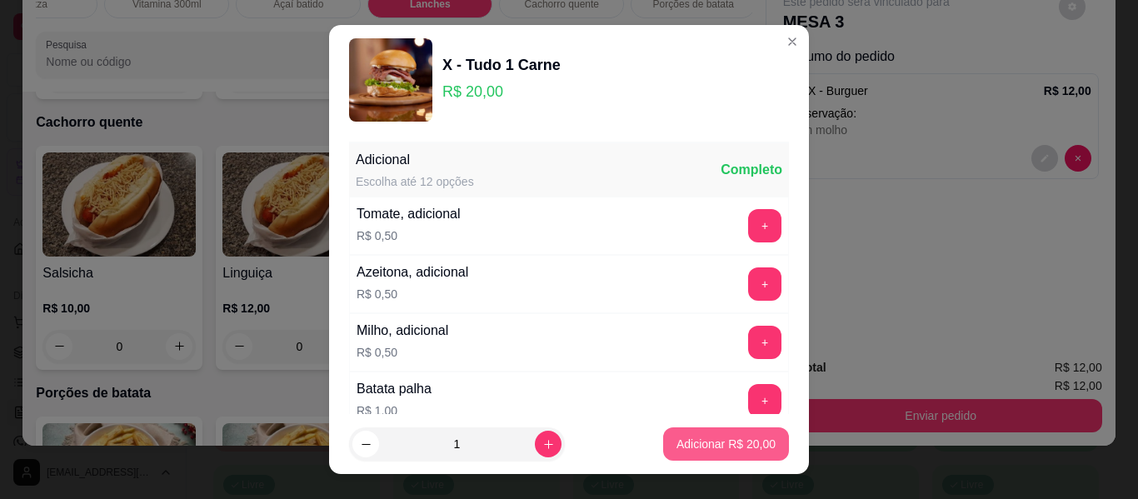
click at [677, 446] on p "Adicionar R$ 20,00" at bounding box center [726, 444] width 99 height 17
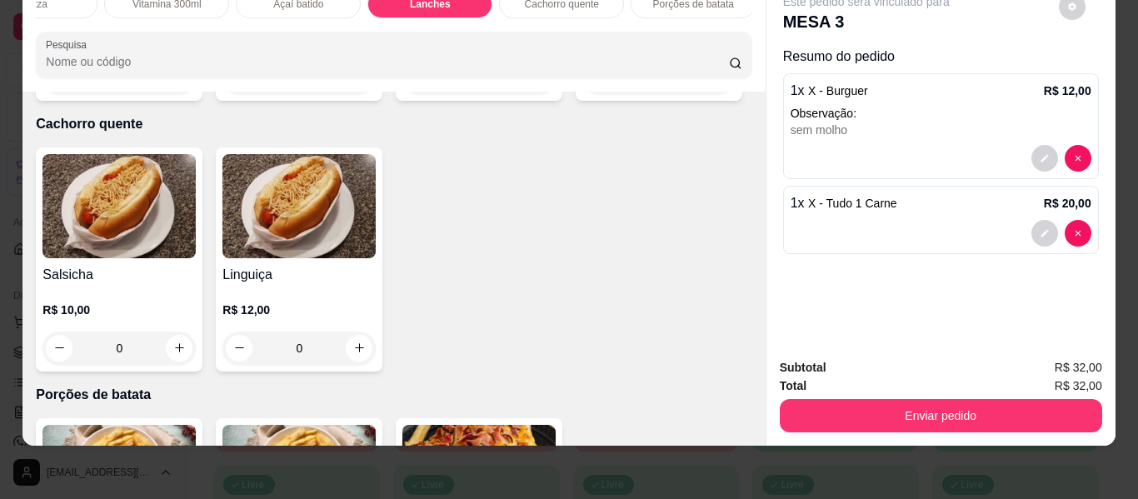
type input "1"
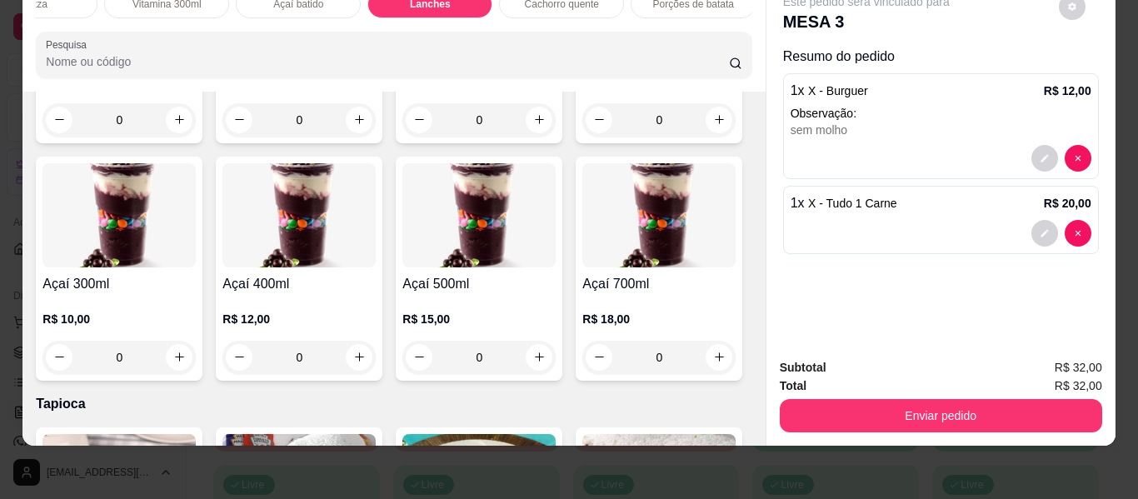
scroll to position [0, 0]
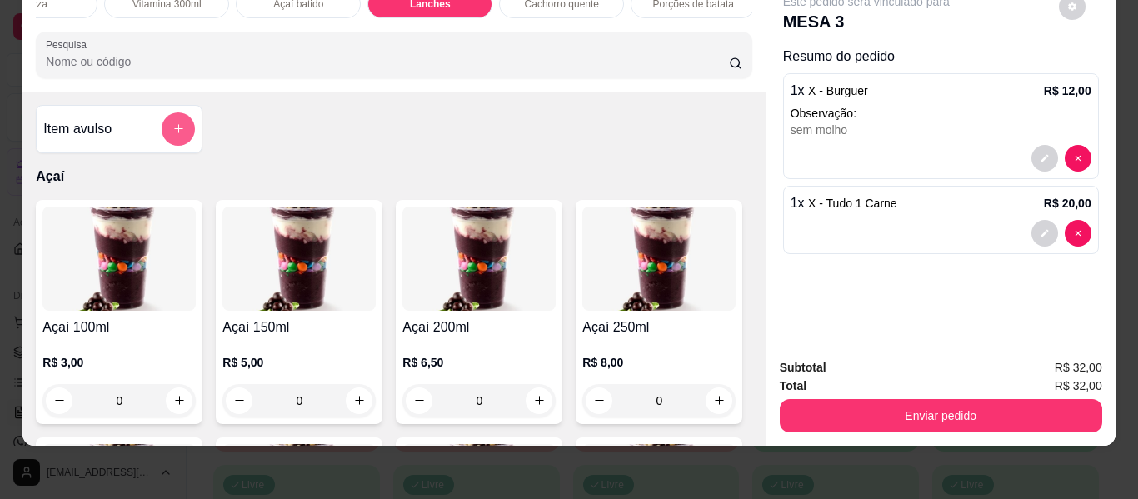
click at [174, 126] on icon "add-separate-item" at bounding box center [178, 129] width 9 height 9
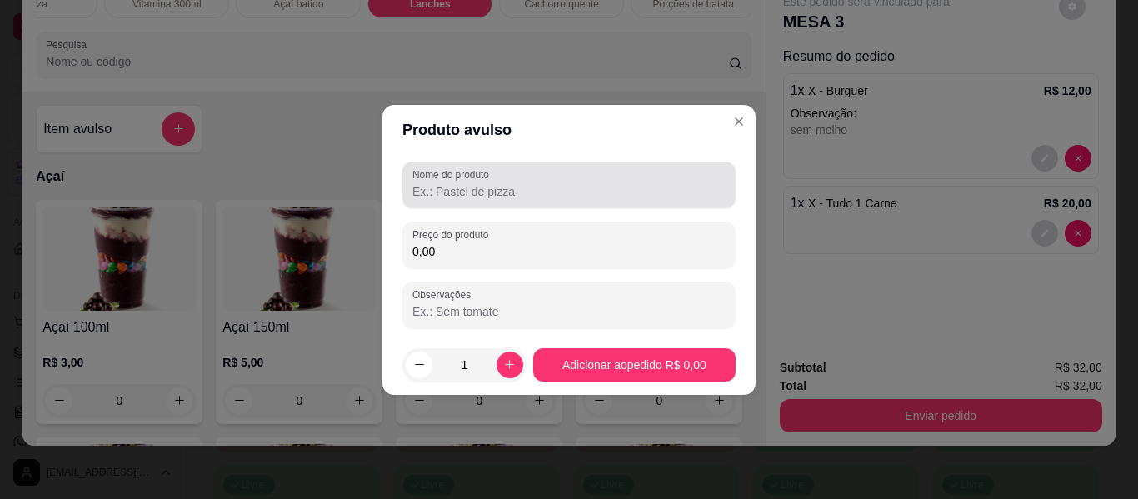
click at [446, 186] on input "Nome do produto" at bounding box center [568, 191] width 313 height 17
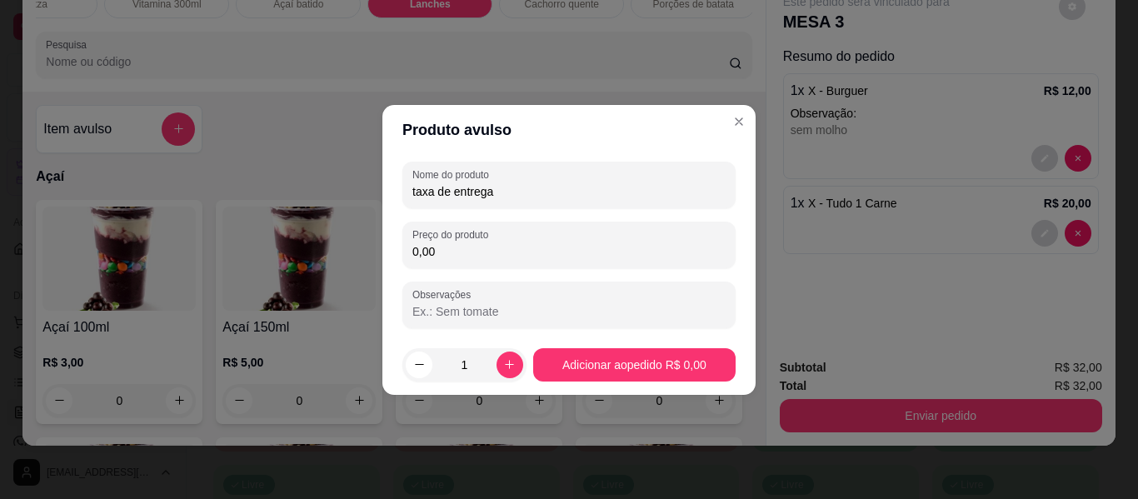
type input "taxa de entrega"
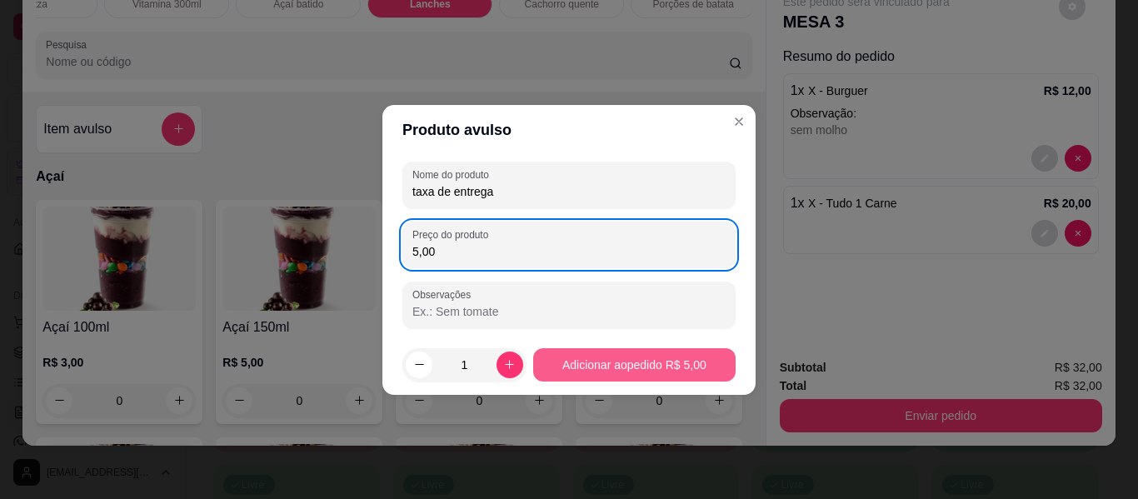
type input "5,00"
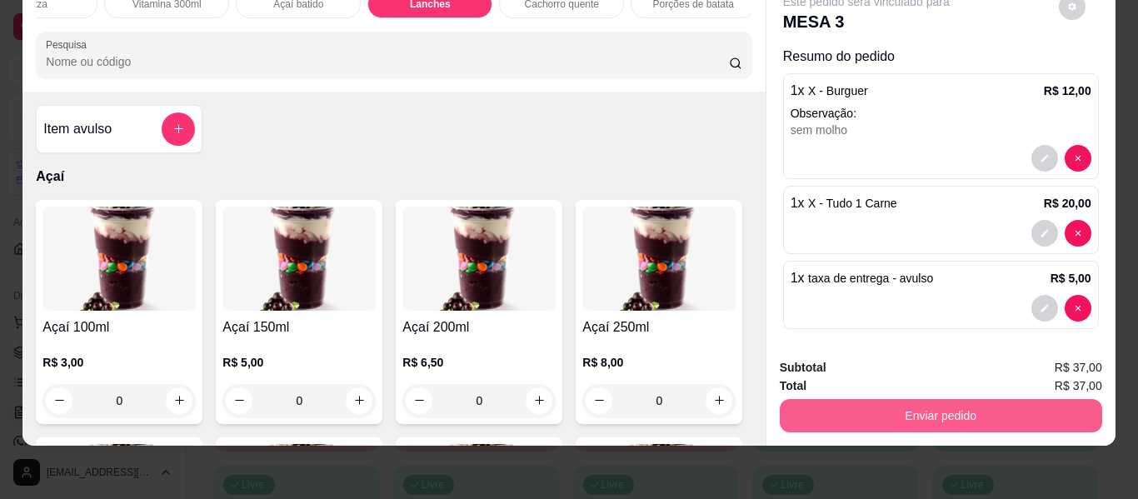
click at [877, 403] on button "Enviar pedido" at bounding box center [941, 415] width 322 height 33
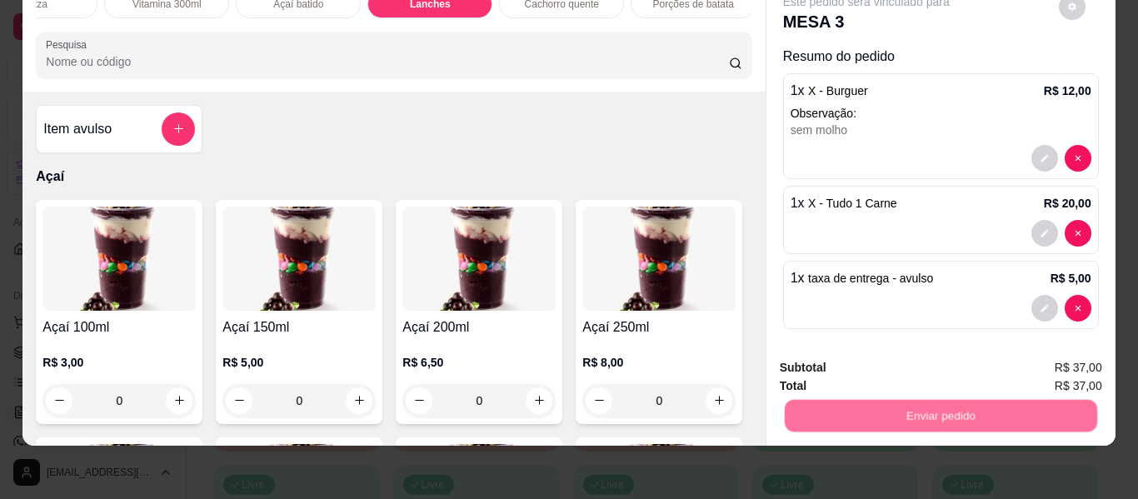
click at [860, 357] on button "Não registrar e enviar pedido" at bounding box center [885, 362] width 173 height 32
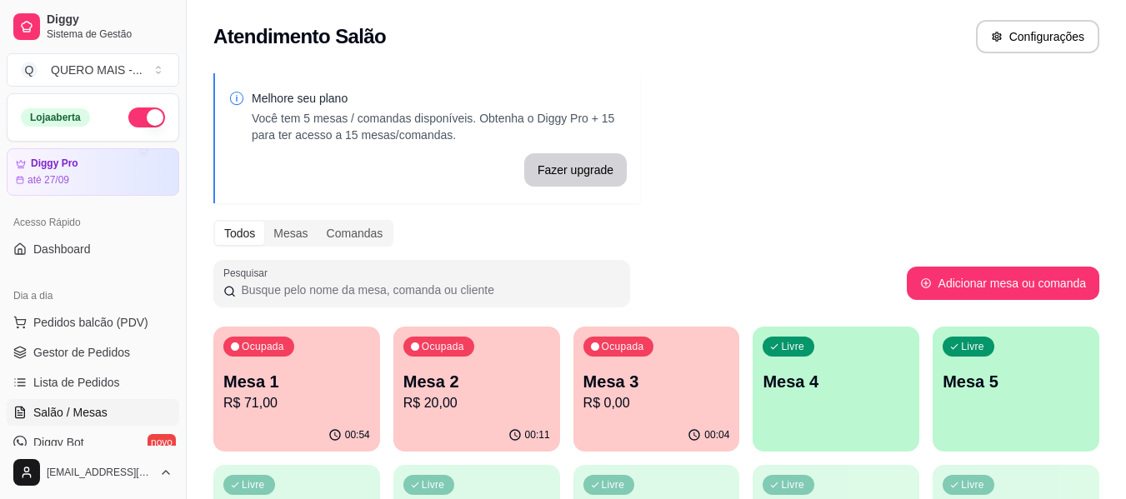
click at [277, 434] on div "00:54" at bounding box center [296, 435] width 167 height 32
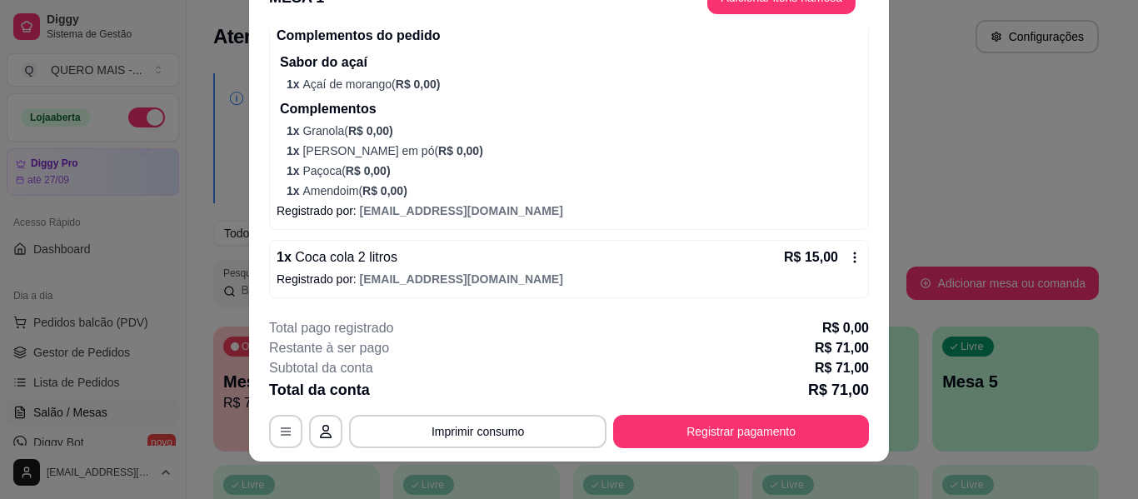
scroll to position [51, 0]
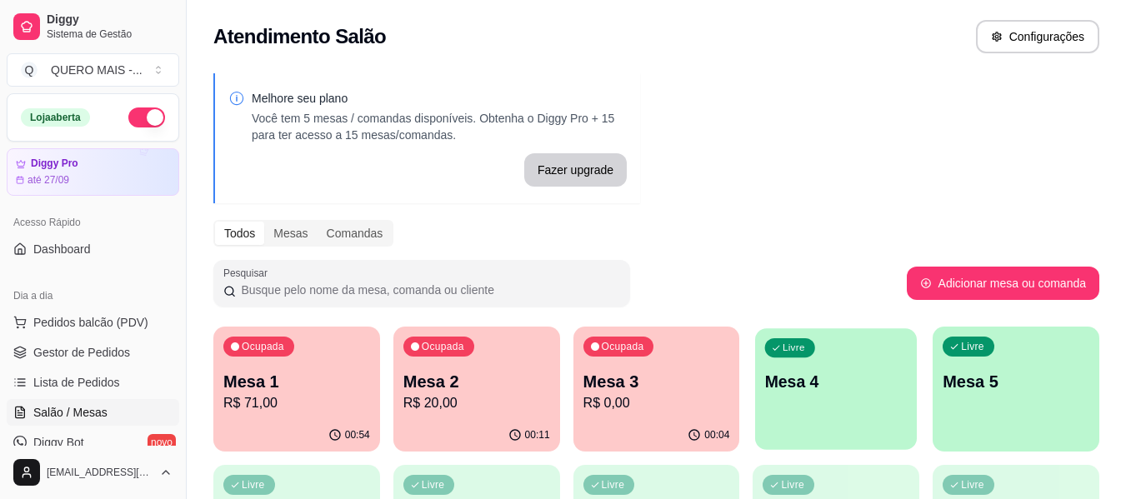
click at [788, 420] on div "Livre Mesa 4" at bounding box center [836, 379] width 162 height 102
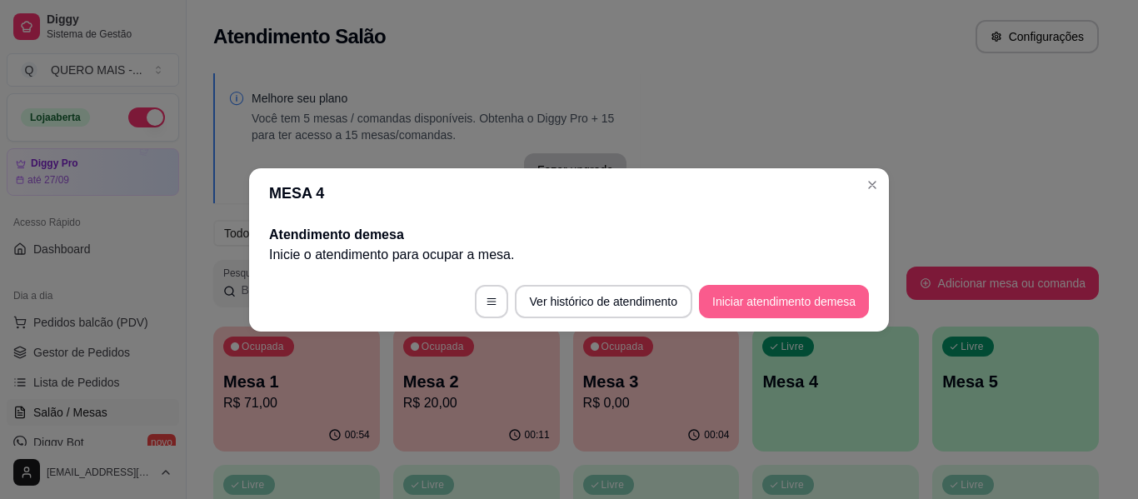
click at [807, 309] on button "Iniciar atendimento de mesa" at bounding box center [784, 301] width 170 height 33
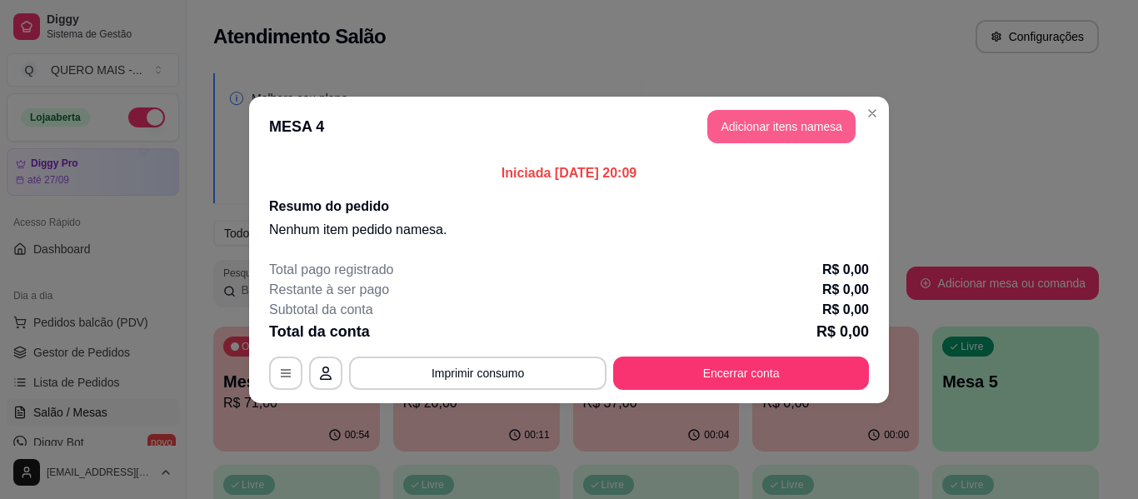
click at [766, 129] on button "Adicionar itens na mesa" at bounding box center [781, 126] width 148 height 33
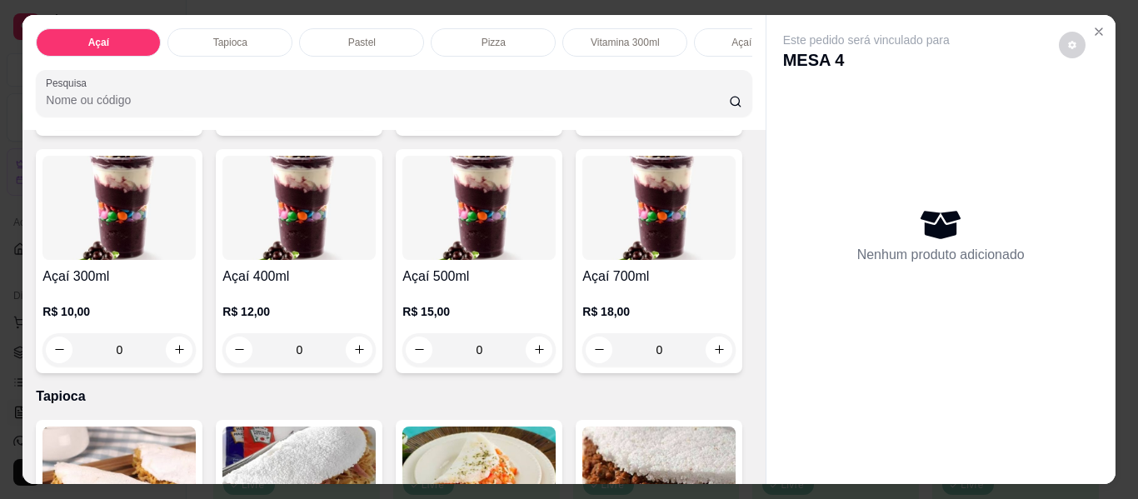
scroll to position [333, 0]
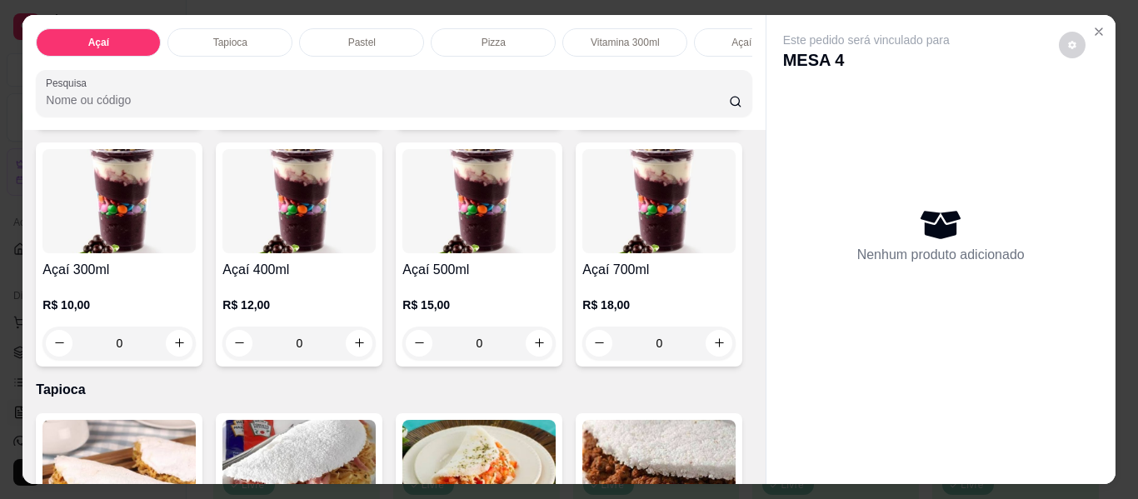
click at [196, 341] on div "0" at bounding box center [118, 343] width 153 height 33
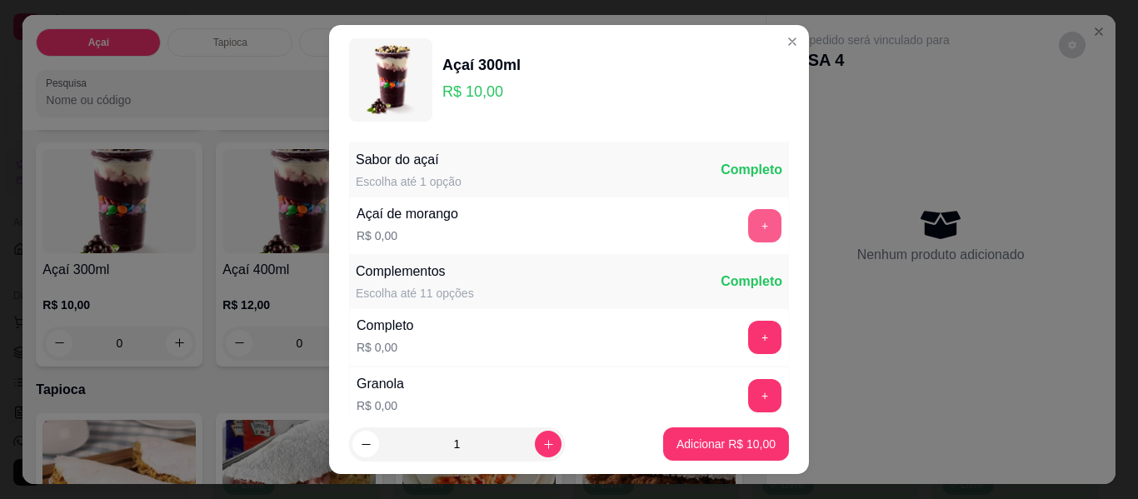
click at [748, 229] on button "+" at bounding box center [764, 225] width 33 height 33
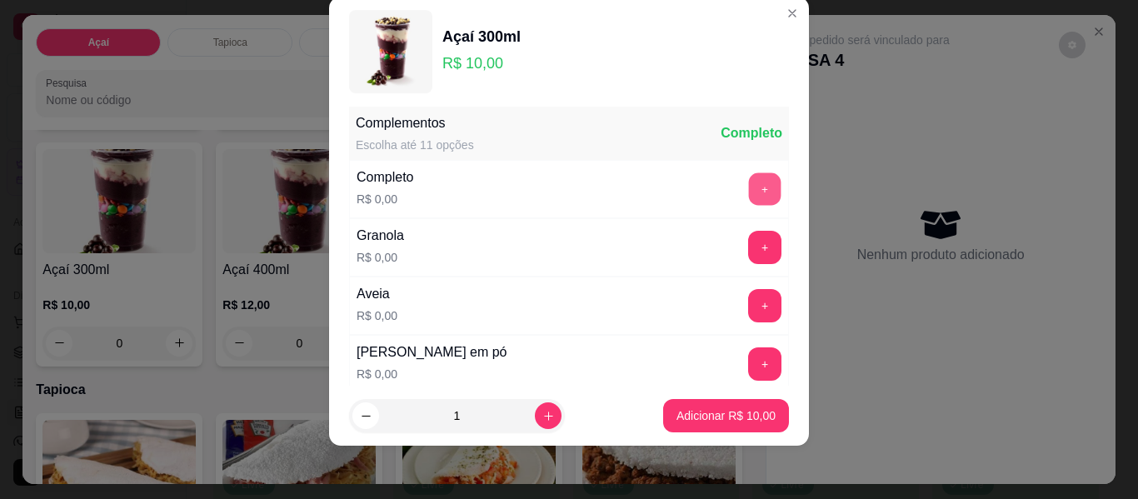
click at [749, 193] on button "+" at bounding box center [765, 189] width 32 height 32
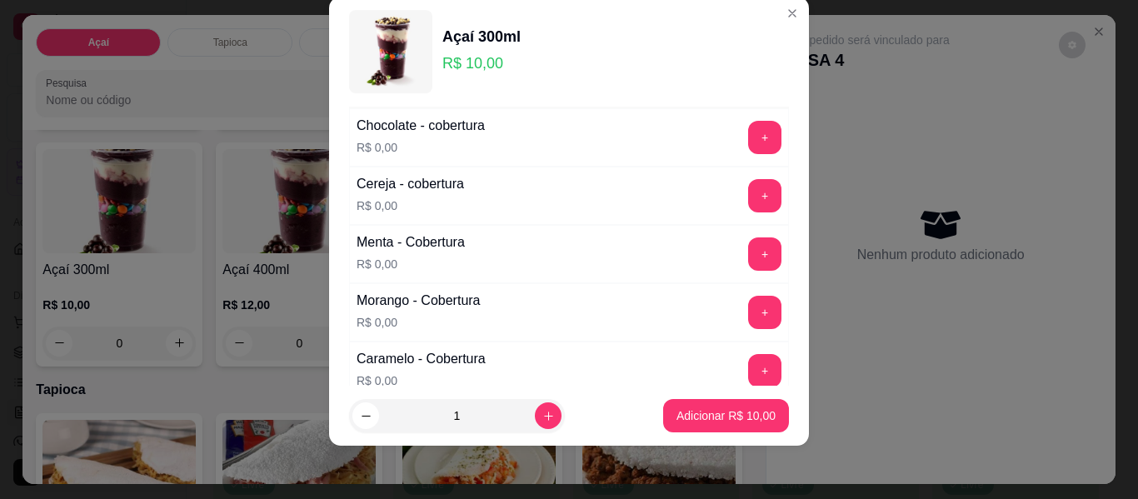
scroll to position [953, 0]
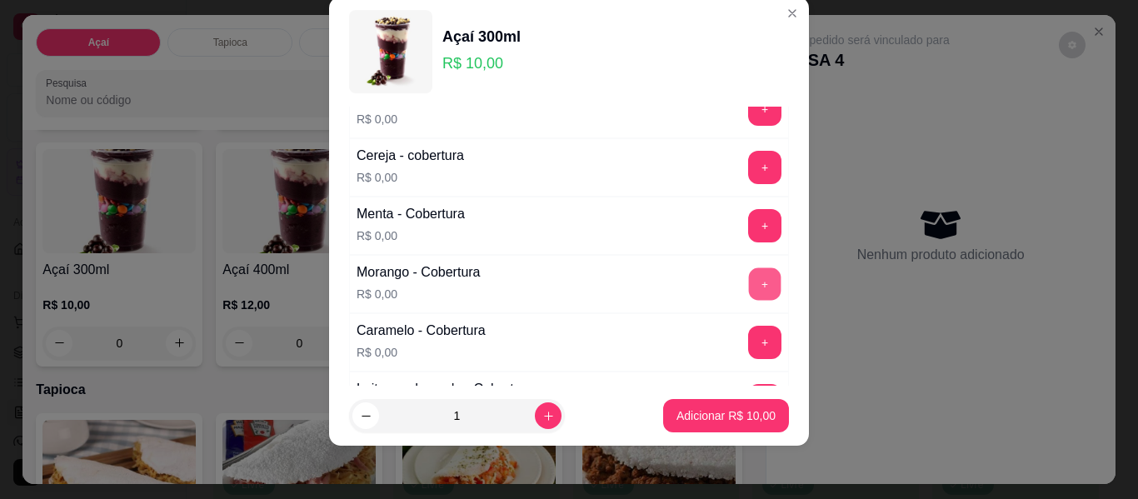
click at [749, 286] on button "+" at bounding box center [765, 284] width 32 height 32
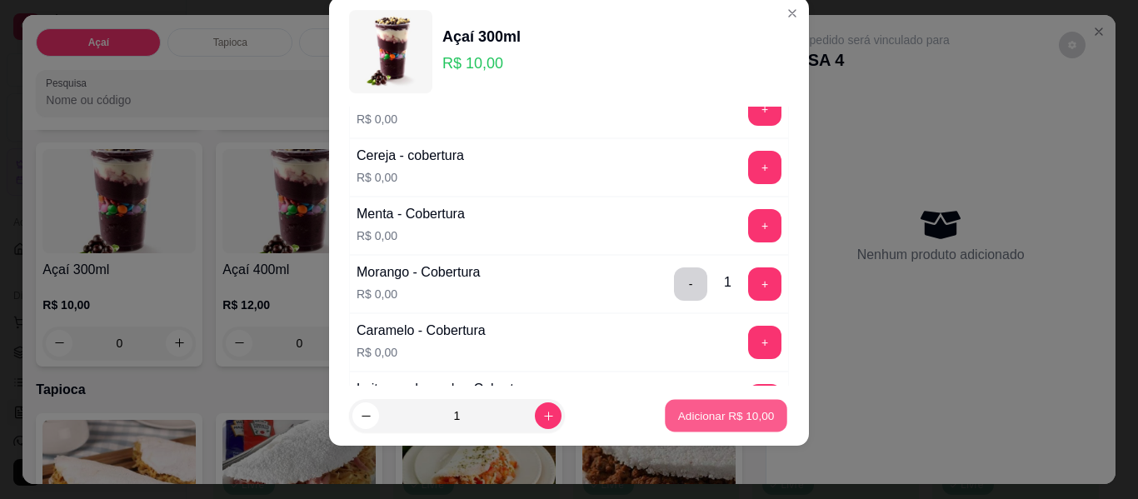
click at [725, 419] on p "Adicionar R$ 10,00" at bounding box center [726, 415] width 97 height 16
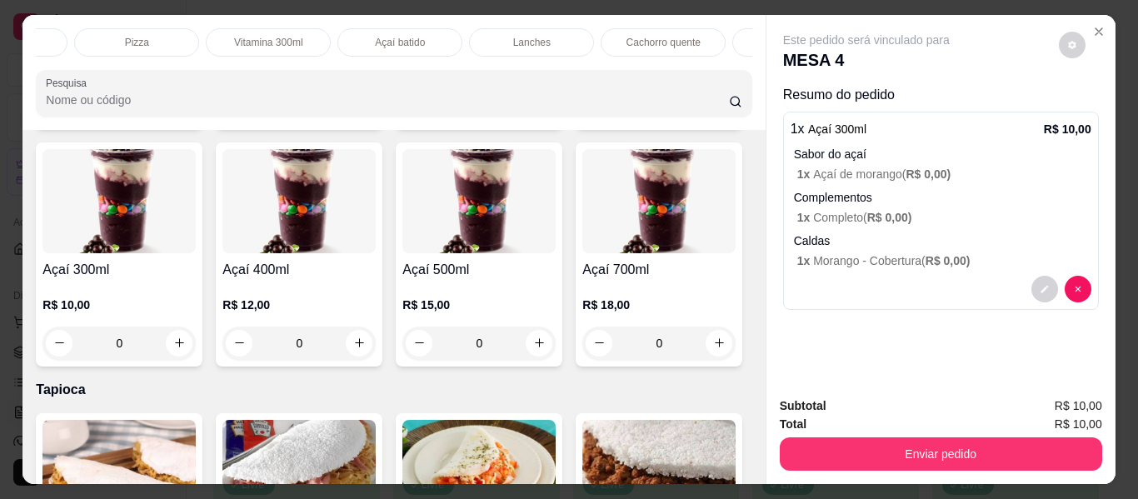
scroll to position [0, 527]
click at [354, 36] on p "Lanches" at bounding box center [360, 42] width 37 height 13
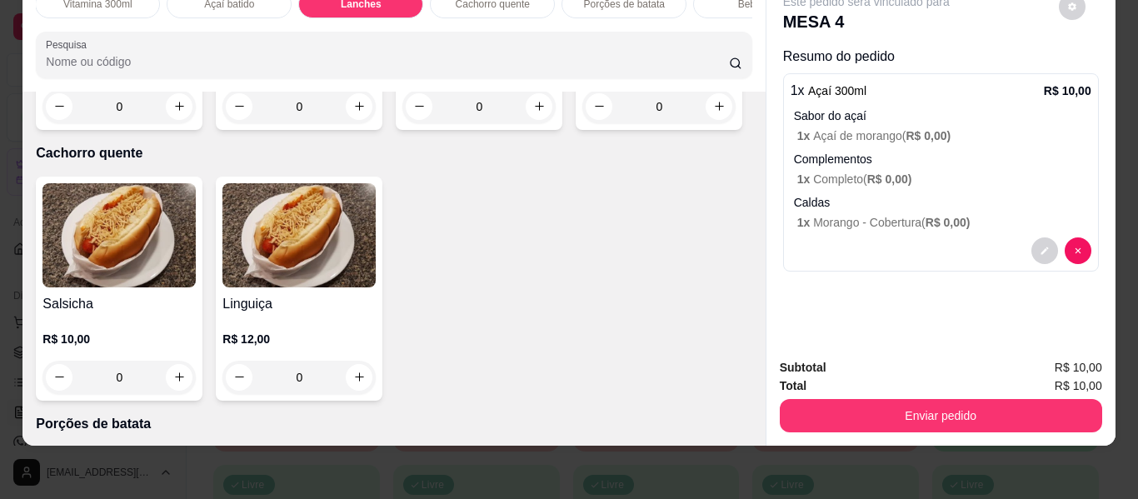
scroll to position [3114, 0]
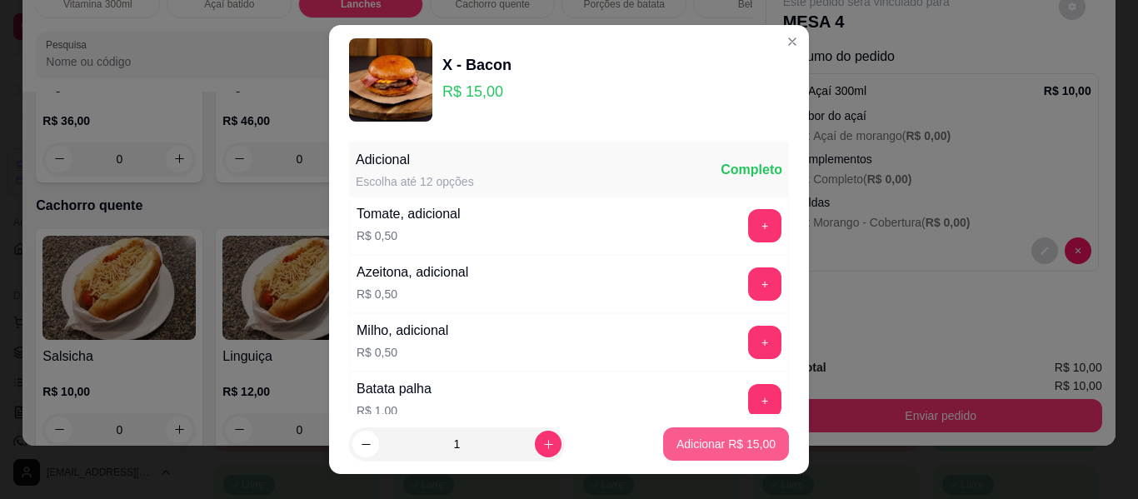
click at [697, 445] on p "Adicionar R$ 15,00" at bounding box center [726, 444] width 99 height 17
type input "1"
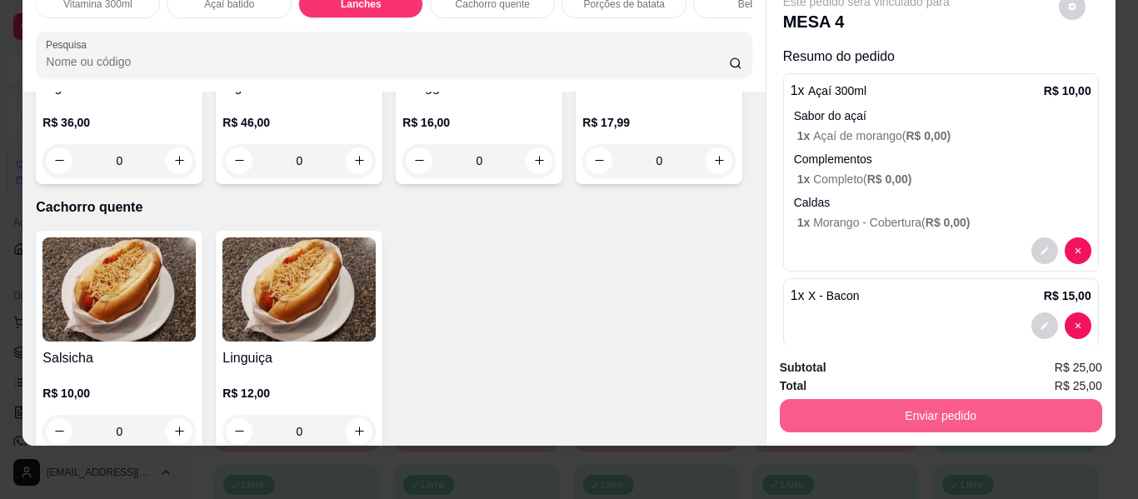
click at [932, 407] on button "Enviar pedido" at bounding box center [941, 415] width 322 height 33
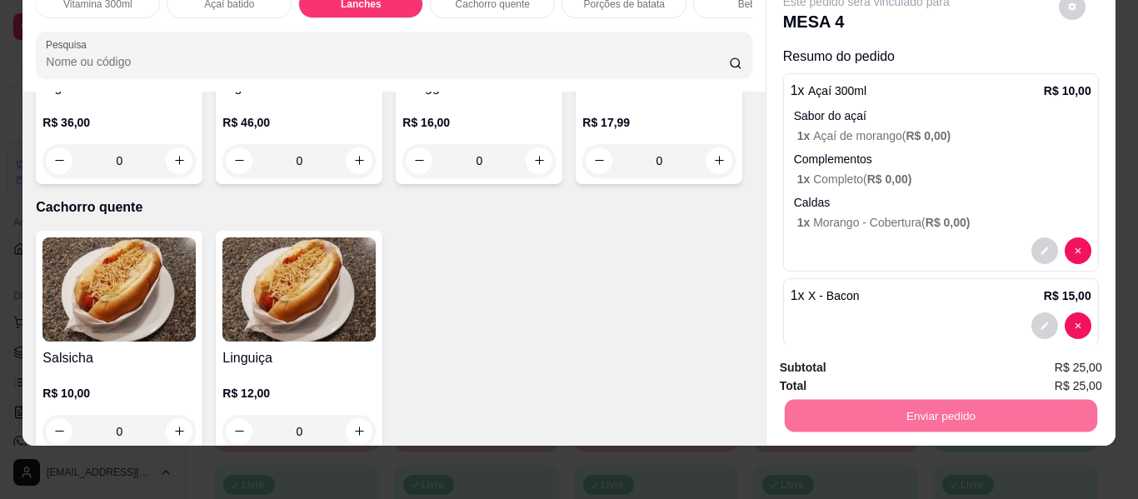
click at [877, 362] on button "Não registrar e enviar pedido" at bounding box center [885, 362] width 173 height 32
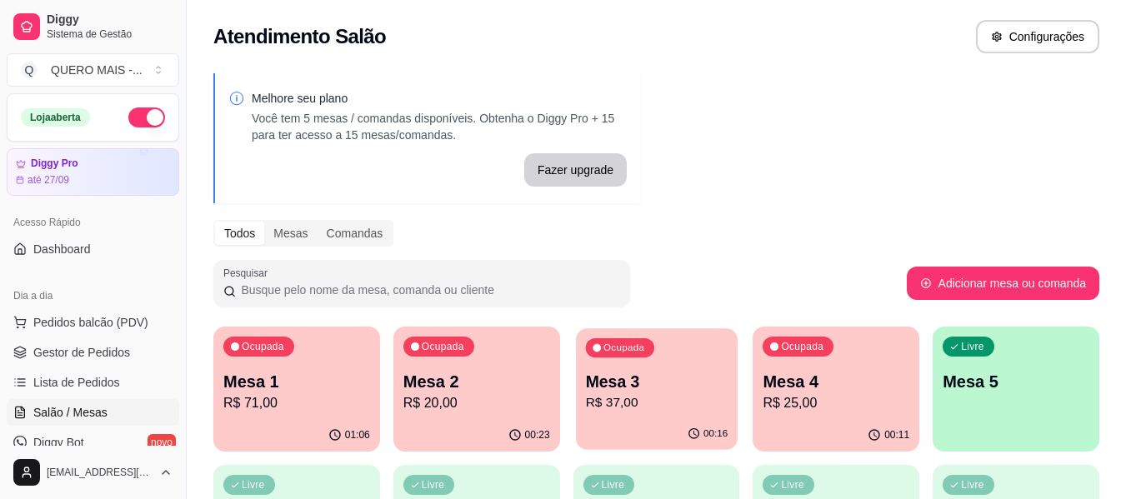
click at [611, 418] on div "Ocupada Mesa 3 R$ 37,00" at bounding box center [657, 373] width 162 height 90
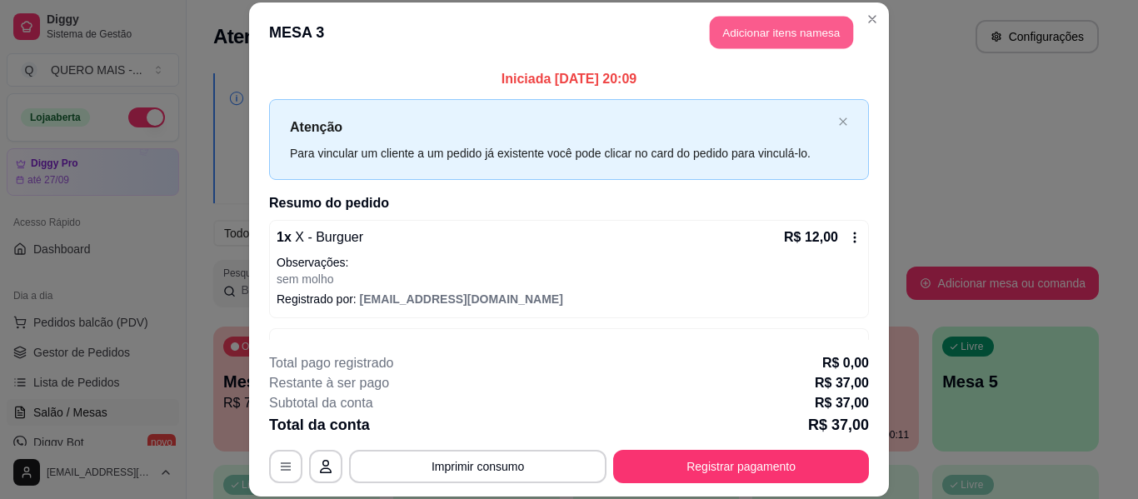
click at [769, 32] on button "Adicionar itens na mesa" at bounding box center [781, 33] width 143 height 32
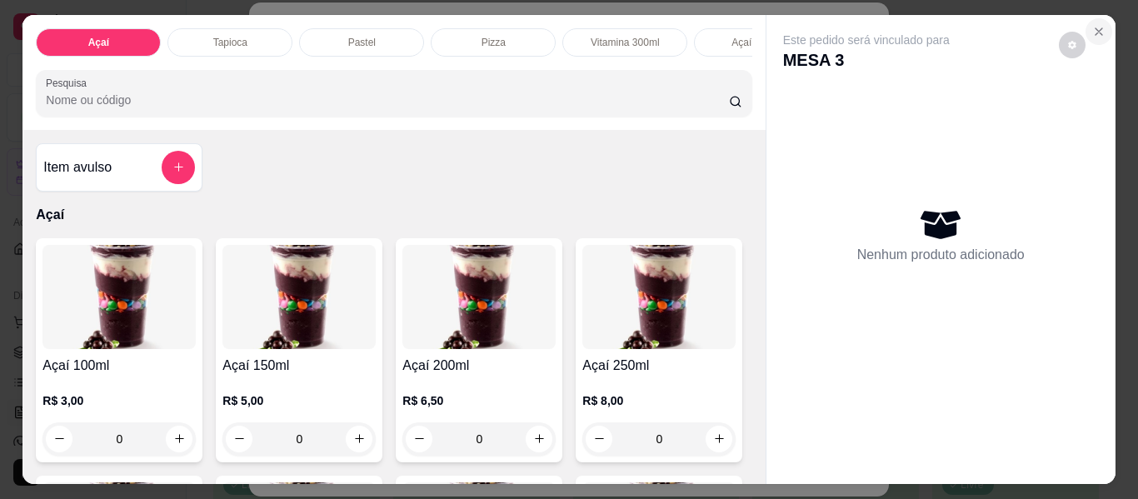
click at [1096, 27] on icon "Close" at bounding box center [1098, 31] width 13 height 13
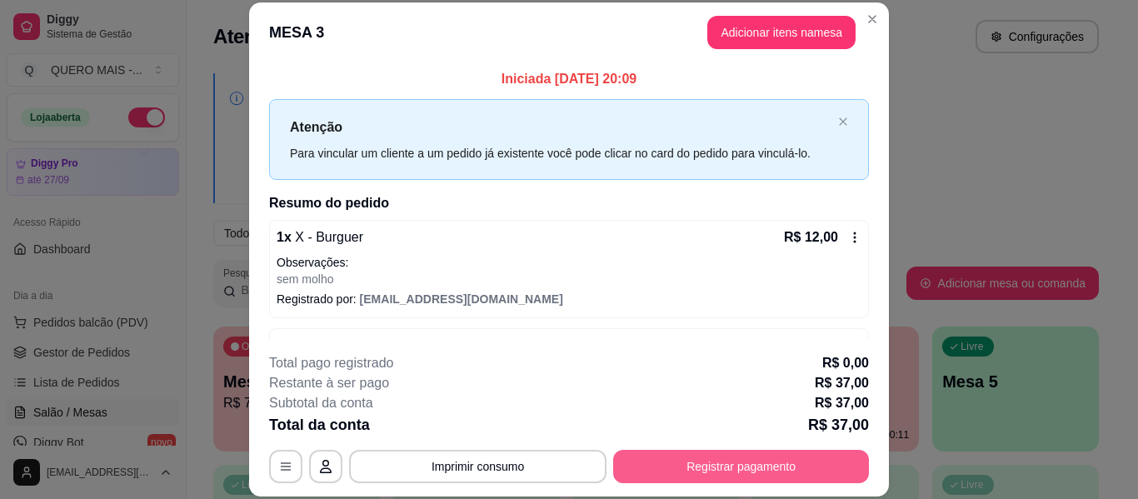
click at [716, 466] on button "Registrar pagamento" at bounding box center [741, 466] width 256 height 33
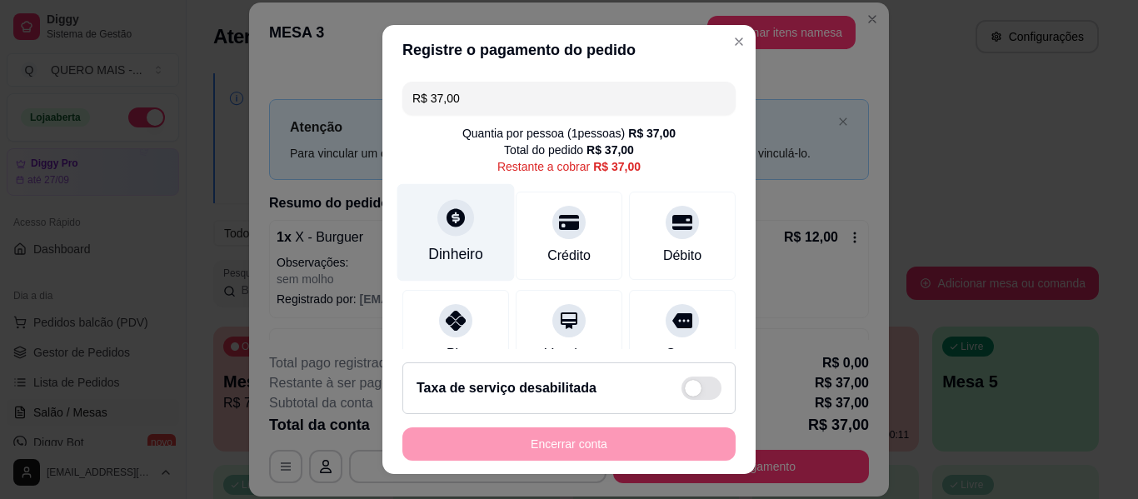
click at [441, 237] on div "Dinheiro" at bounding box center [455, 232] width 117 height 97
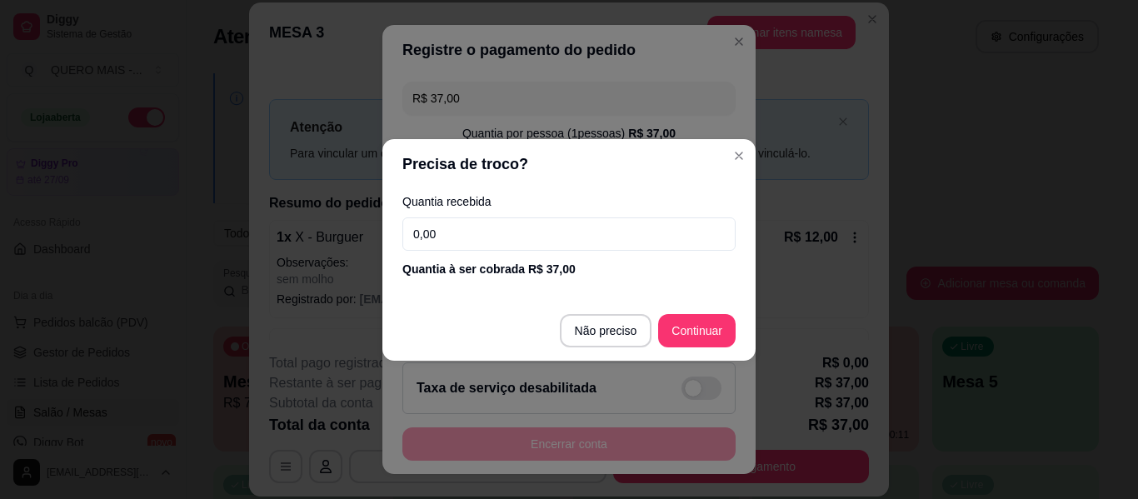
click at [465, 237] on input "0,00" at bounding box center [568, 233] width 333 height 33
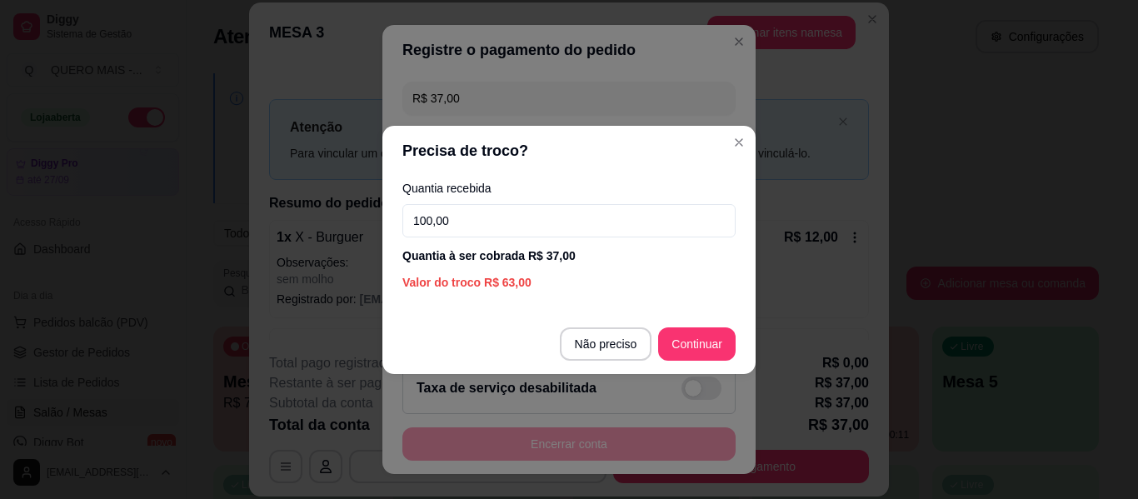
type input "100,00"
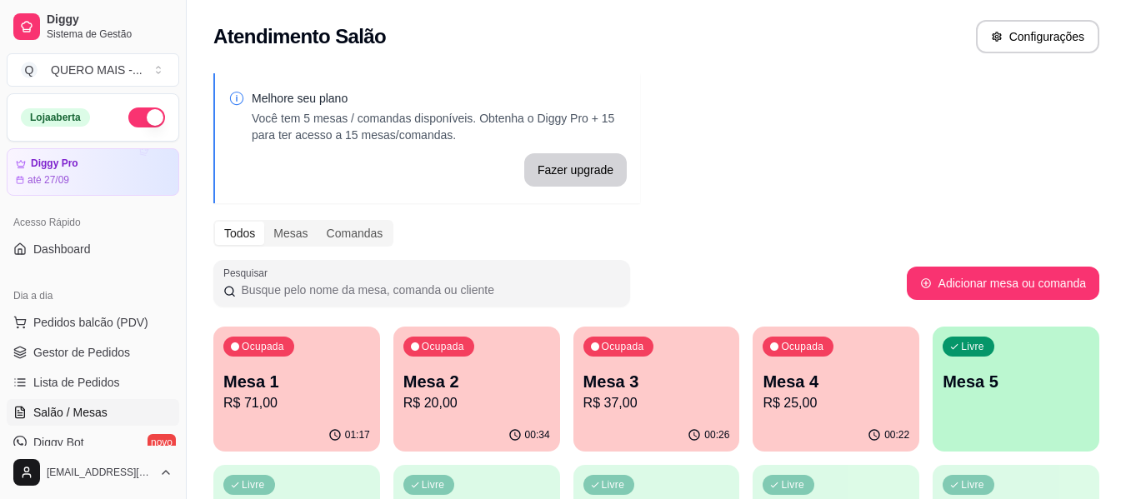
click at [1006, 412] on div "Livre Mesa 5" at bounding box center [1015, 379] width 167 height 105
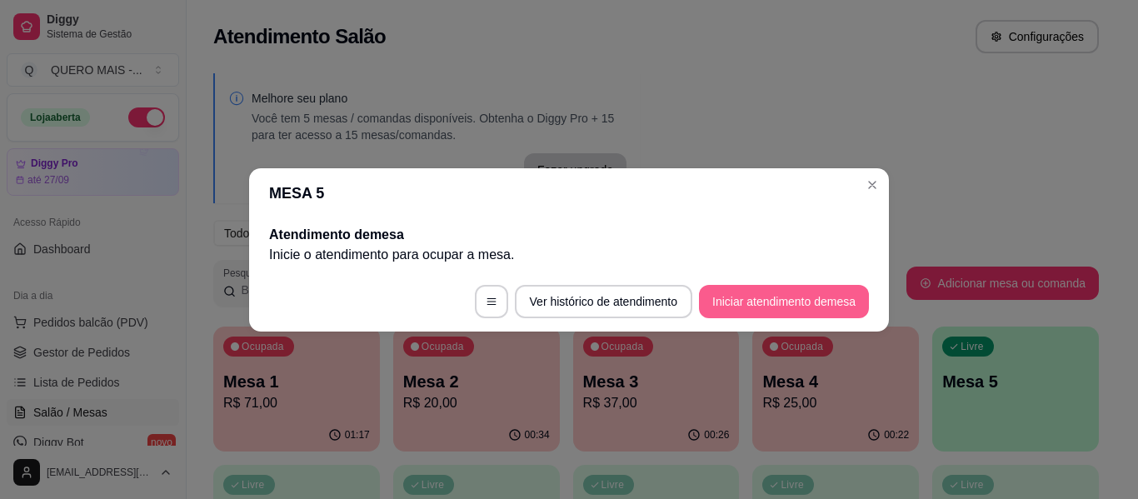
click at [780, 300] on button "Iniciar atendimento de mesa" at bounding box center [784, 301] width 170 height 33
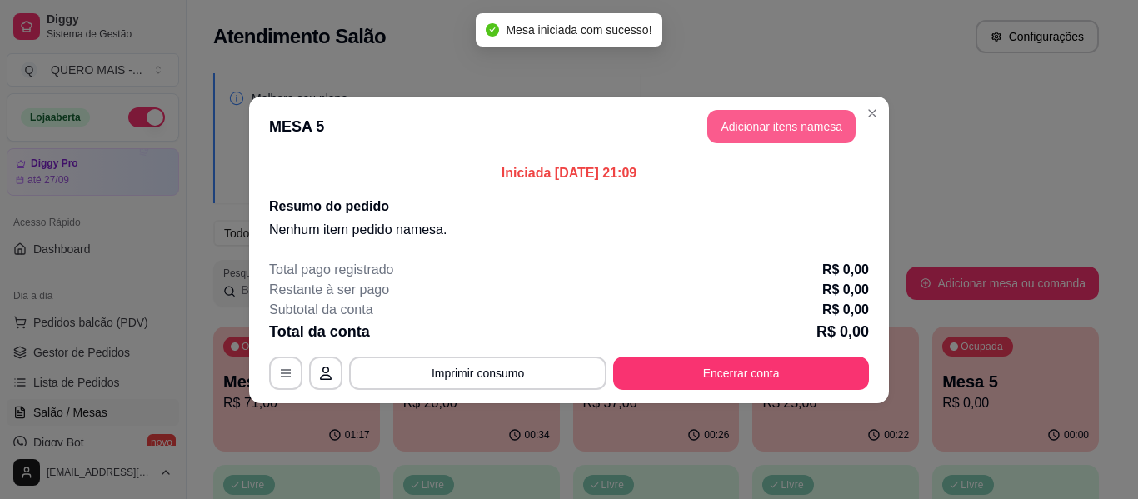
click at [782, 124] on button "Adicionar itens na mesa" at bounding box center [781, 126] width 148 height 33
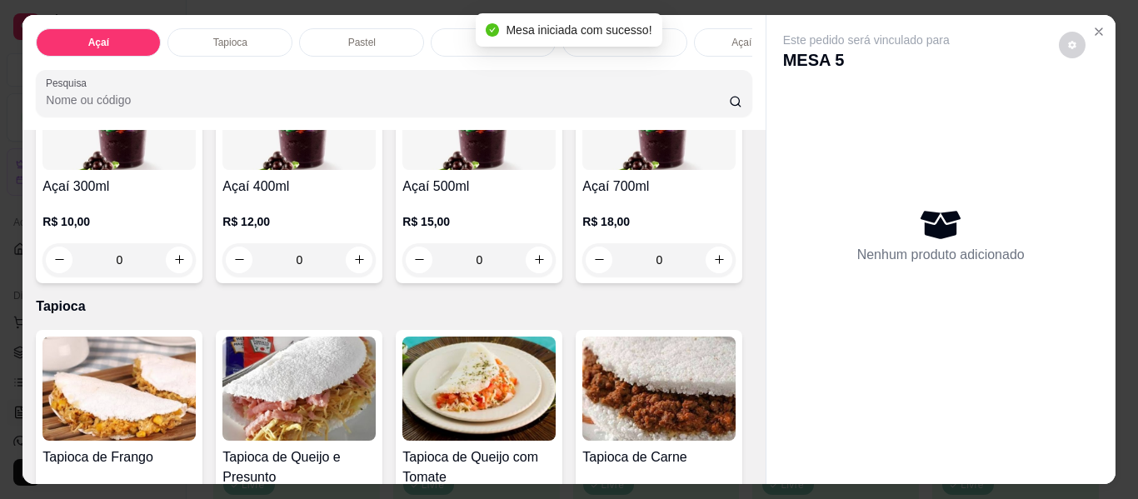
scroll to position [500, 0]
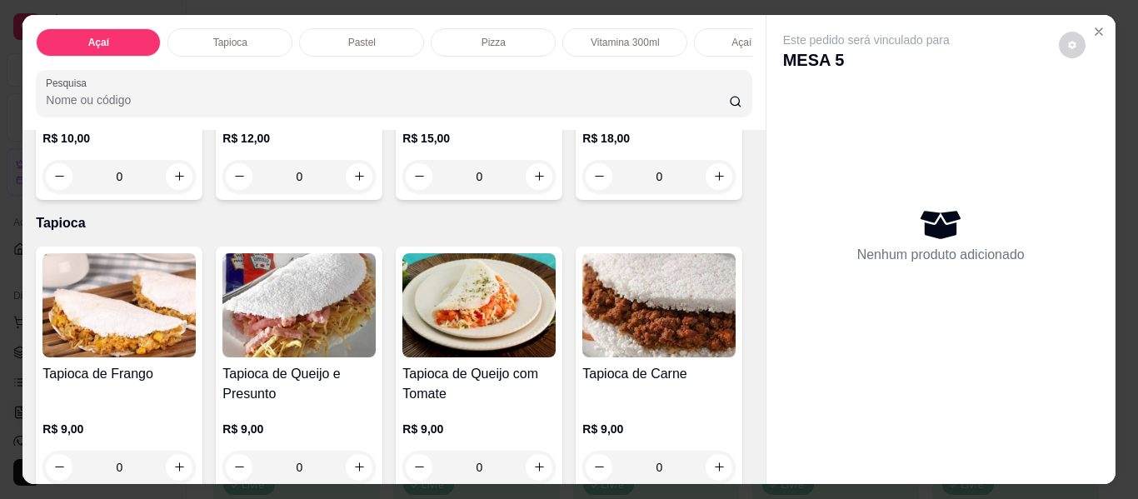
click at [402, 193] on div "0" at bounding box center [478, 176] width 153 height 33
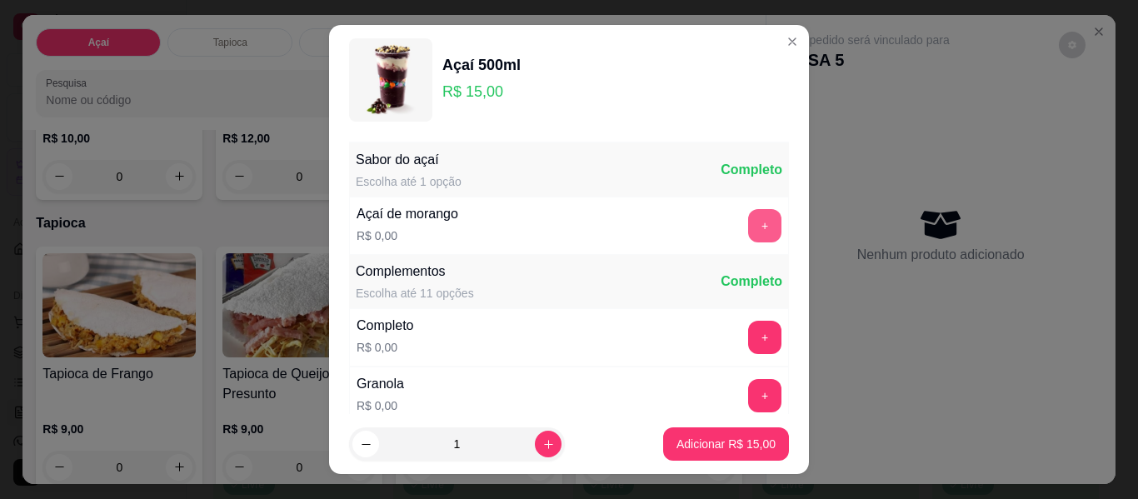
click at [748, 231] on button "+" at bounding box center [764, 225] width 33 height 33
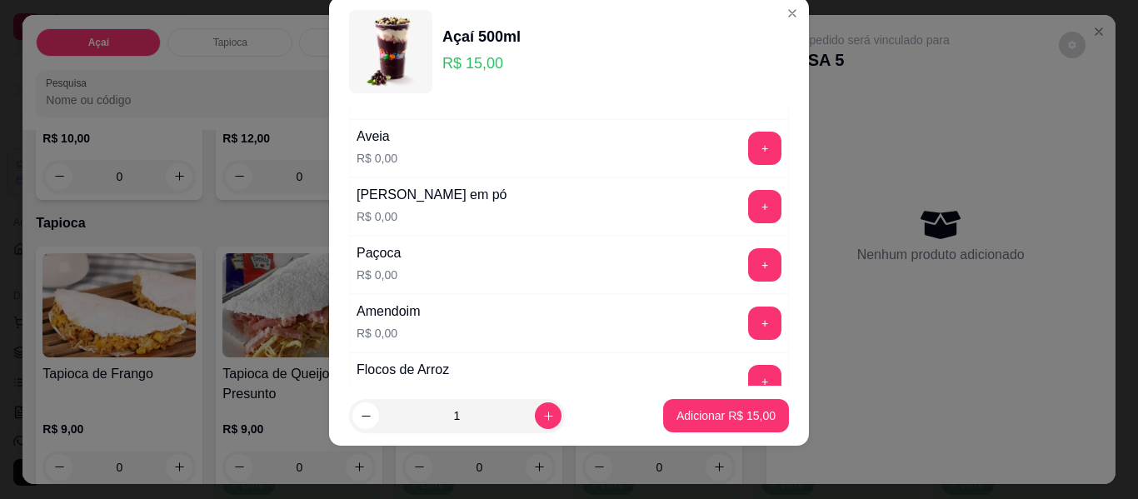
scroll to position [287, 0]
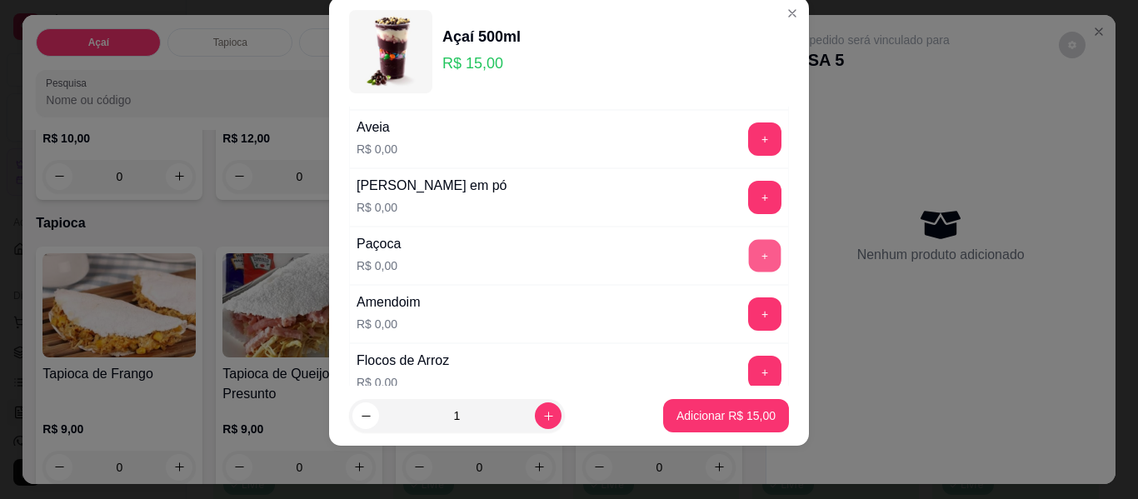
click at [749, 264] on button "+" at bounding box center [765, 256] width 32 height 32
click at [748, 203] on button "+" at bounding box center [764, 197] width 33 height 33
click at [748, 310] on button "+" at bounding box center [764, 313] width 33 height 33
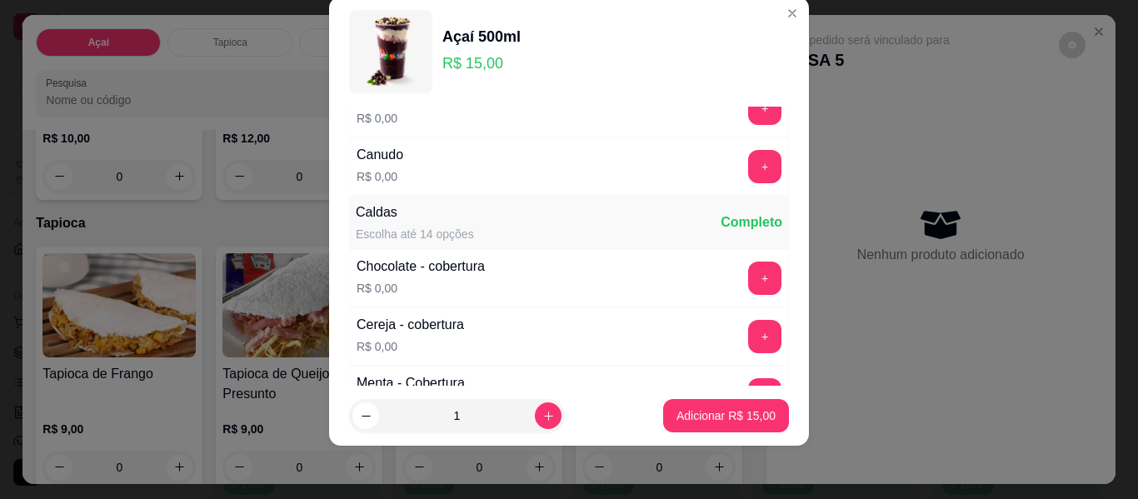
scroll to position [703, 0]
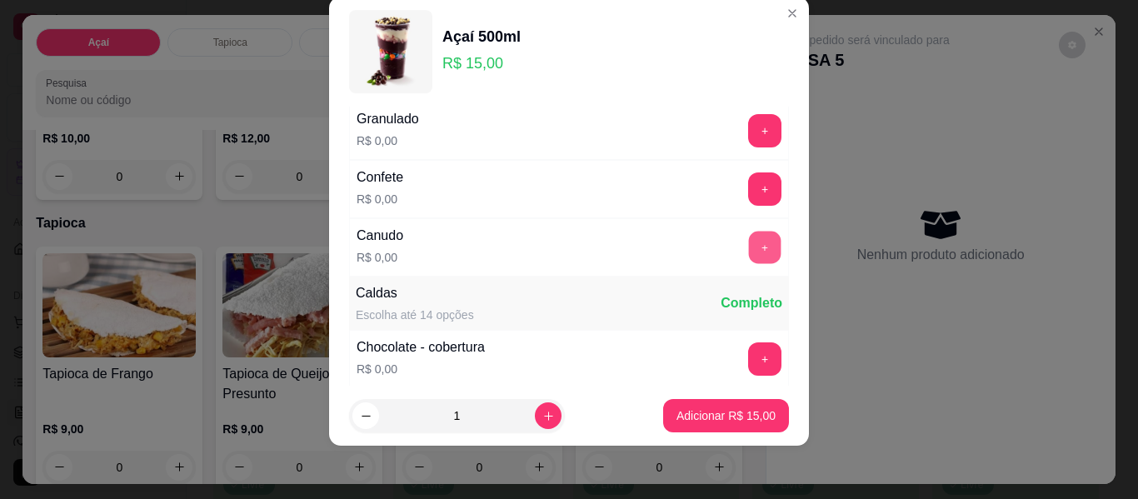
click at [749, 244] on button "+" at bounding box center [765, 248] width 32 height 32
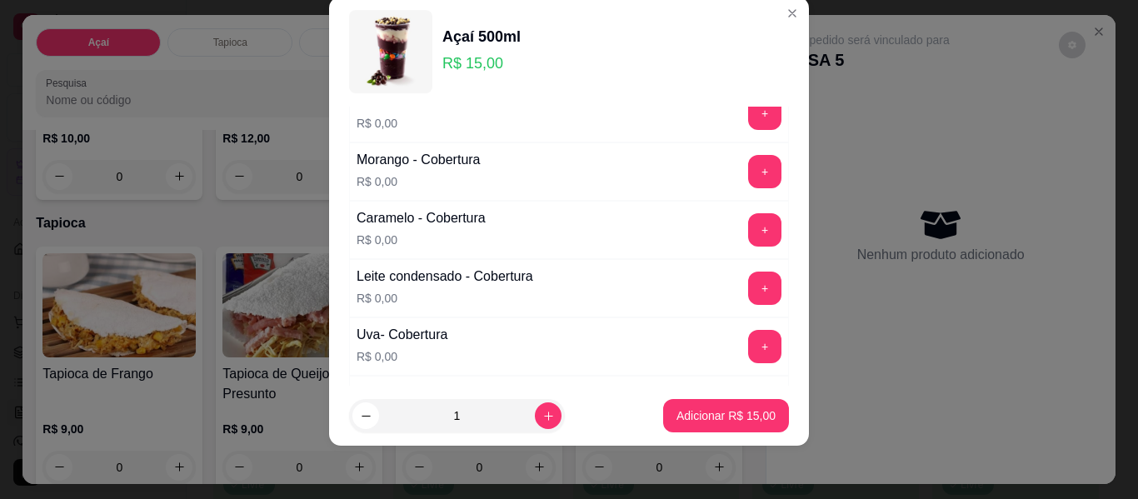
scroll to position [1037, 0]
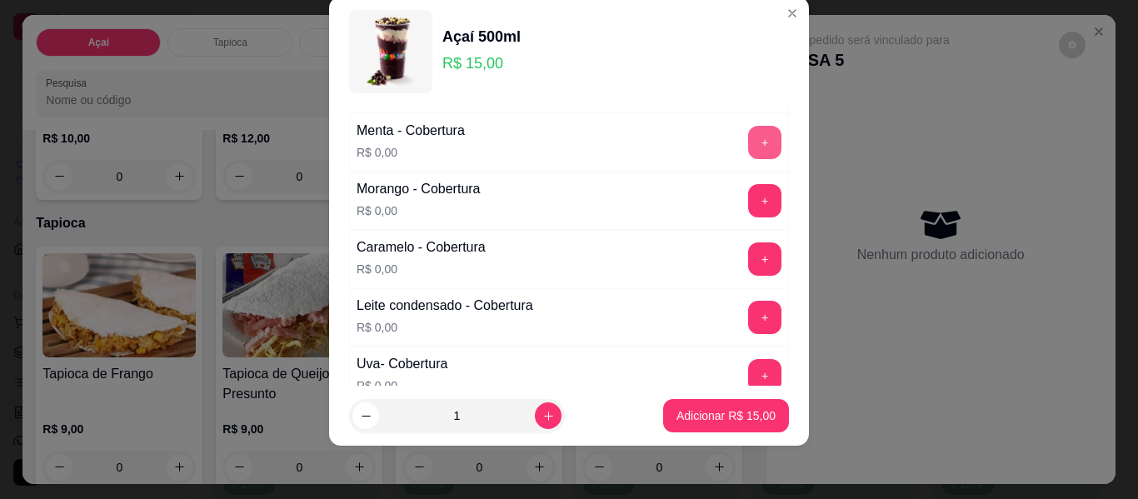
click at [748, 138] on button "+" at bounding box center [764, 142] width 33 height 33
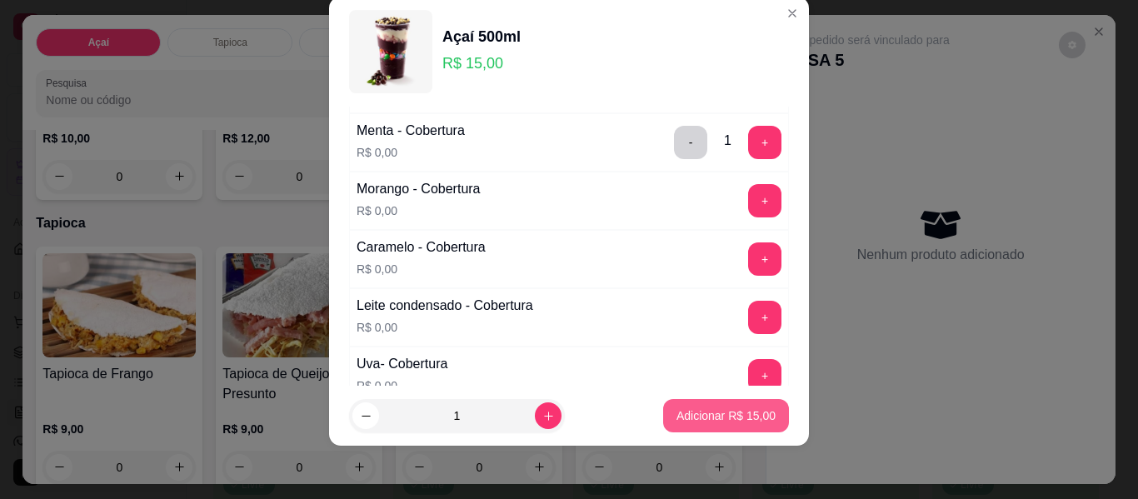
click at [677, 416] on p "Adicionar R$ 15,00" at bounding box center [726, 415] width 99 height 17
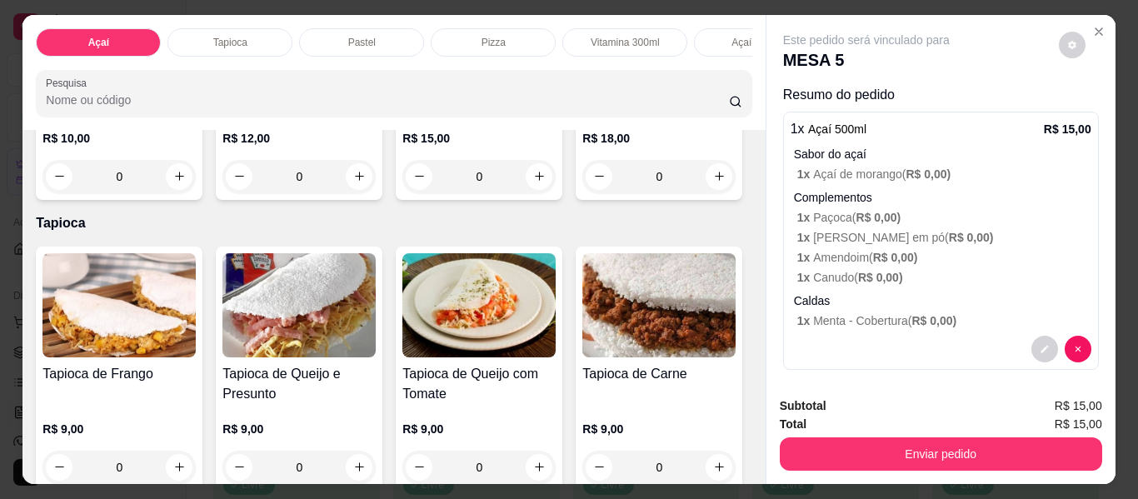
click at [402, 193] on div "0" at bounding box center [478, 176] width 153 height 33
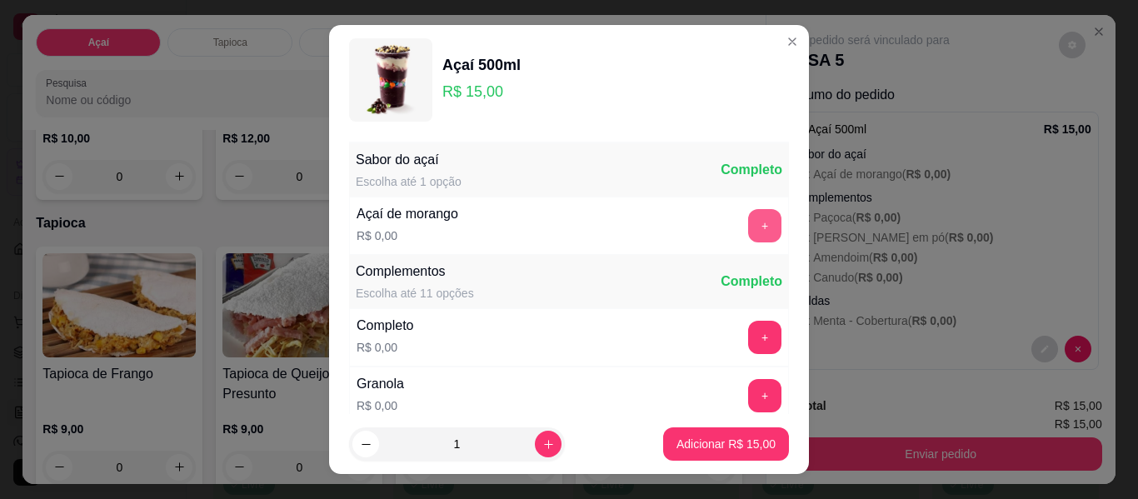
click at [748, 223] on button "+" at bounding box center [764, 225] width 33 height 33
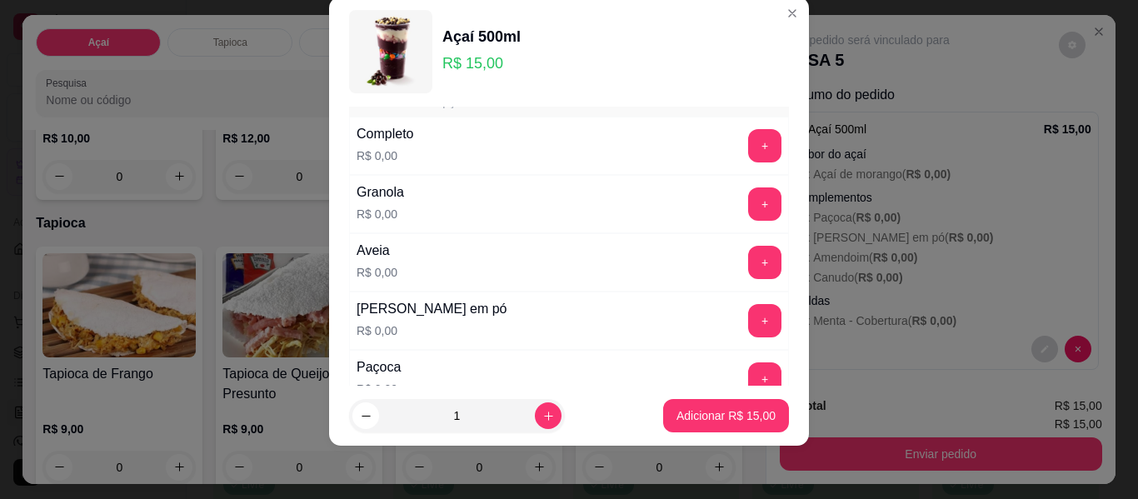
scroll to position [203, 0]
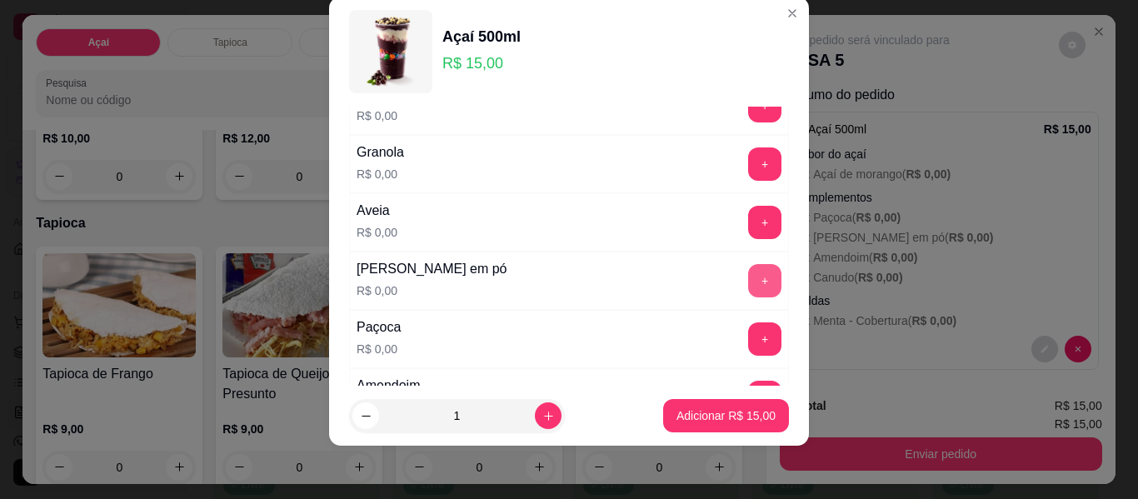
click at [748, 281] on button "+" at bounding box center [764, 280] width 33 height 33
click at [748, 331] on button "+" at bounding box center [764, 338] width 33 height 33
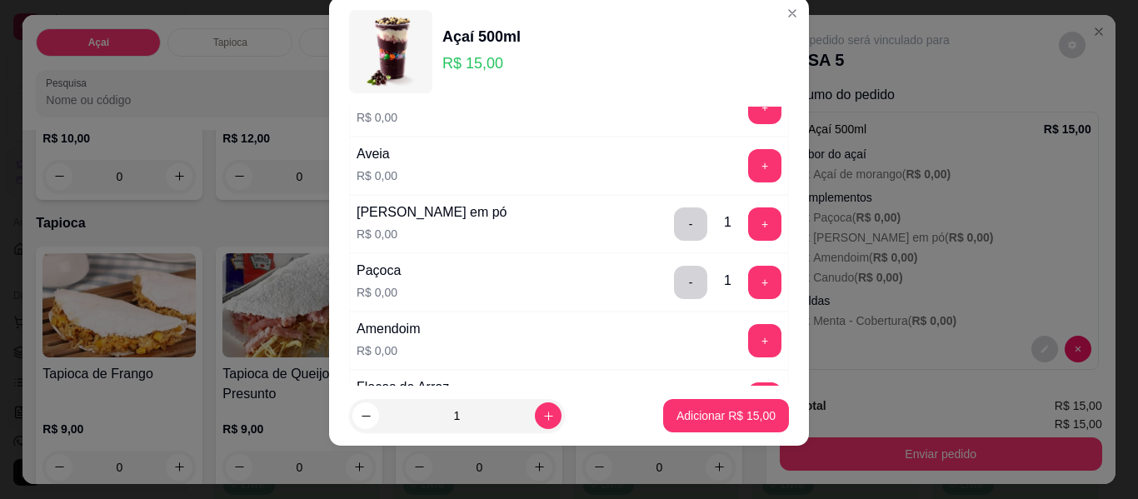
scroll to position [287, 0]
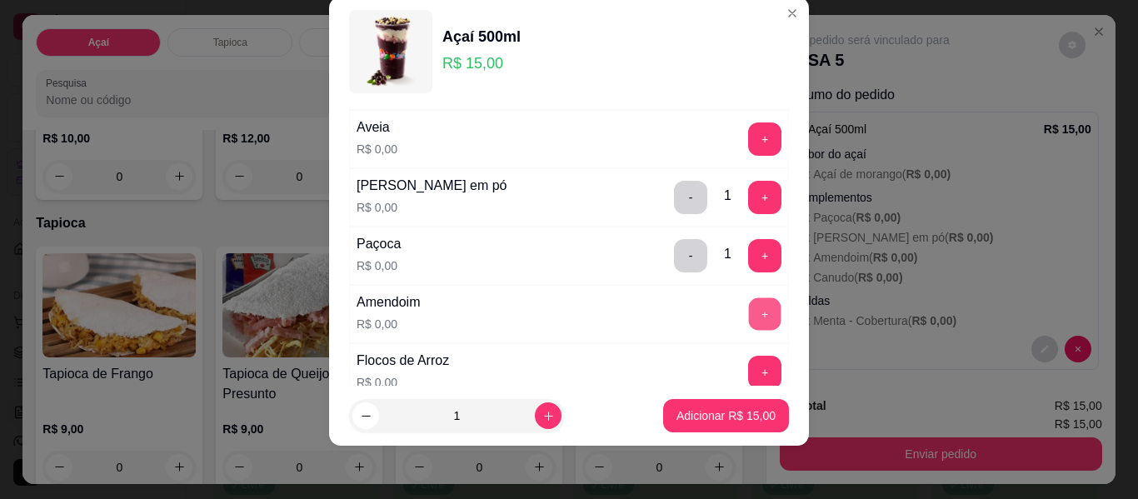
click at [749, 314] on button "+" at bounding box center [765, 314] width 32 height 32
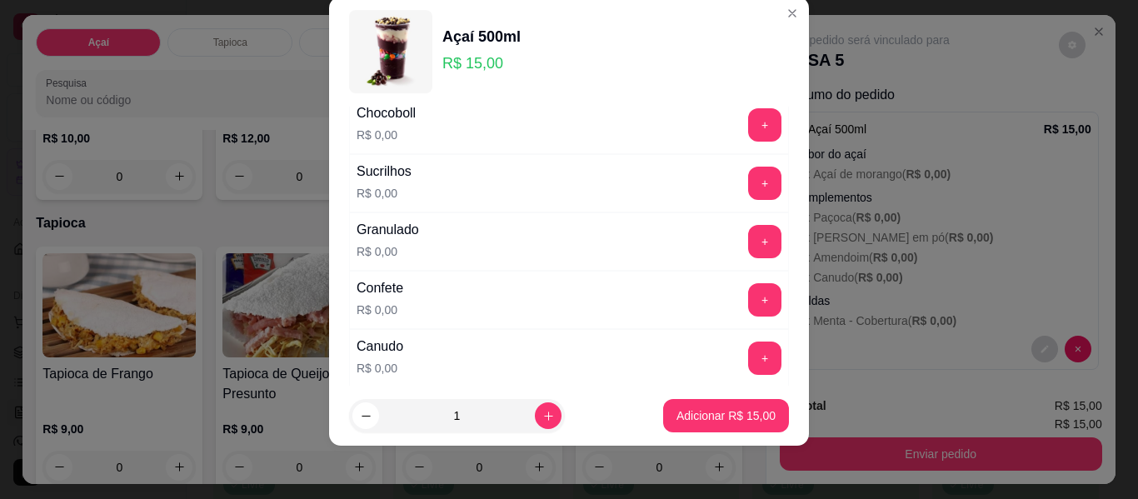
scroll to position [620, 0]
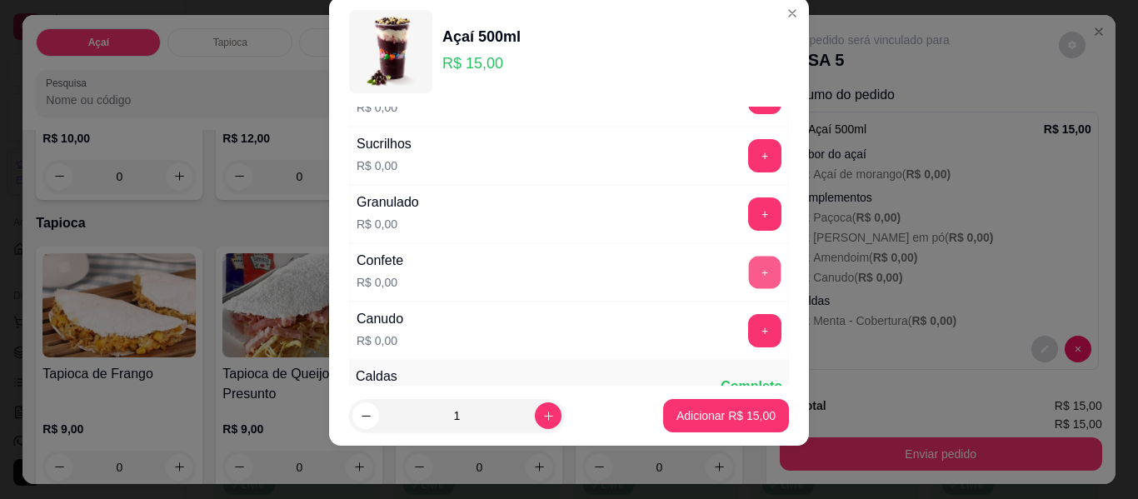
click at [749, 280] on button "+" at bounding box center [765, 273] width 32 height 32
click at [748, 332] on button "+" at bounding box center [764, 330] width 33 height 33
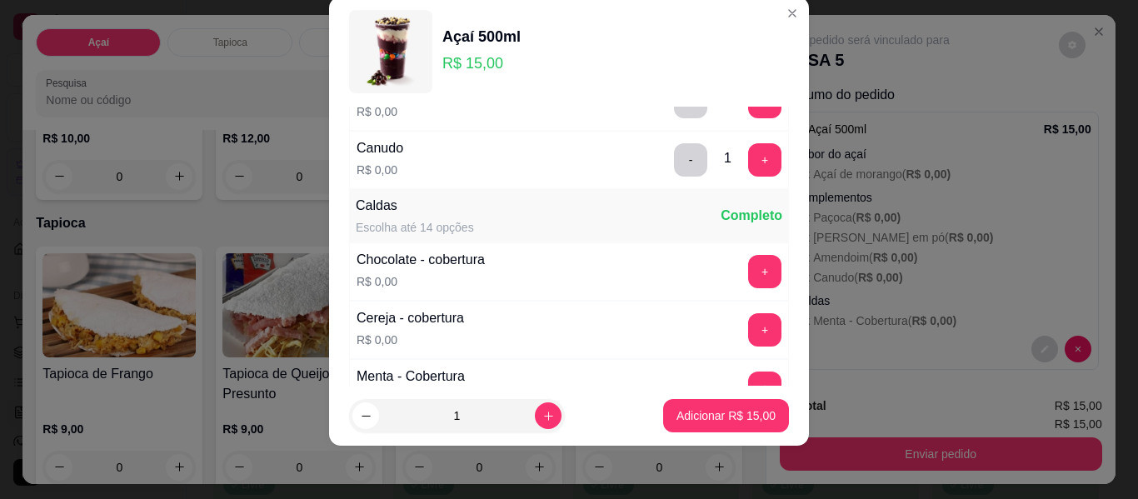
scroll to position [787, 0]
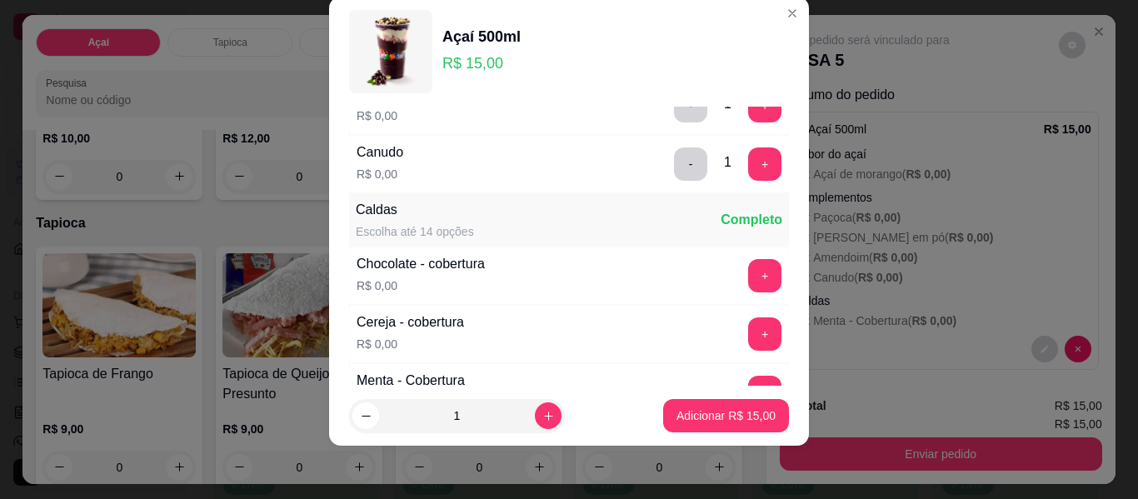
click at [748, 276] on button "+" at bounding box center [764, 275] width 33 height 33
click at [677, 407] on p "Adicionar R$ 15,00" at bounding box center [726, 415] width 99 height 17
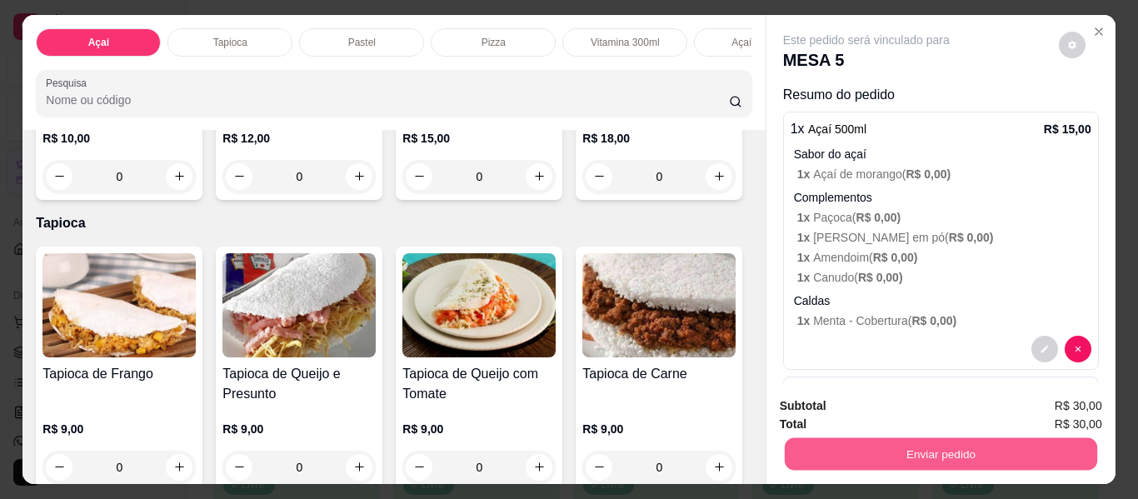
click at [917, 447] on button "Enviar pedido" at bounding box center [940, 454] width 312 height 32
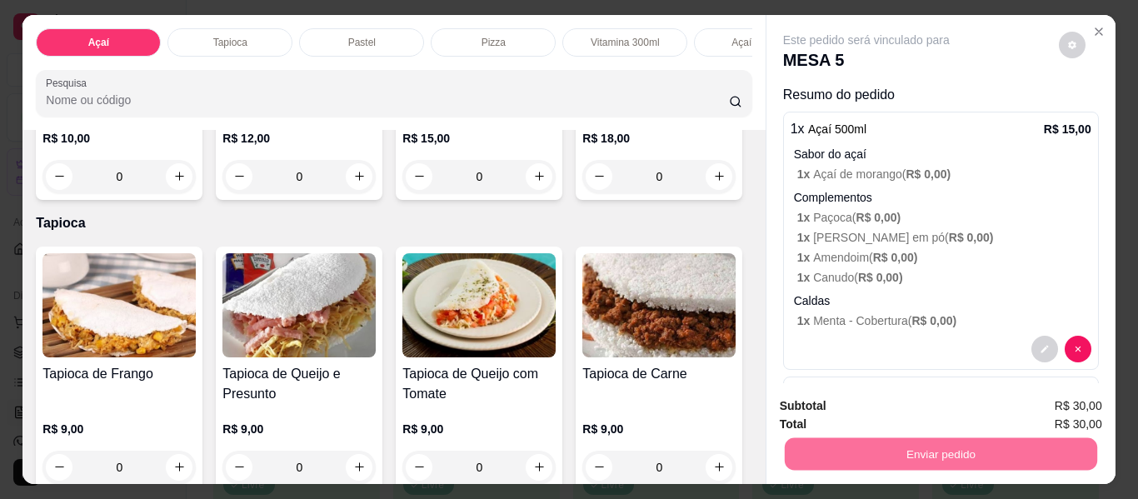
click at [884, 405] on button "Não registrar e enviar pedido" at bounding box center [885, 407] width 173 height 32
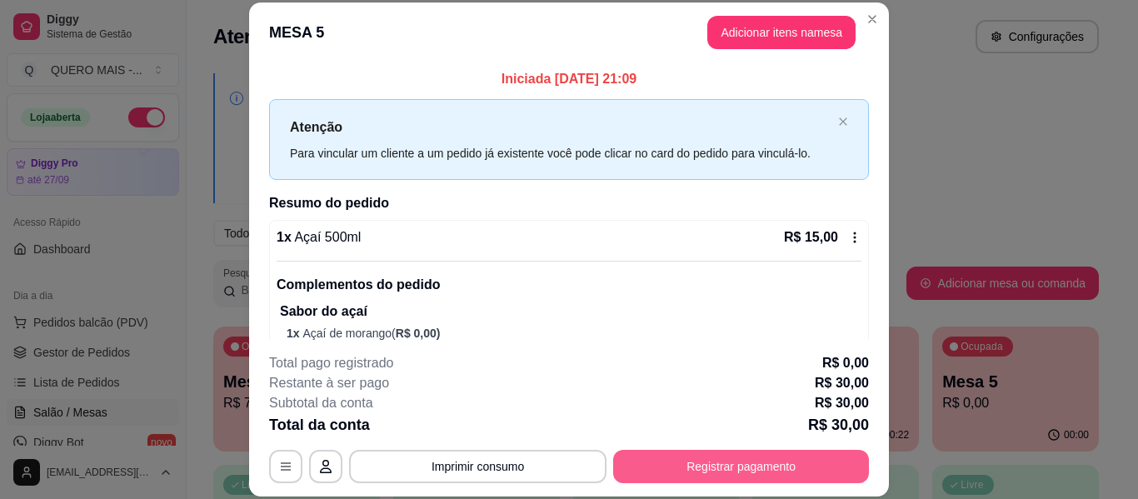
click at [728, 479] on button "Registrar pagamento" at bounding box center [741, 466] width 256 height 33
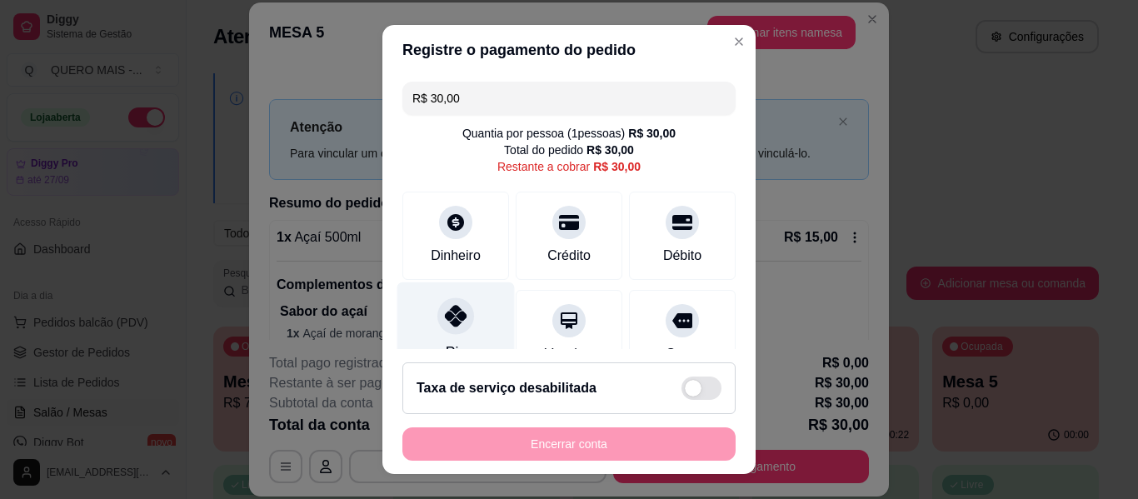
click at [449, 321] on icon at bounding box center [456, 316] width 22 height 22
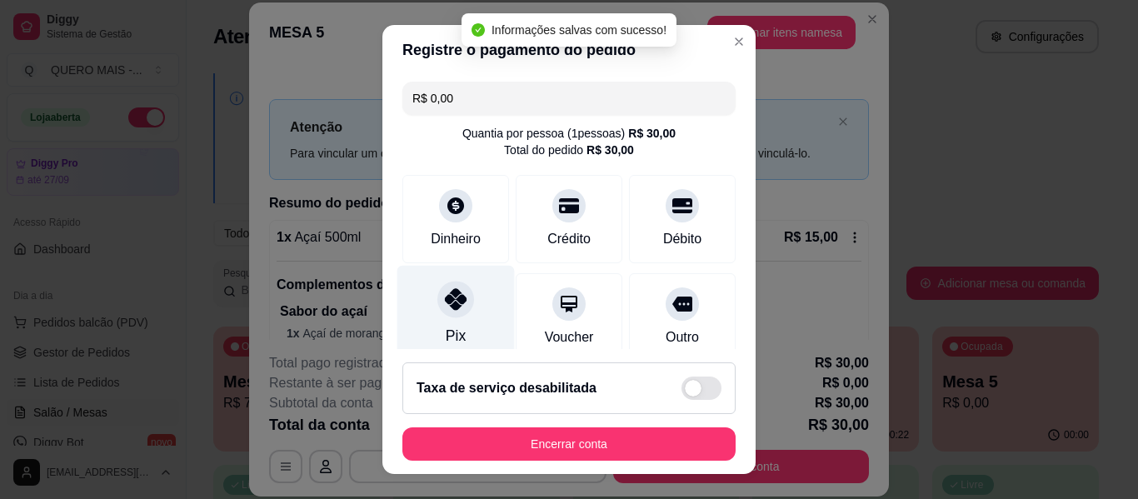
type input "R$ 0,00"
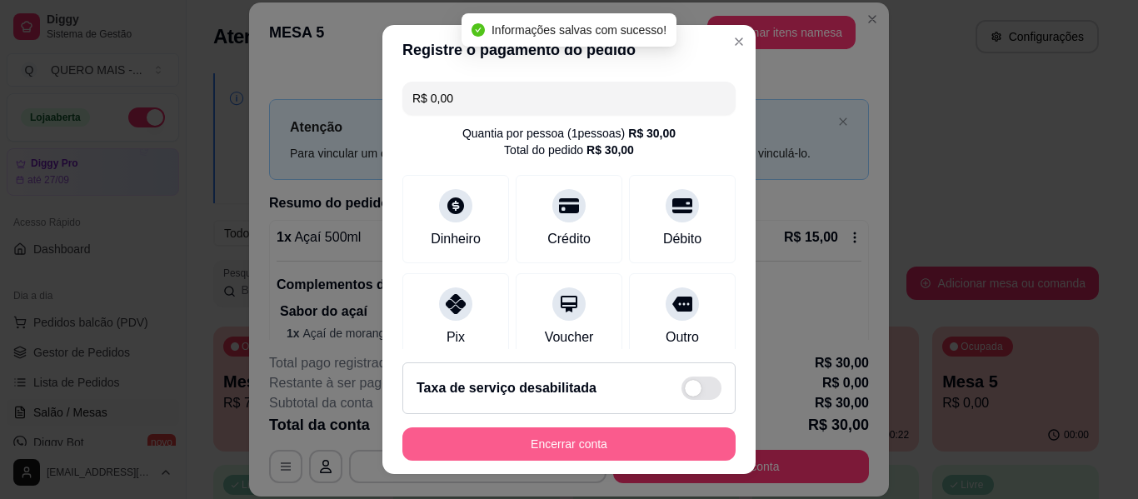
click at [628, 447] on button "Encerrar conta" at bounding box center [568, 443] width 333 height 33
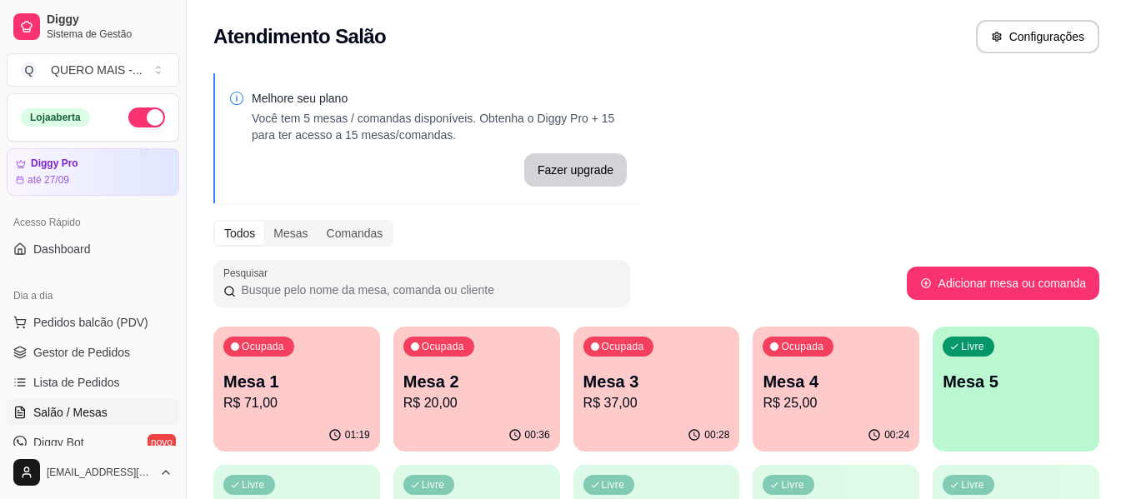
click at [1020, 414] on div "Livre Mesa 5" at bounding box center [1015, 379] width 167 height 105
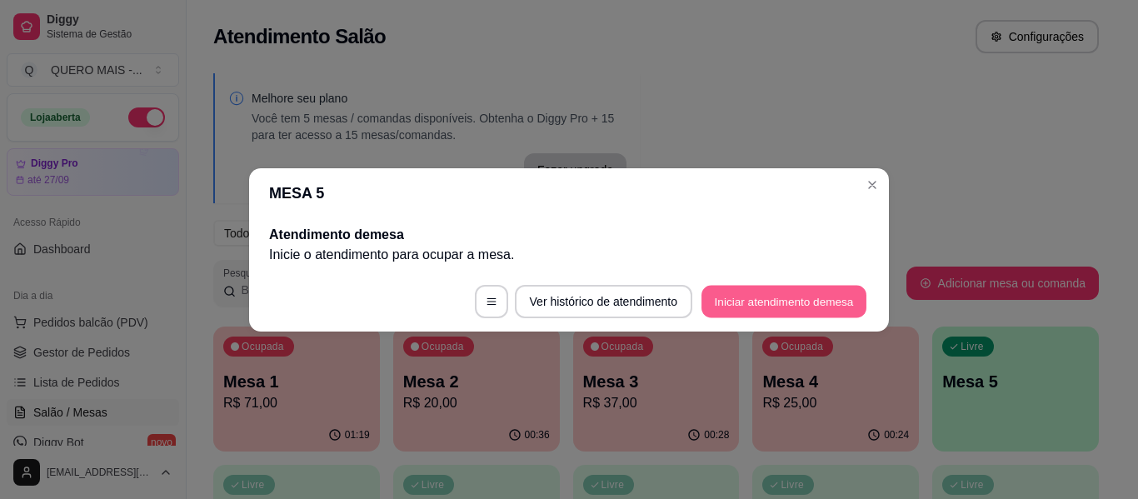
click at [777, 302] on button "Iniciar atendimento de mesa" at bounding box center [784, 301] width 165 height 32
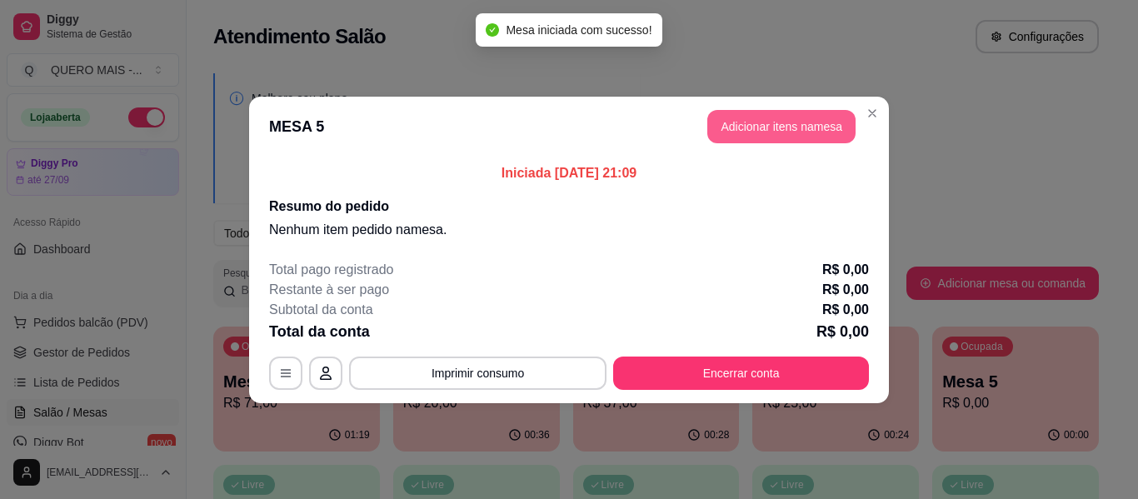
click at [774, 126] on button "Adicionar itens na mesa" at bounding box center [781, 126] width 148 height 33
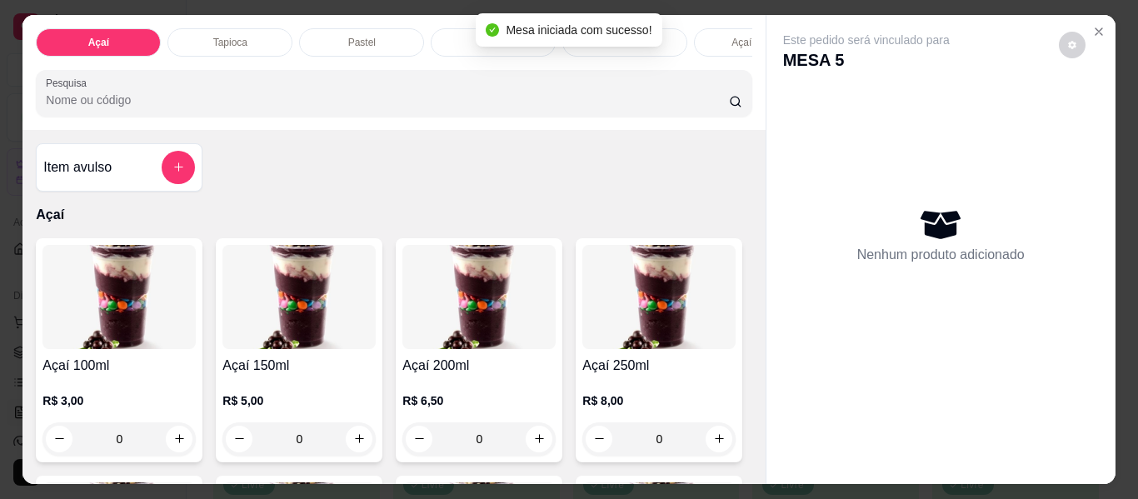
click at [317, 37] on div "Pastel" at bounding box center [361, 42] width 125 height 28
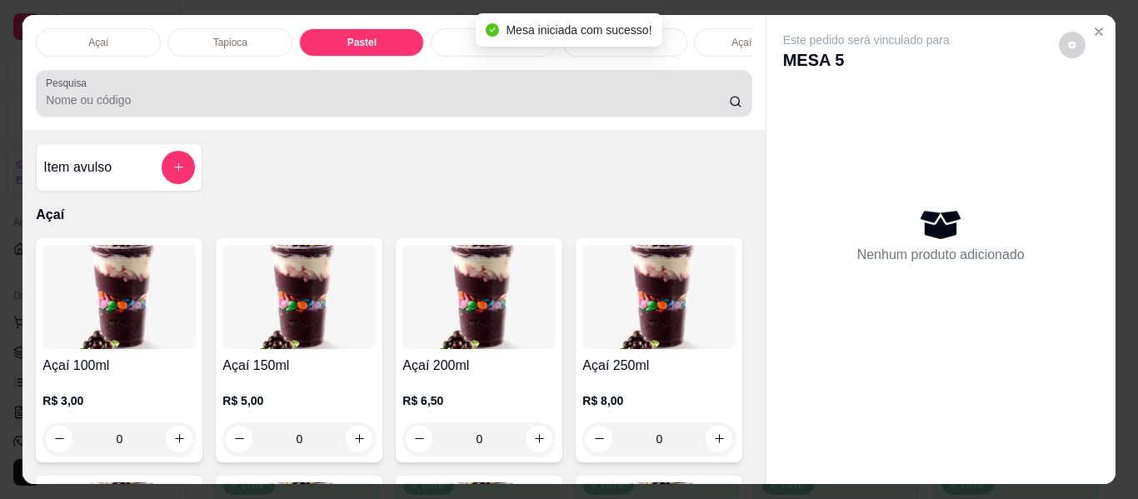
scroll to position [45, 0]
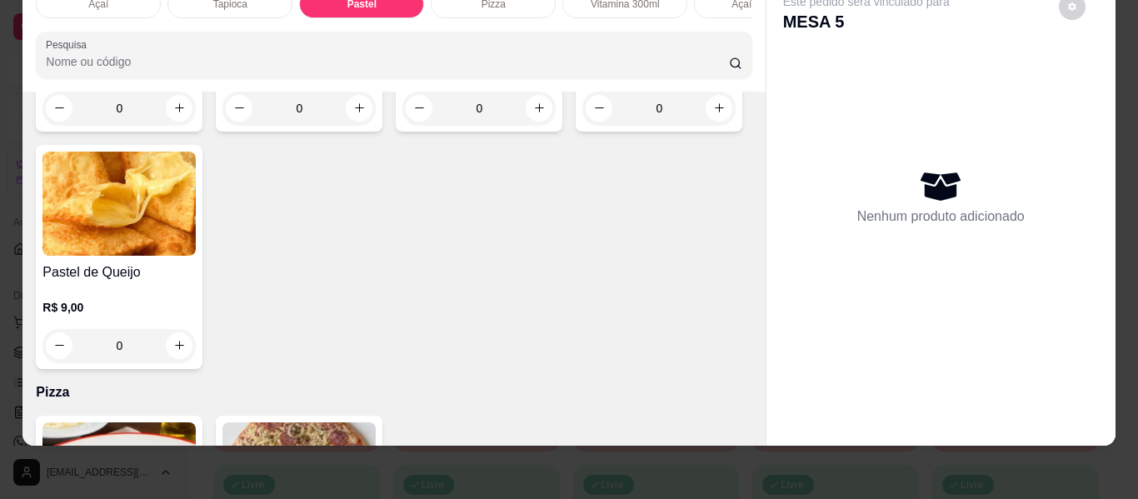
click at [356, 125] on div "0" at bounding box center [298, 108] width 153 height 33
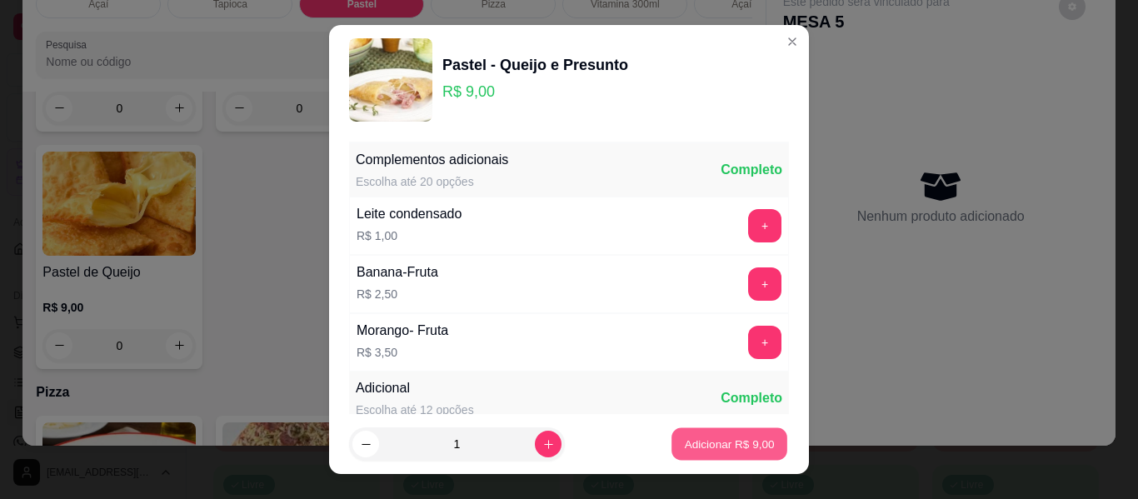
click at [732, 443] on p "Adicionar R$ 9,00" at bounding box center [729, 444] width 90 height 16
type input "1"
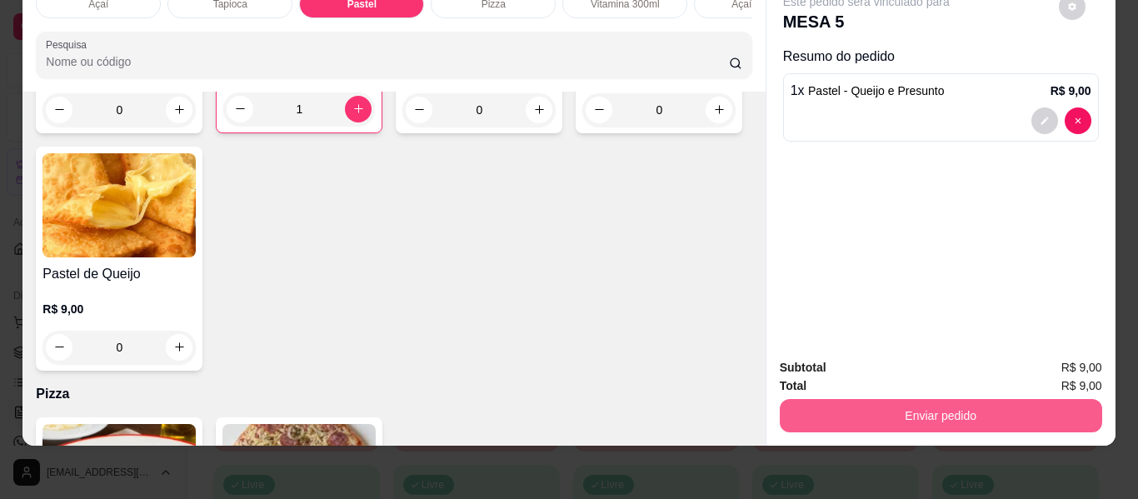
click at [873, 411] on button "Enviar pedido" at bounding box center [941, 415] width 322 height 33
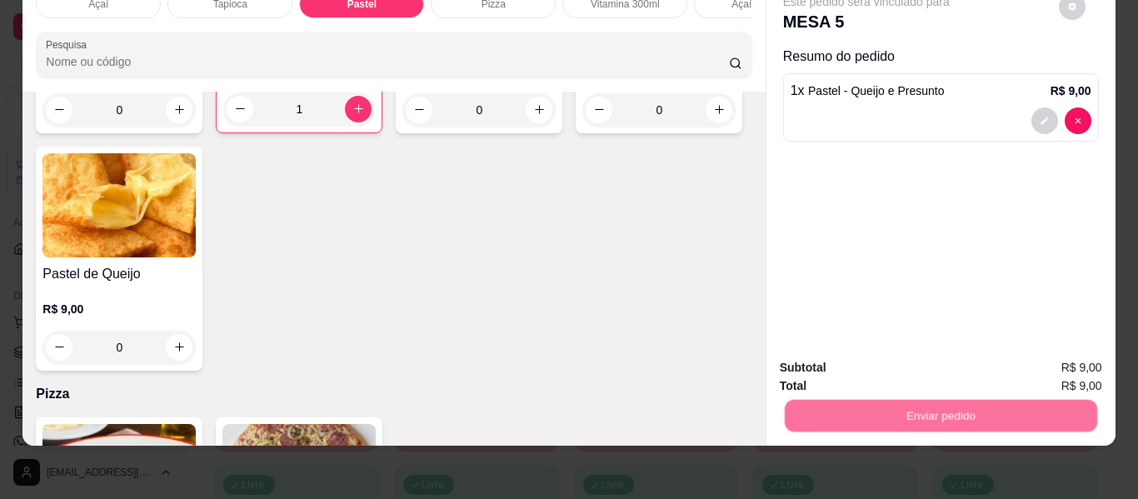
click at [855, 358] on button "Não registrar e enviar pedido" at bounding box center [885, 363] width 173 height 32
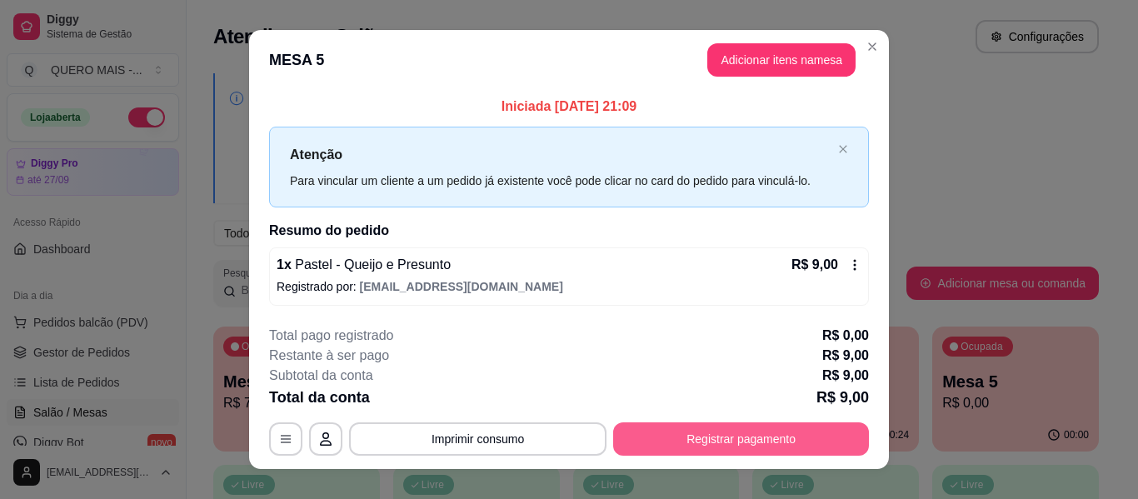
click at [778, 442] on button "Registrar pagamento" at bounding box center [741, 438] width 256 height 33
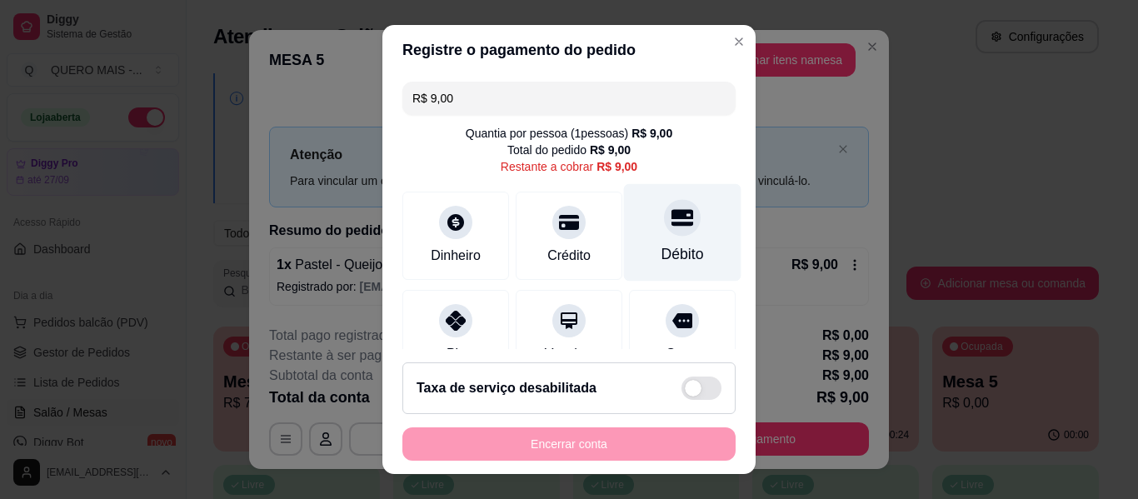
click at [659, 238] on div "Débito" at bounding box center [682, 232] width 117 height 97
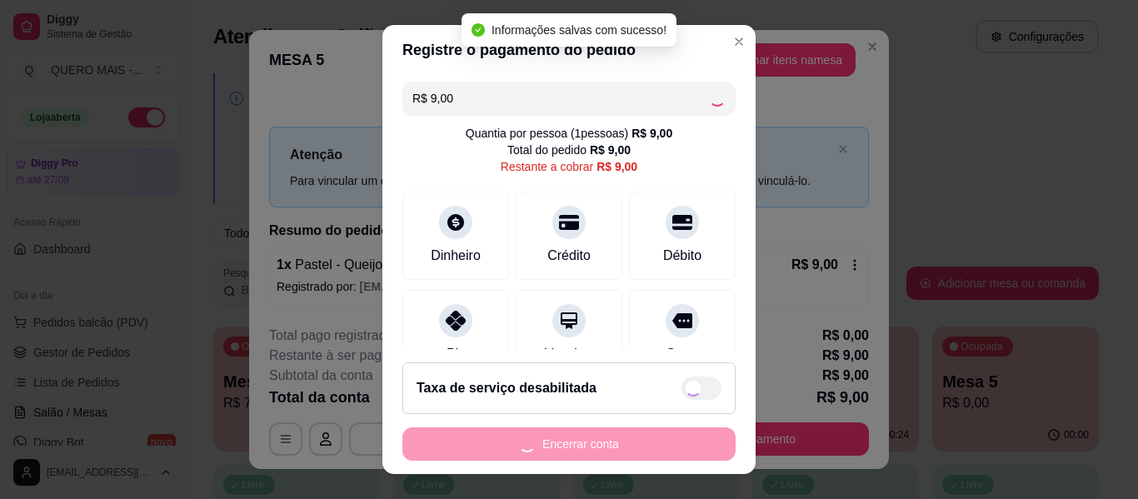
type input "R$ 0,00"
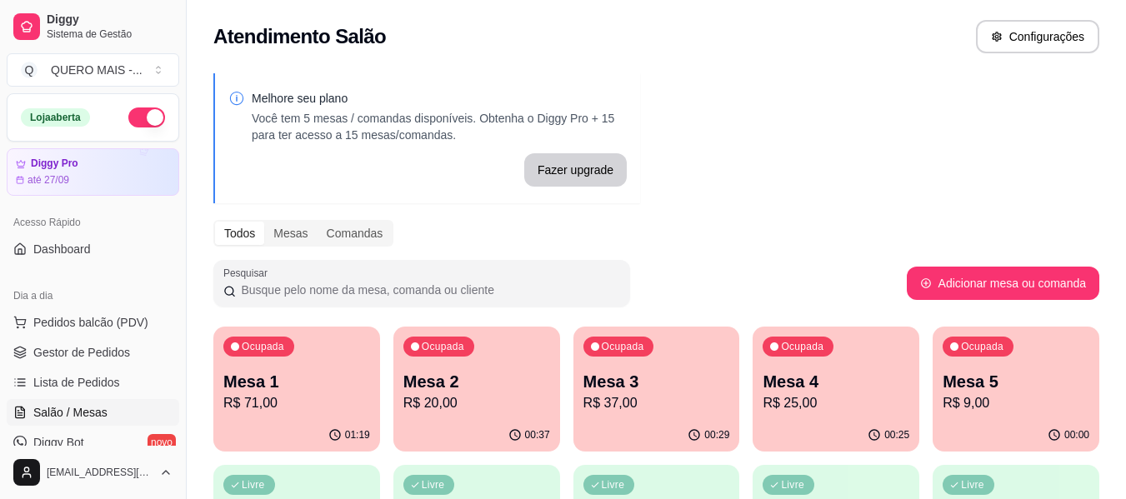
click at [324, 429] on div "01:19" at bounding box center [296, 435] width 167 height 32
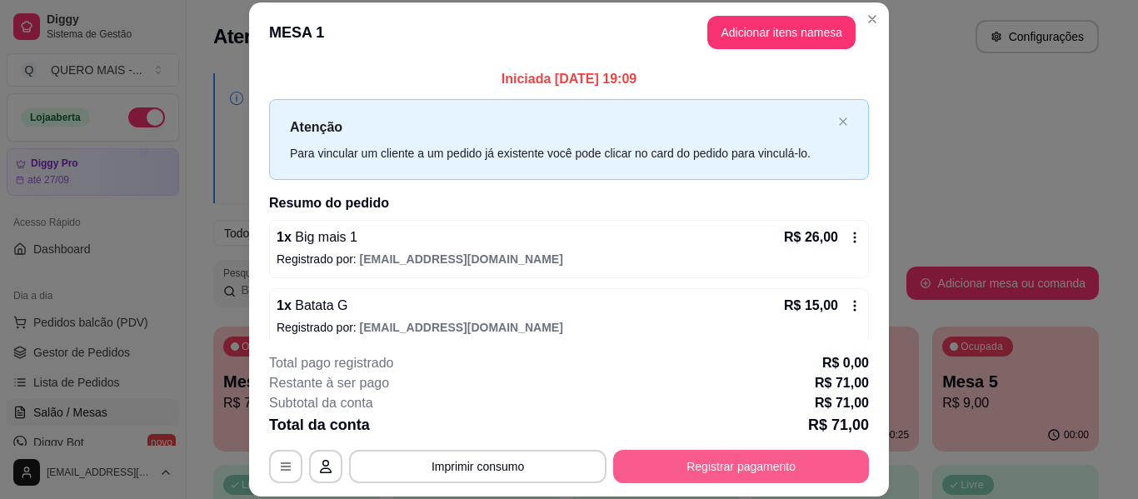
click at [715, 471] on button "Registrar pagamento" at bounding box center [741, 466] width 256 height 33
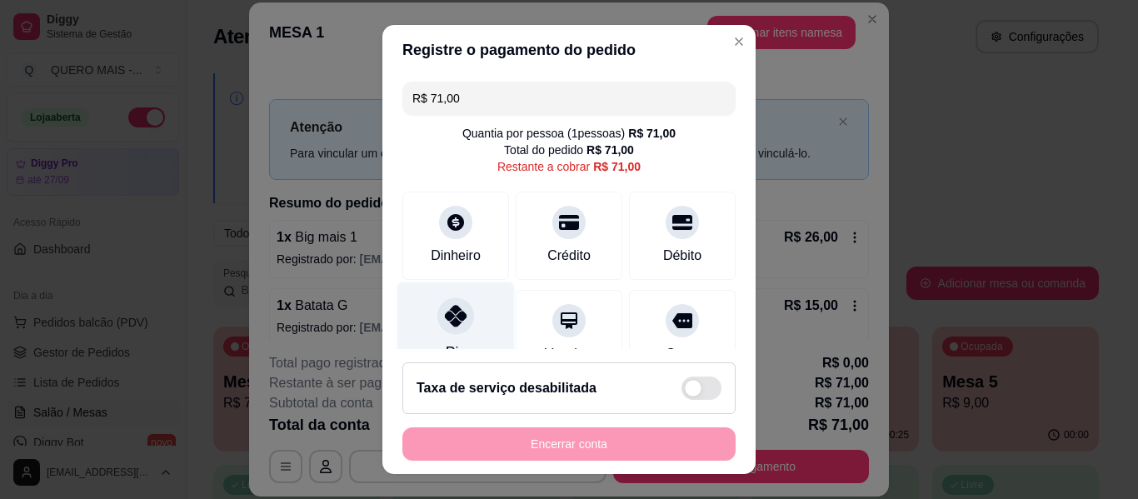
click at [426, 342] on div "Pix" at bounding box center [455, 330] width 117 height 97
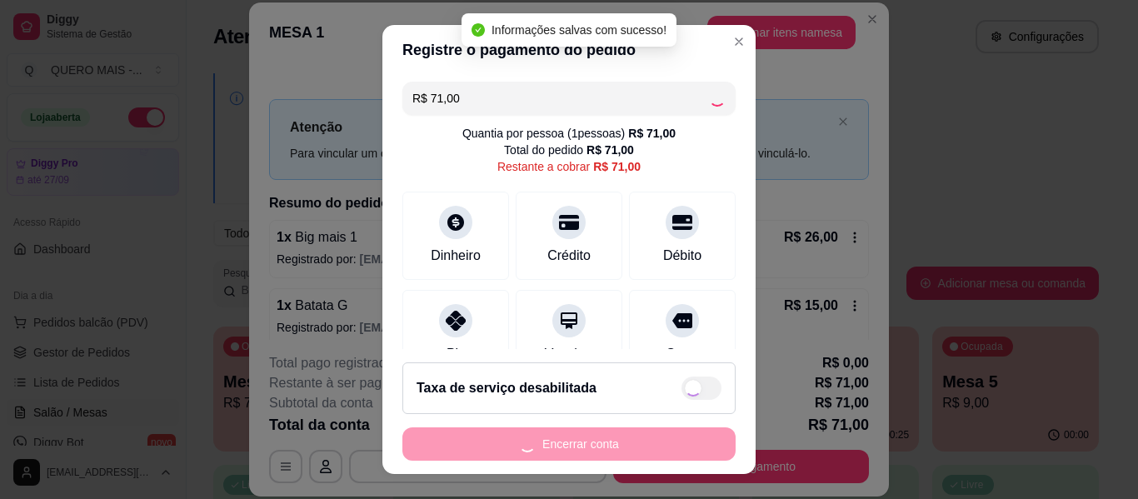
type input "R$ 0,00"
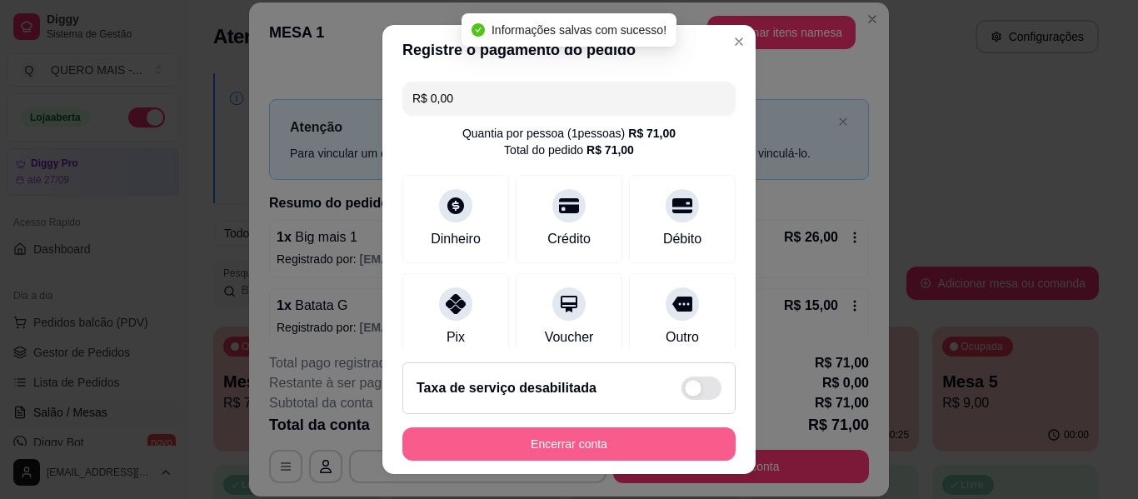
click at [505, 452] on button "Encerrar conta" at bounding box center [568, 443] width 333 height 33
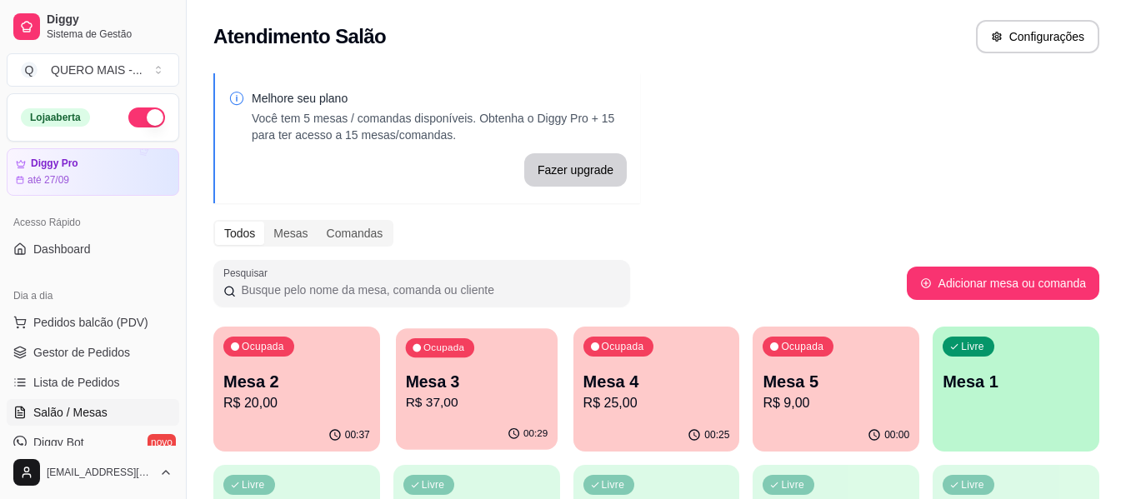
click at [421, 420] on div "00:29" at bounding box center [477, 434] width 162 height 32
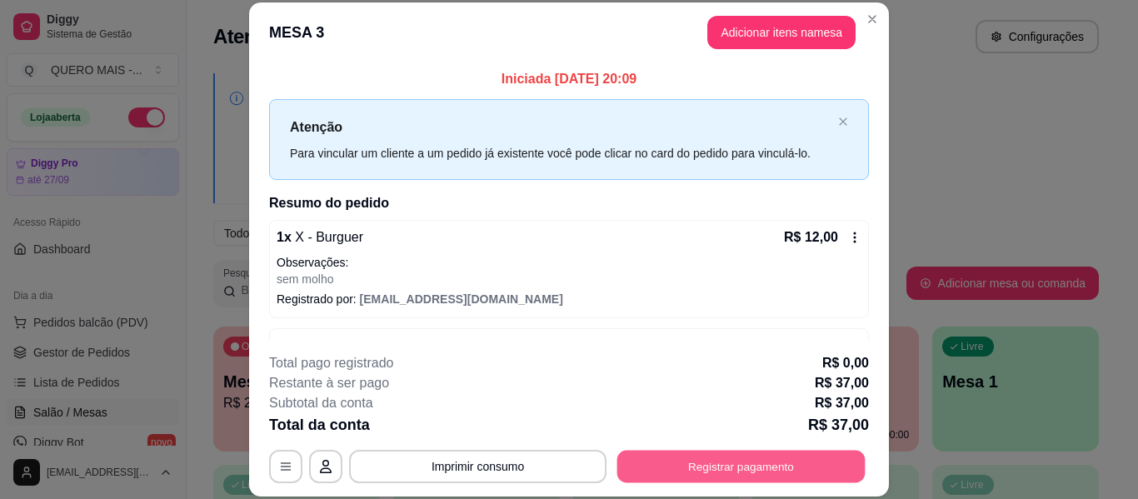
click at [691, 452] on button "Registrar pagamento" at bounding box center [741, 467] width 248 height 32
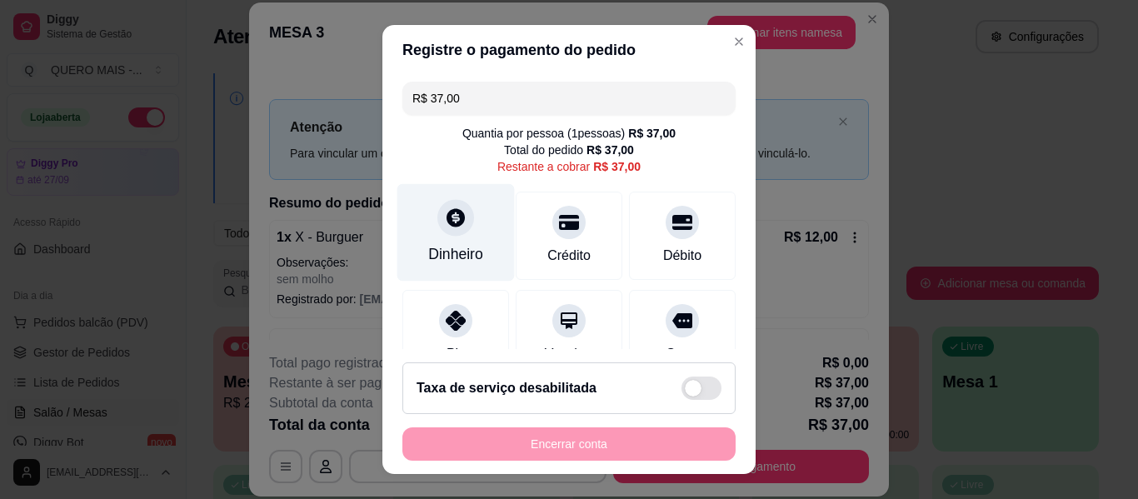
click at [462, 237] on div "Dinheiro" at bounding box center [455, 232] width 117 height 97
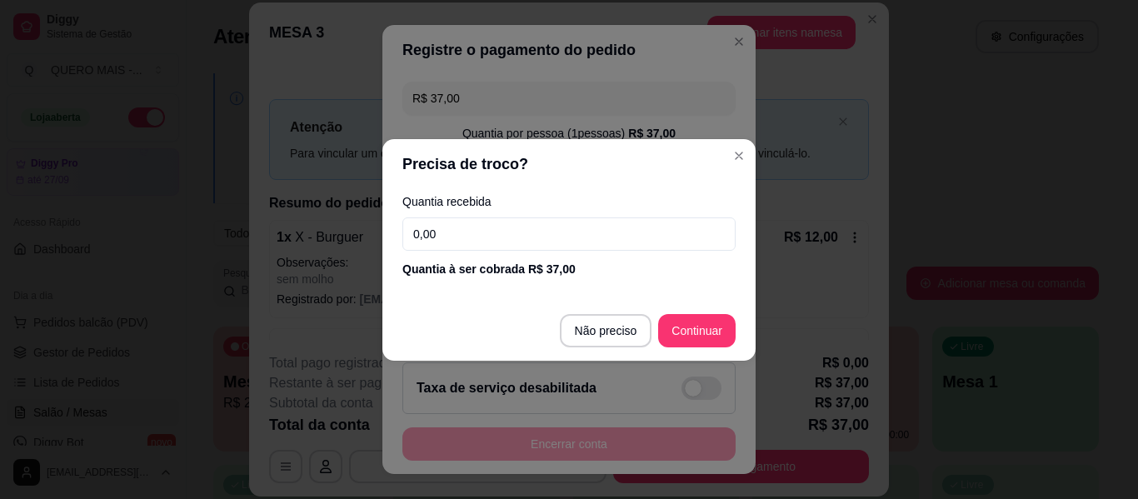
click at [462, 237] on input "0,00" at bounding box center [568, 233] width 333 height 33
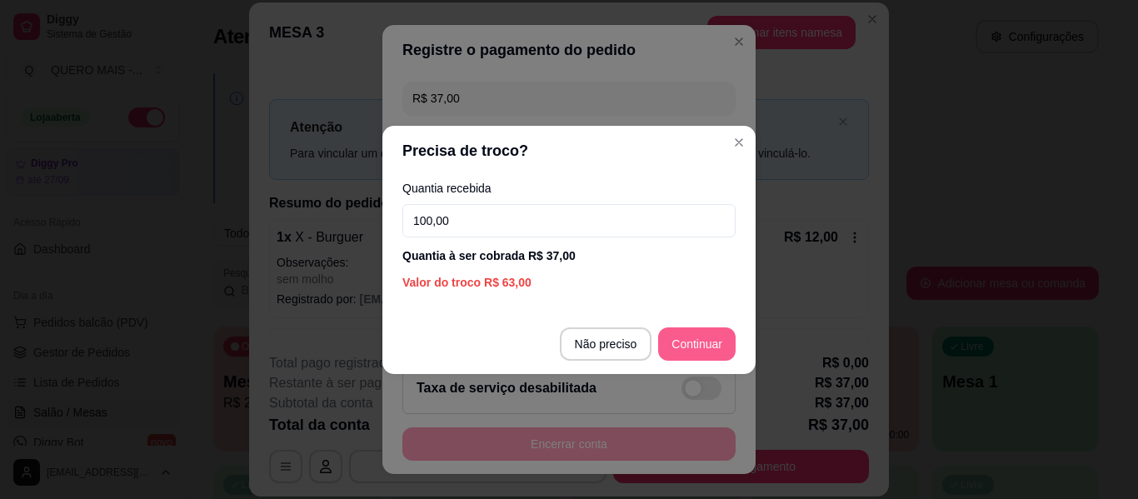
type input "100,00"
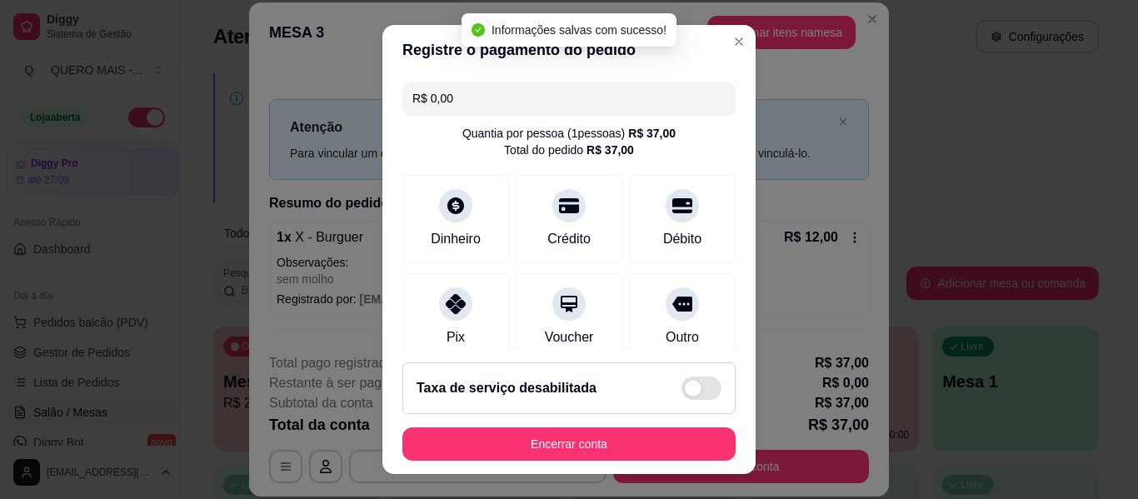
type input "R$ 0,00"
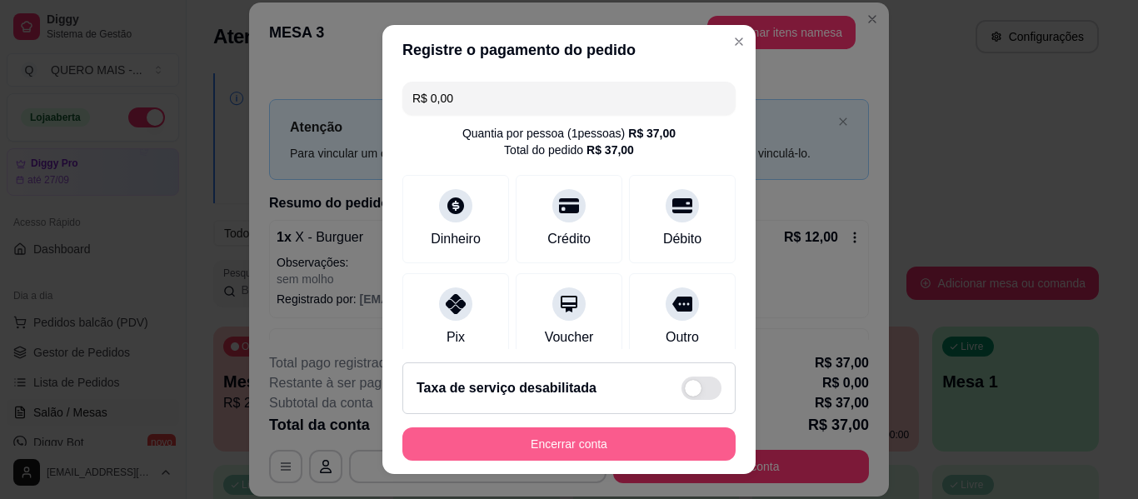
click at [647, 441] on button "Encerrar conta" at bounding box center [568, 443] width 333 height 33
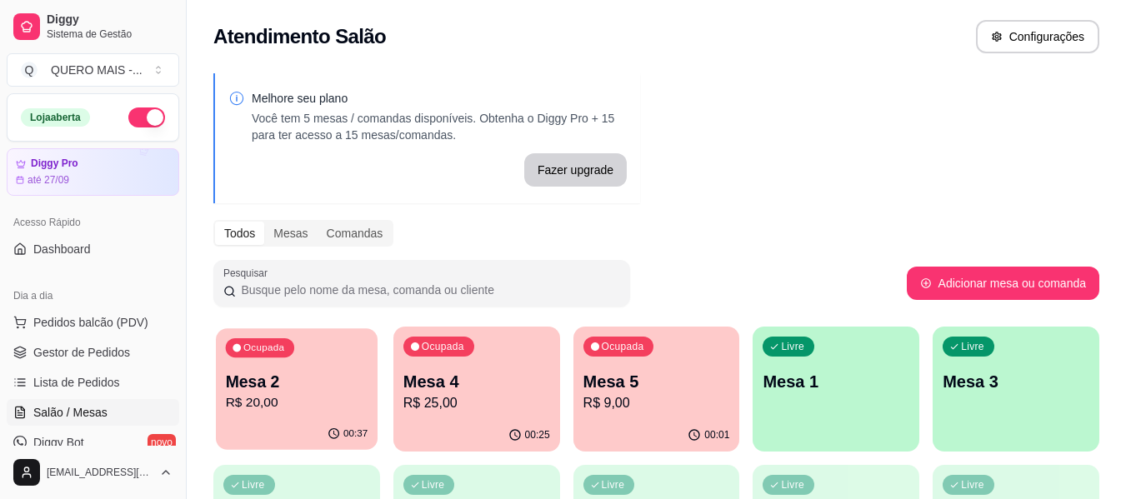
click at [312, 421] on div "00:37" at bounding box center [297, 434] width 162 height 32
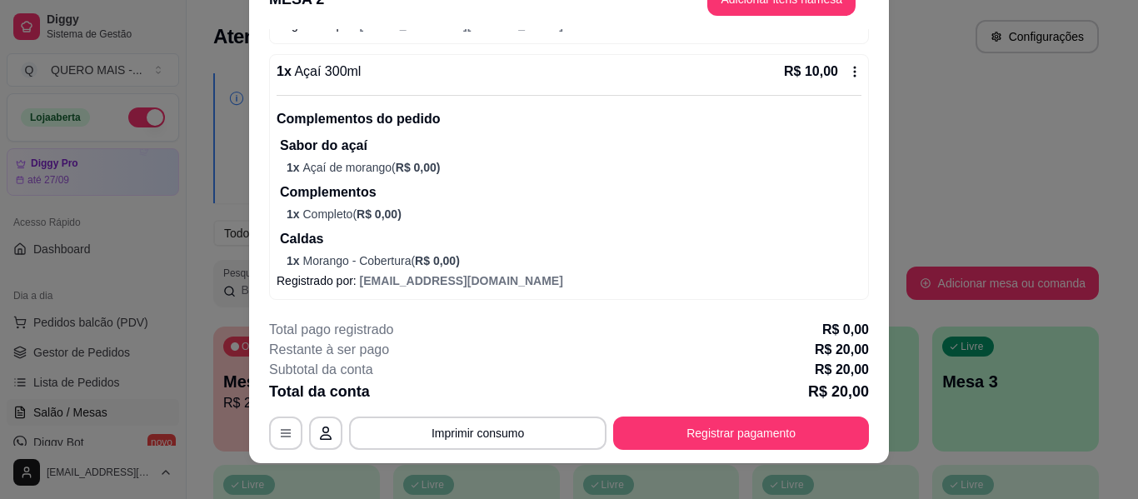
scroll to position [51, 0]
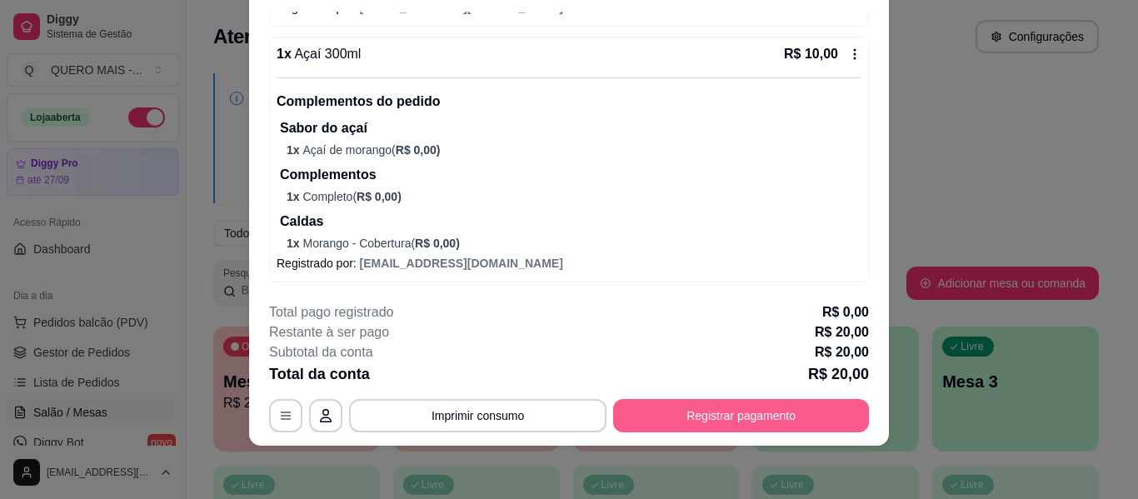
click at [687, 417] on button "Registrar pagamento" at bounding box center [741, 415] width 256 height 33
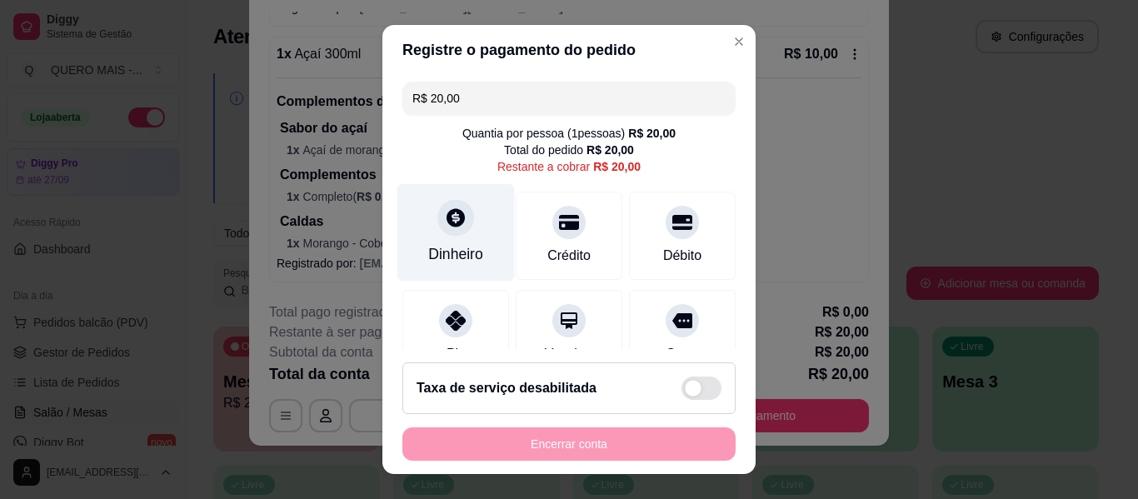
click at [458, 224] on div at bounding box center [455, 217] width 37 height 37
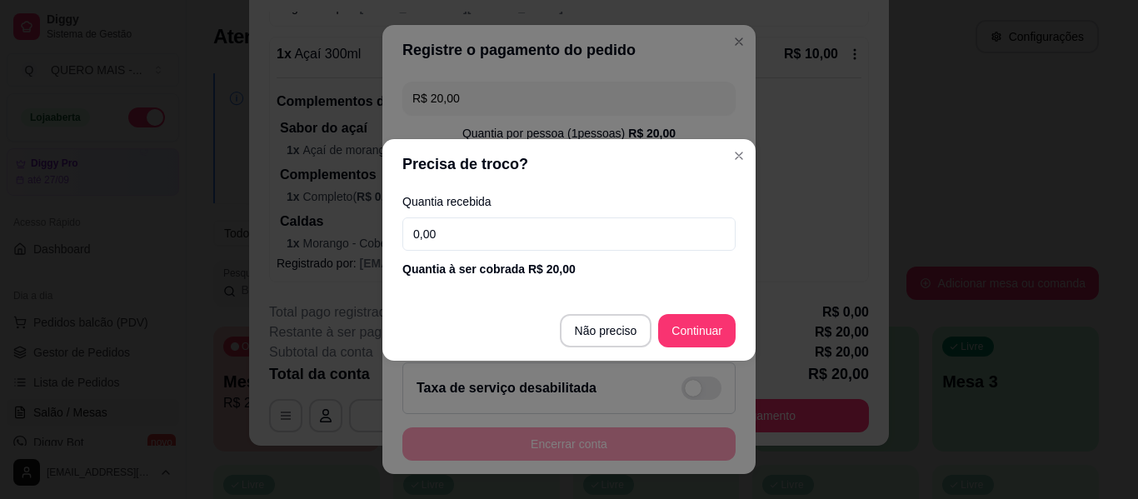
click at [657, 322] on footer "Não preciso Continuar" at bounding box center [568, 331] width 373 height 60
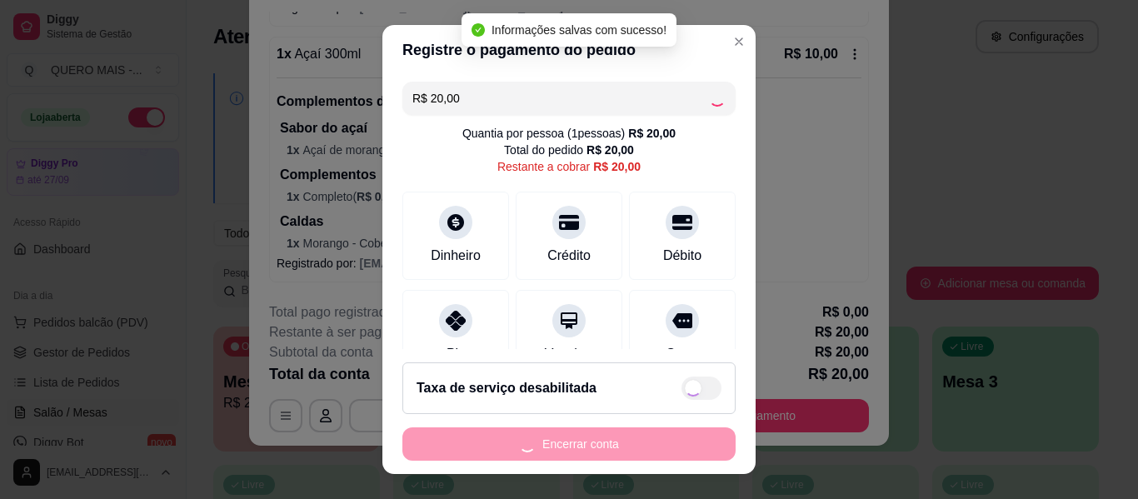
type input "R$ 0,00"
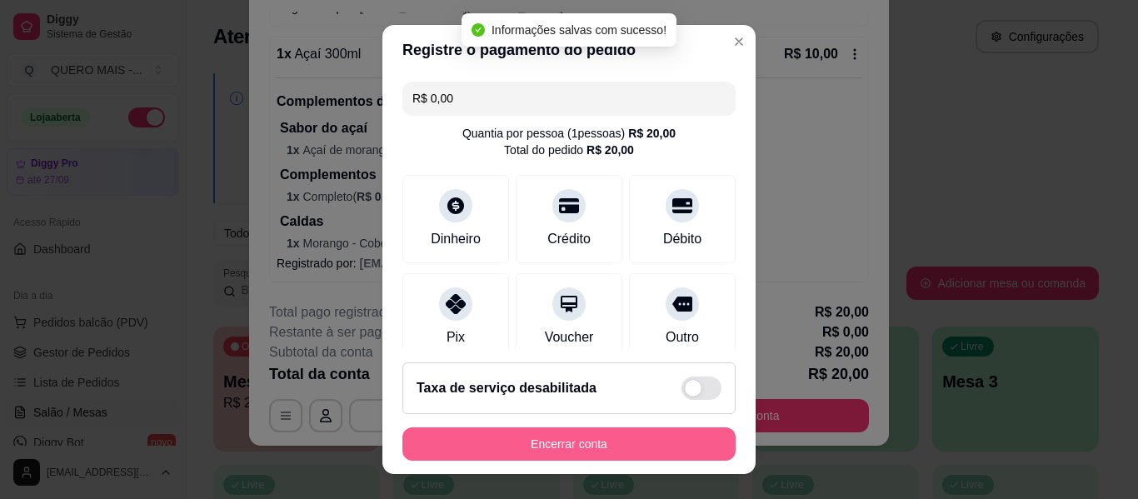
click at [577, 447] on button "Encerrar conta" at bounding box center [568, 443] width 333 height 33
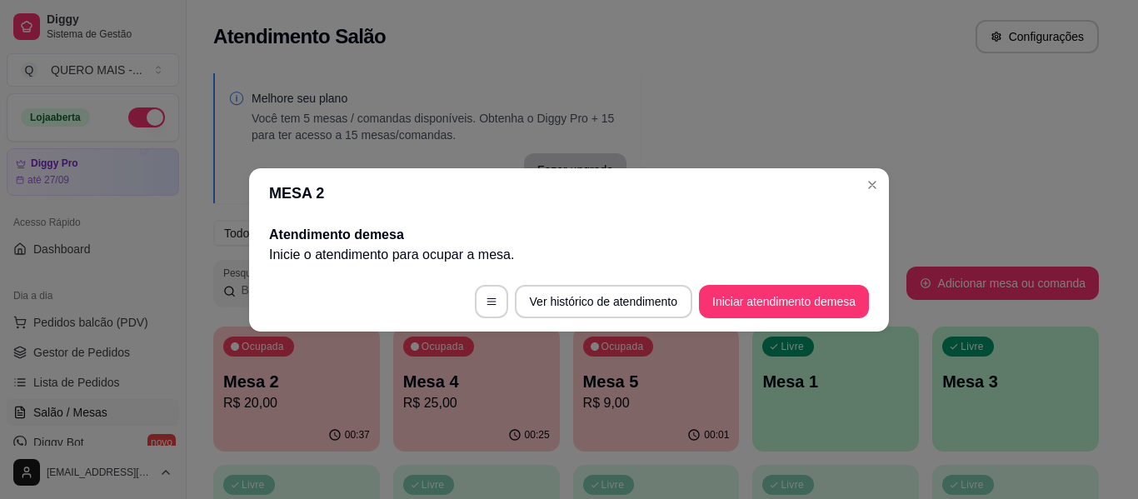
scroll to position [0, 0]
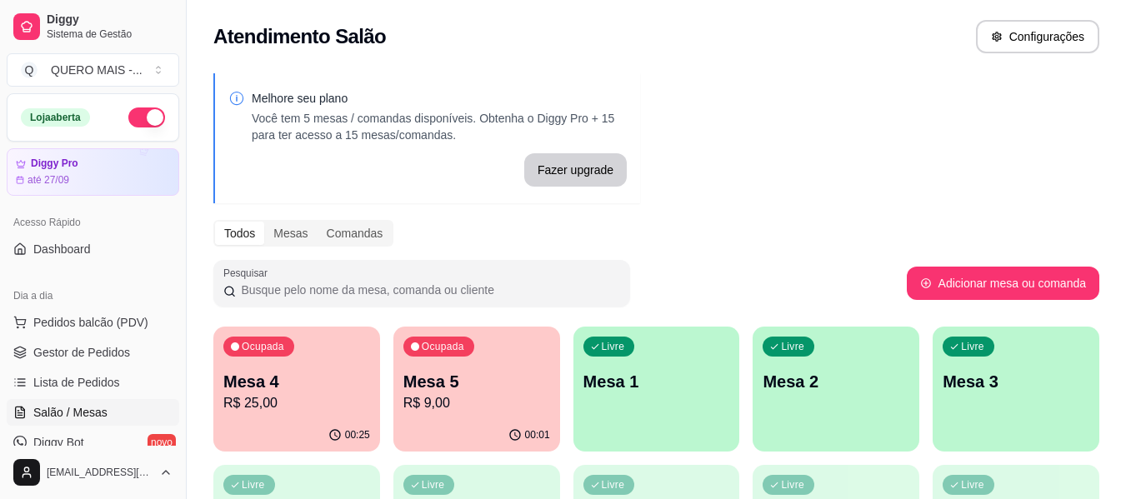
click at [350, 401] on p "R$ 25,00" at bounding box center [296, 403] width 147 height 20
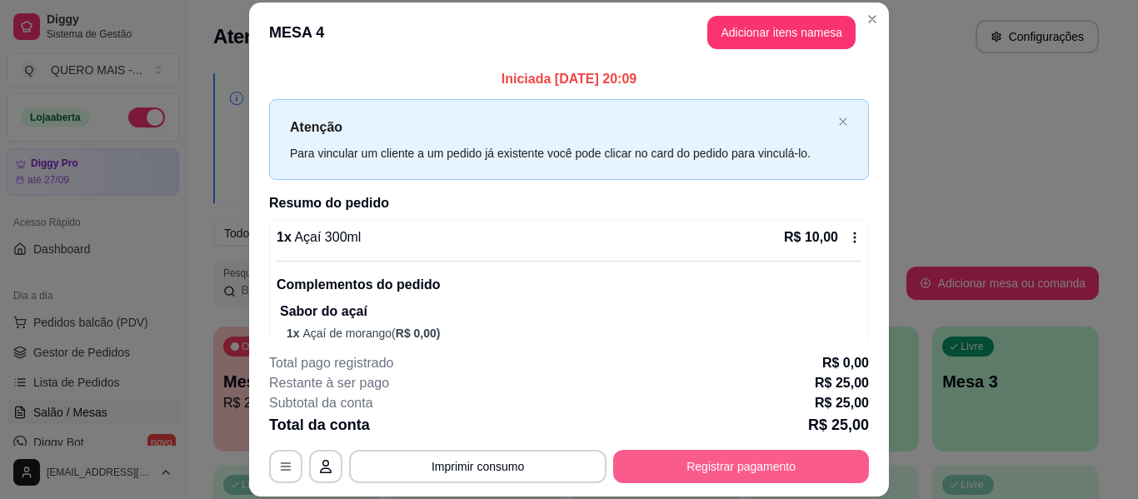
click at [700, 458] on button "Registrar pagamento" at bounding box center [741, 466] width 256 height 33
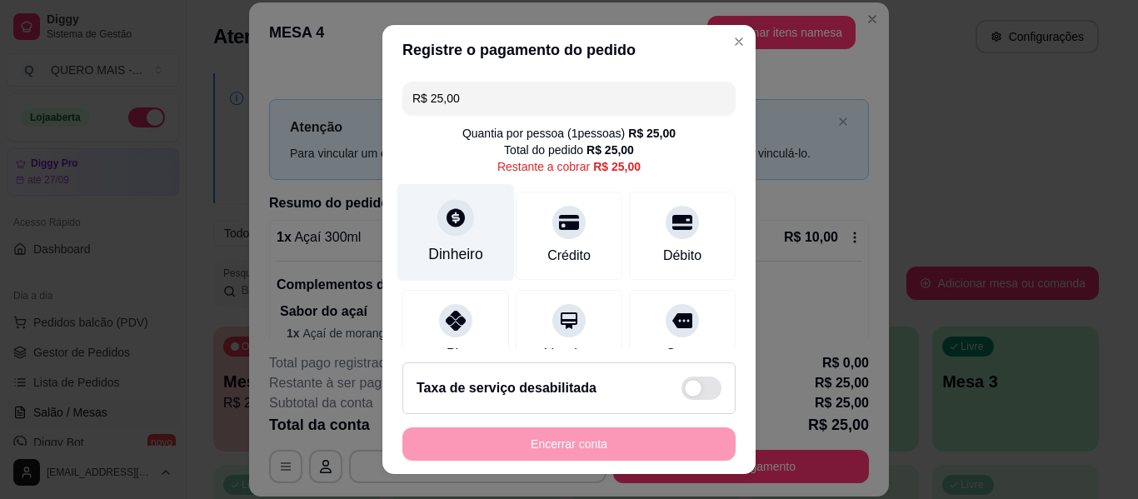
click at [452, 231] on div at bounding box center [455, 217] width 37 height 37
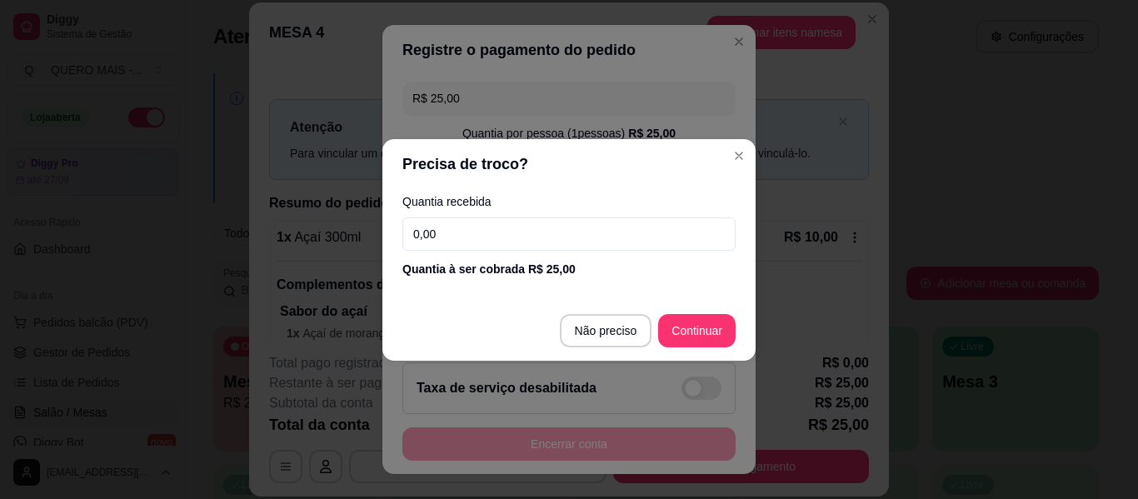
click at [456, 234] on input "0,00" at bounding box center [568, 233] width 333 height 33
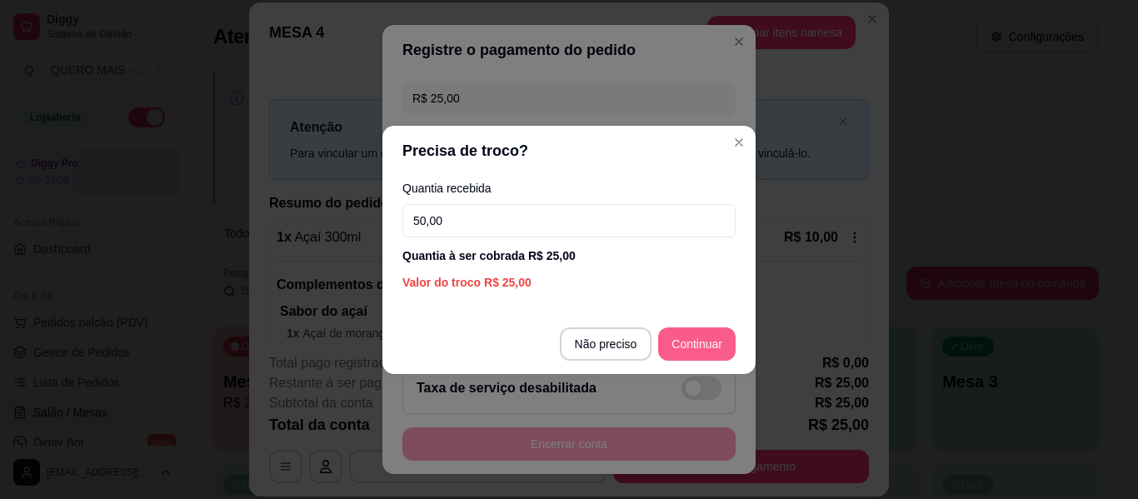
type input "50,00"
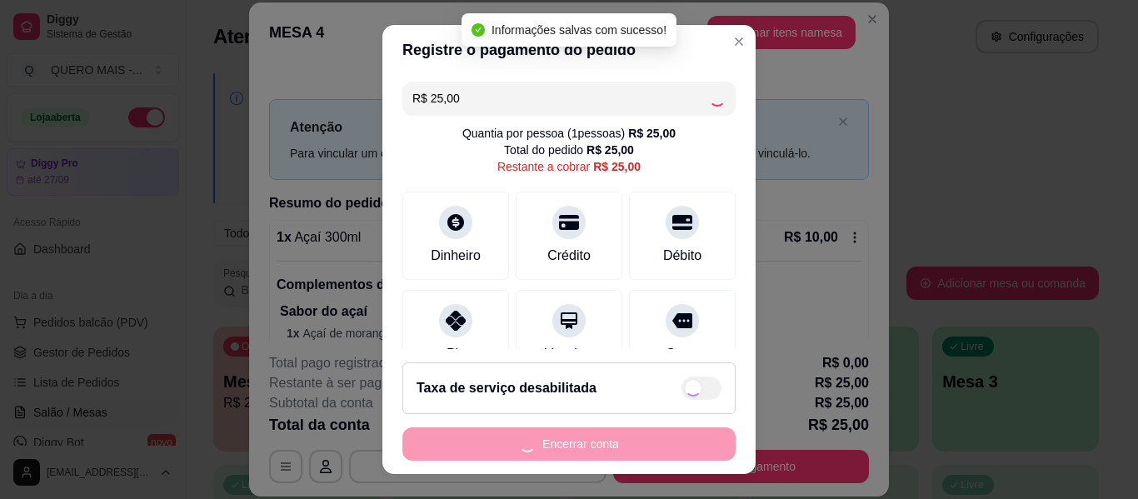
type input "R$ 0,00"
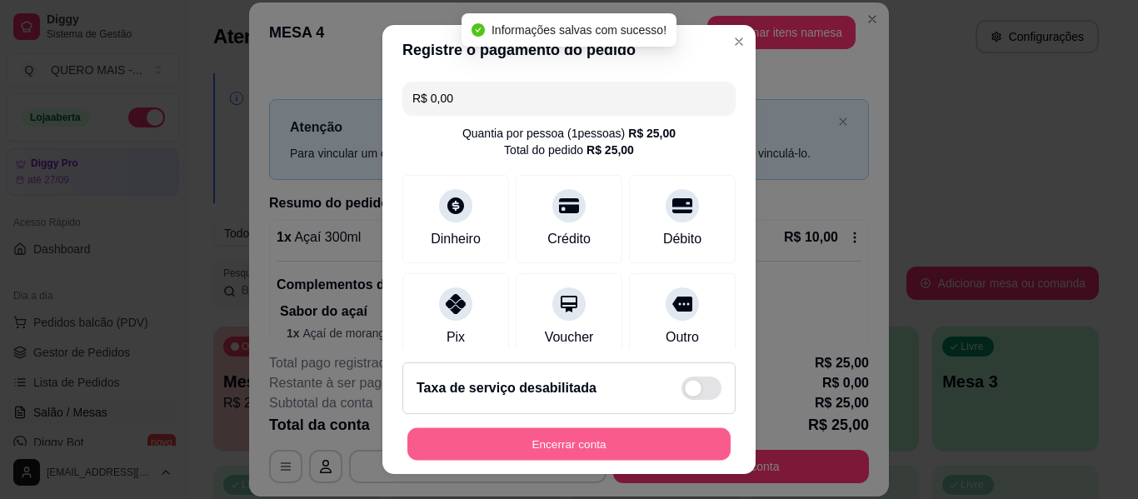
click at [547, 444] on button "Encerrar conta" at bounding box center [568, 444] width 323 height 32
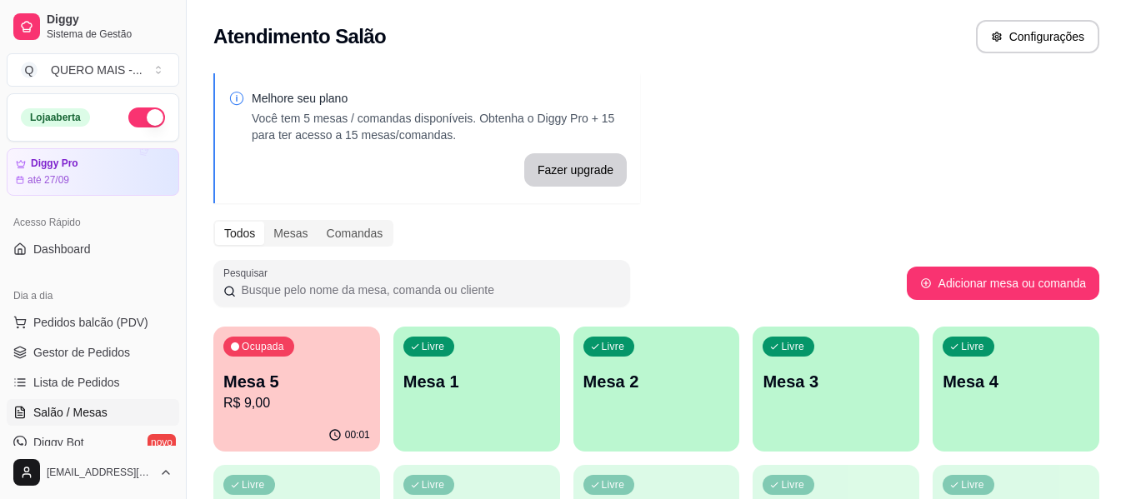
click at [460, 405] on div "Livre Mesa 1" at bounding box center [476, 379] width 167 height 105
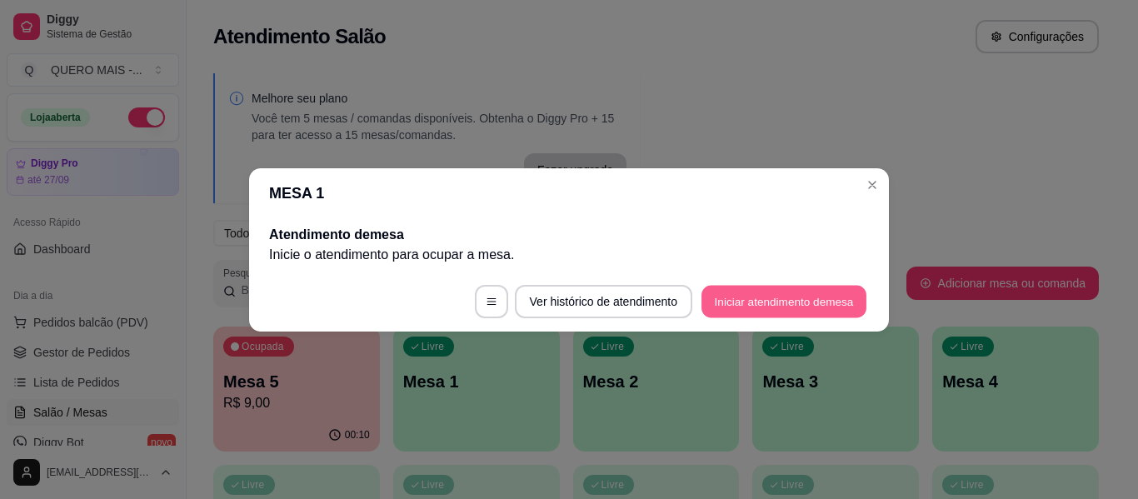
click at [727, 304] on button "Iniciar atendimento de mesa" at bounding box center [784, 301] width 165 height 32
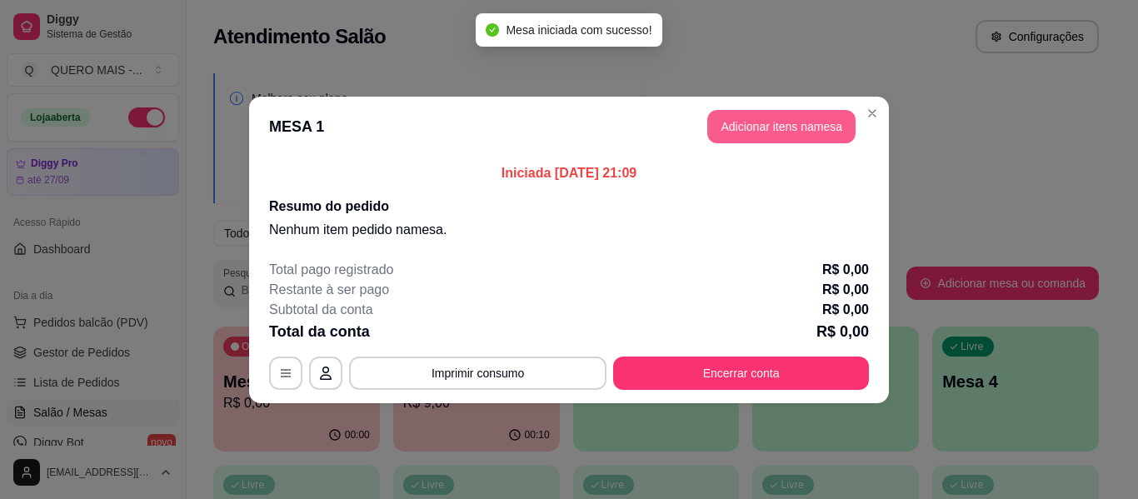
click at [788, 132] on button "Adicionar itens na mesa" at bounding box center [781, 126] width 148 height 33
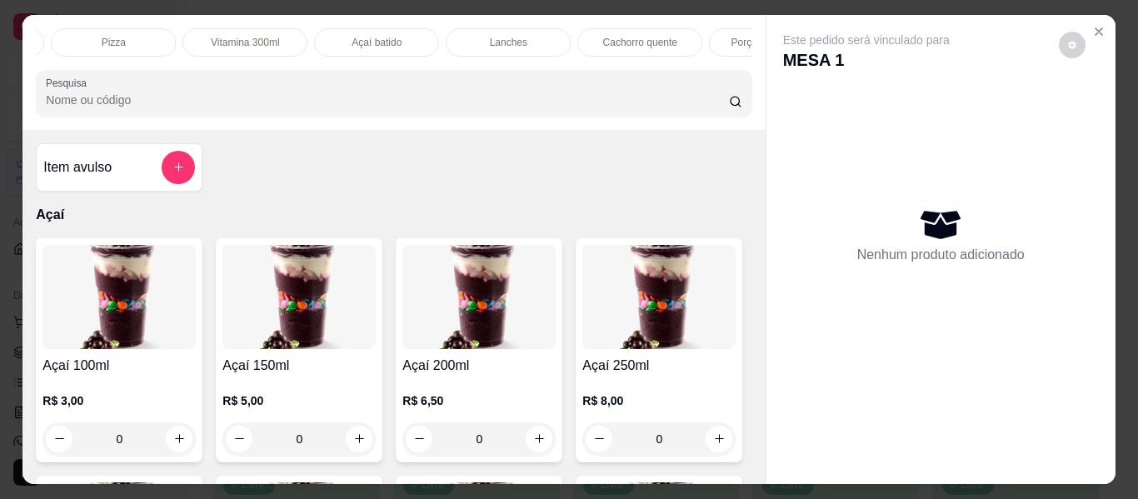
scroll to position [0, 384]
click at [505, 38] on p "Lanches" at bounding box center [504, 42] width 37 height 13
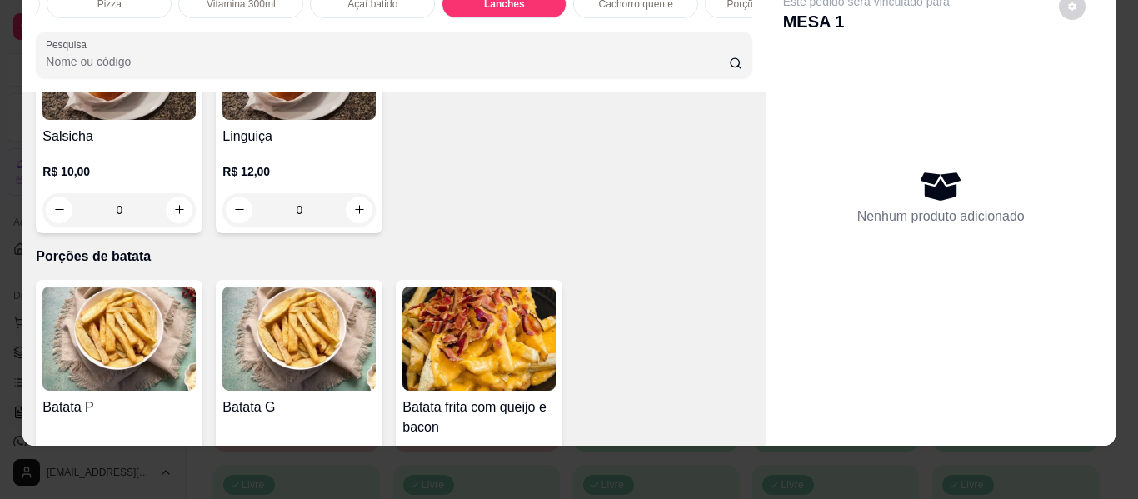
scroll to position [3364, 0]
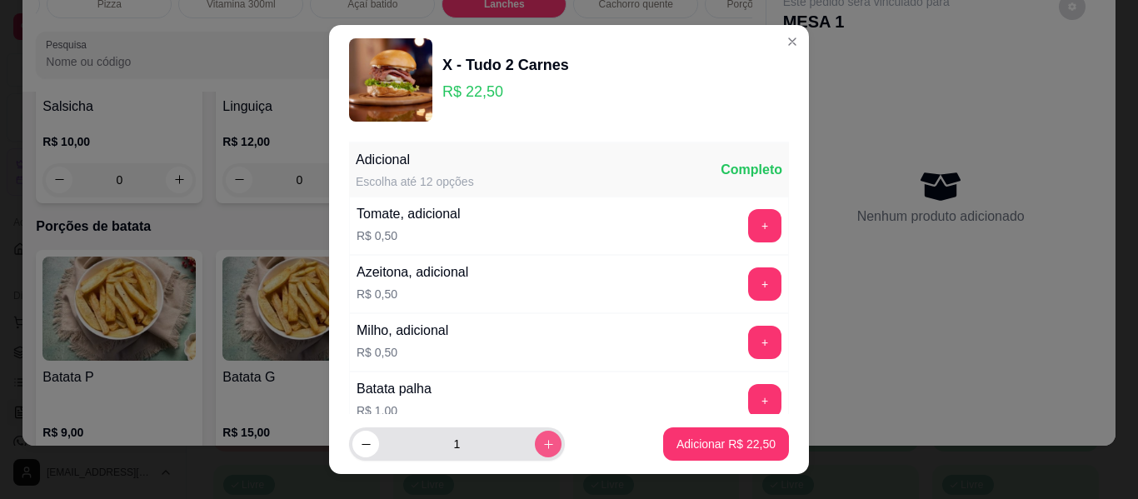
click at [542, 446] on icon "increase-product-quantity" at bounding box center [548, 444] width 12 height 12
type input "2"
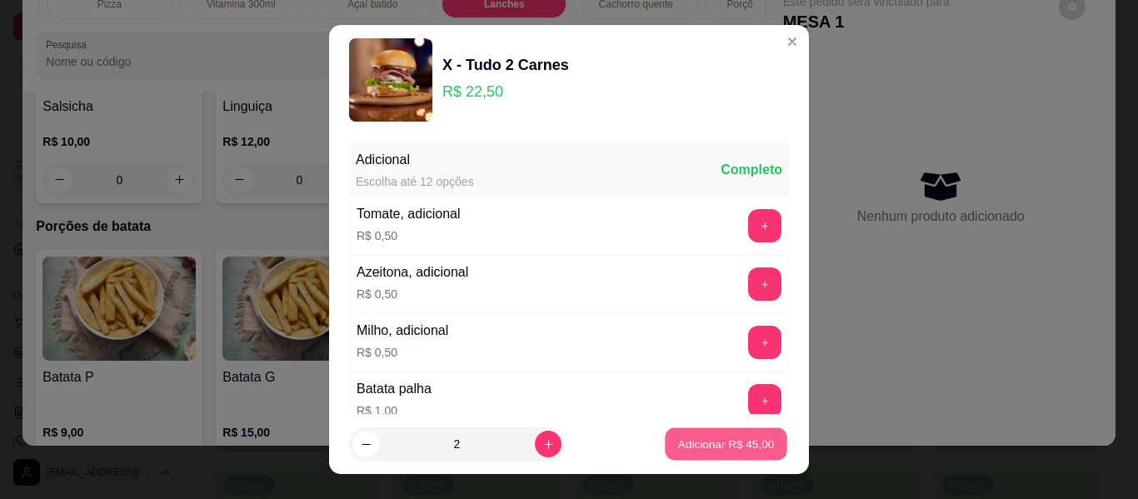
click at [679, 438] on p "Adicionar R$ 45,00" at bounding box center [726, 444] width 97 height 16
type input "2"
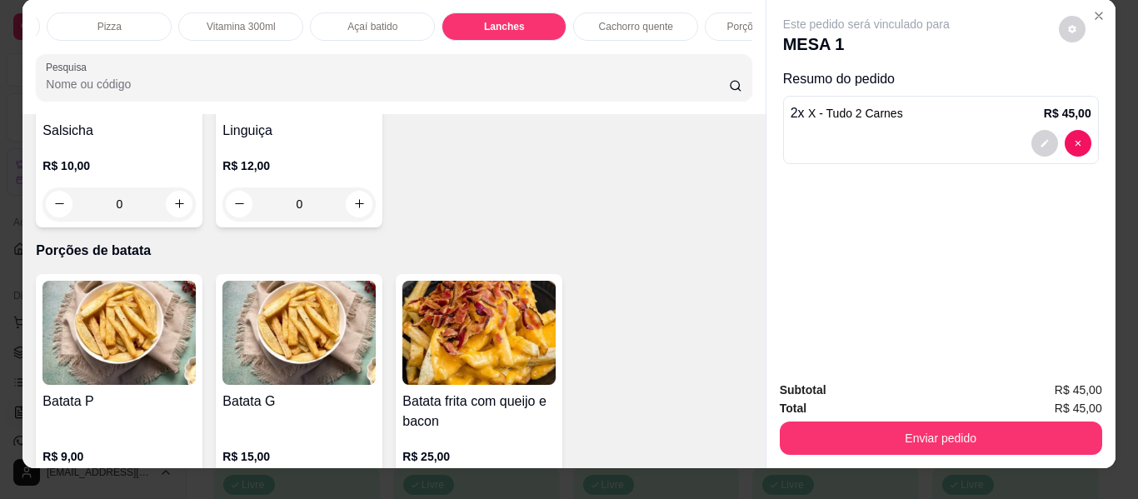
scroll to position [0, 0]
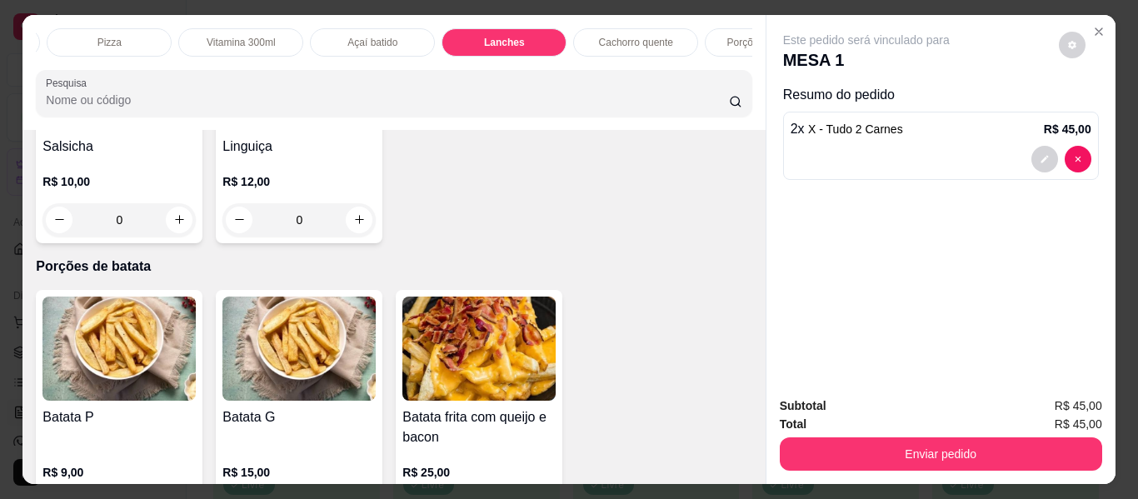
click at [387, 36] on p "Açaí batido" at bounding box center [372, 42] width 50 height 13
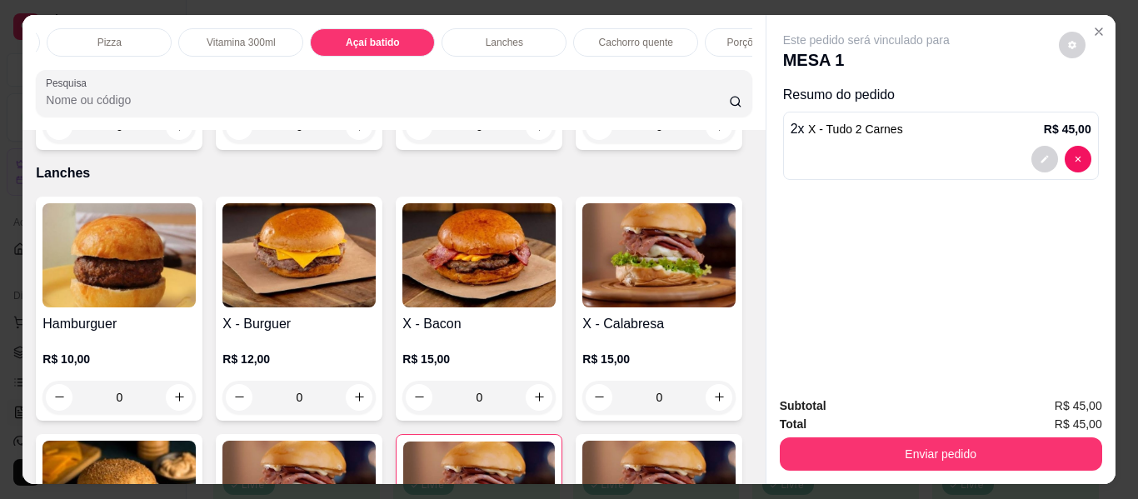
scroll to position [45, 0]
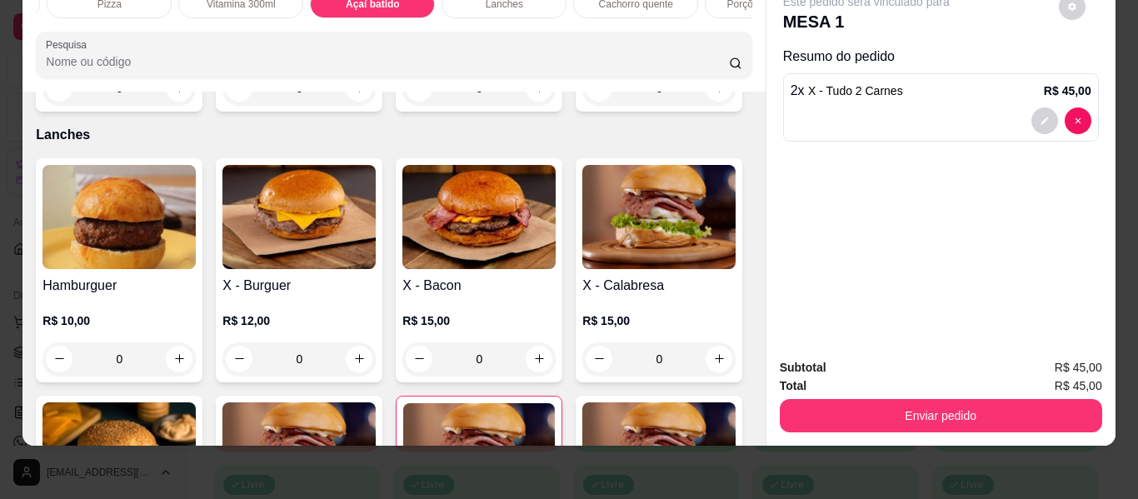
click at [167, 105] on div "0" at bounding box center [118, 88] width 153 height 33
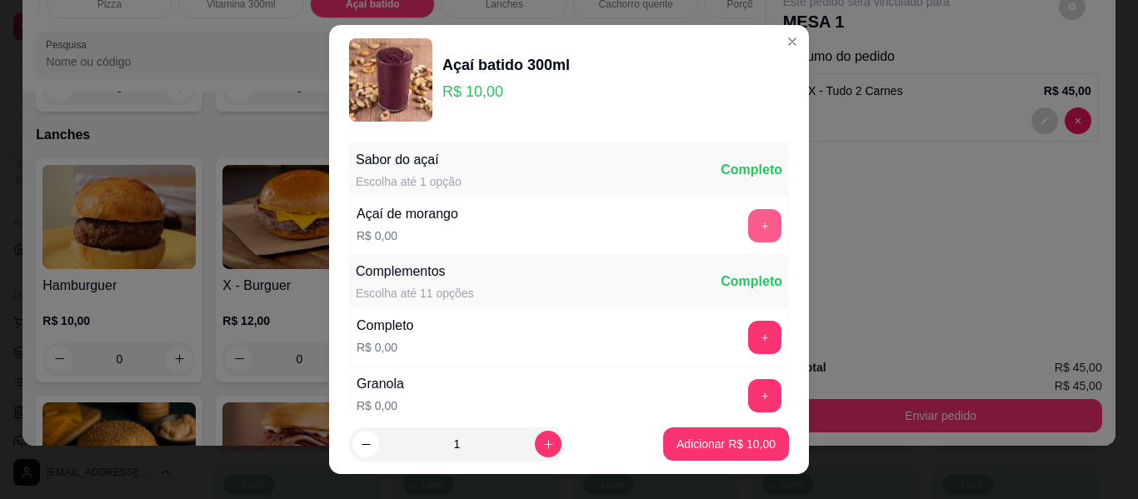
click at [748, 226] on button "+" at bounding box center [764, 225] width 33 height 33
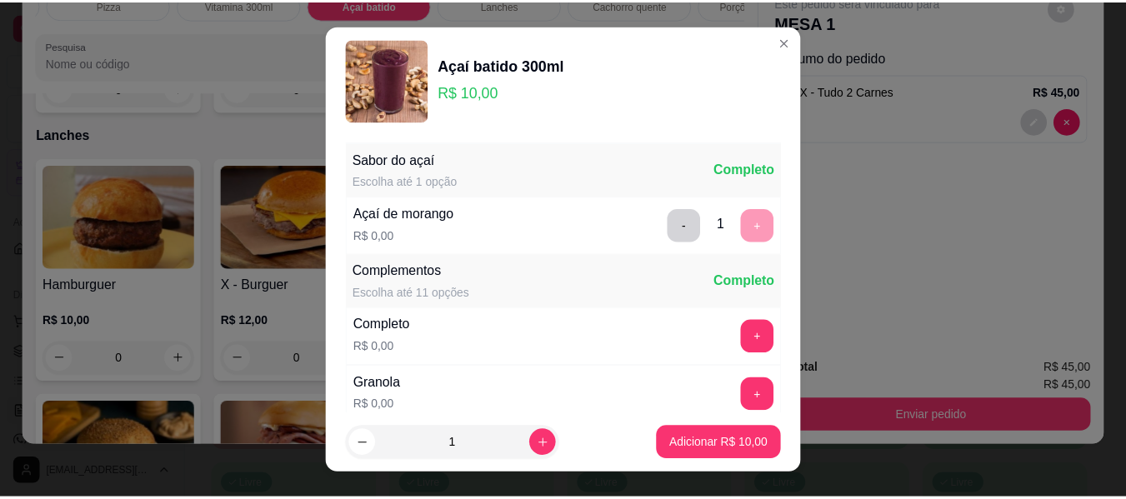
scroll to position [120, 0]
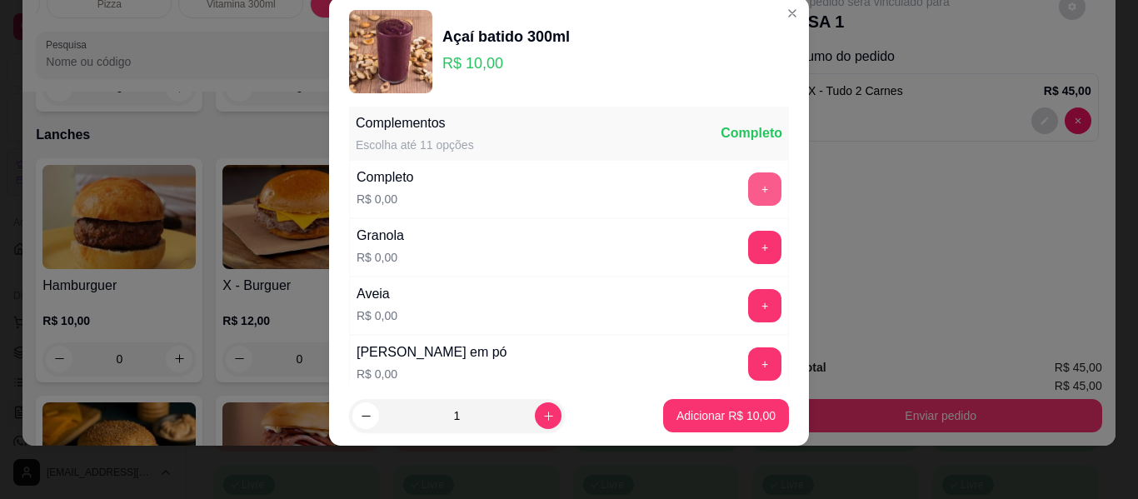
click at [748, 197] on button "+" at bounding box center [764, 188] width 33 height 33
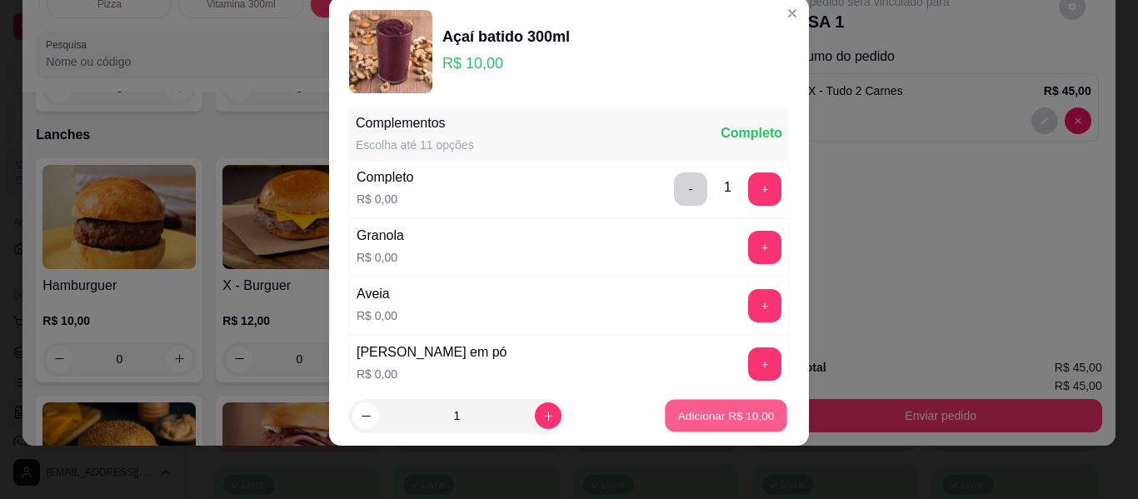
click at [697, 413] on p "Adicionar R$ 10,00" at bounding box center [726, 415] width 97 height 16
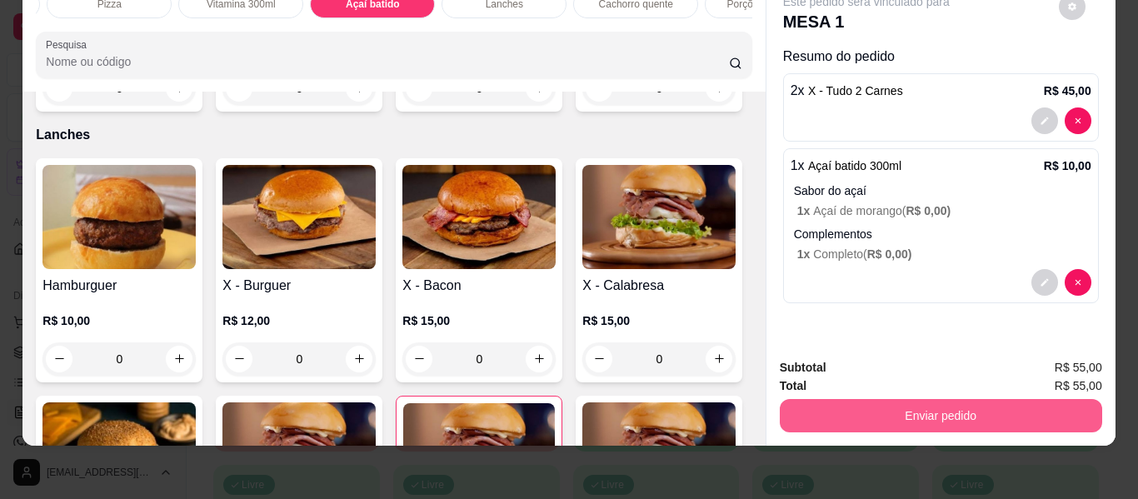
click at [923, 399] on button "Enviar pedido" at bounding box center [941, 415] width 322 height 33
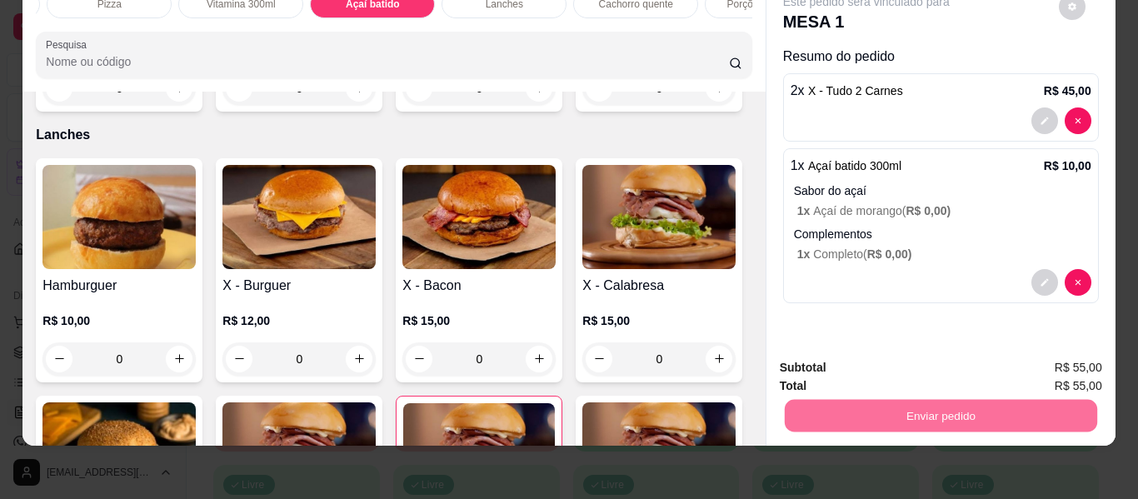
click at [912, 366] on button "Não registrar e enviar pedido" at bounding box center [885, 363] width 173 height 32
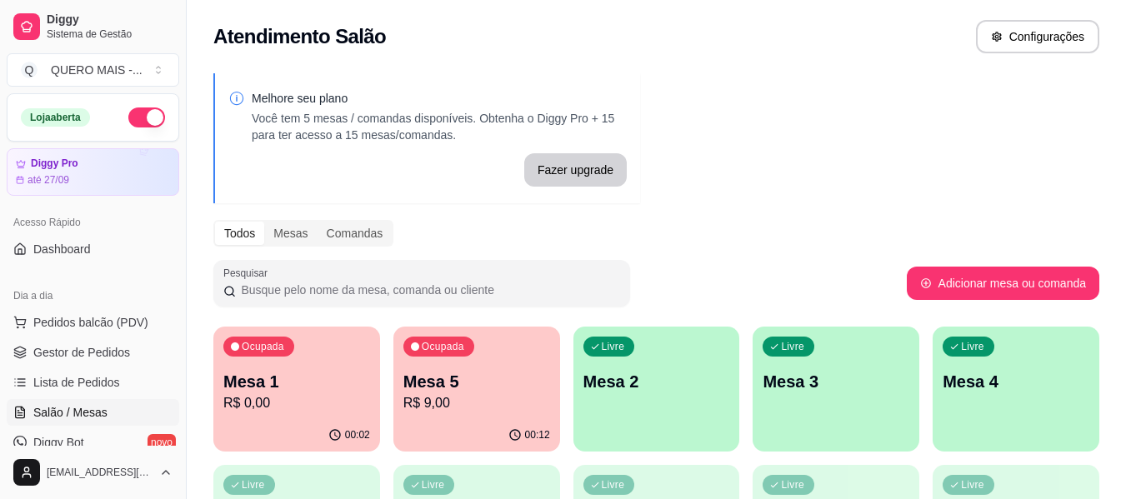
click at [418, 421] on div "00:12" at bounding box center [476, 435] width 167 height 32
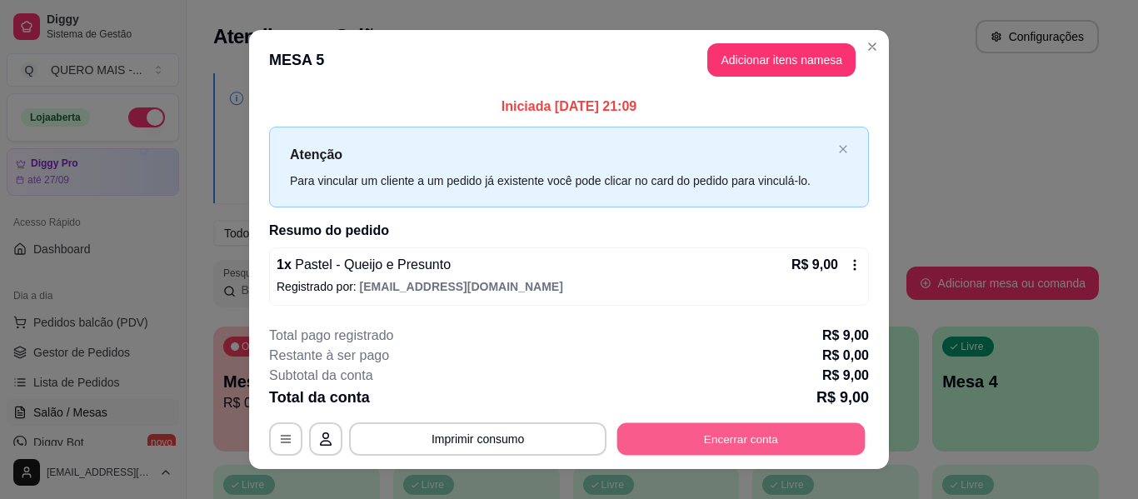
click at [715, 432] on button "Encerrar conta" at bounding box center [741, 439] width 248 height 32
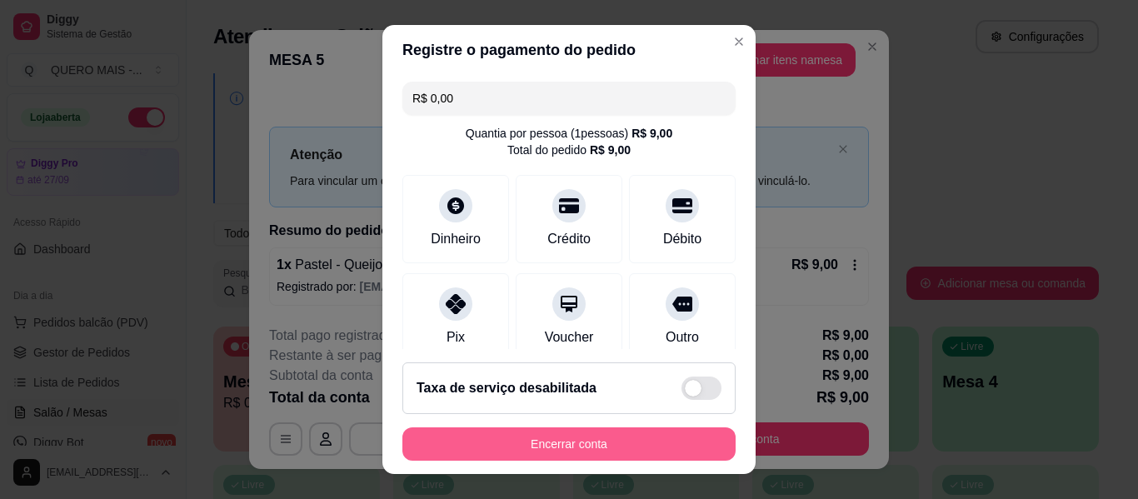
click at [621, 450] on button "Encerrar conta" at bounding box center [568, 443] width 333 height 33
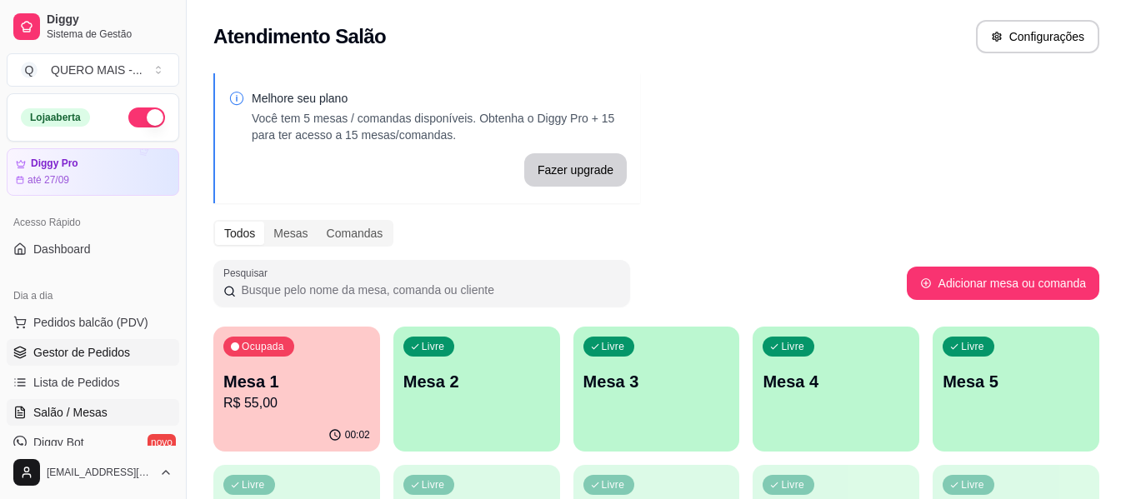
click at [112, 360] on span "Gestor de Pedidos" at bounding box center [81, 352] width 97 height 17
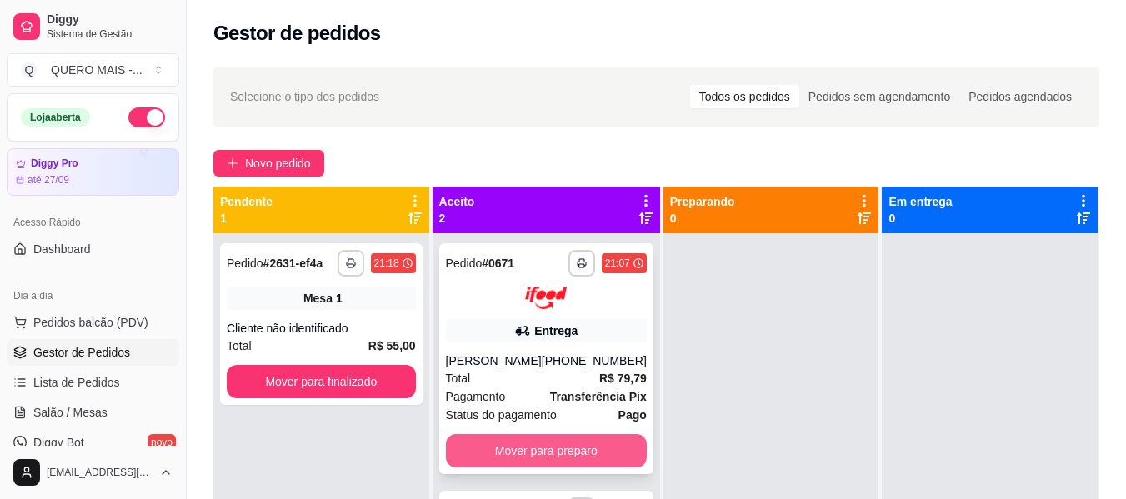
click at [564, 456] on button "Mover para preparo" at bounding box center [546, 450] width 201 height 33
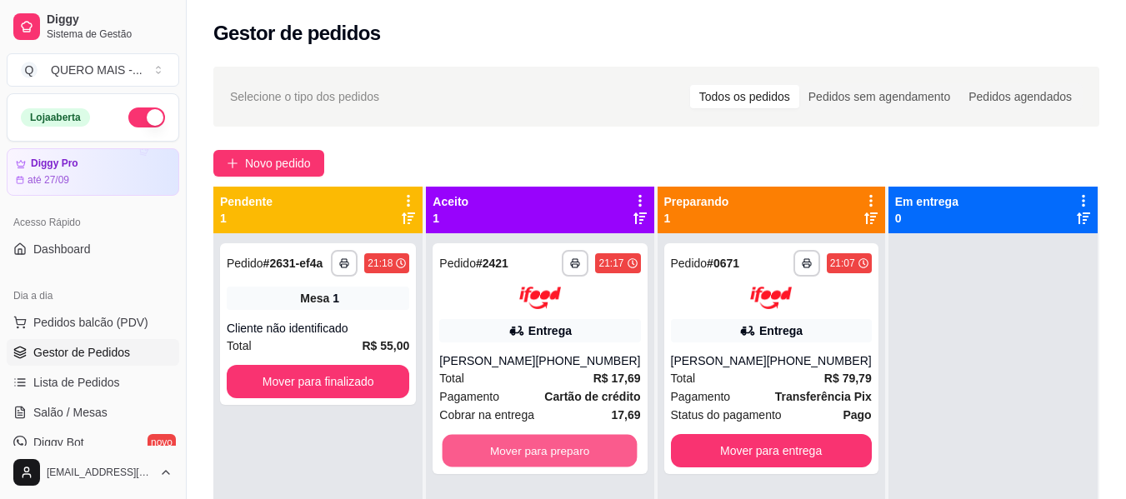
click at [564, 456] on button "Mover para preparo" at bounding box center [539, 450] width 195 height 32
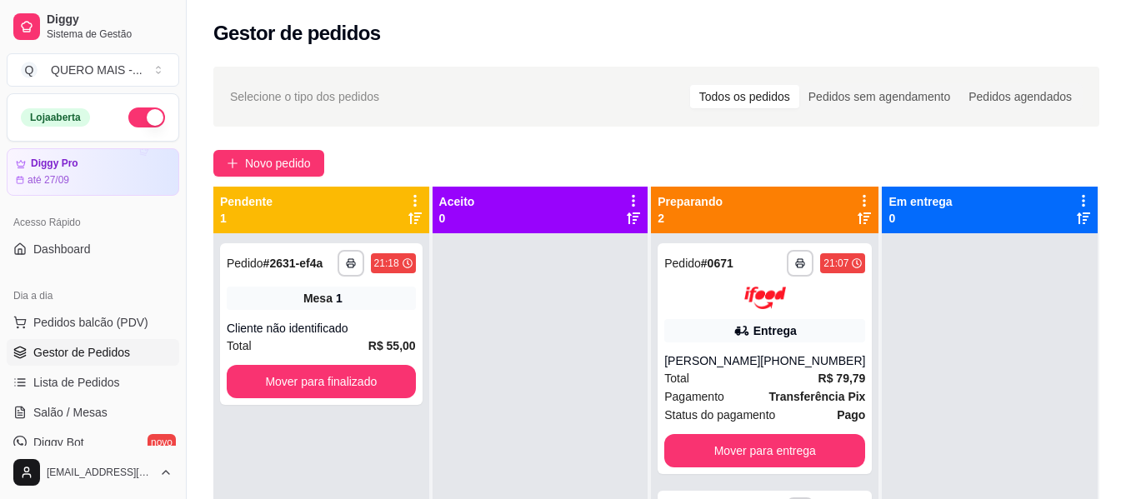
scroll to position [47, 0]
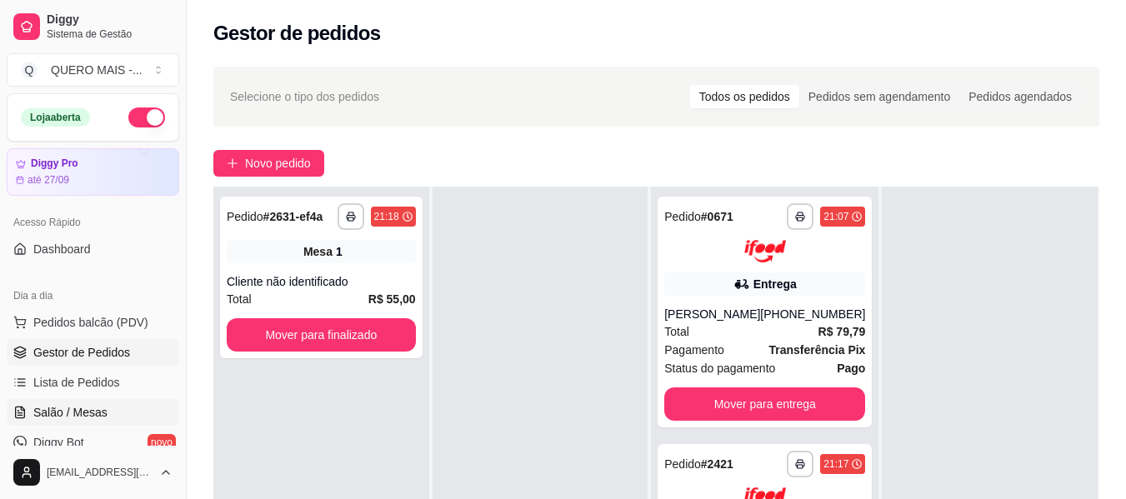
click at [97, 410] on span "Salão / Mesas" at bounding box center [70, 412] width 74 height 17
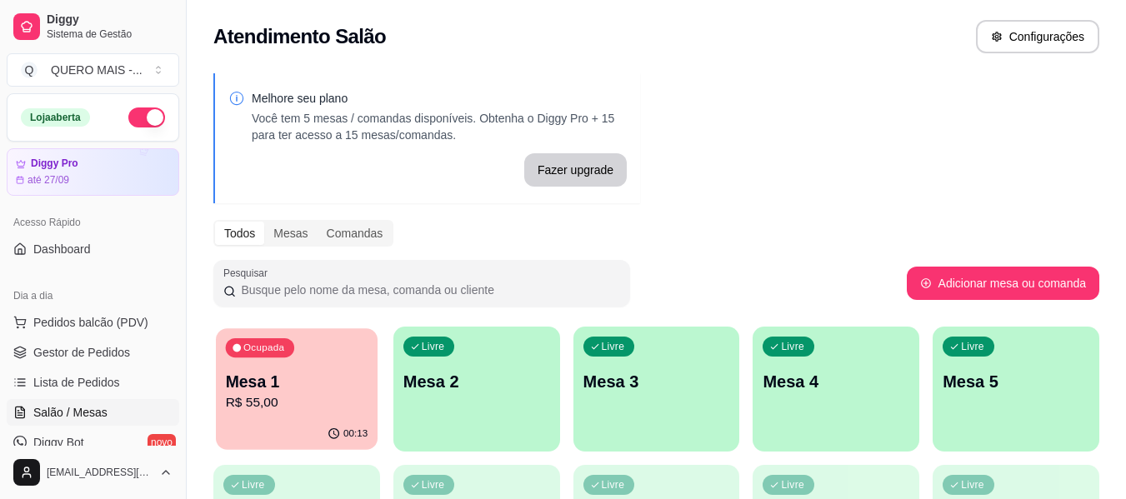
click at [324, 392] on div "Mesa 1 R$ 55,00" at bounding box center [297, 392] width 142 height 42
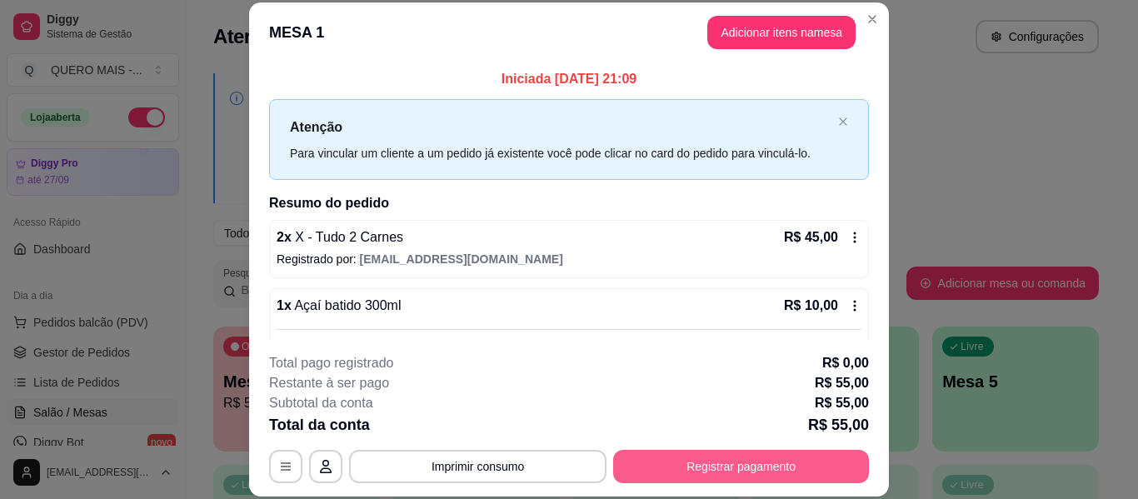
click at [724, 458] on button "Registrar pagamento" at bounding box center [741, 466] width 256 height 33
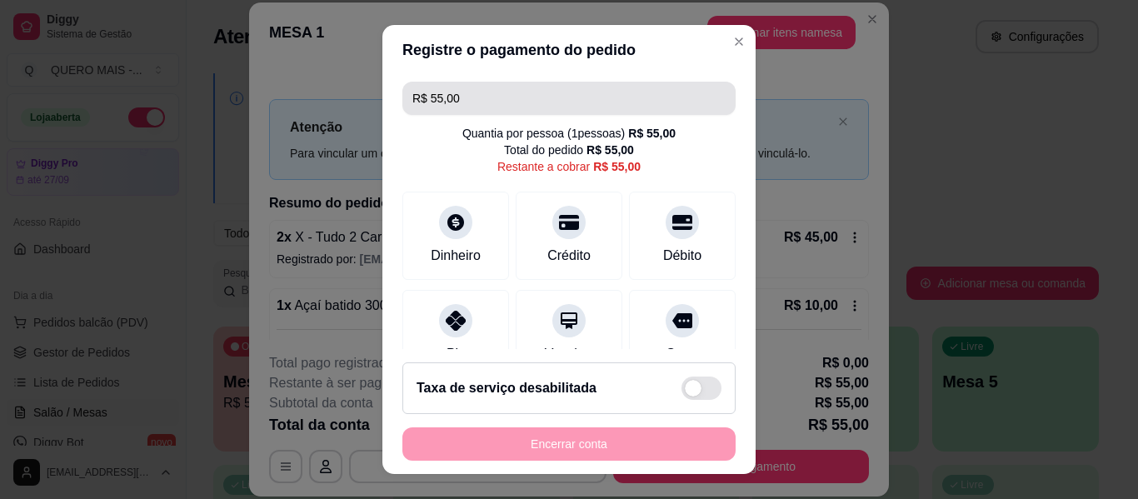
click at [486, 103] on input "R$ 55,00" at bounding box center [568, 98] width 313 height 33
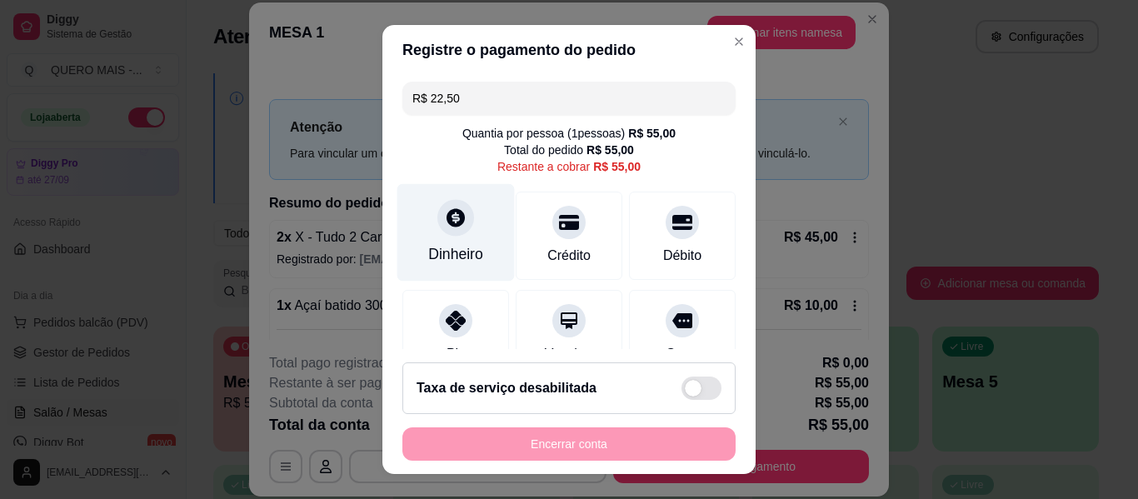
type input "R$ 22,50"
click at [444, 232] on div at bounding box center [455, 217] width 37 height 37
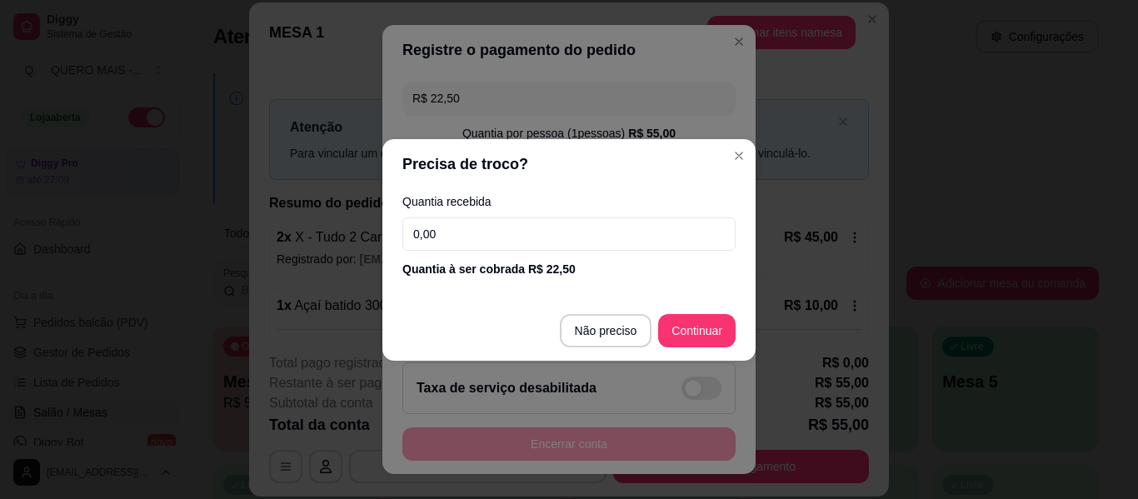
click at [453, 233] on input "0,00" at bounding box center [568, 233] width 333 height 33
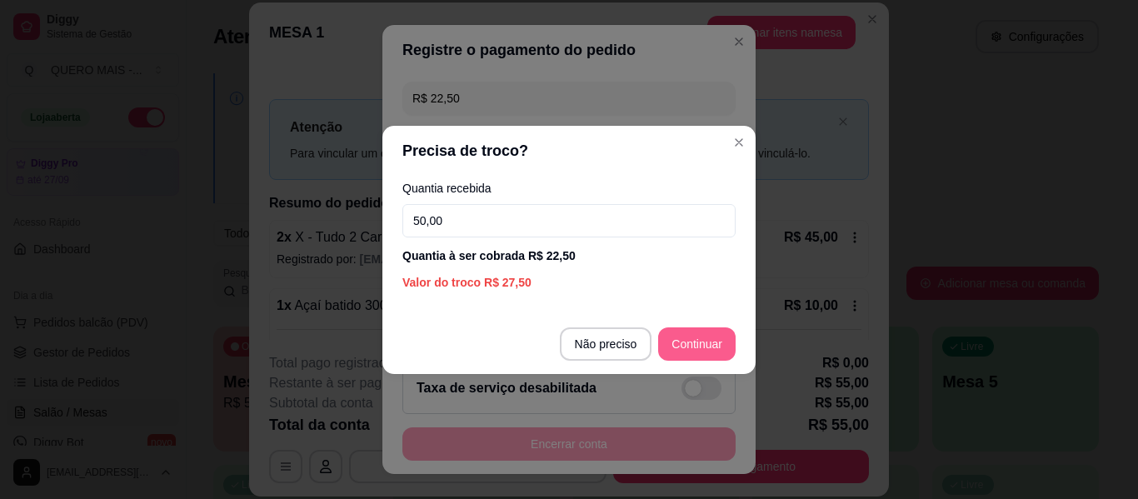
type input "50,00"
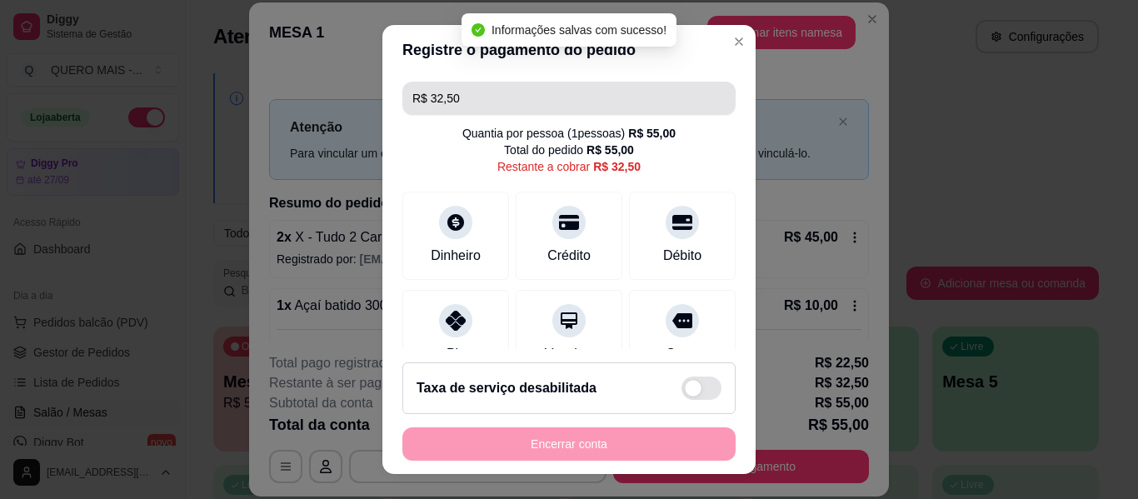
click at [607, 98] on input "R$ 32,50" at bounding box center [568, 98] width 313 height 33
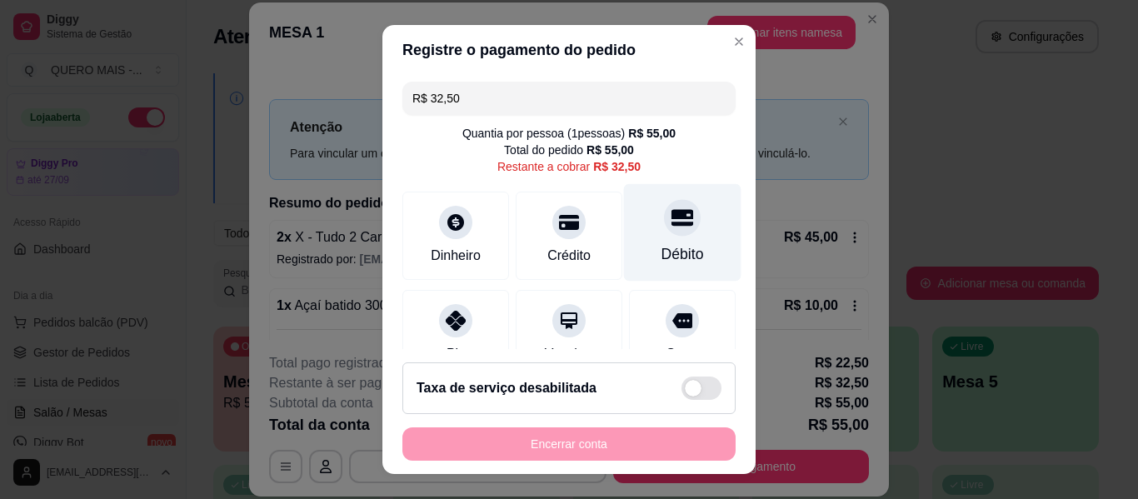
click at [672, 221] on icon at bounding box center [683, 218] width 22 height 22
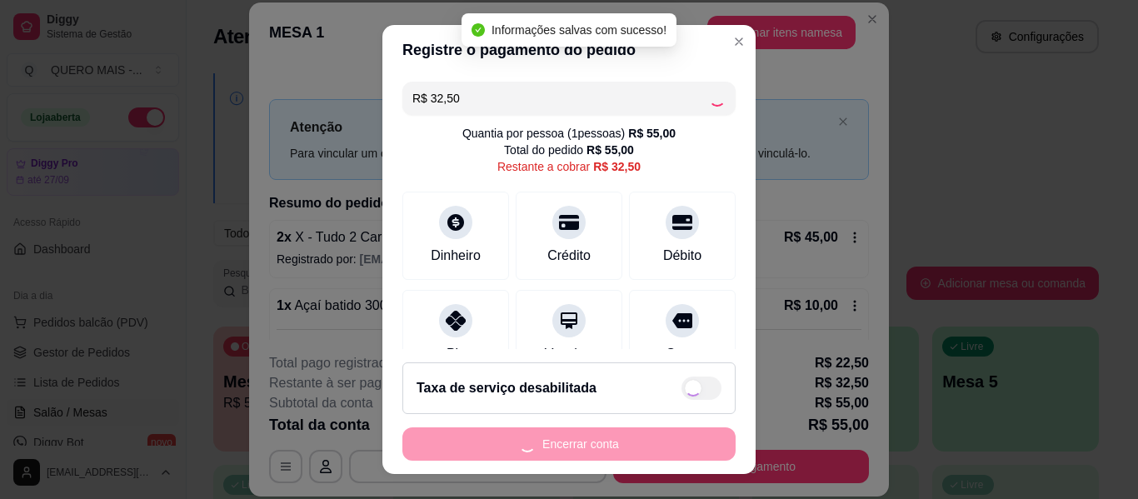
type input "R$ 0,00"
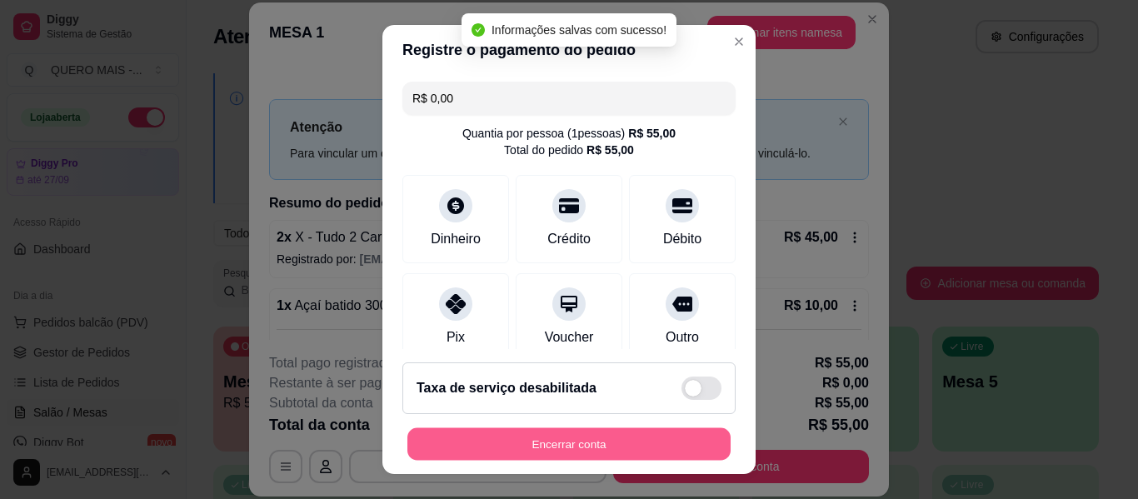
click at [557, 448] on button "Encerrar conta" at bounding box center [568, 444] width 323 height 32
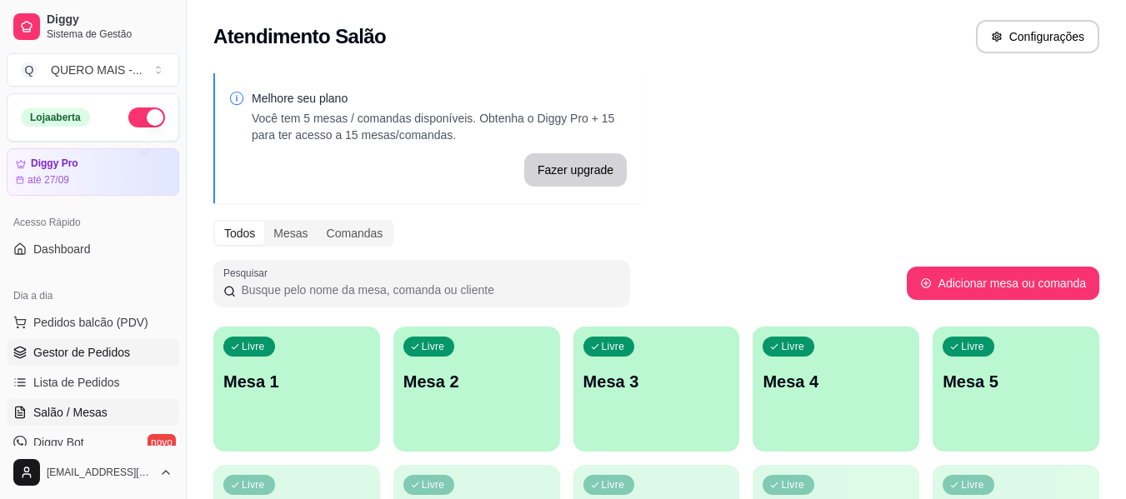
click at [62, 350] on span "Gestor de Pedidos" at bounding box center [81, 352] width 97 height 17
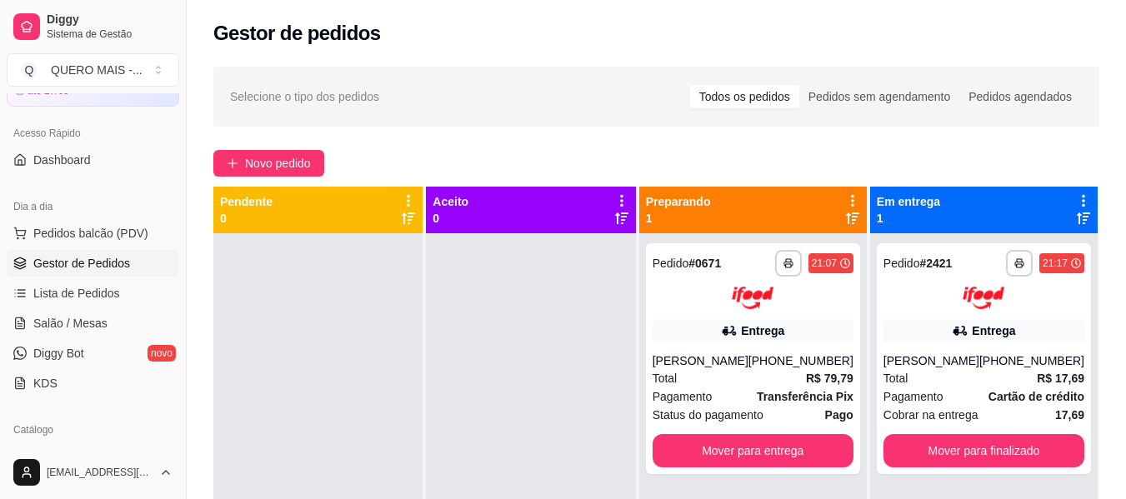
scroll to position [250, 0]
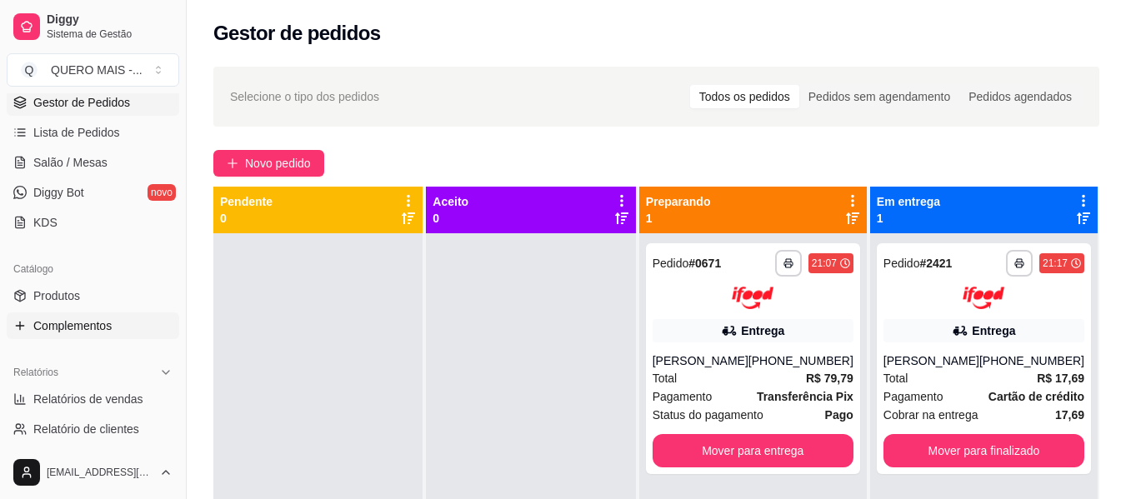
click at [97, 322] on span "Complementos" at bounding box center [72, 325] width 78 height 17
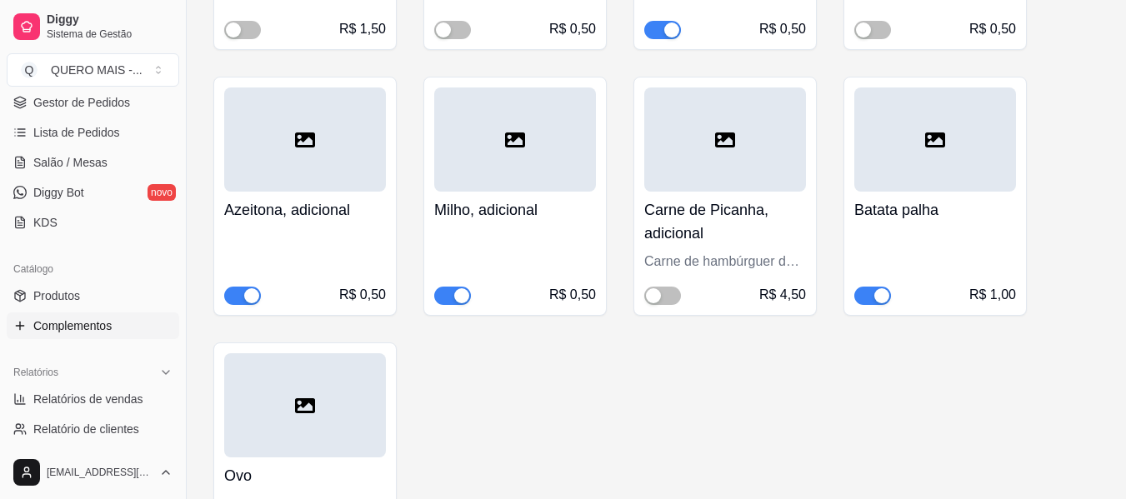
scroll to position [3249, 0]
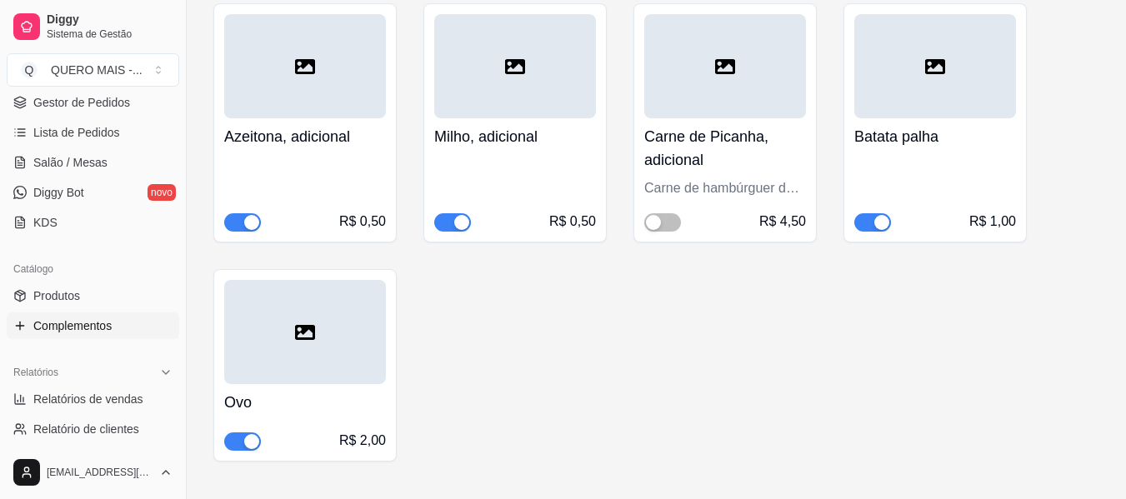
click at [252, 227] on div "button" at bounding box center [251, 222] width 15 height 15
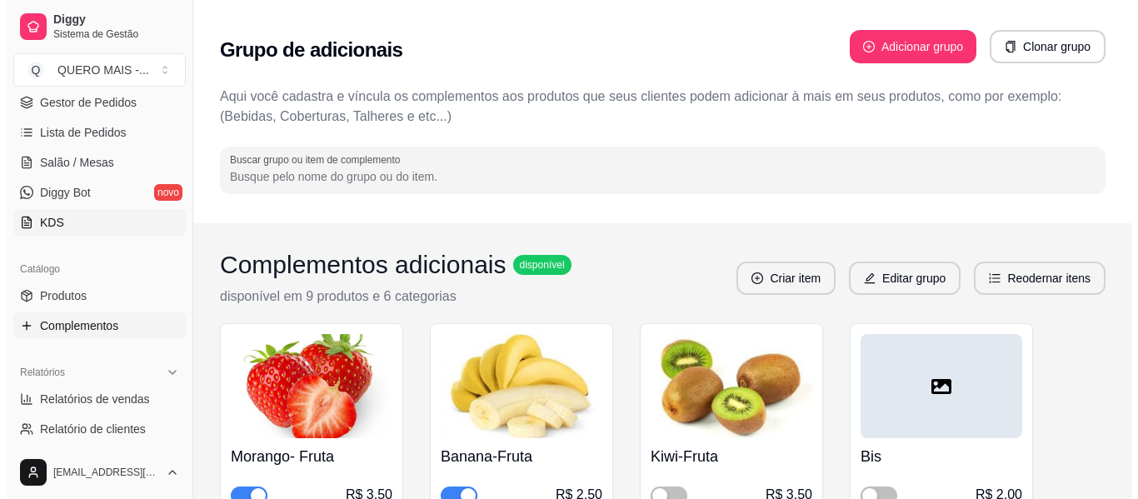
scroll to position [0, 0]
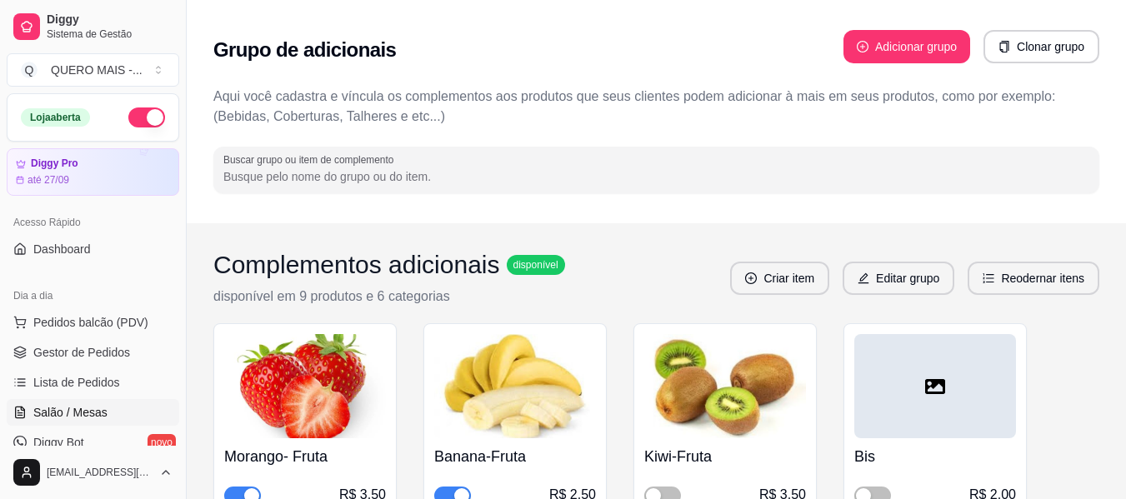
click at [93, 412] on span "Salão / Mesas" at bounding box center [70, 412] width 74 height 17
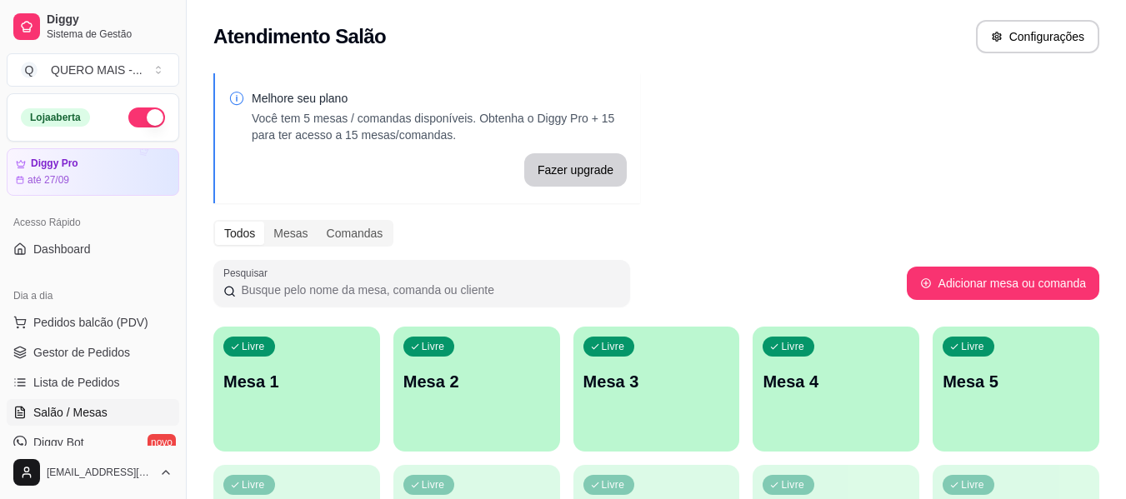
click at [309, 385] on p "Mesa 1" at bounding box center [296, 381] width 147 height 23
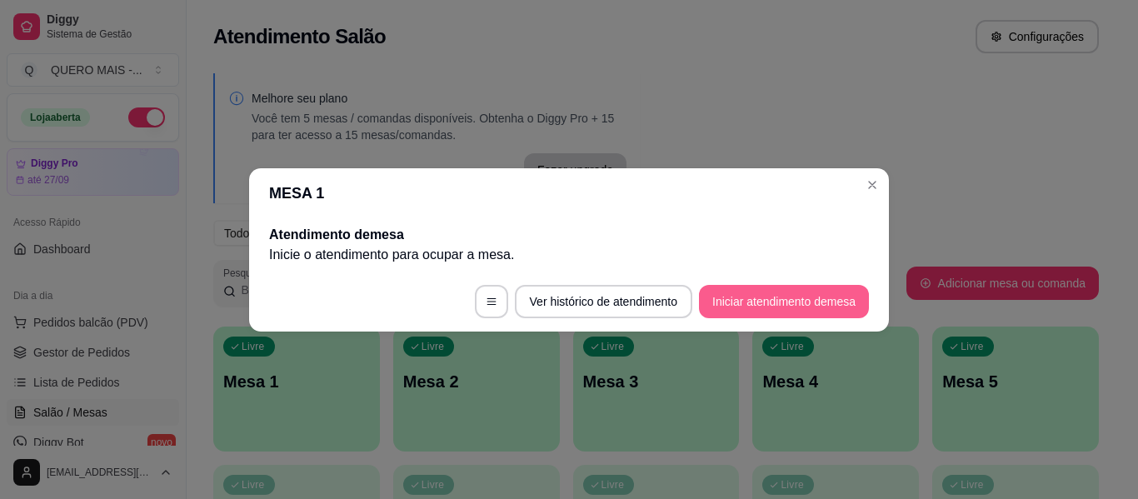
click at [790, 297] on button "Iniciar atendimento de mesa" at bounding box center [784, 301] width 170 height 33
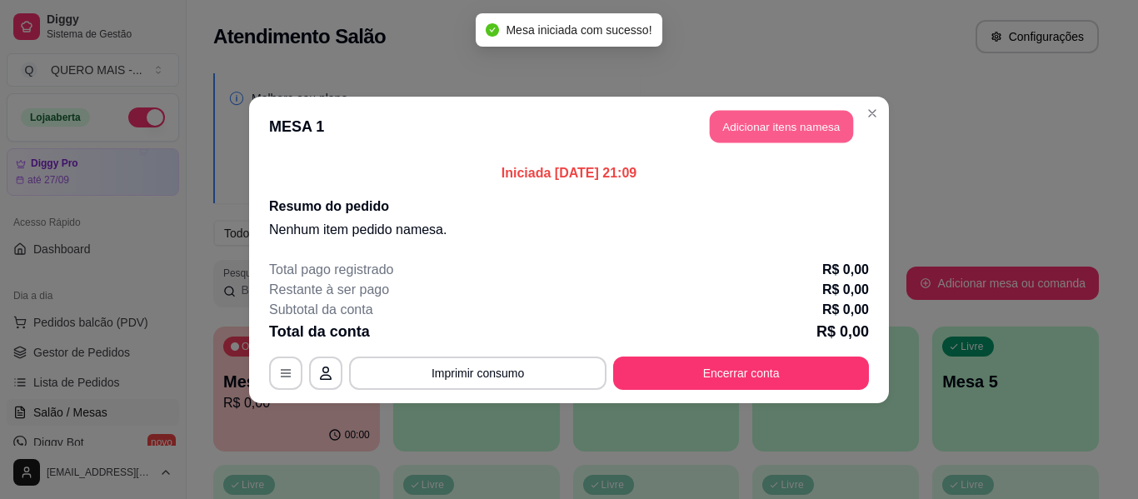
click at [788, 122] on button "Adicionar itens na mesa" at bounding box center [781, 126] width 143 height 32
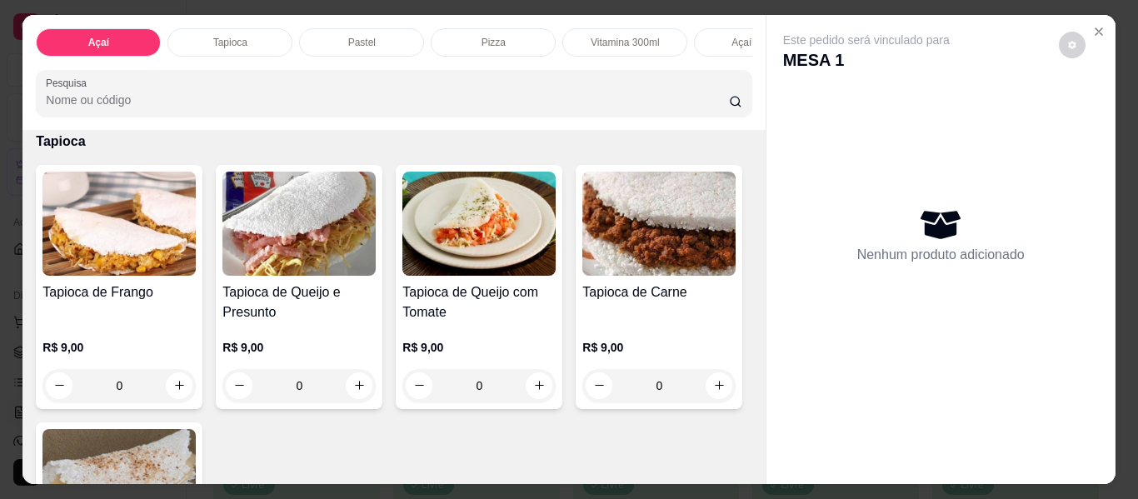
scroll to position [583, 0]
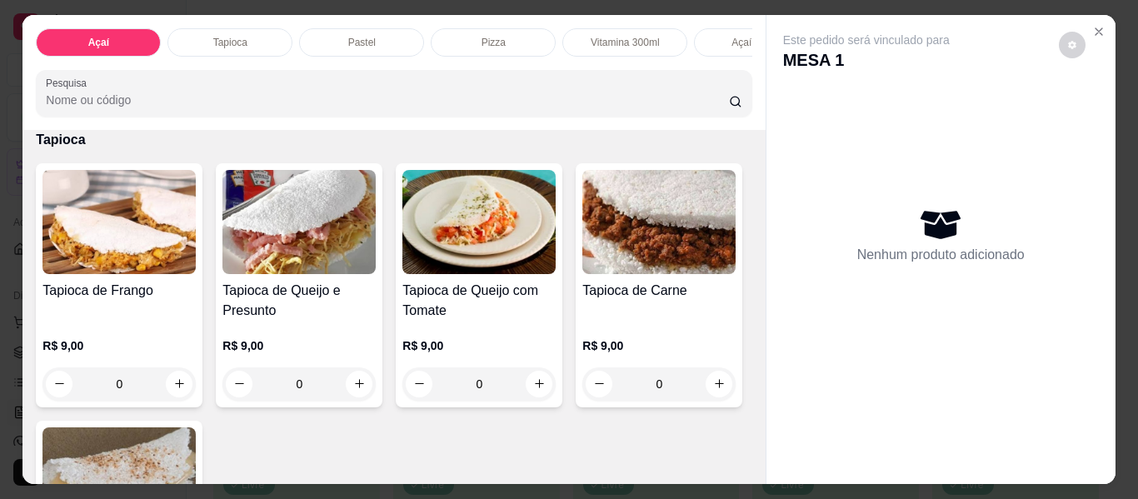
click at [582, 110] on div "0" at bounding box center [658, 93] width 153 height 33
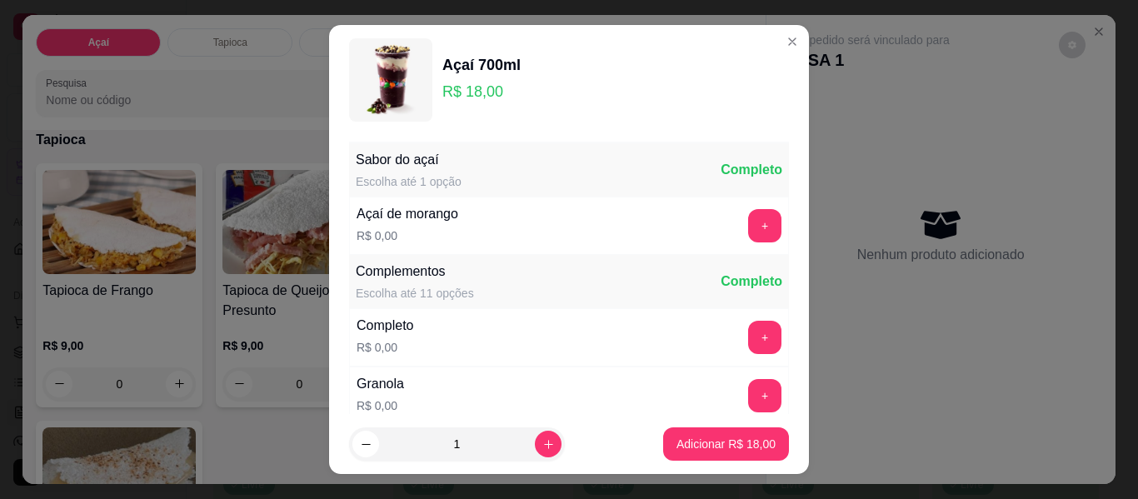
click at [748, 223] on button "+" at bounding box center [764, 225] width 33 height 33
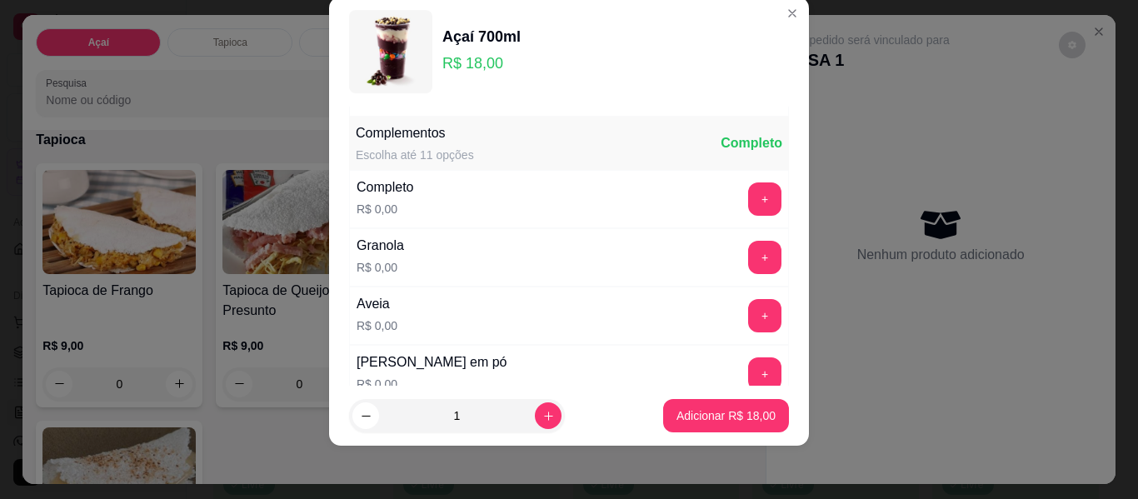
scroll to position [120, 0]
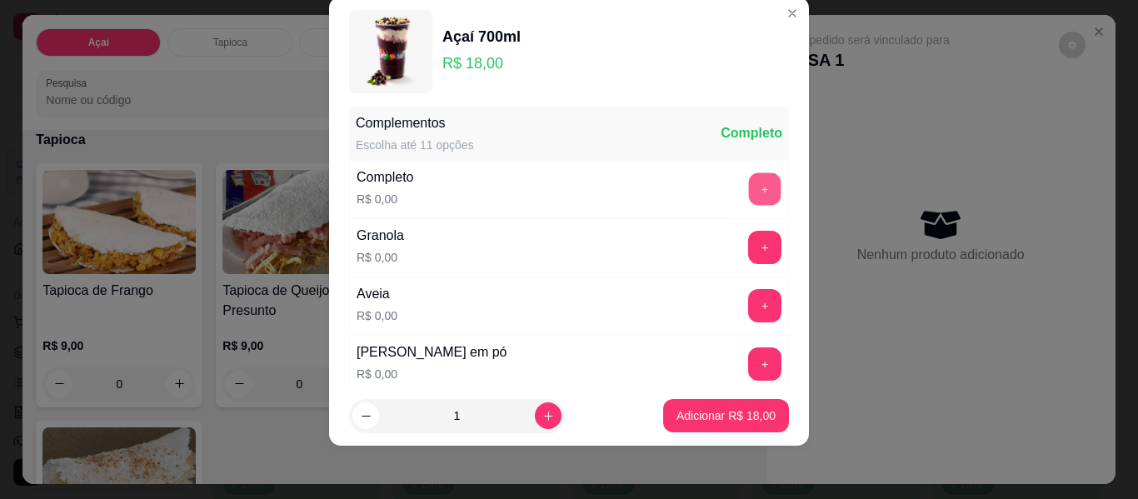
click at [749, 197] on button "+" at bounding box center [765, 189] width 32 height 32
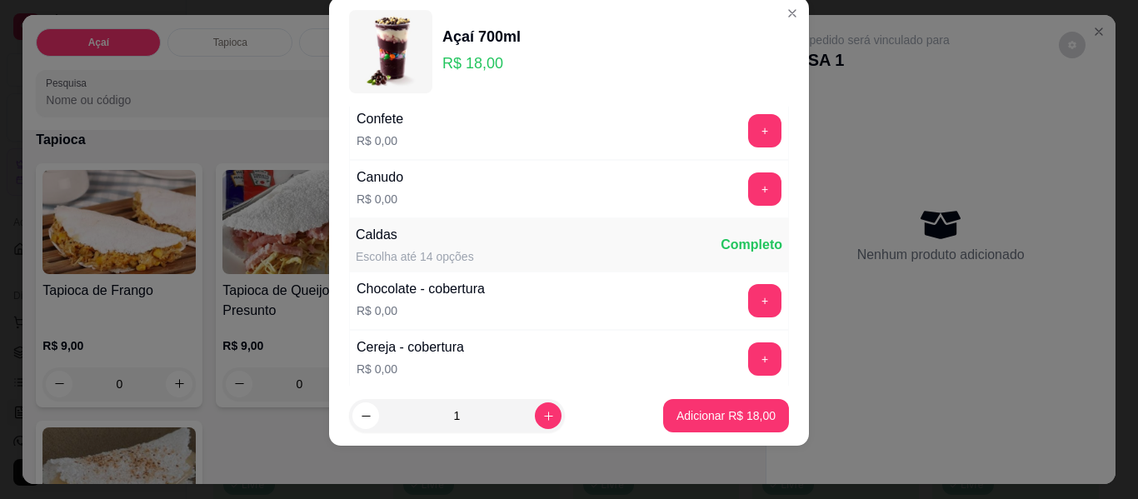
scroll to position [787, 0]
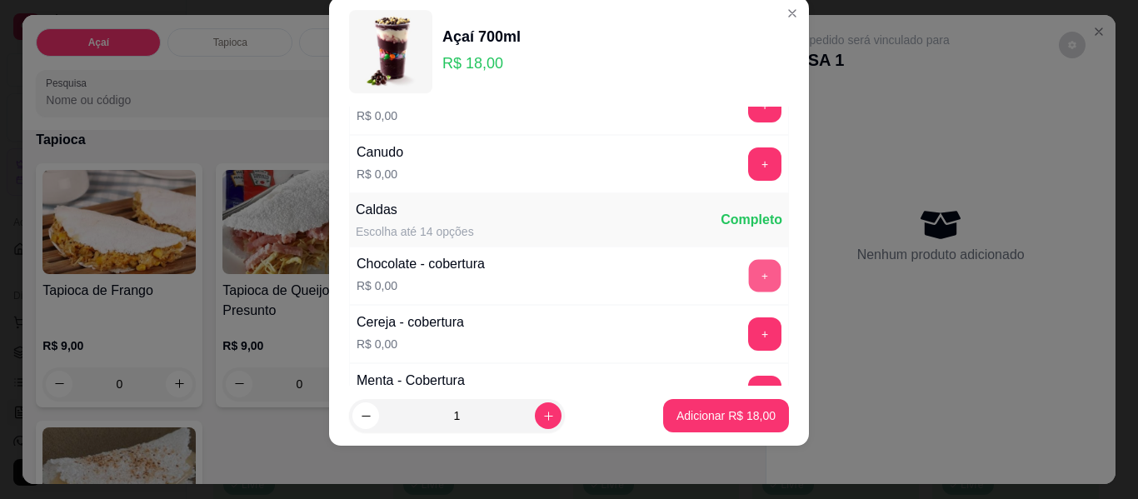
click at [750, 276] on button "+" at bounding box center [765, 276] width 32 height 32
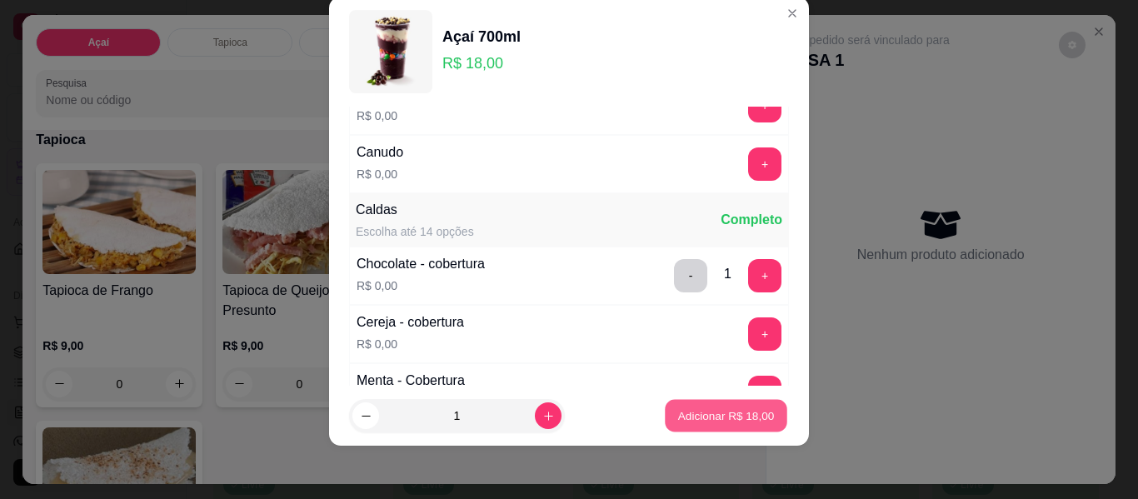
click at [717, 424] on button "Adicionar R$ 18,00" at bounding box center [726, 416] width 122 height 32
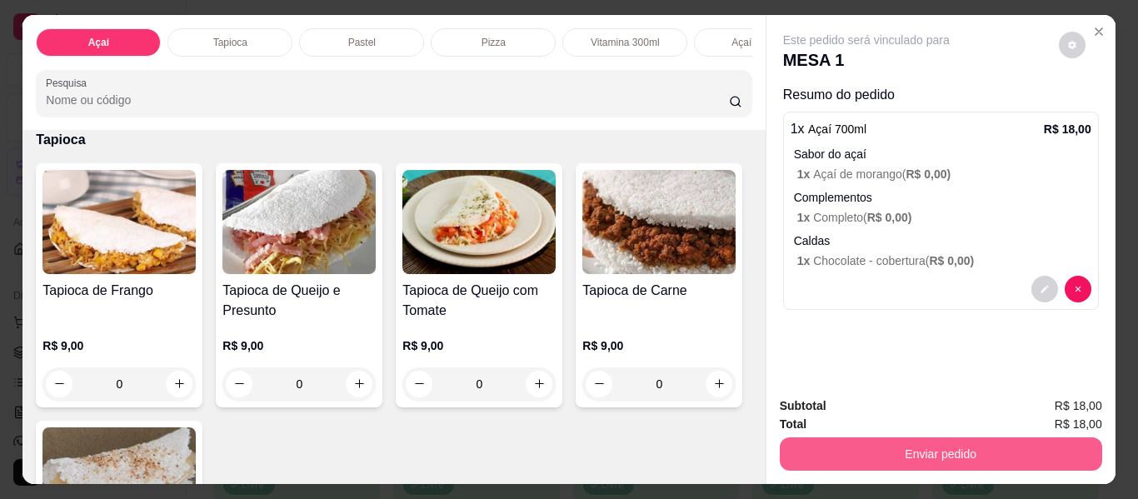
click at [899, 457] on button "Enviar pedido" at bounding box center [941, 453] width 322 height 33
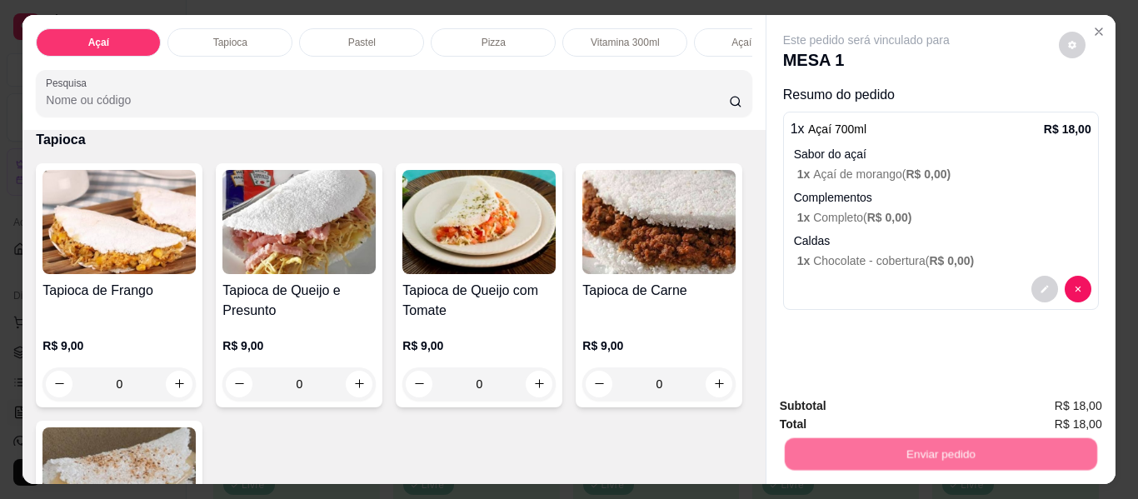
click at [864, 398] on button "Não registrar e enviar pedido" at bounding box center [886, 406] width 168 height 31
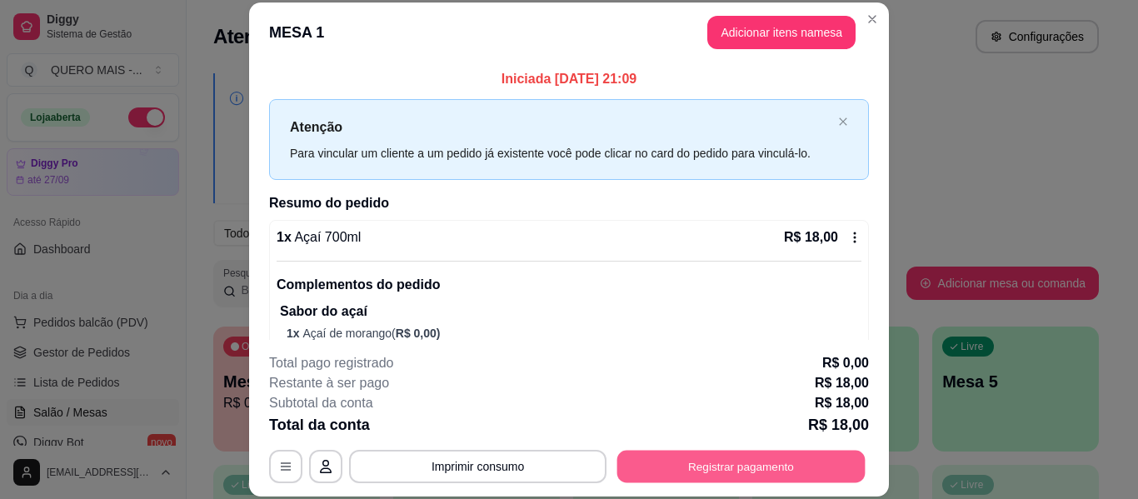
click at [732, 469] on button "Registrar pagamento" at bounding box center [741, 467] width 248 height 32
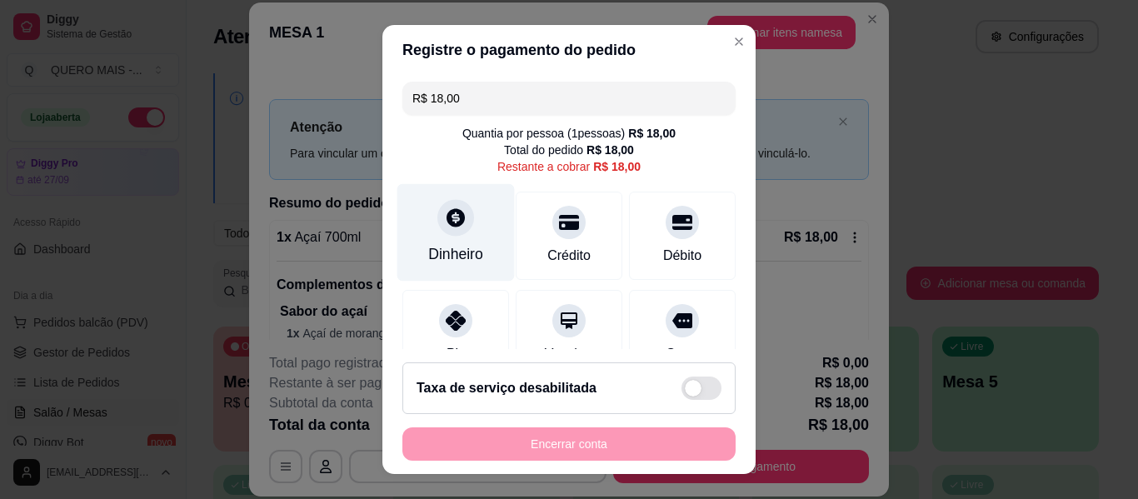
click at [463, 245] on div "Dinheiro" at bounding box center [455, 254] width 55 height 22
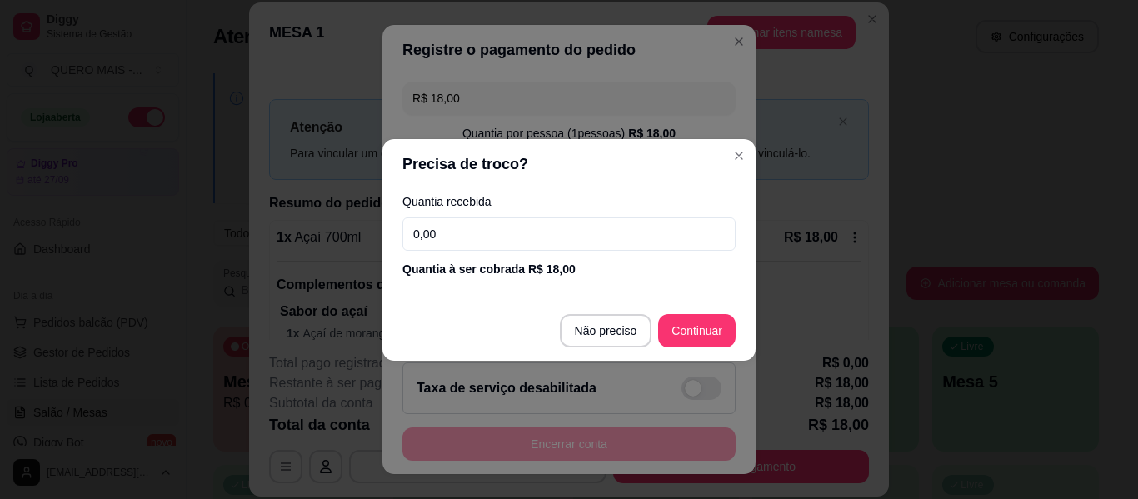
click at [459, 232] on input "0,00" at bounding box center [568, 233] width 333 height 33
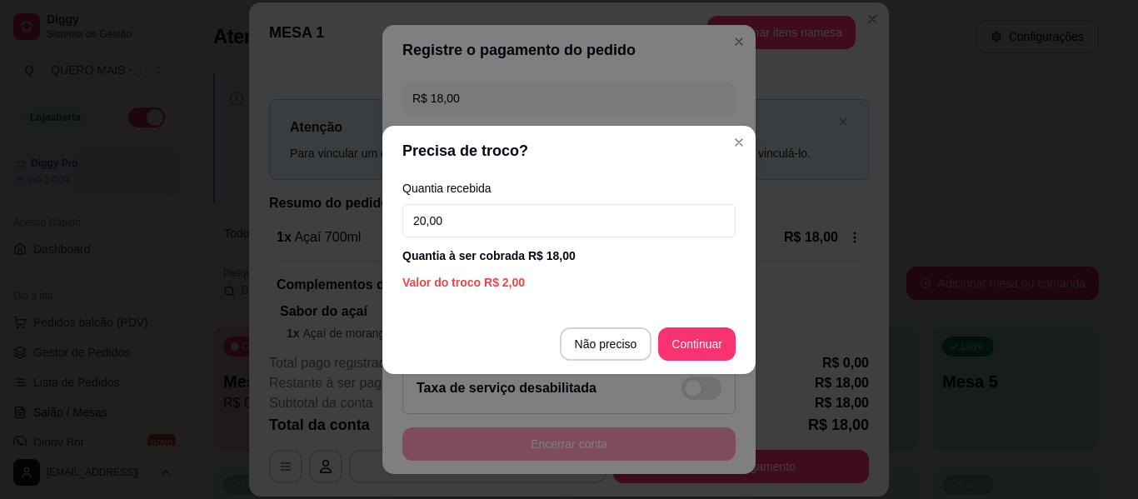
type input "20,00"
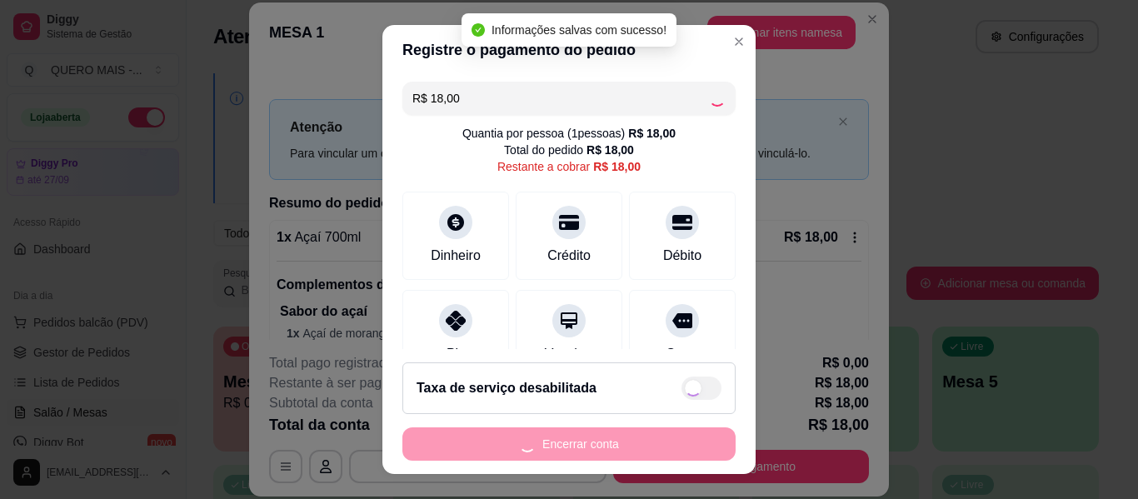
type input "R$ 0,00"
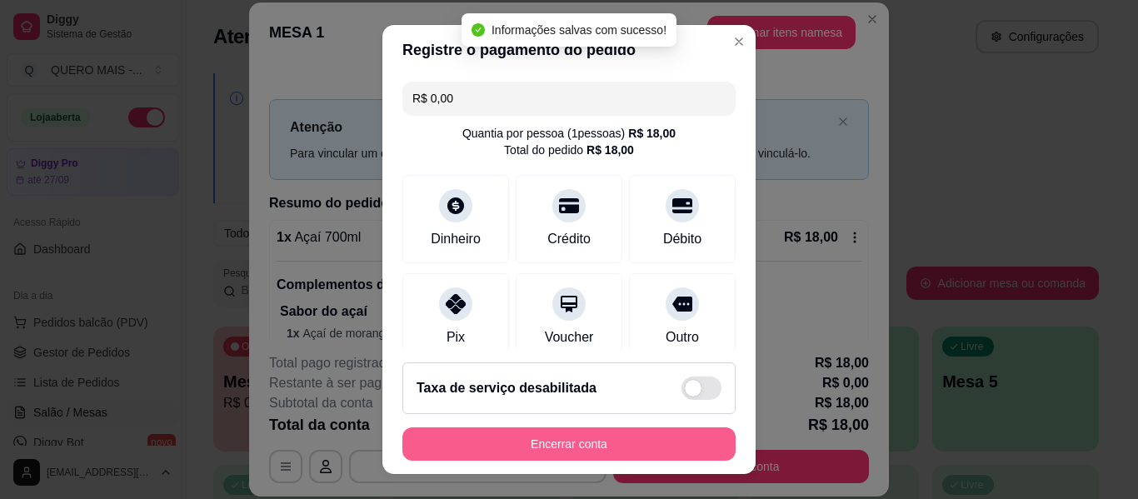
click at [611, 450] on button "Encerrar conta" at bounding box center [568, 443] width 333 height 33
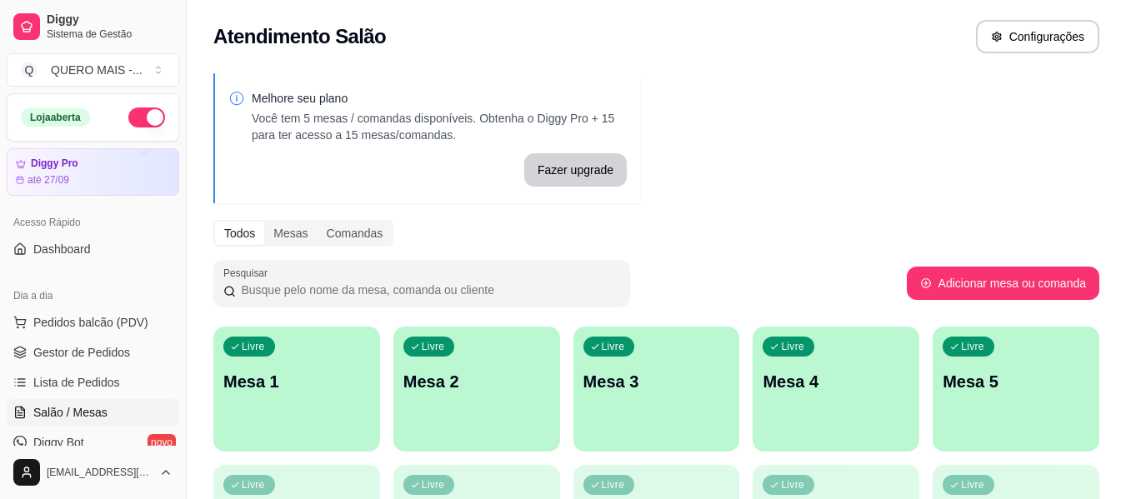
click at [337, 397] on div "Livre Mesa 1" at bounding box center [296, 379] width 167 height 105
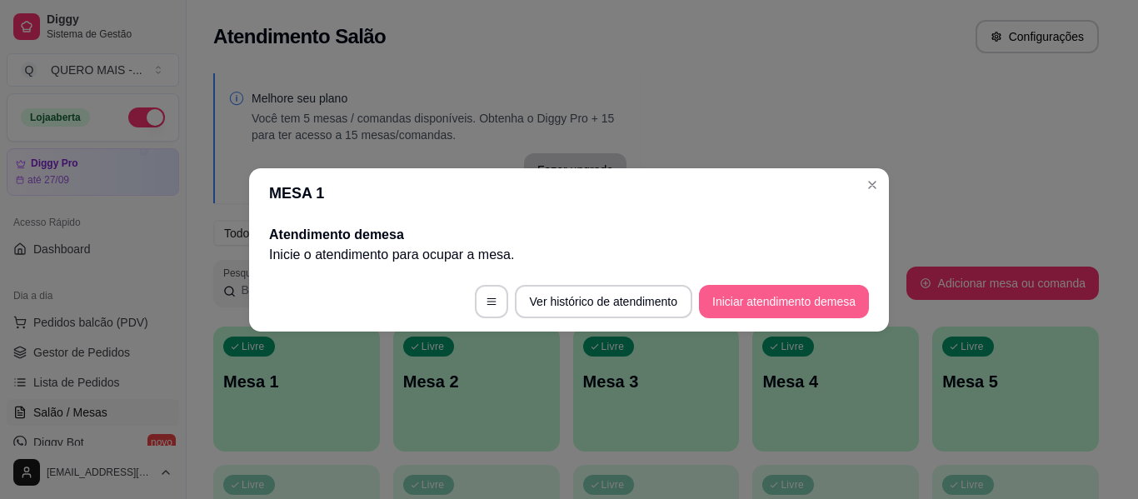
click at [735, 302] on button "Iniciar atendimento de mesa" at bounding box center [784, 301] width 170 height 33
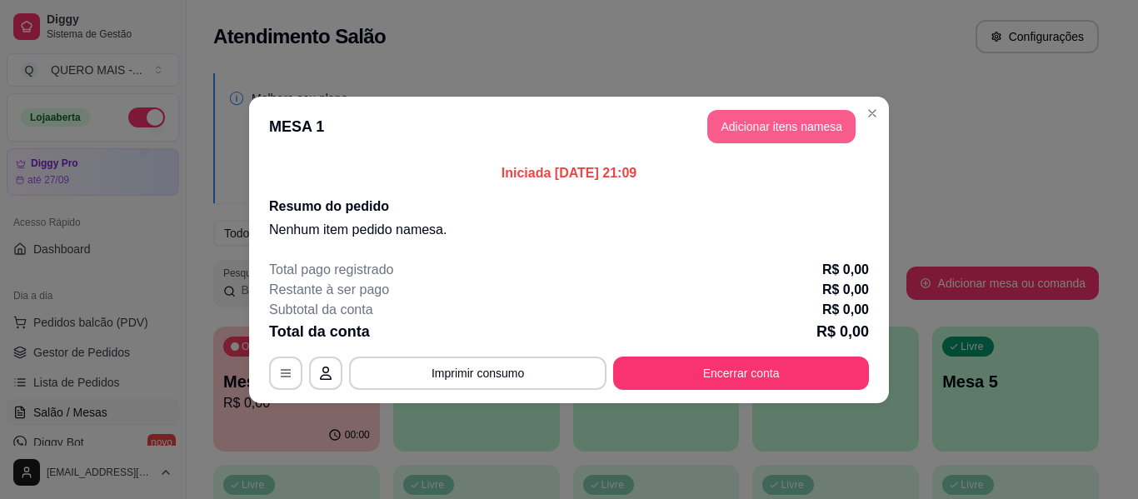
click at [749, 113] on button "Adicionar itens na mesa" at bounding box center [781, 126] width 148 height 33
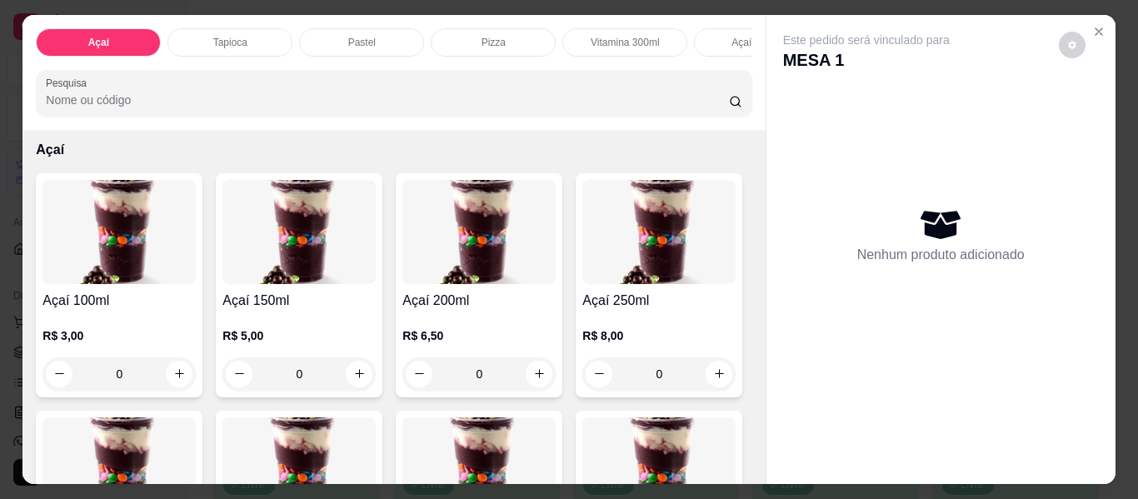
scroll to position [83, 0]
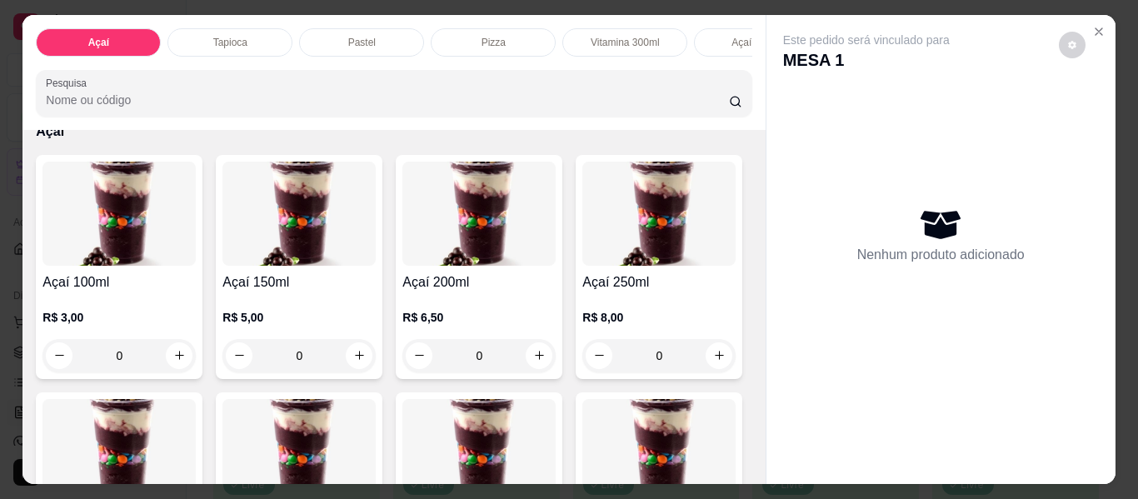
click at [357, 360] on div "0" at bounding box center [298, 355] width 153 height 33
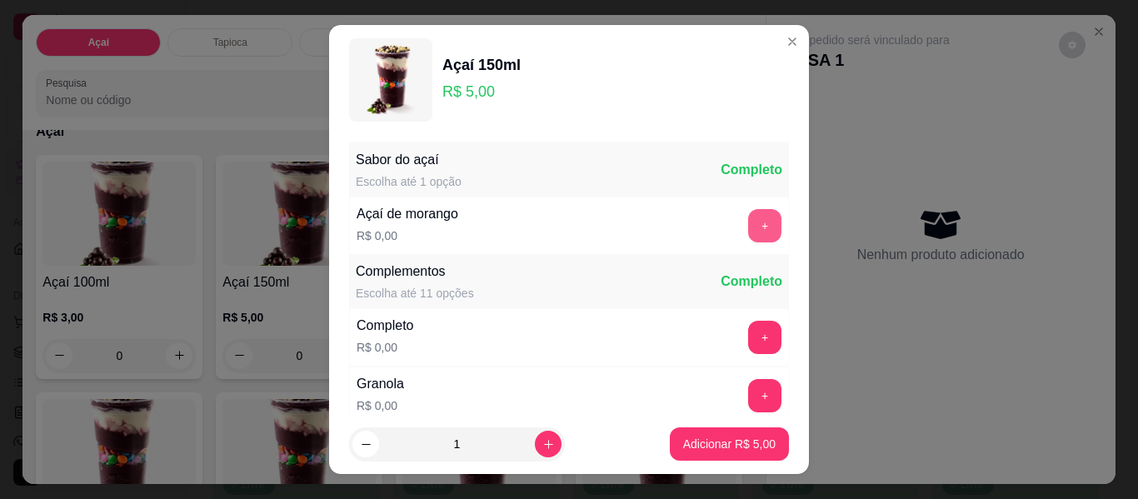
click at [748, 222] on button "+" at bounding box center [764, 225] width 33 height 33
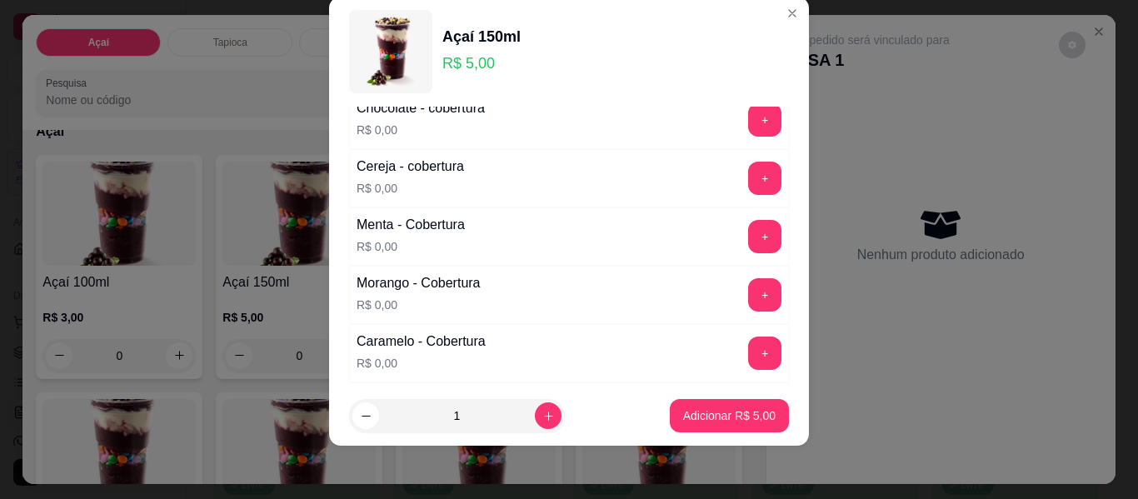
scroll to position [1037, 0]
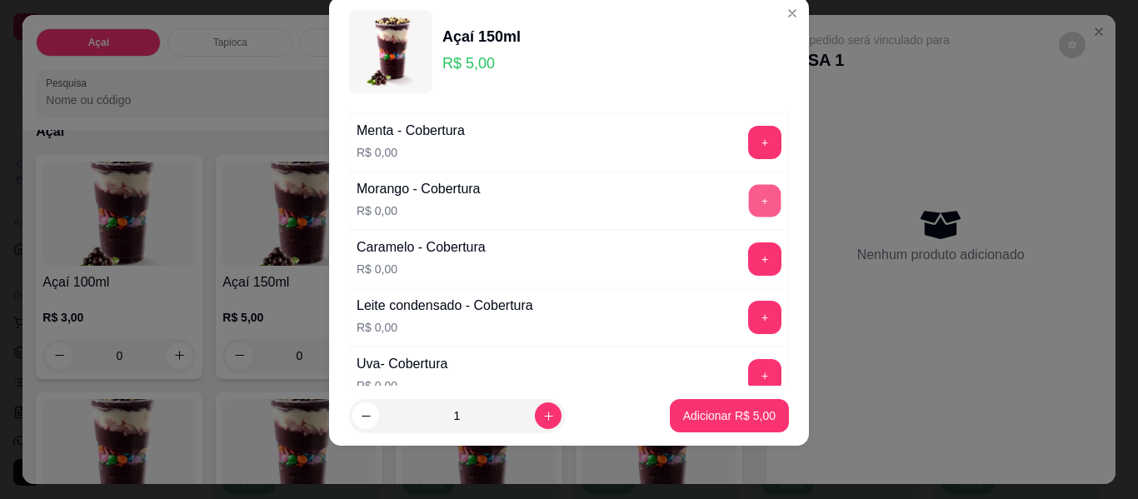
click at [749, 202] on button "+" at bounding box center [765, 201] width 32 height 32
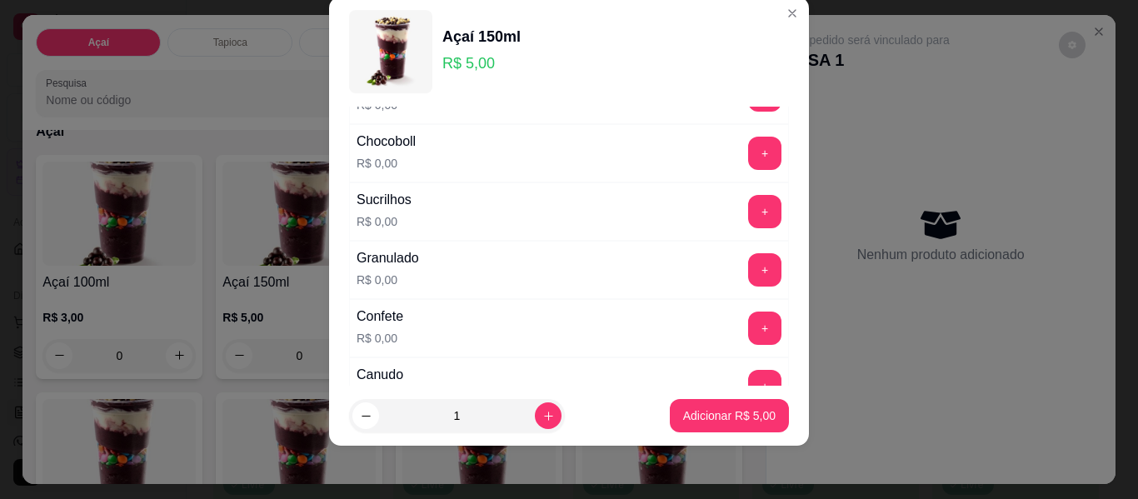
scroll to position [453, 0]
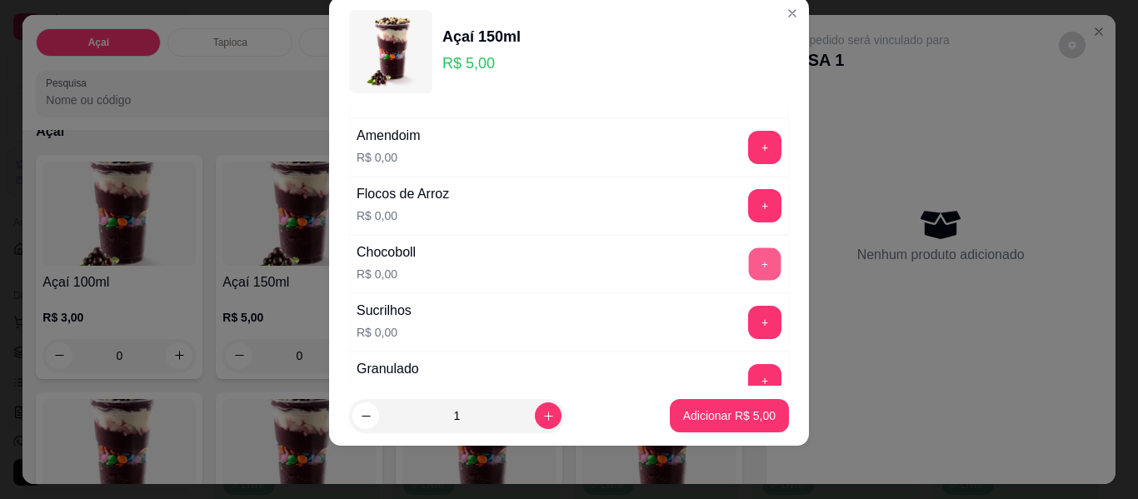
click at [749, 262] on button "+" at bounding box center [765, 264] width 32 height 32
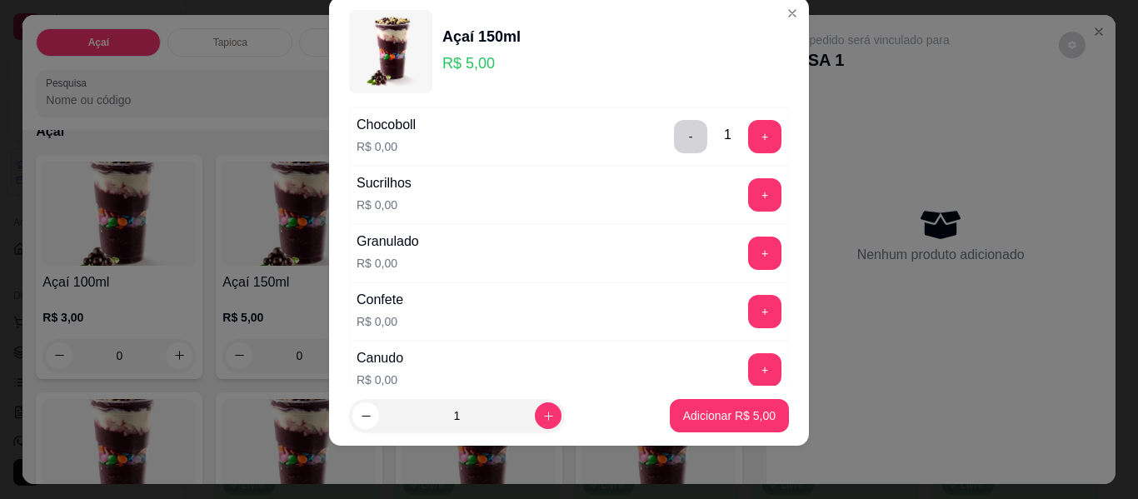
scroll to position [620, 0]
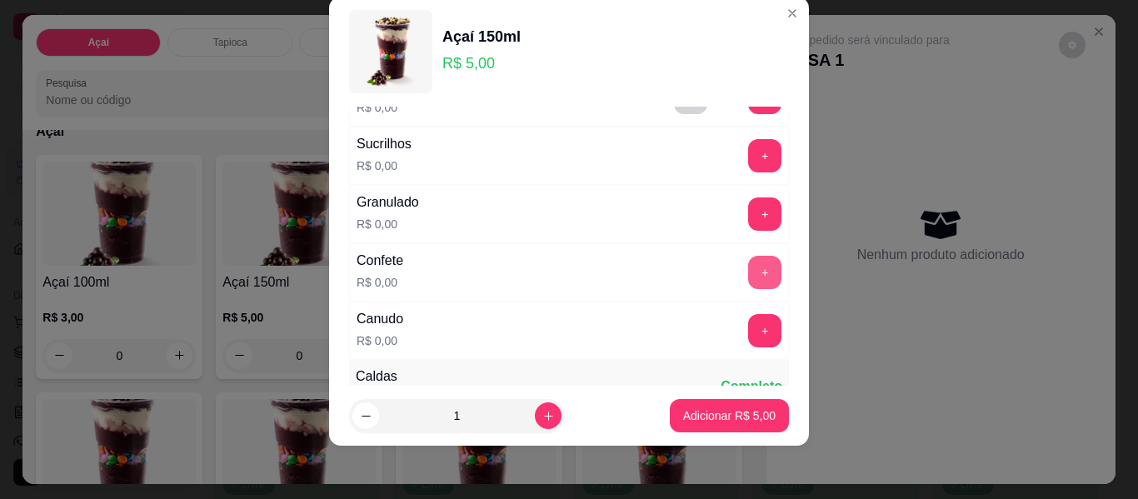
click at [748, 258] on button "+" at bounding box center [764, 272] width 33 height 33
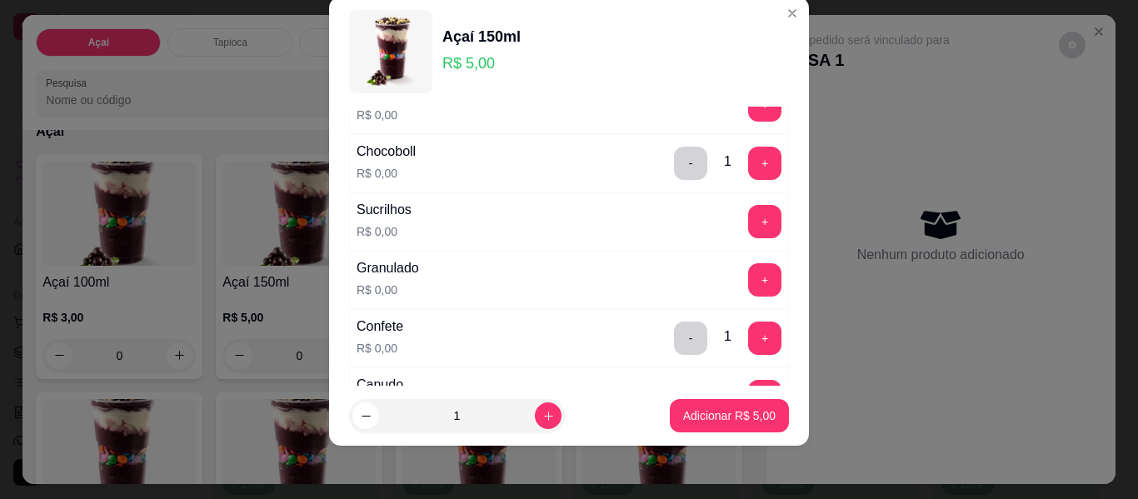
scroll to position [537, 0]
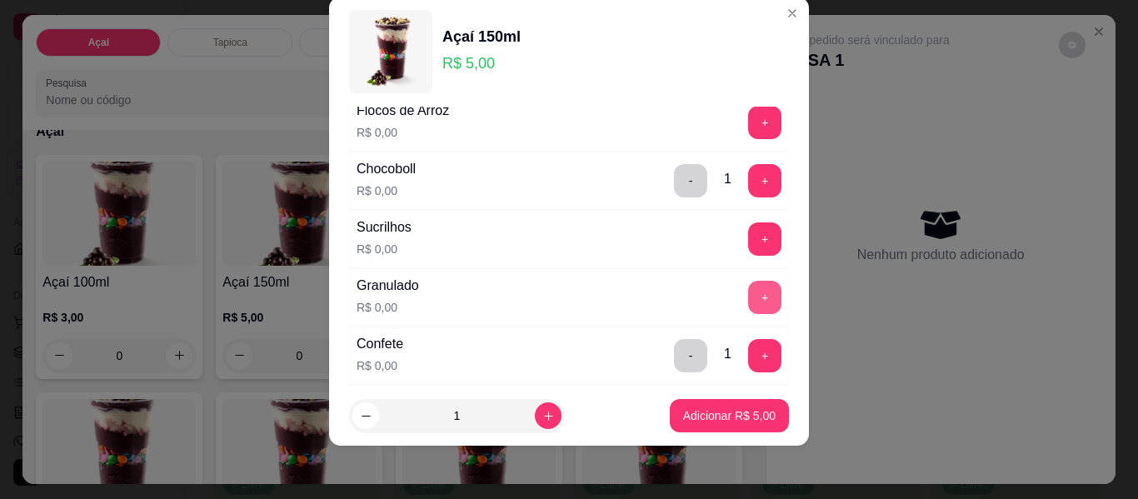
click at [748, 301] on button "+" at bounding box center [764, 297] width 33 height 33
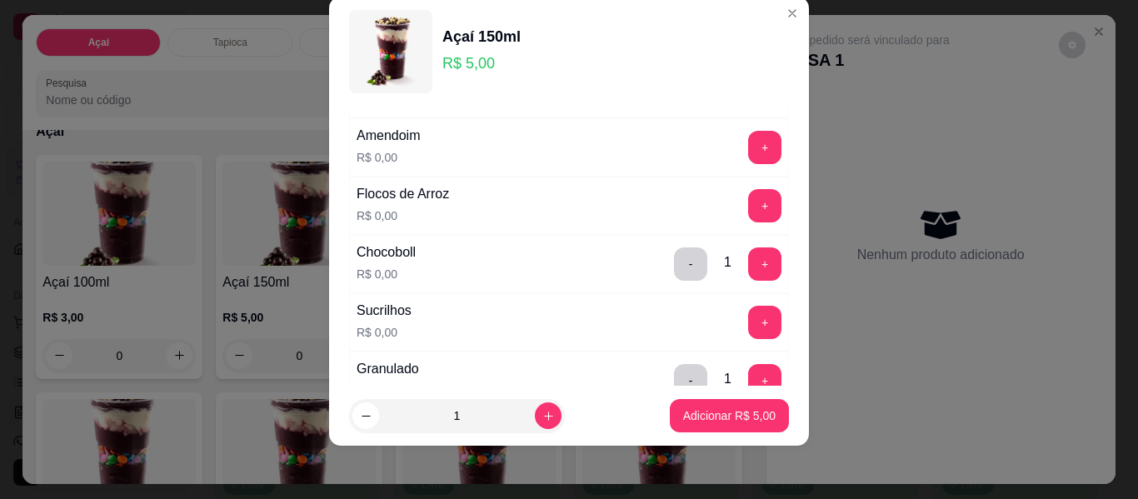
scroll to position [287, 0]
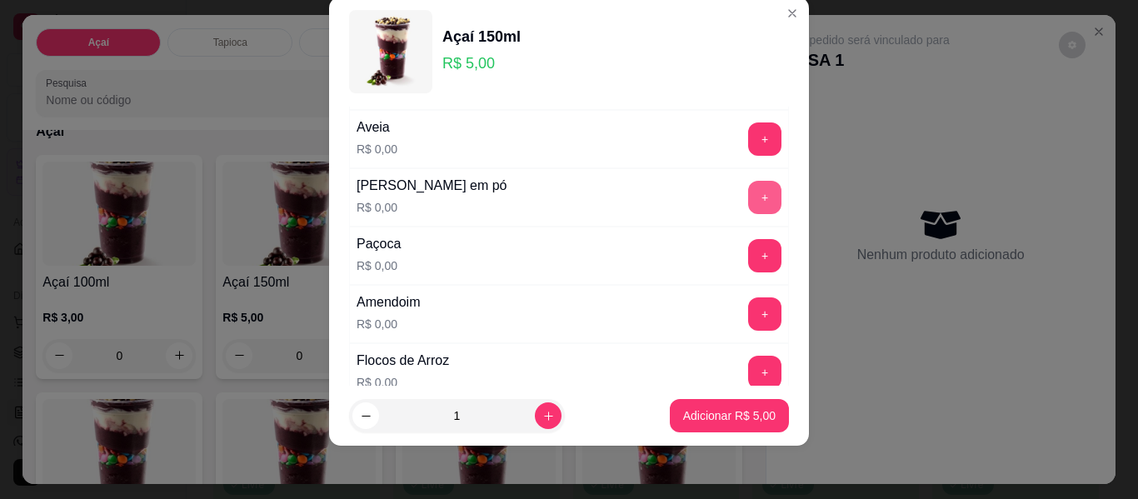
click at [748, 204] on button "+" at bounding box center [764, 197] width 33 height 33
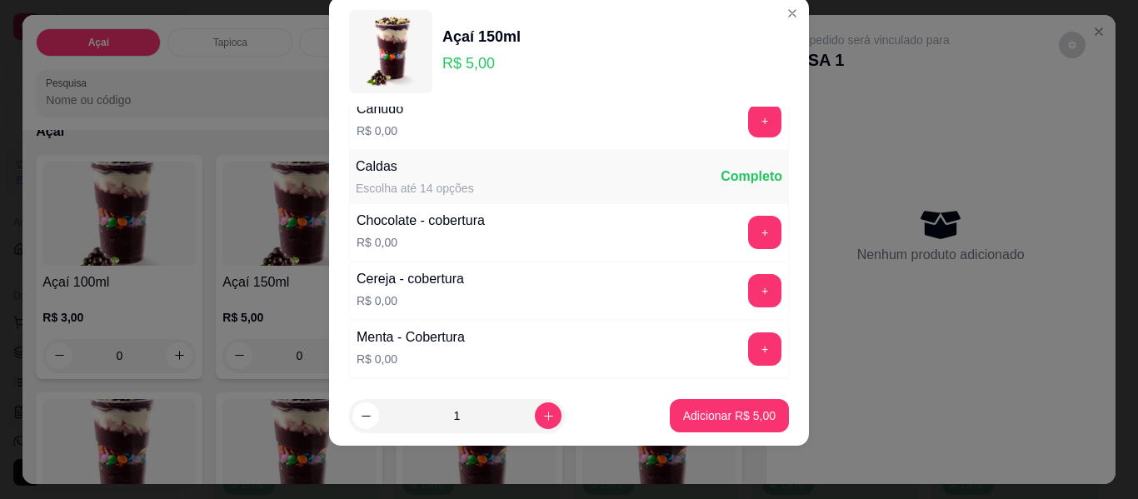
scroll to position [953, 0]
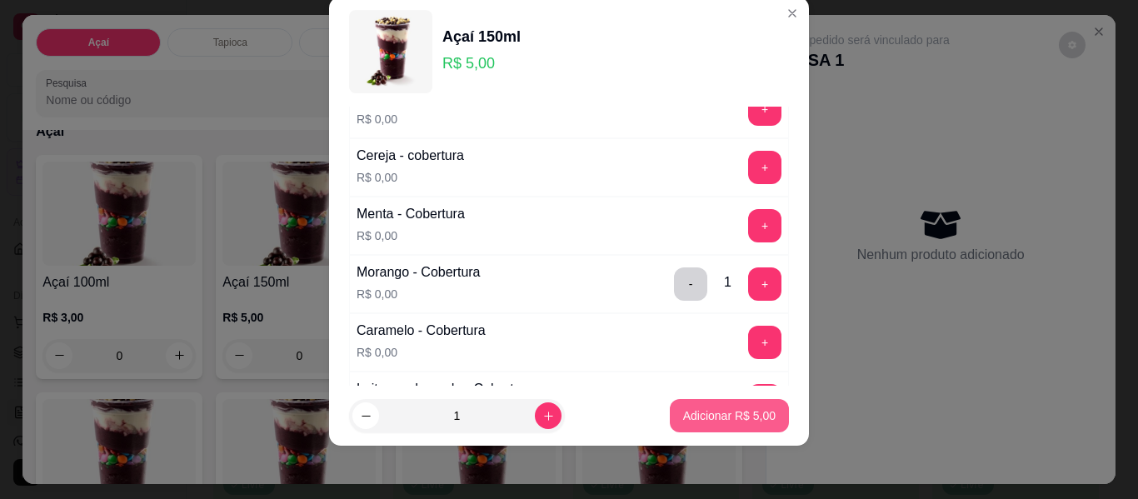
click at [700, 417] on p "Adicionar R$ 5,00" at bounding box center [729, 415] width 92 height 17
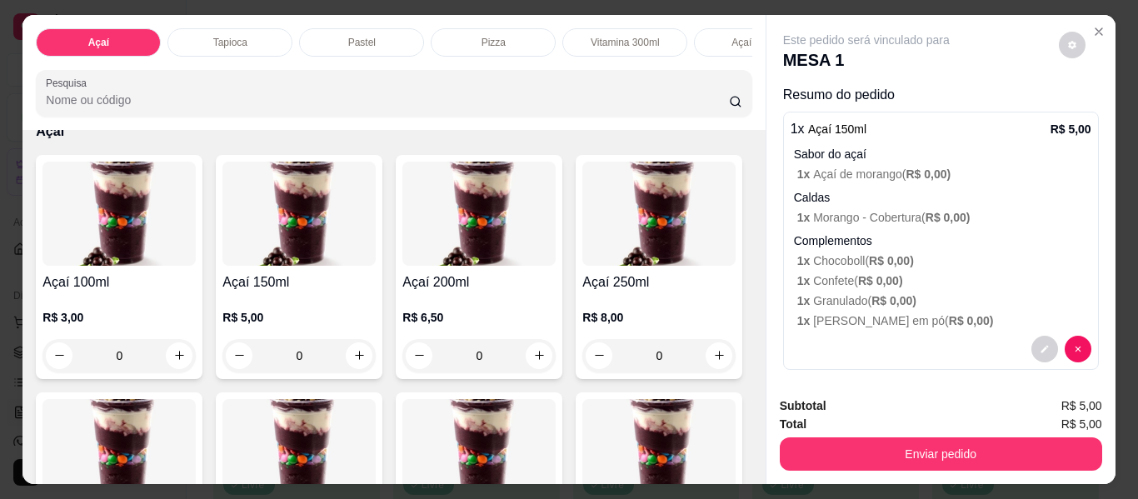
click at [356, 367] on div "0" at bounding box center [298, 355] width 153 height 33
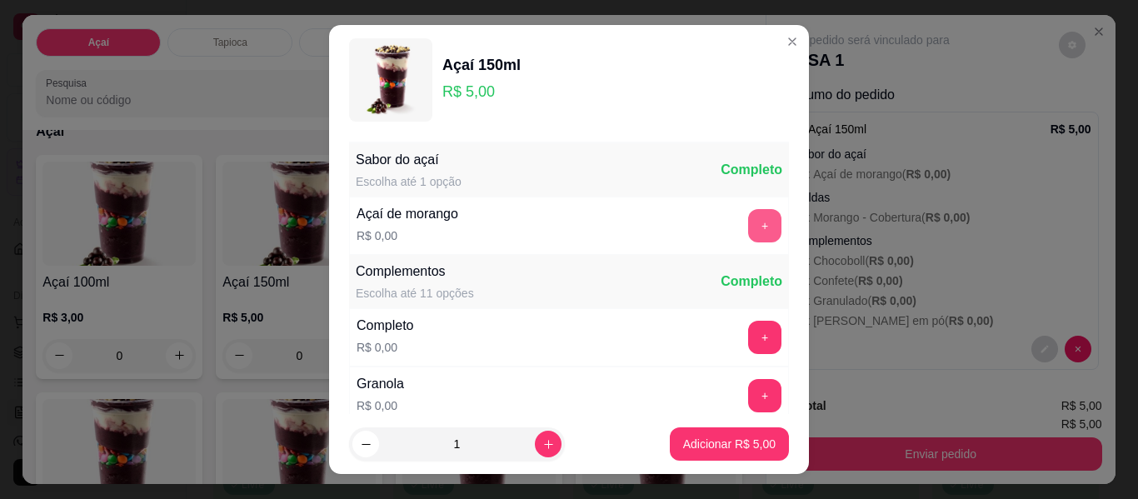
click at [748, 231] on button "+" at bounding box center [764, 225] width 33 height 33
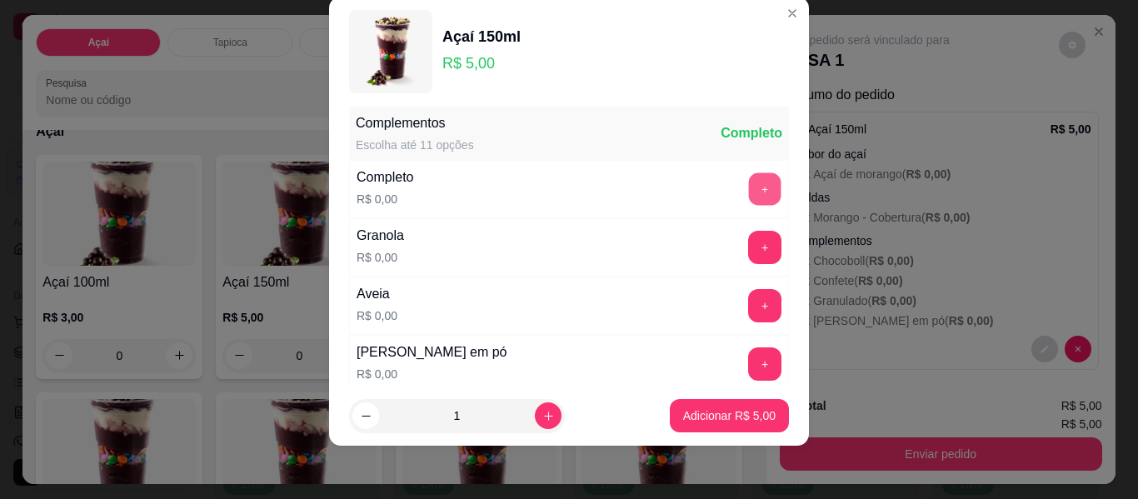
click at [749, 188] on button "+" at bounding box center [765, 189] width 32 height 32
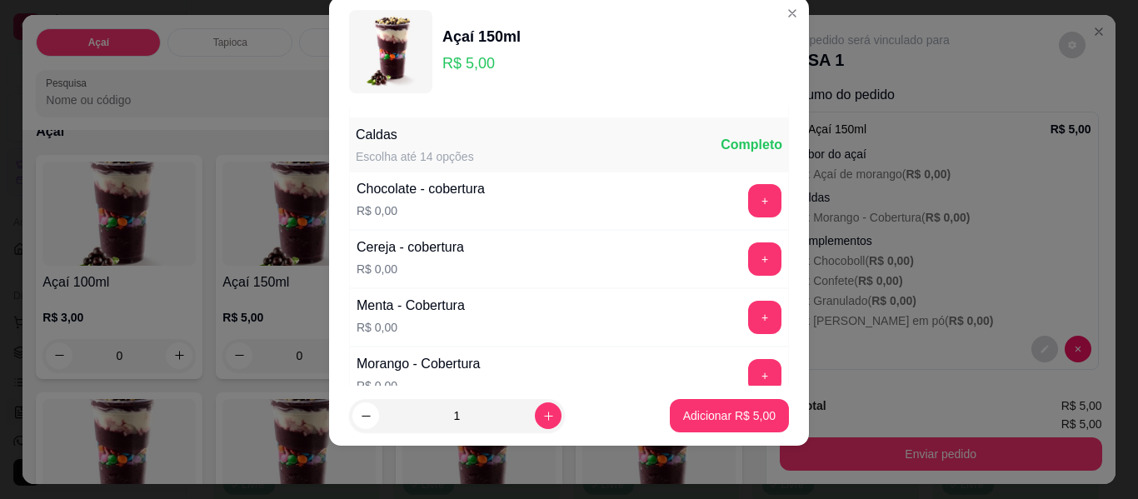
scroll to position [870, 0]
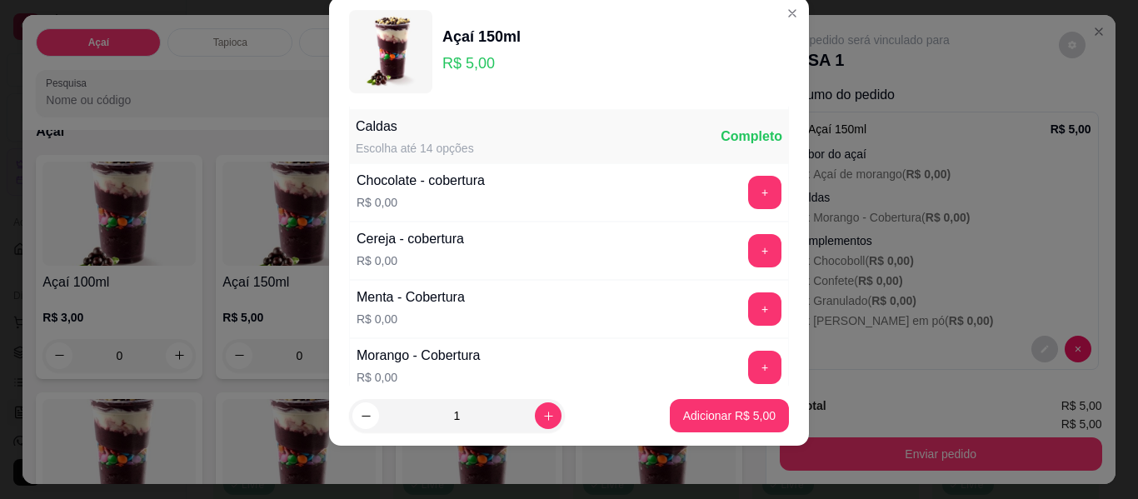
click at [748, 202] on button "+" at bounding box center [764, 192] width 33 height 33
click at [715, 410] on p "Adicionar R$ 5,00" at bounding box center [729, 415] width 90 height 16
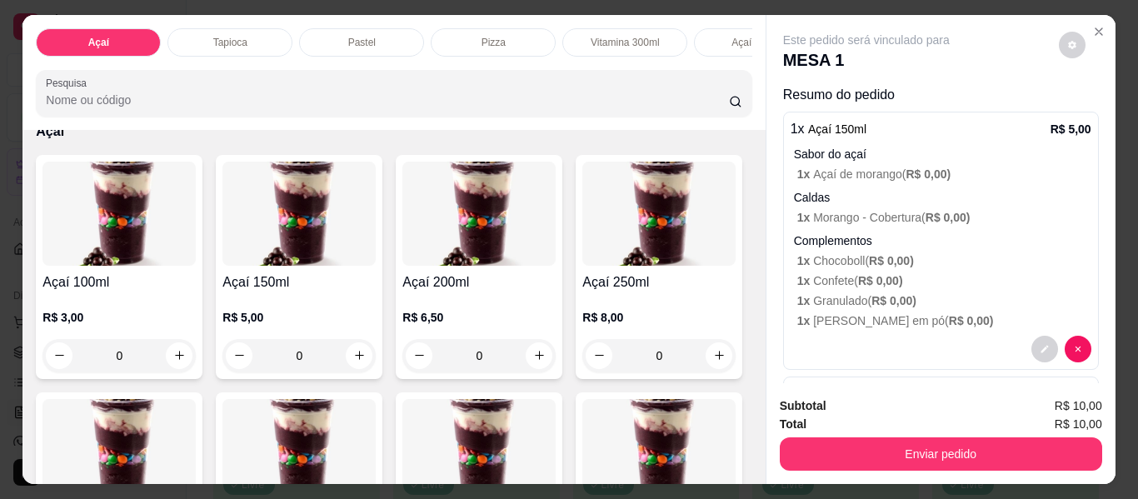
click at [352, 367] on div "0" at bounding box center [298, 355] width 153 height 33
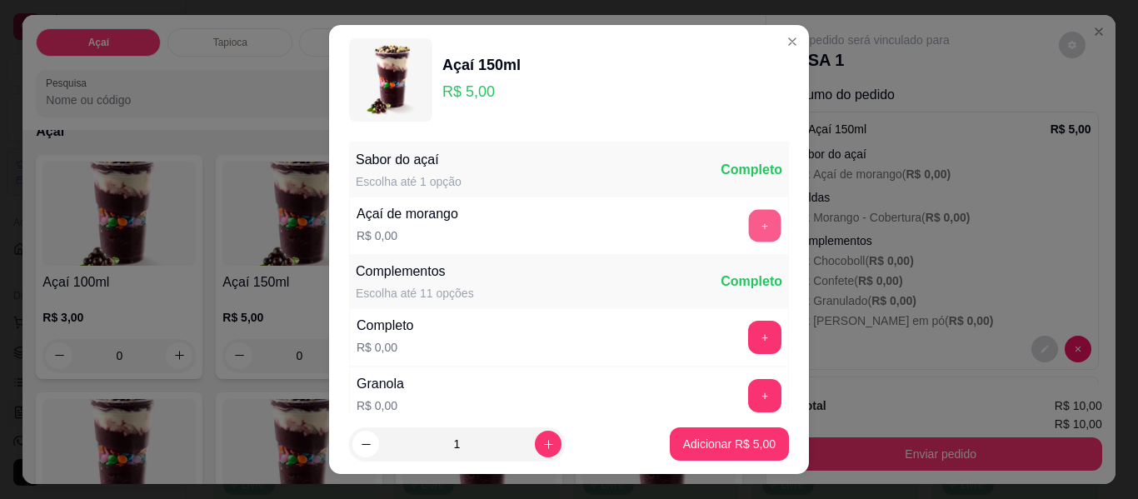
click at [749, 224] on button "+" at bounding box center [765, 226] width 32 height 32
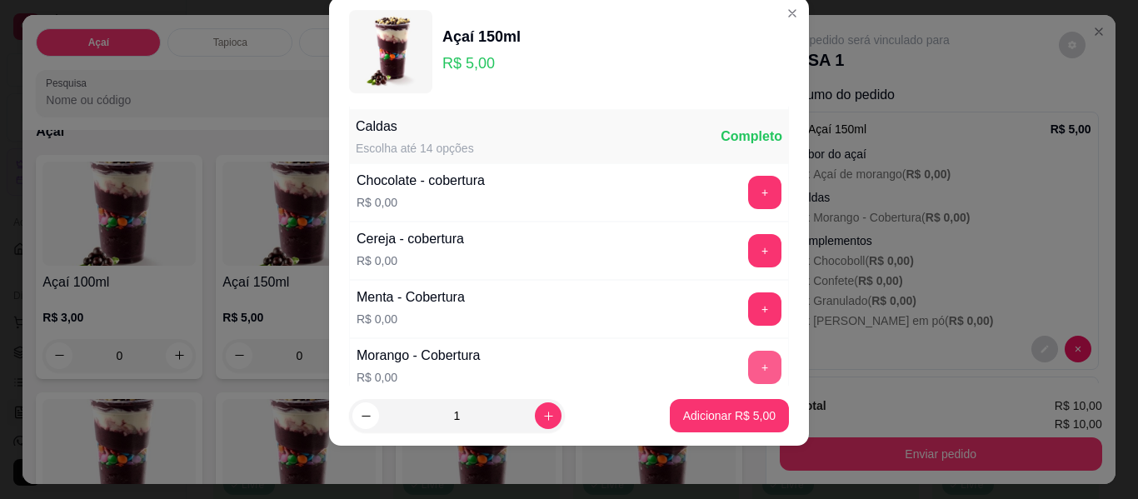
click at [748, 369] on button "+" at bounding box center [764, 367] width 33 height 33
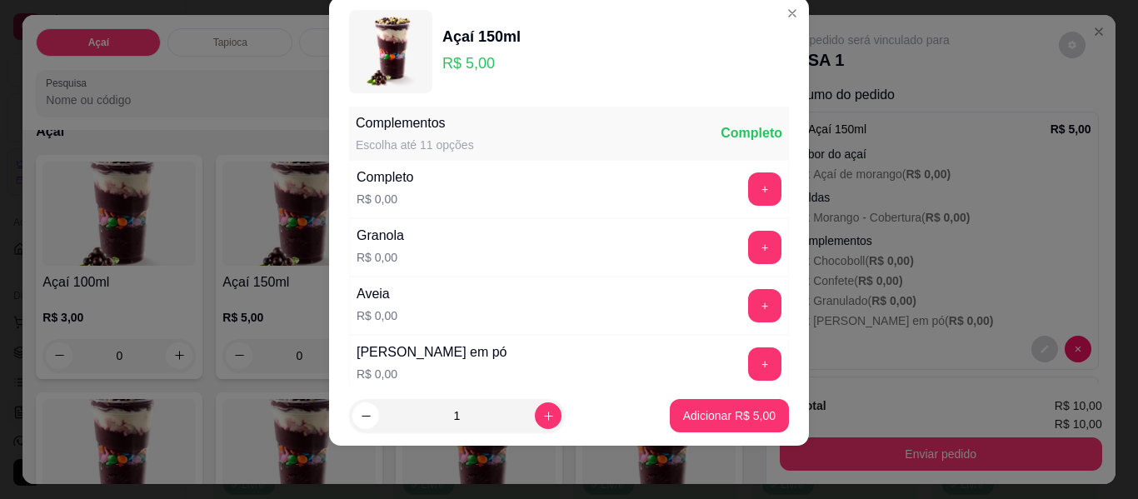
scroll to position [203, 0]
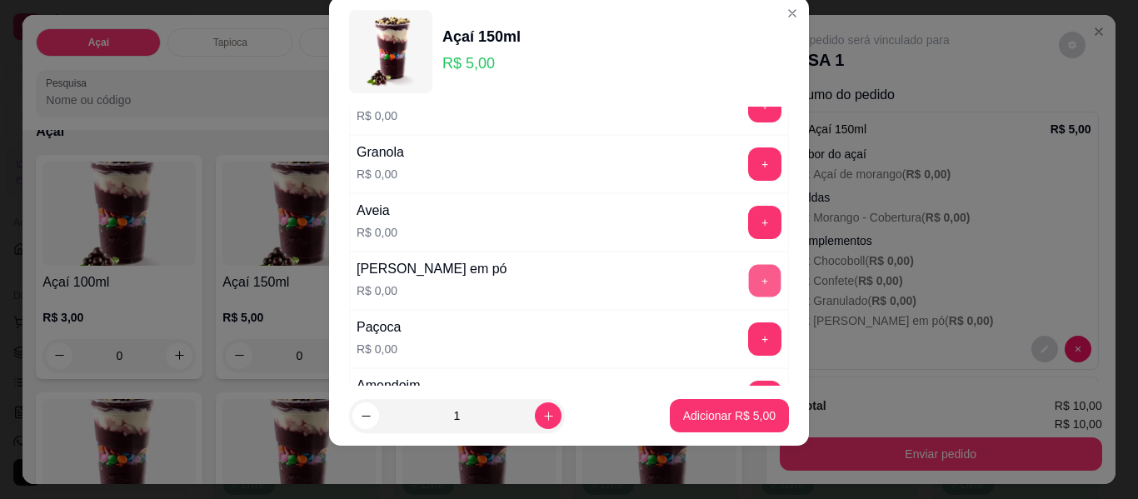
click at [749, 282] on button "+" at bounding box center [765, 281] width 32 height 32
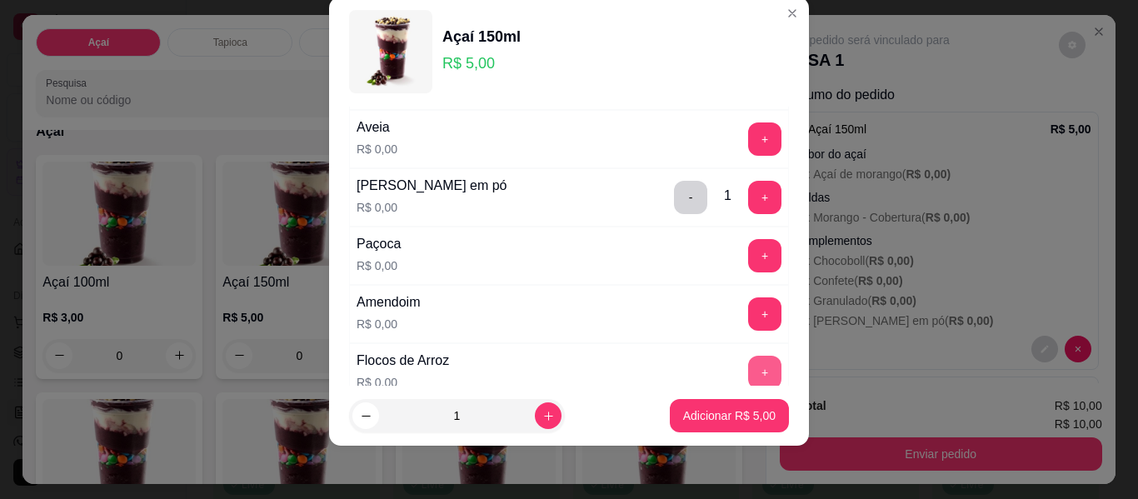
click at [748, 362] on button "+" at bounding box center [764, 372] width 33 height 33
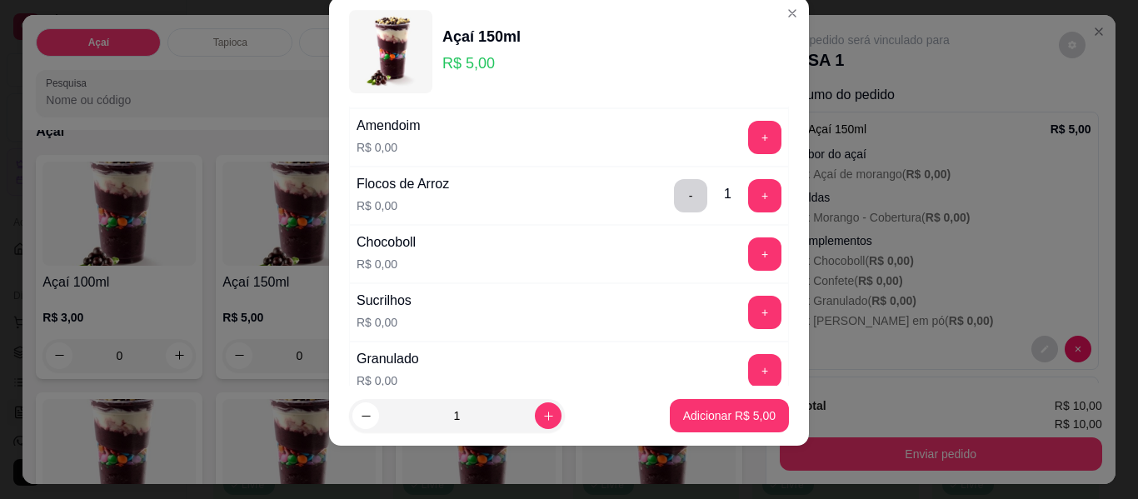
scroll to position [537, 0]
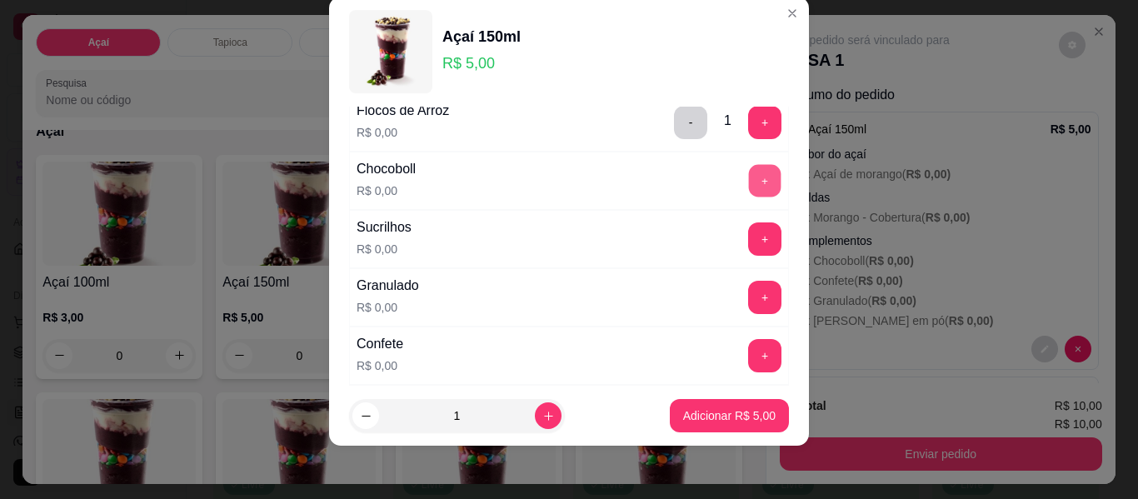
click at [749, 184] on button "+" at bounding box center [765, 181] width 32 height 32
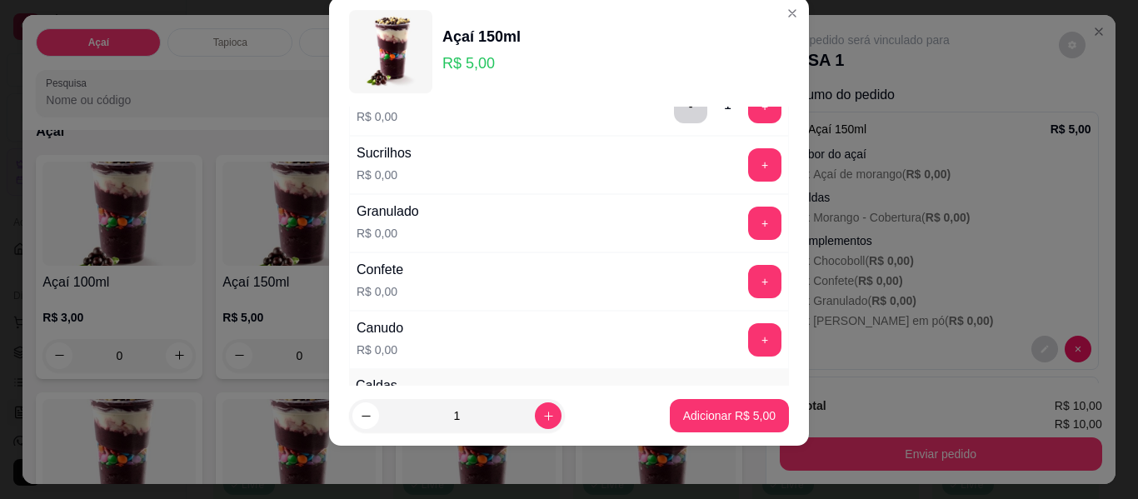
scroll to position [620, 0]
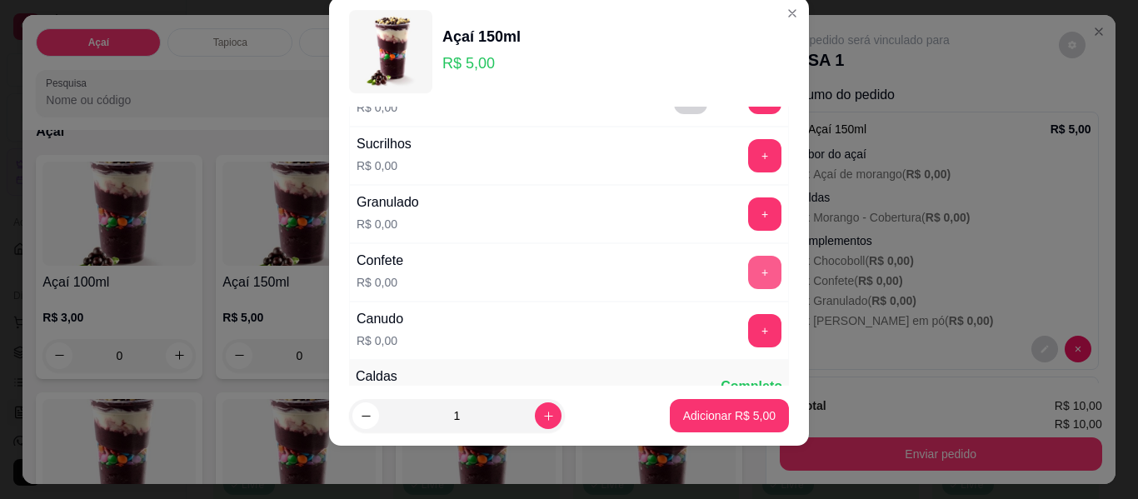
click at [748, 273] on button "+" at bounding box center [764, 272] width 33 height 33
click at [748, 214] on button "+" at bounding box center [764, 213] width 33 height 33
click at [748, 334] on button "+" at bounding box center [764, 330] width 33 height 33
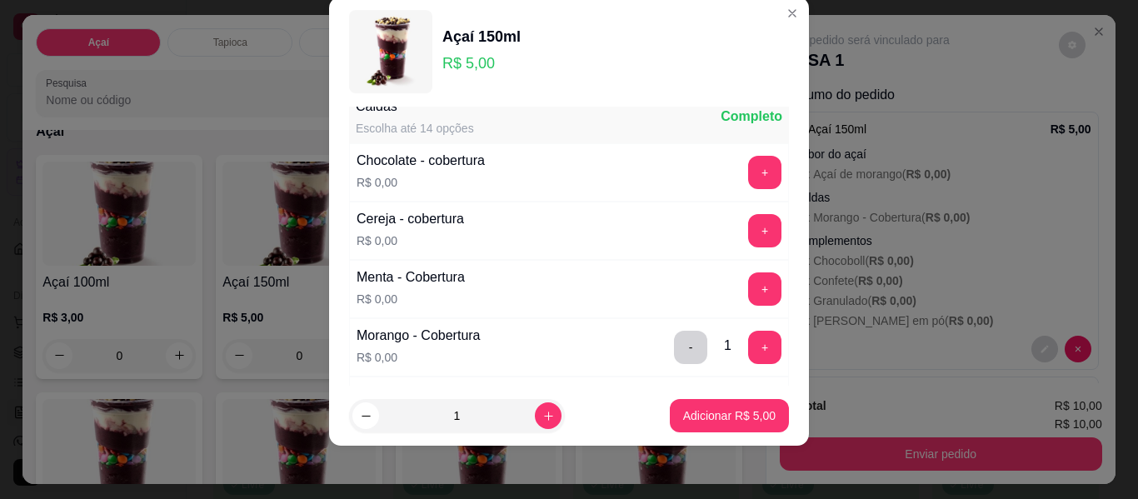
scroll to position [953, 0]
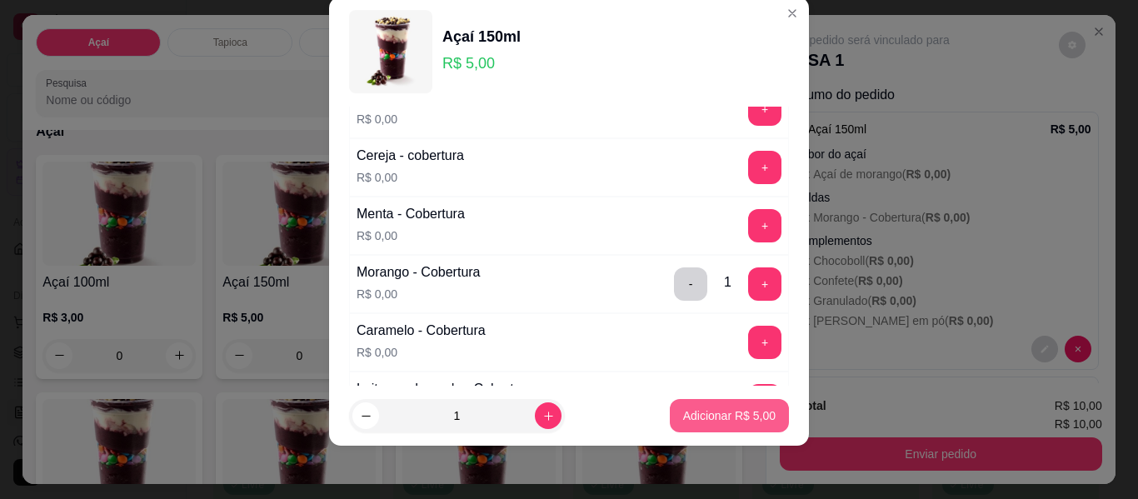
click at [697, 411] on p "Adicionar R$ 5,00" at bounding box center [729, 415] width 92 height 17
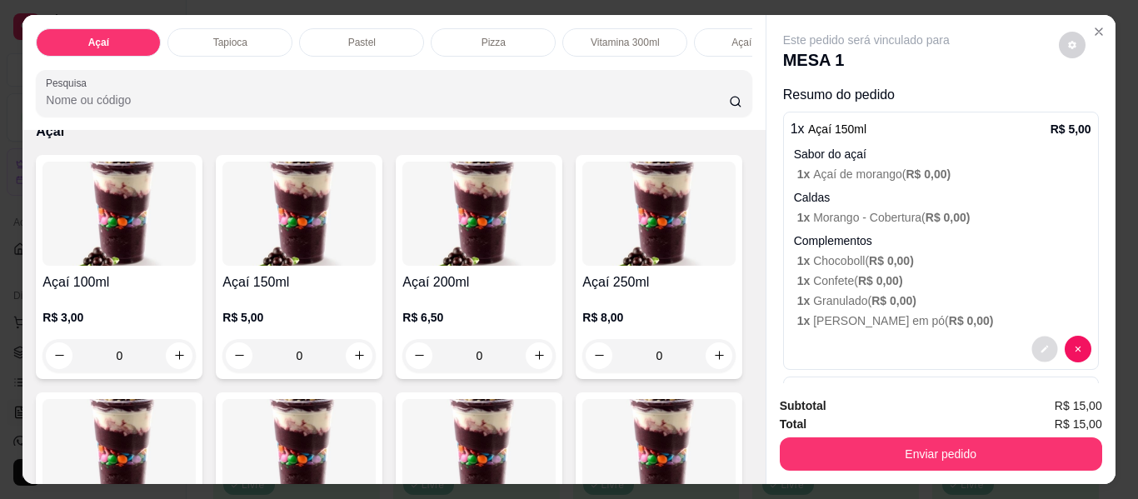
click at [1040, 344] on icon "decrease-product-quantity" at bounding box center [1045, 349] width 10 height 10
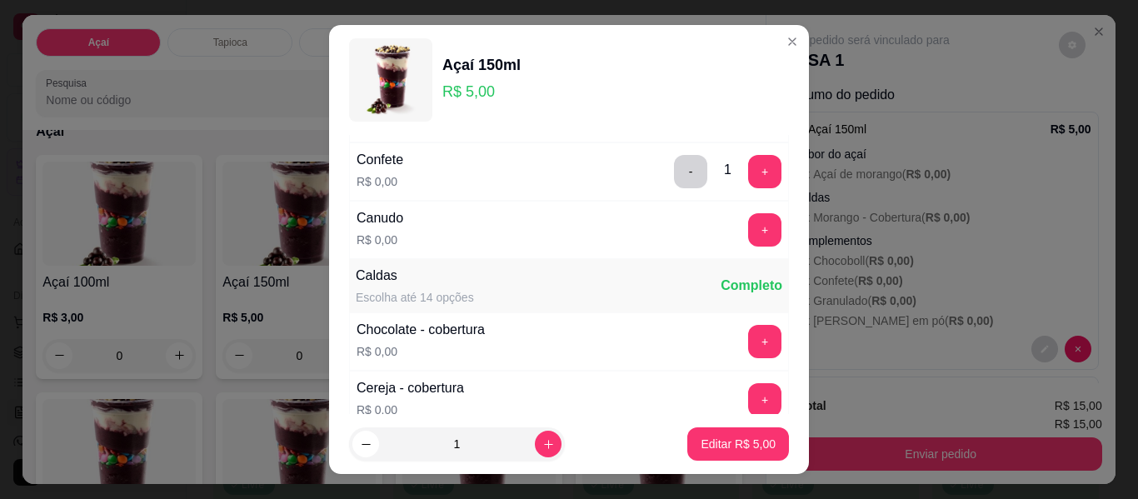
scroll to position [750, 0]
click at [748, 230] on button "+" at bounding box center [764, 228] width 33 height 33
click at [721, 440] on p "Editar R$ 5,00" at bounding box center [738, 444] width 72 height 16
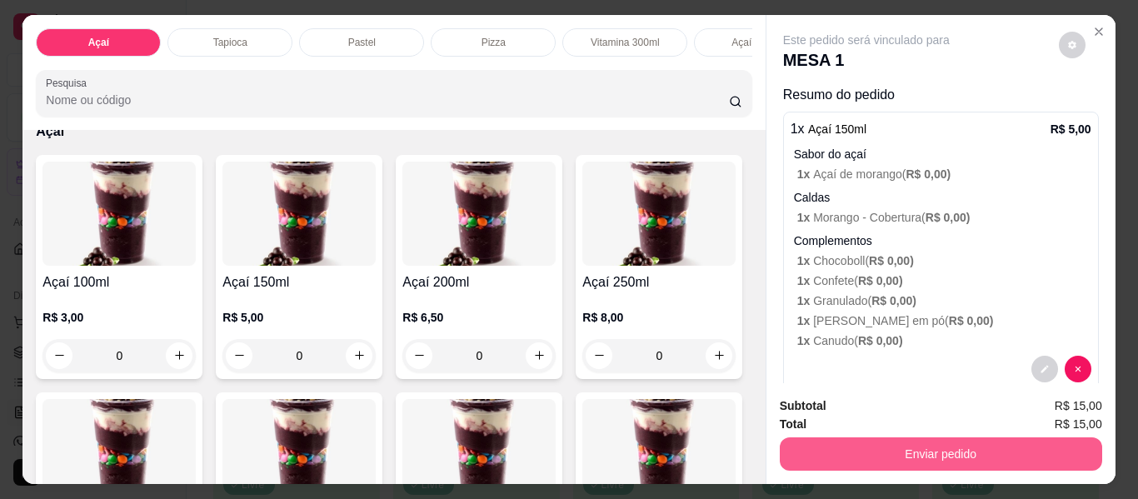
click at [850, 444] on button "Enviar pedido" at bounding box center [941, 453] width 322 height 33
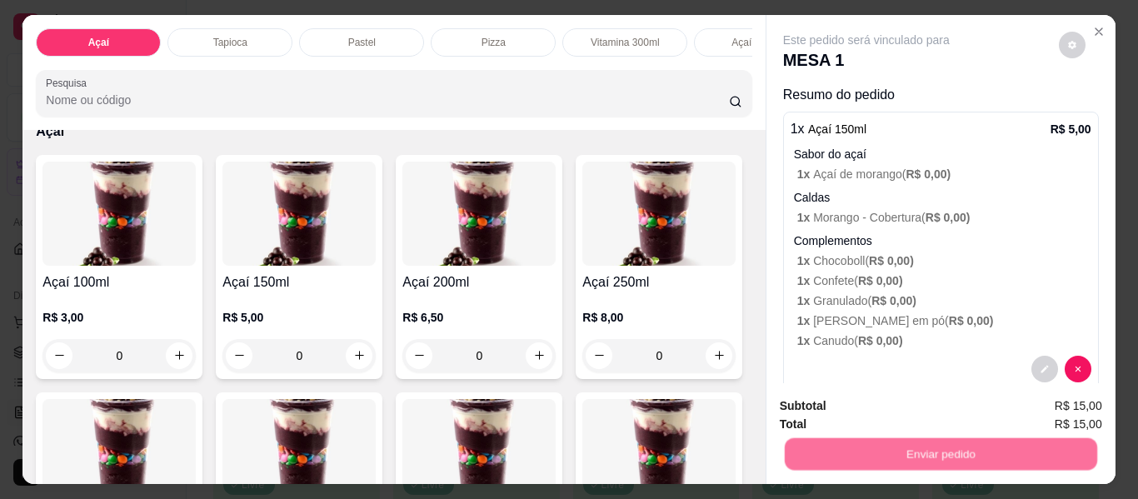
click at [849, 404] on button "Não registrar e enviar pedido" at bounding box center [886, 407] width 168 height 31
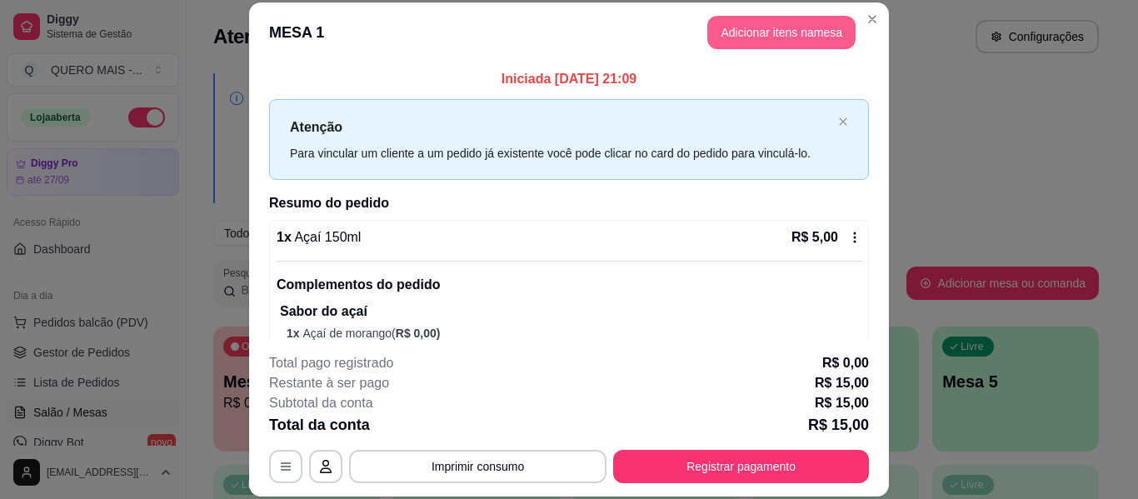
click at [737, 43] on button "Adicionar itens na mesa" at bounding box center [781, 32] width 148 height 33
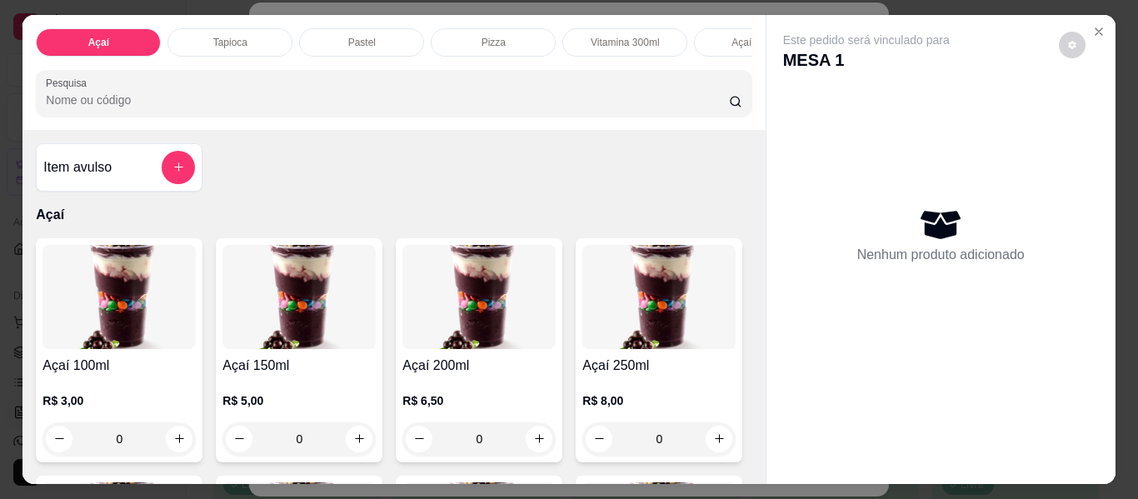
click at [354, 445] on div "0" at bounding box center [298, 438] width 153 height 33
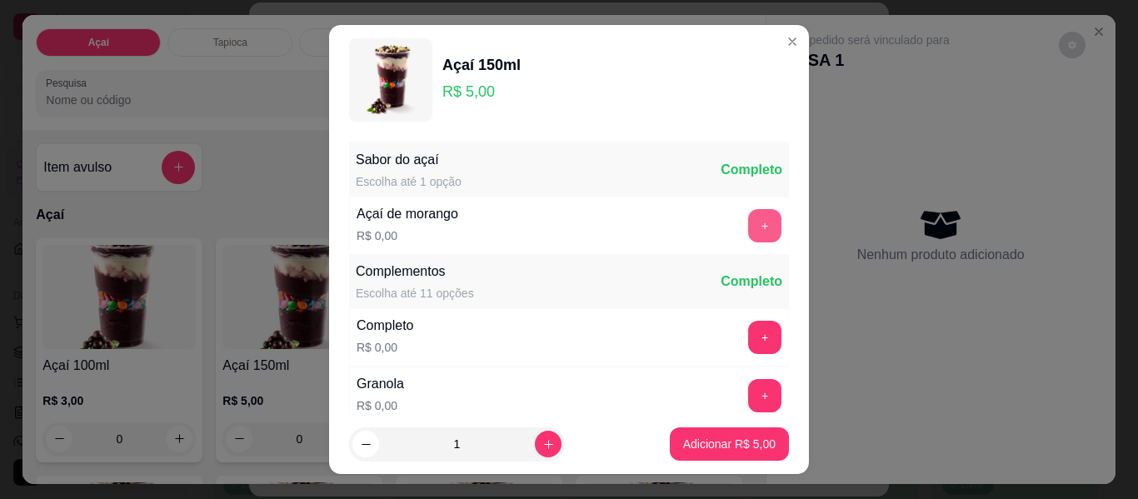
click at [748, 227] on button "+" at bounding box center [764, 225] width 33 height 33
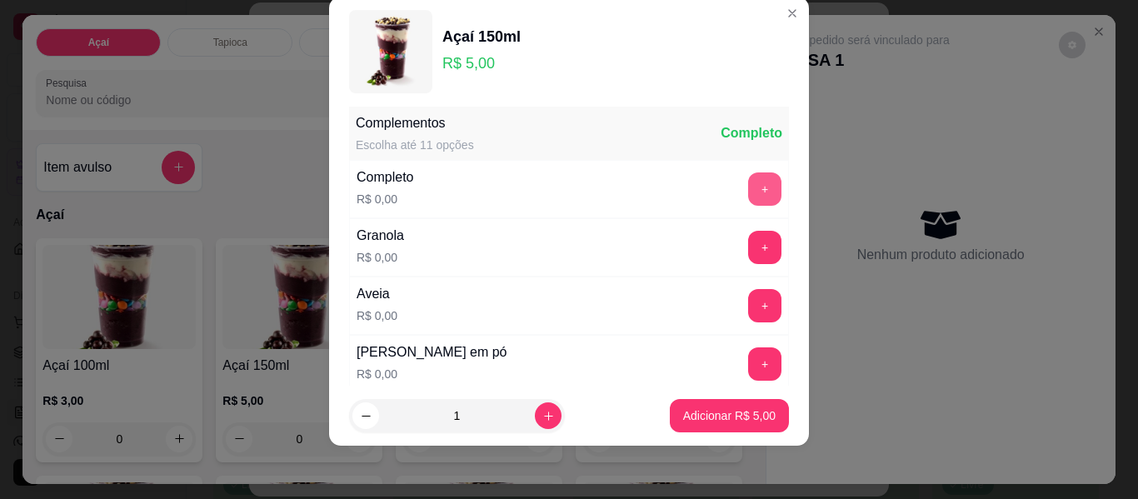
click at [748, 177] on button "+" at bounding box center [764, 188] width 33 height 33
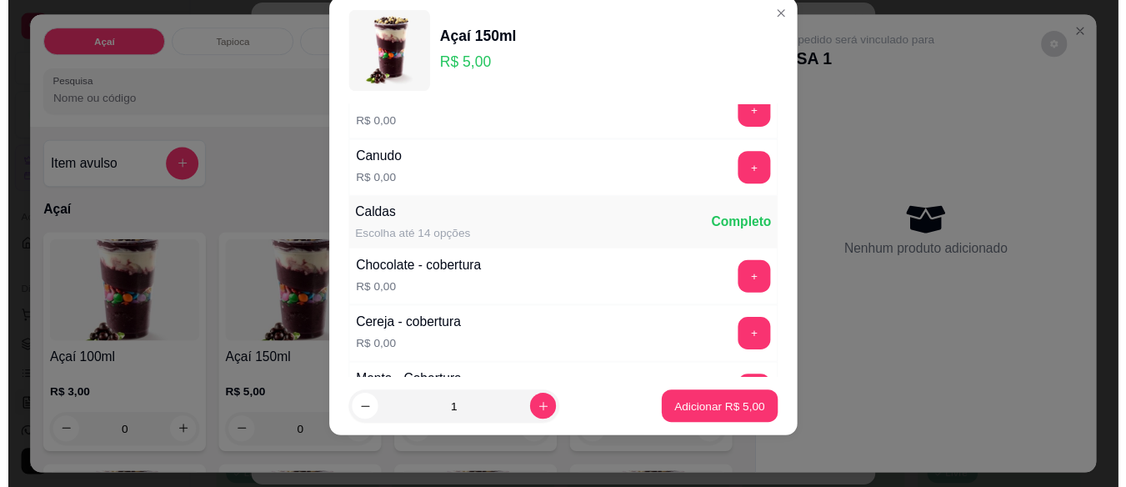
scroll to position [787, 0]
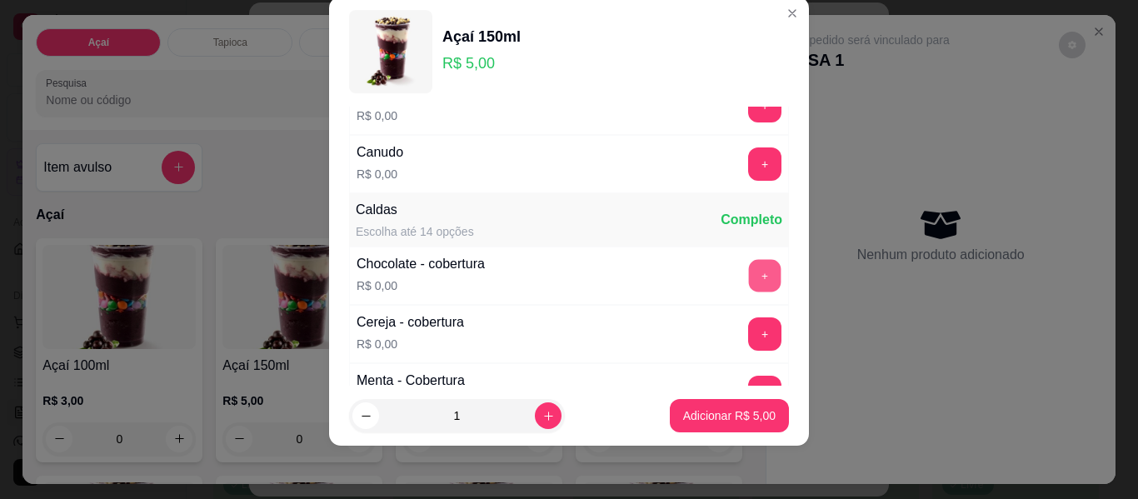
click at [749, 267] on button "+" at bounding box center [765, 276] width 32 height 32
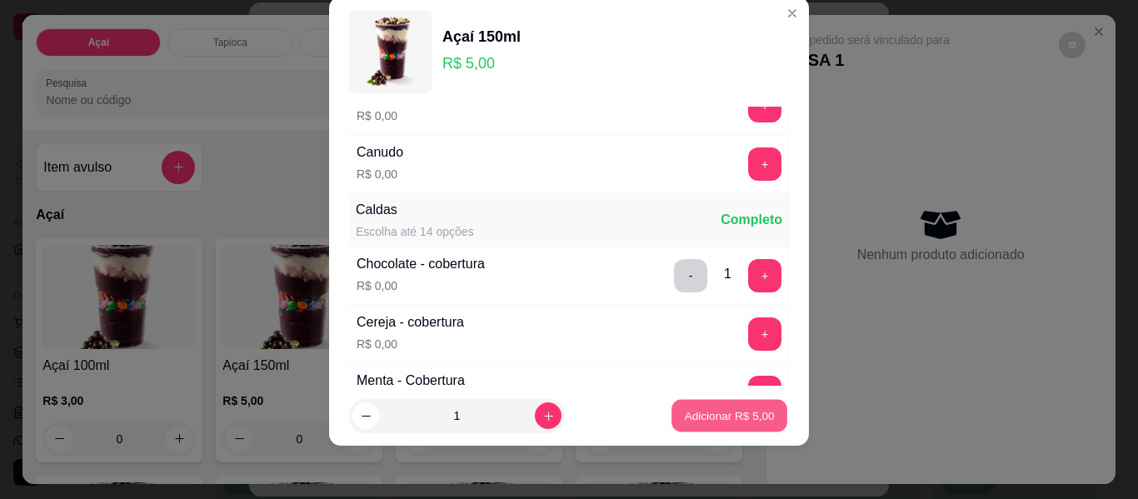
click at [740, 416] on p "Adicionar R$ 5,00" at bounding box center [729, 415] width 90 height 16
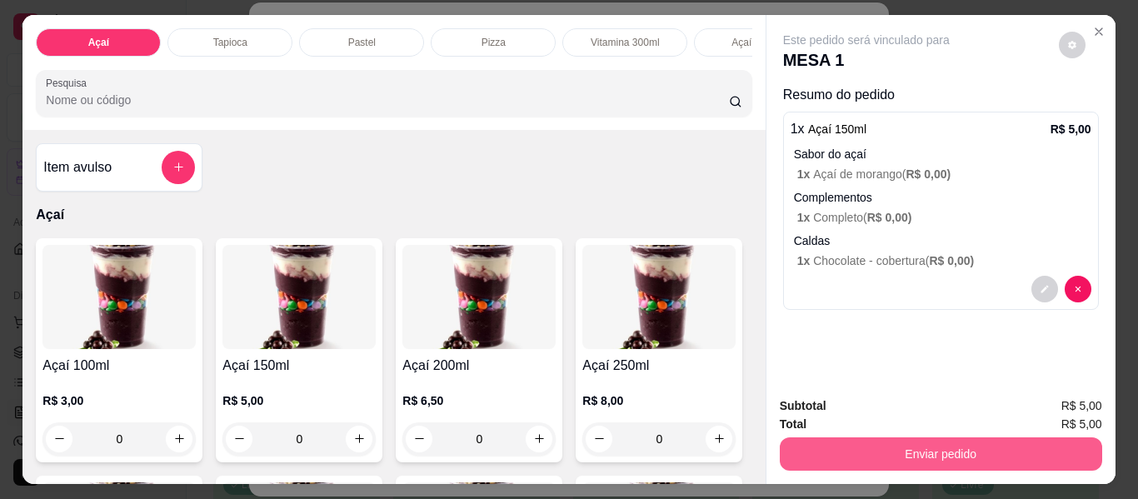
click at [890, 451] on button "Enviar pedido" at bounding box center [941, 453] width 322 height 33
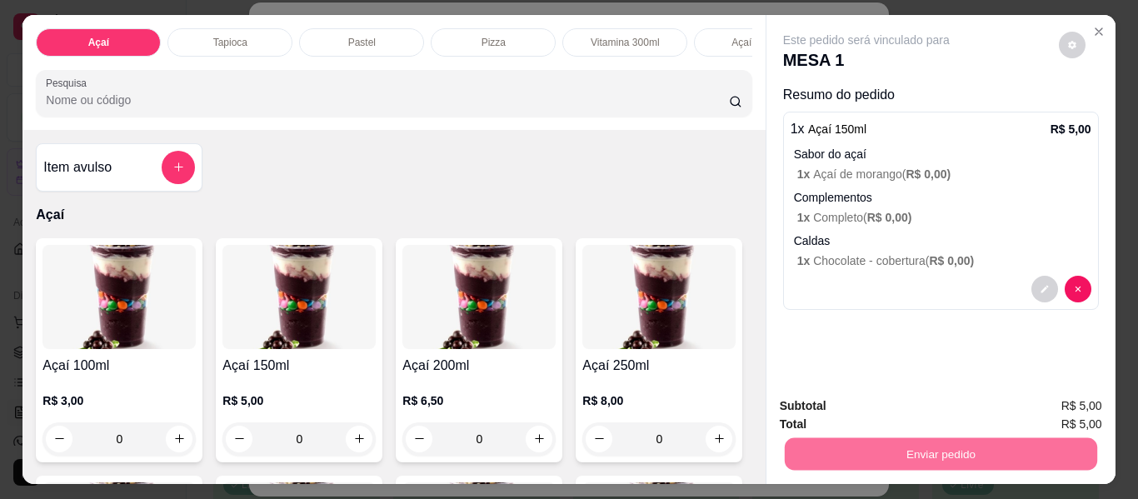
click at [859, 404] on button "Não registrar e enviar pedido" at bounding box center [885, 407] width 173 height 32
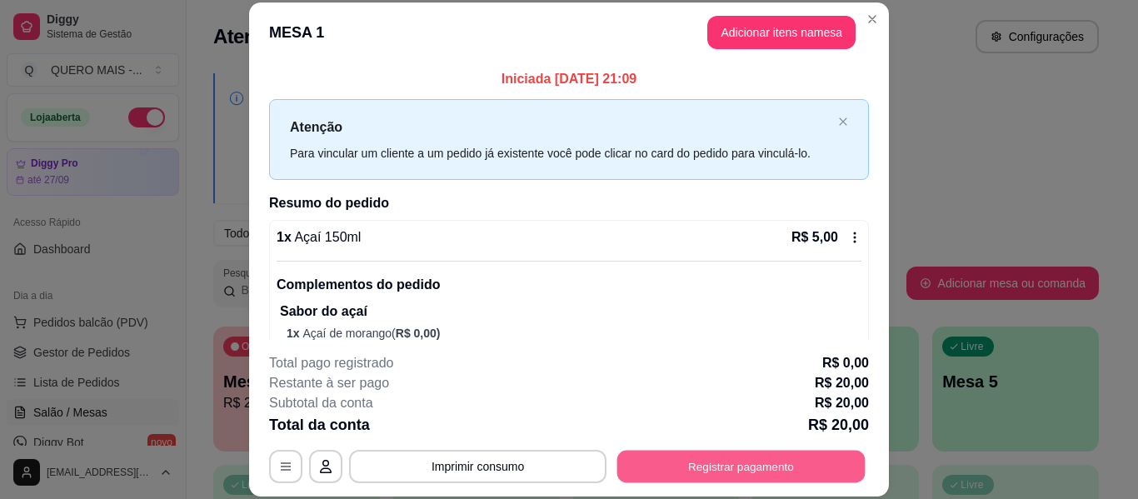
click at [669, 463] on button "Registrar pagamento" at bounding box center [741, 467] width 248 height 32
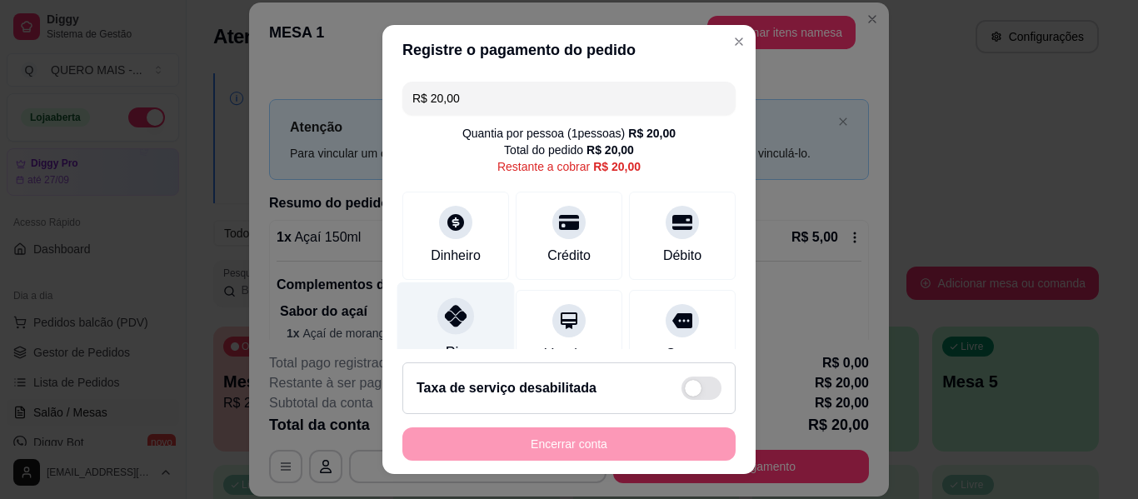
click at [447, 328] on div at bounding box center [455, 315] width 37 height 37
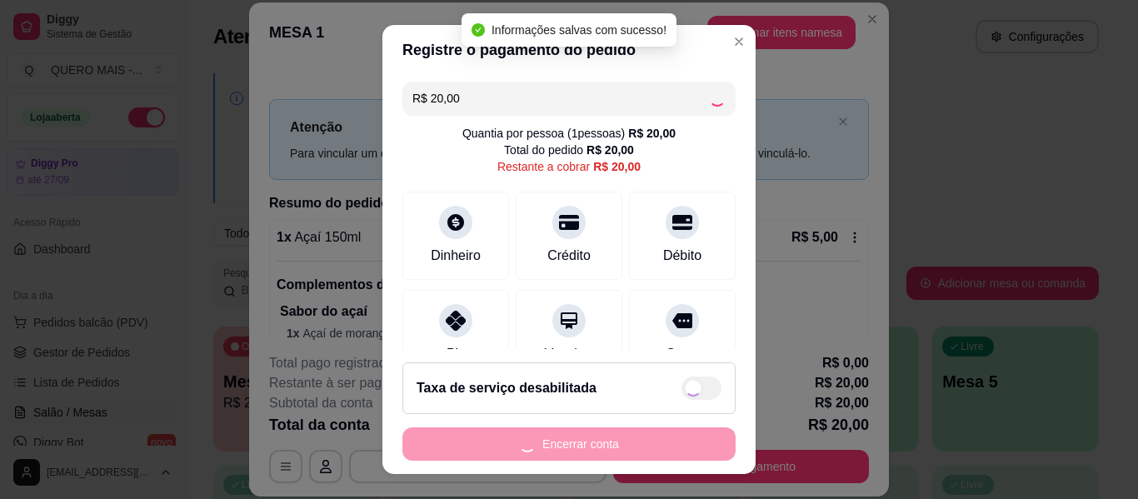
type input "R$ 0,00"
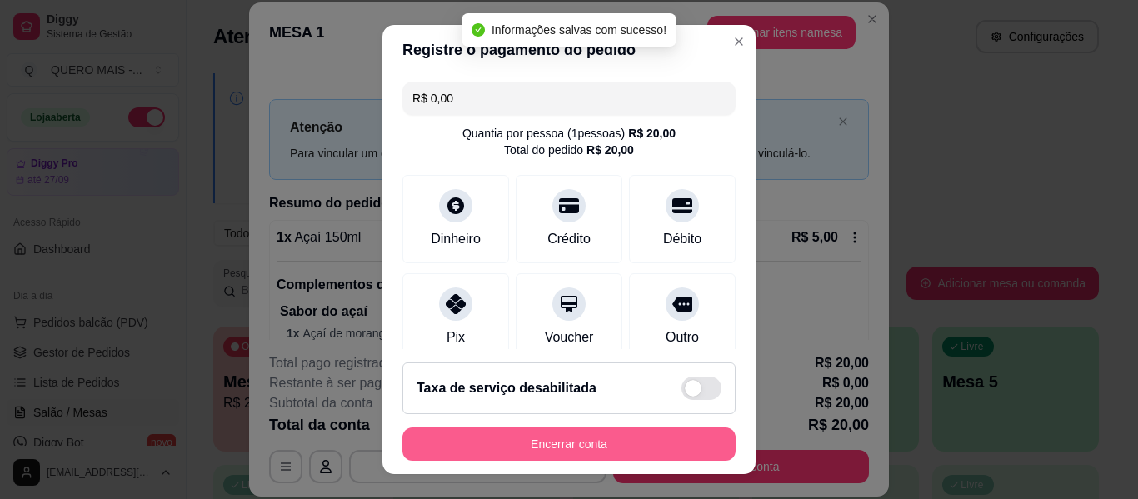
click at [552, 447] on button "Encerrar conta" at bounding box center [568, 443] width 333 height 33
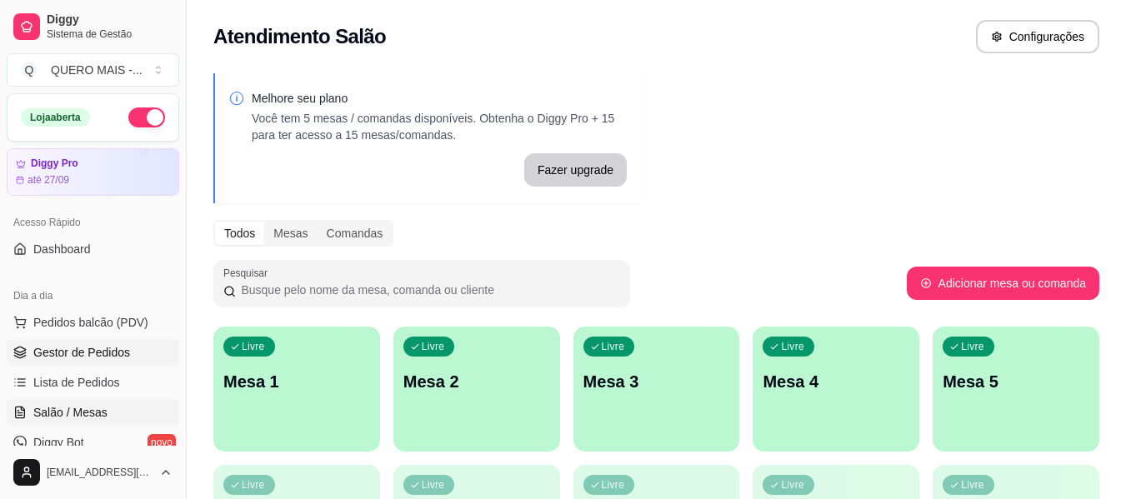
click at [113, 348] on span "Gestor de Pedidos" at bounding box center [81, 352] width 97 height 17
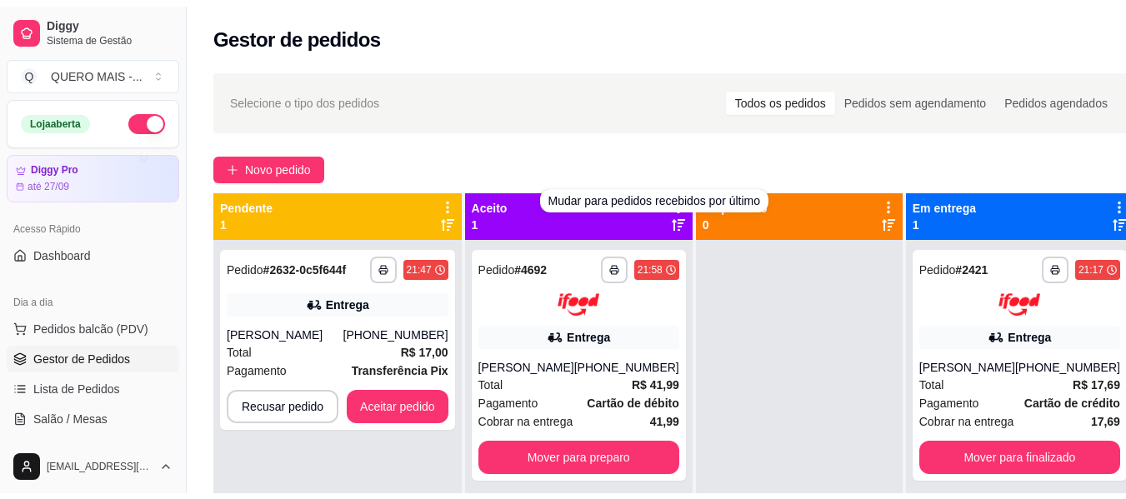
scroll to position [47, 0]
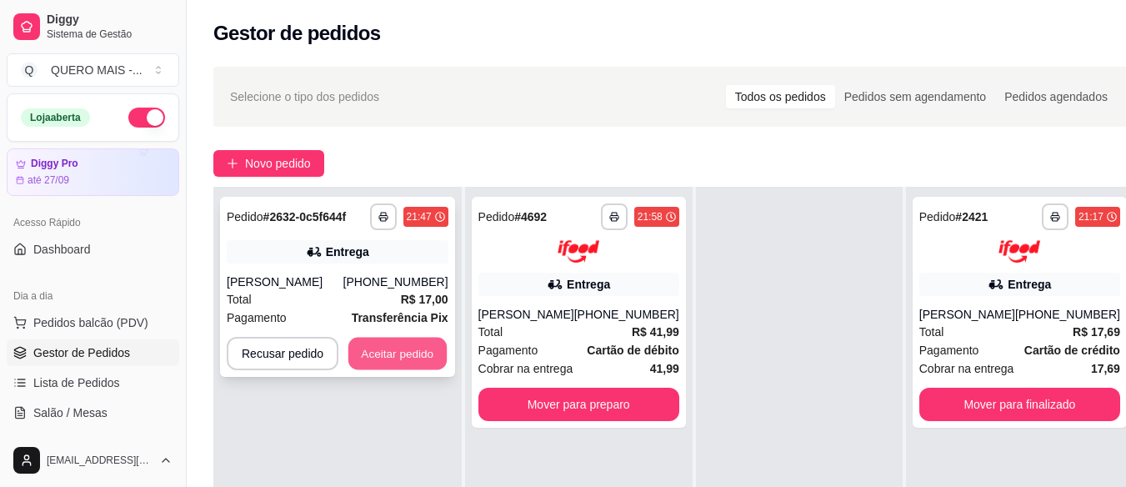
click at [375, 357] on button "Aceitar pedido" at bounding box center [397, 353] width 98 height 32
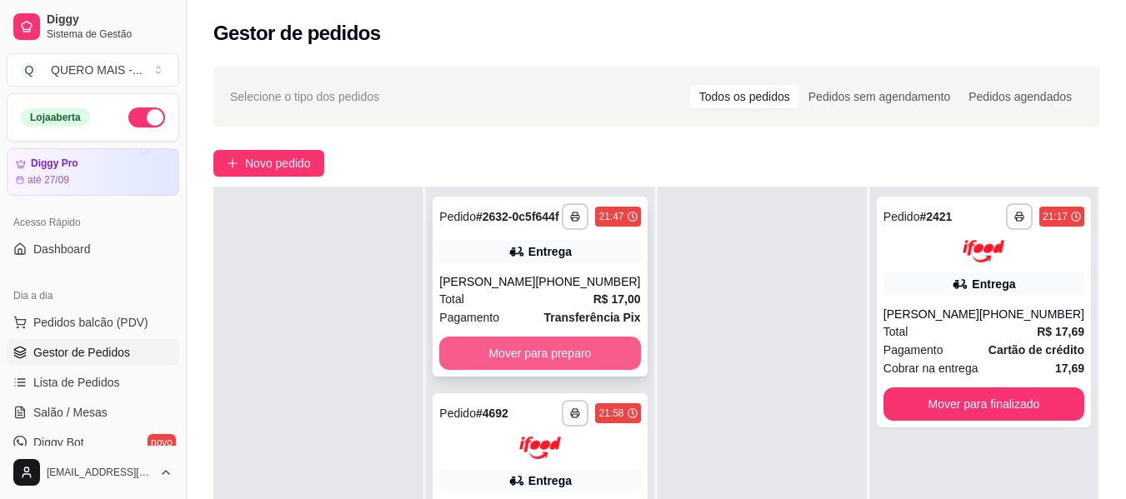
click at [537, 370] on button "Mover para preparo" at bounding box center [539, 353] width 201 height 33
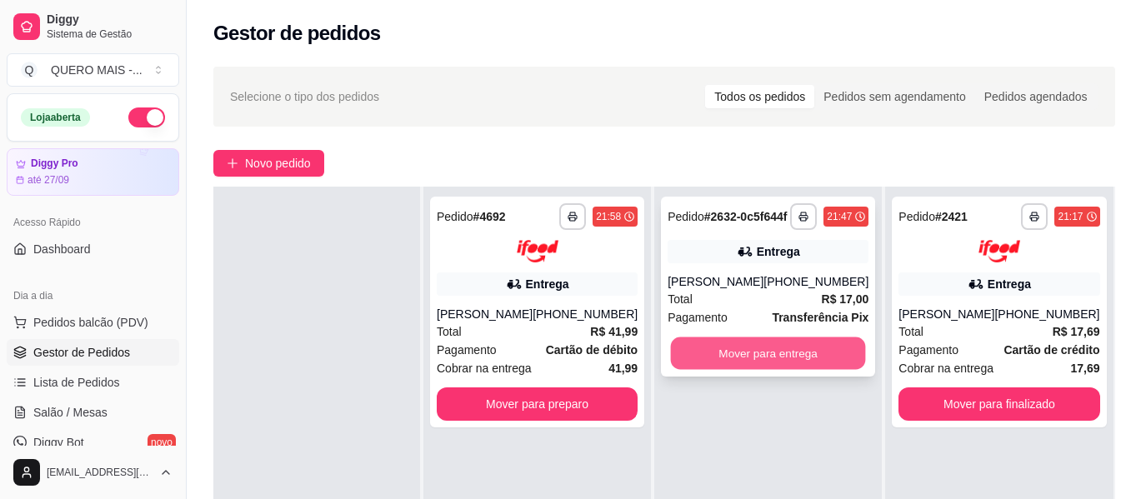
click at [748, 367] on button "Mover para entrega" at bounding box center [768, 353] width 195 height 32
